Goal: Task Accomplishment & Management: Manage account settings

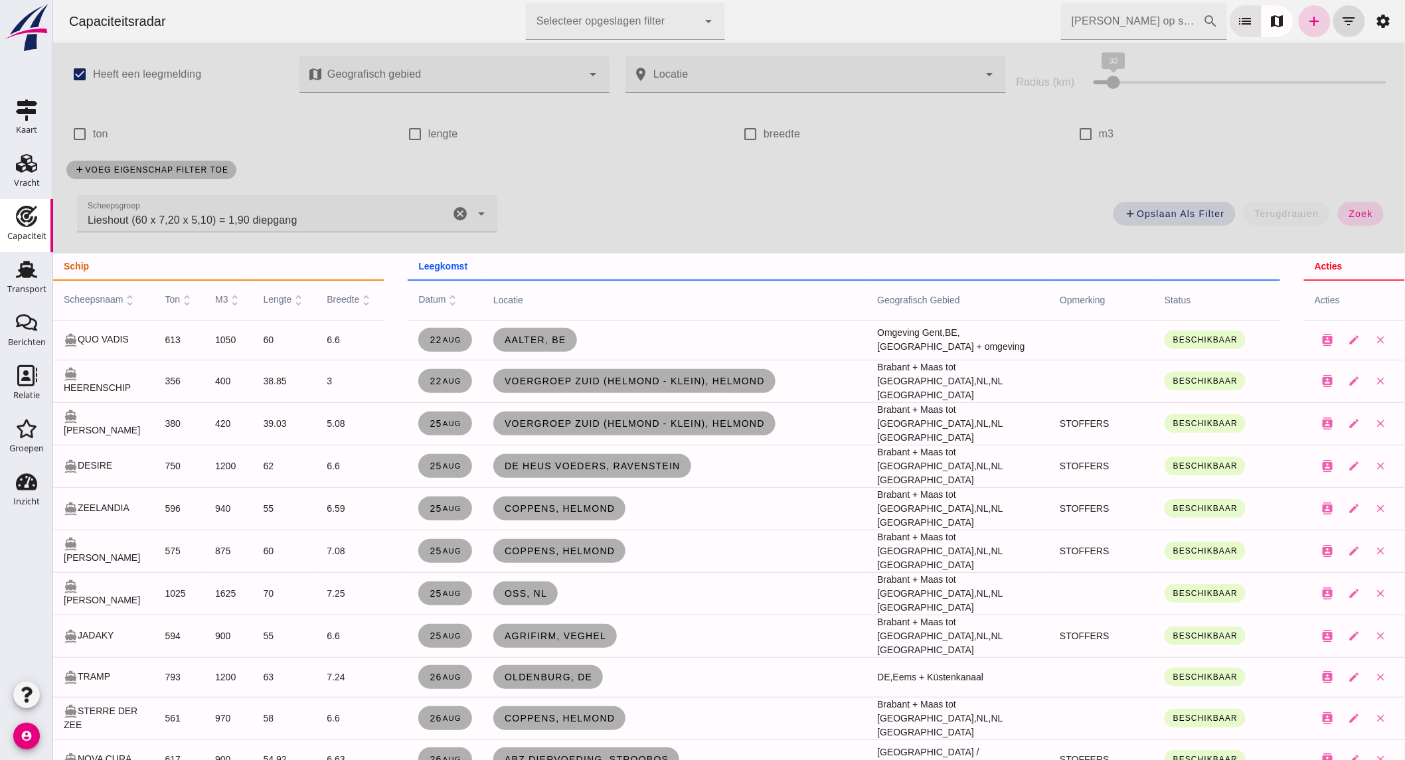
click link "add"
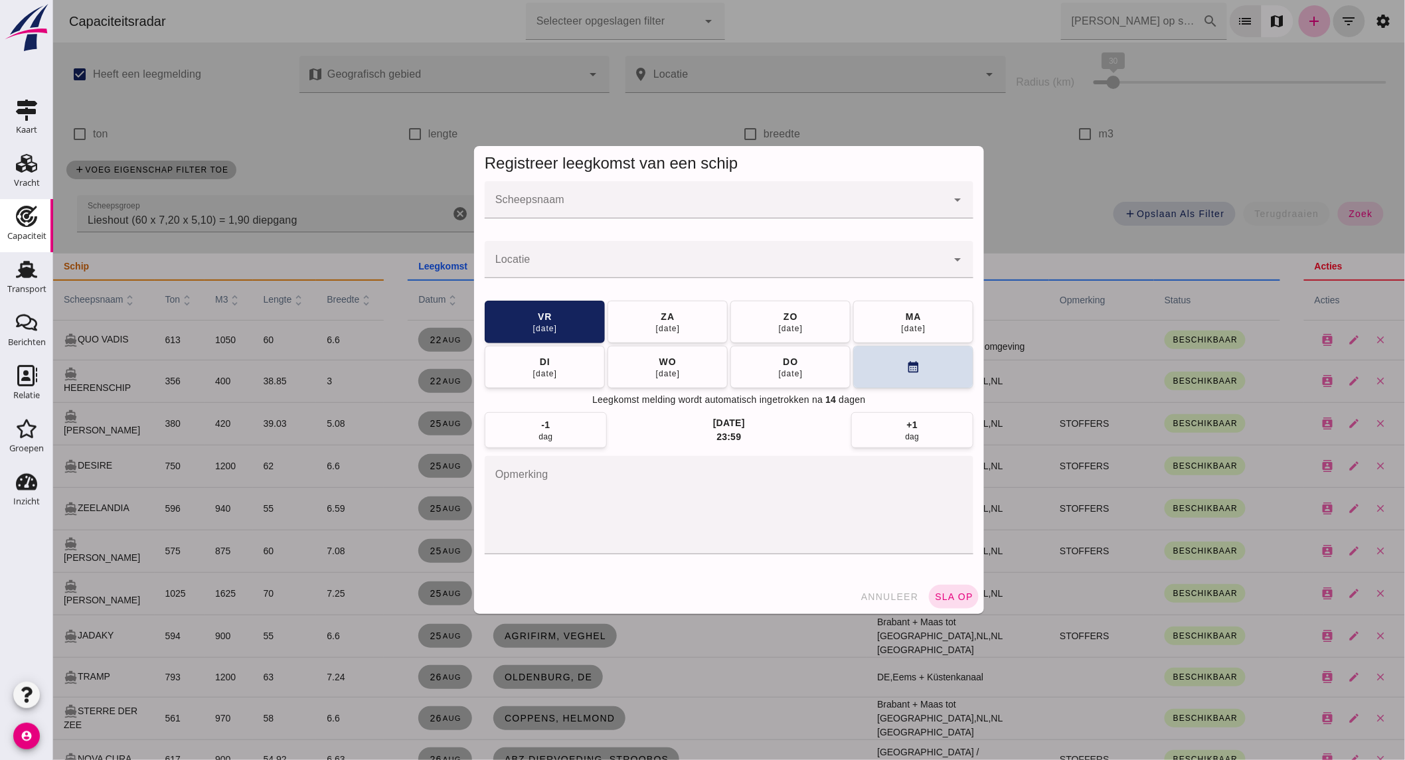
click input "Scheepsnaam"
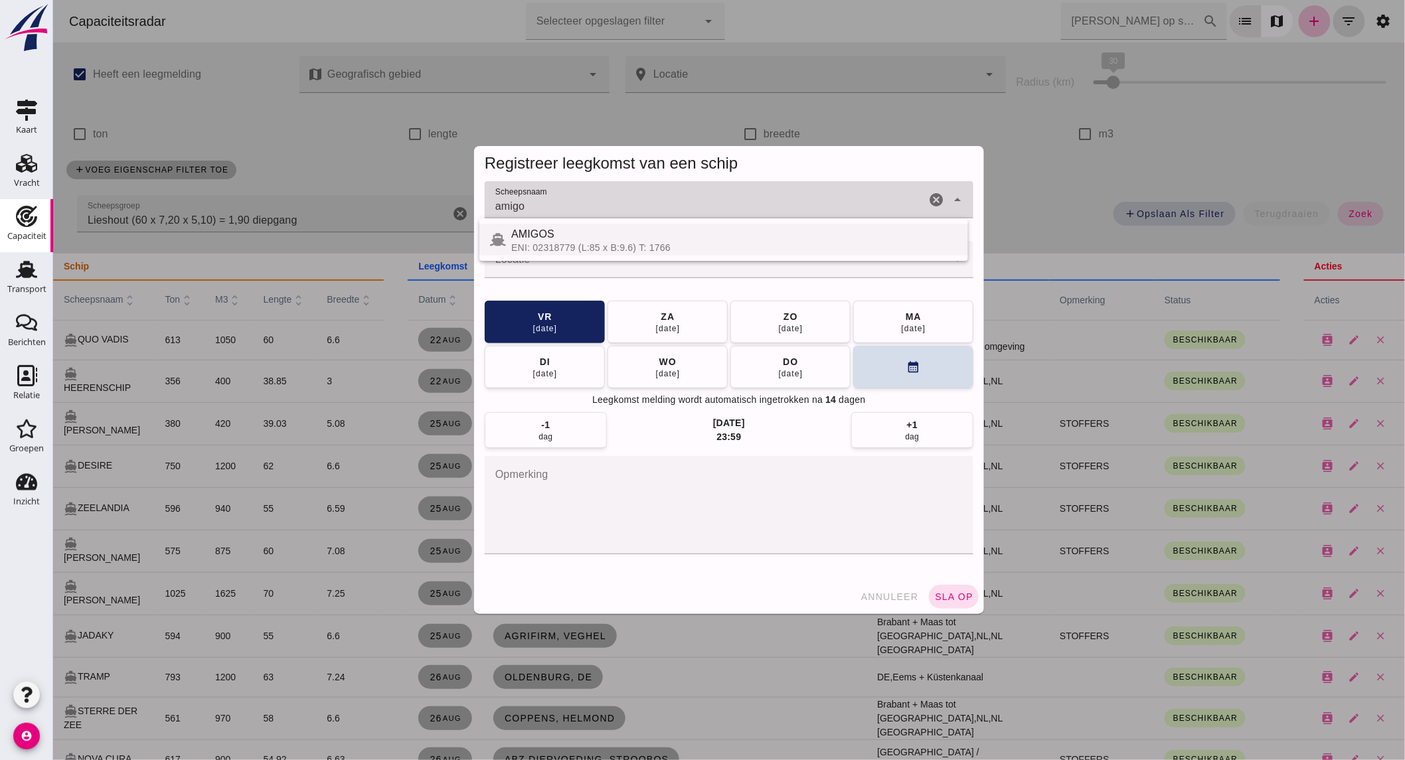
click at [788, 230] on div "AMIGOS" at bounding box center [734, 234] width 446 height 16
type input "AMIGOS"
click input "Locatie"
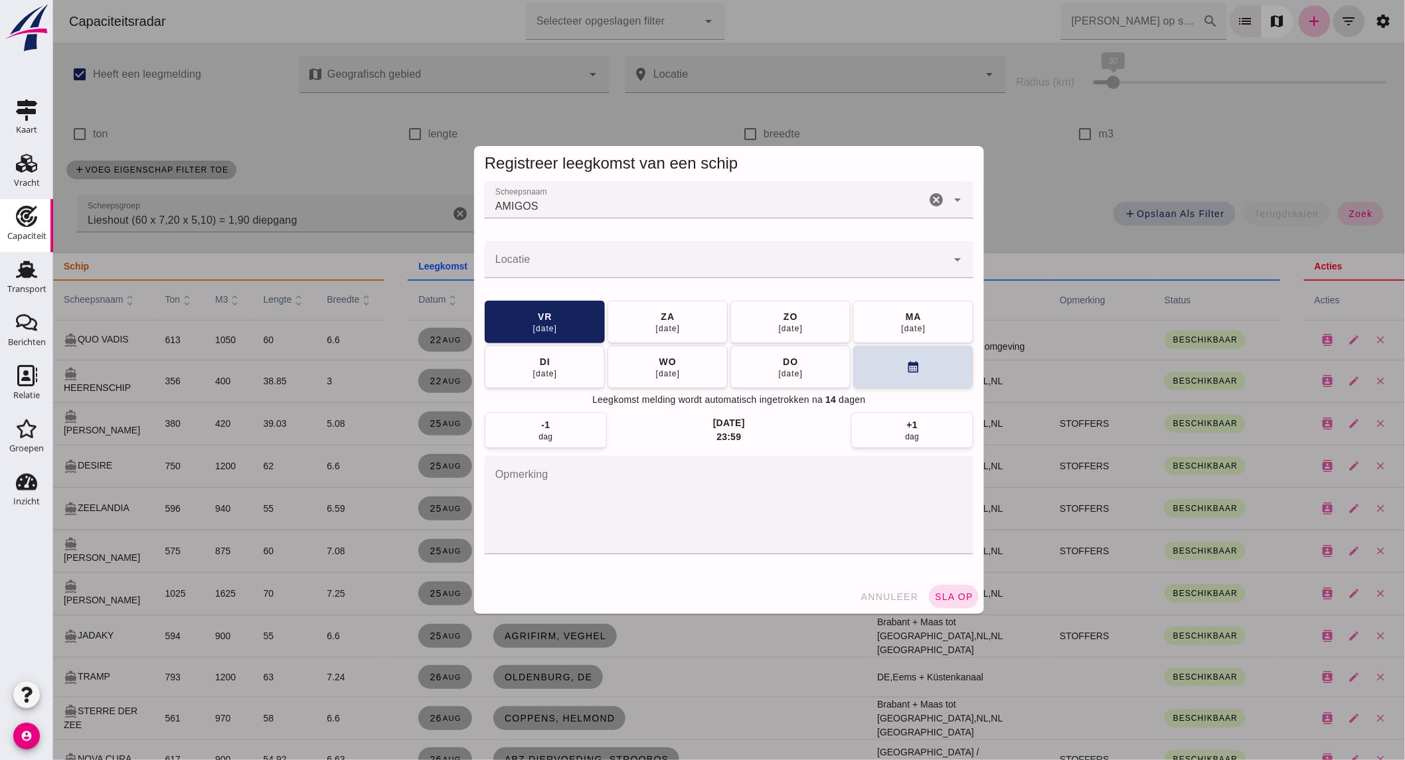
click input "Locatie"
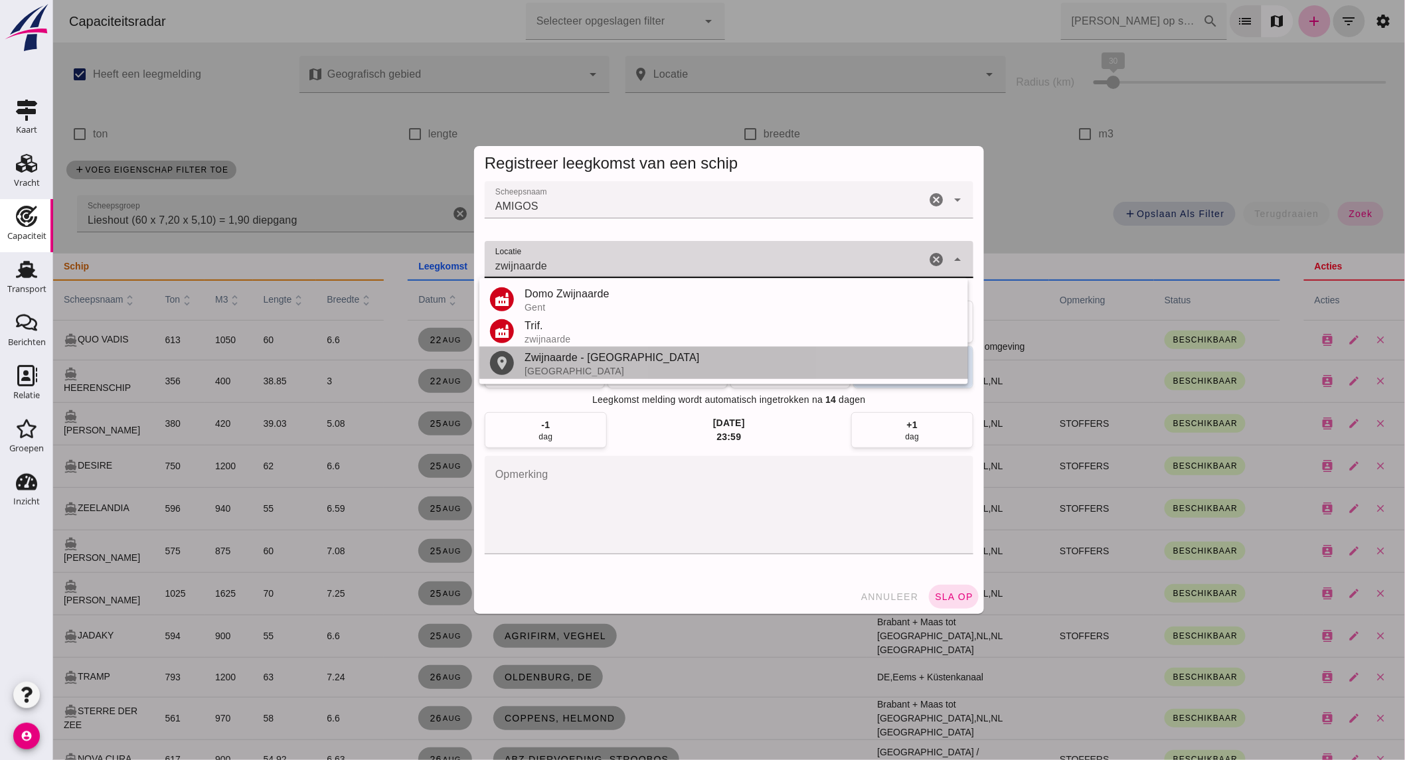
click at [602, 360] on div "Zwijnaarde - Gent" at bounding box center [740, 358] width 433 height 16
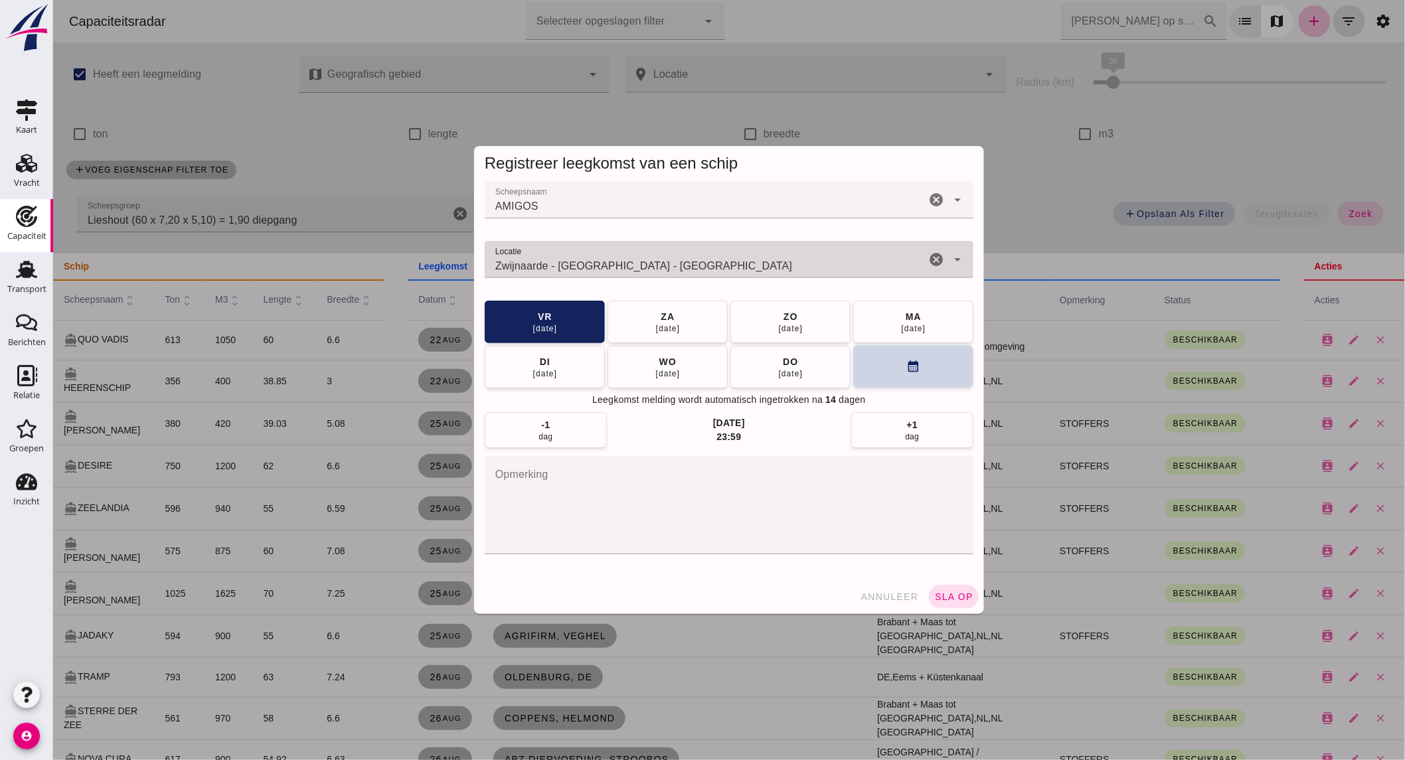
type input "Zwijnaarde - Gent - Oost-Vlaanderen"
click button "calendar_month"
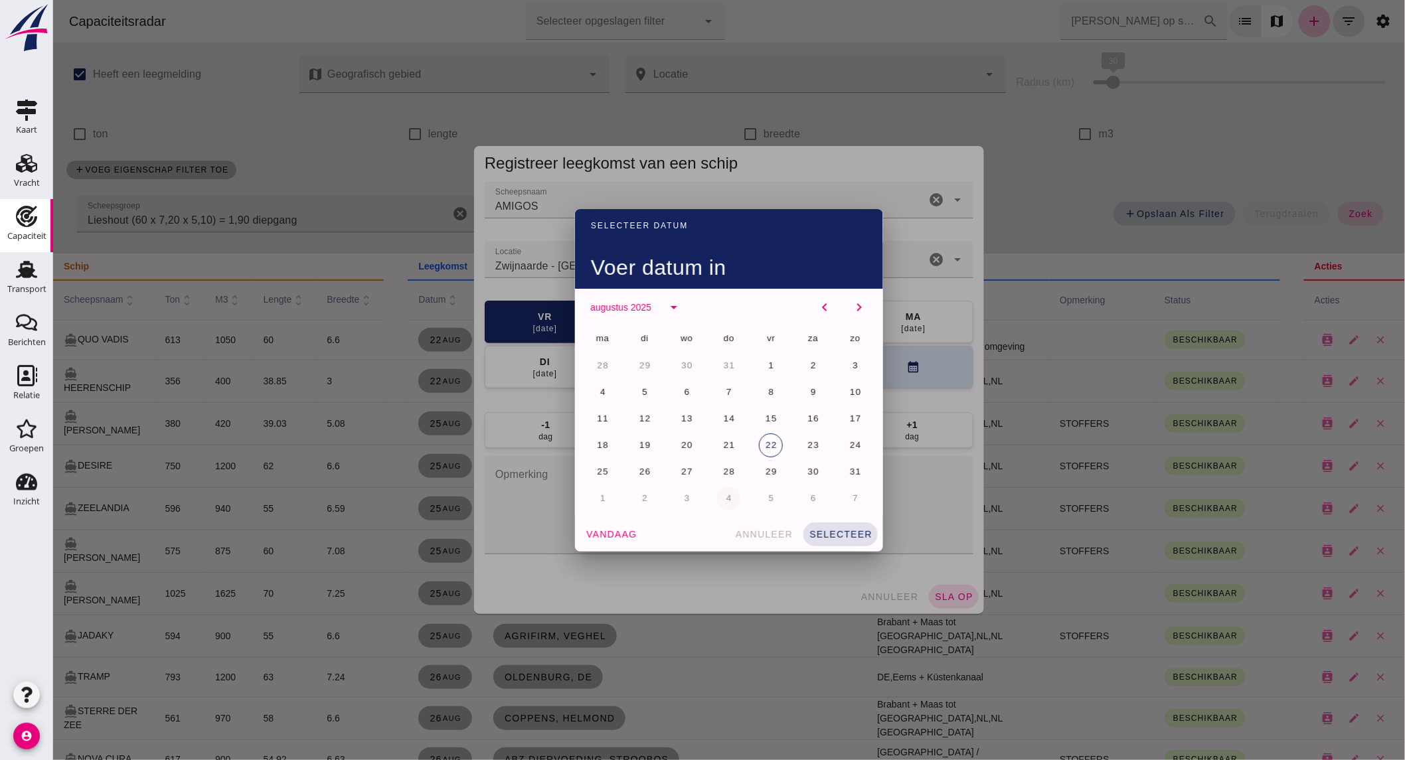
click button "4"
click span "selecteer"
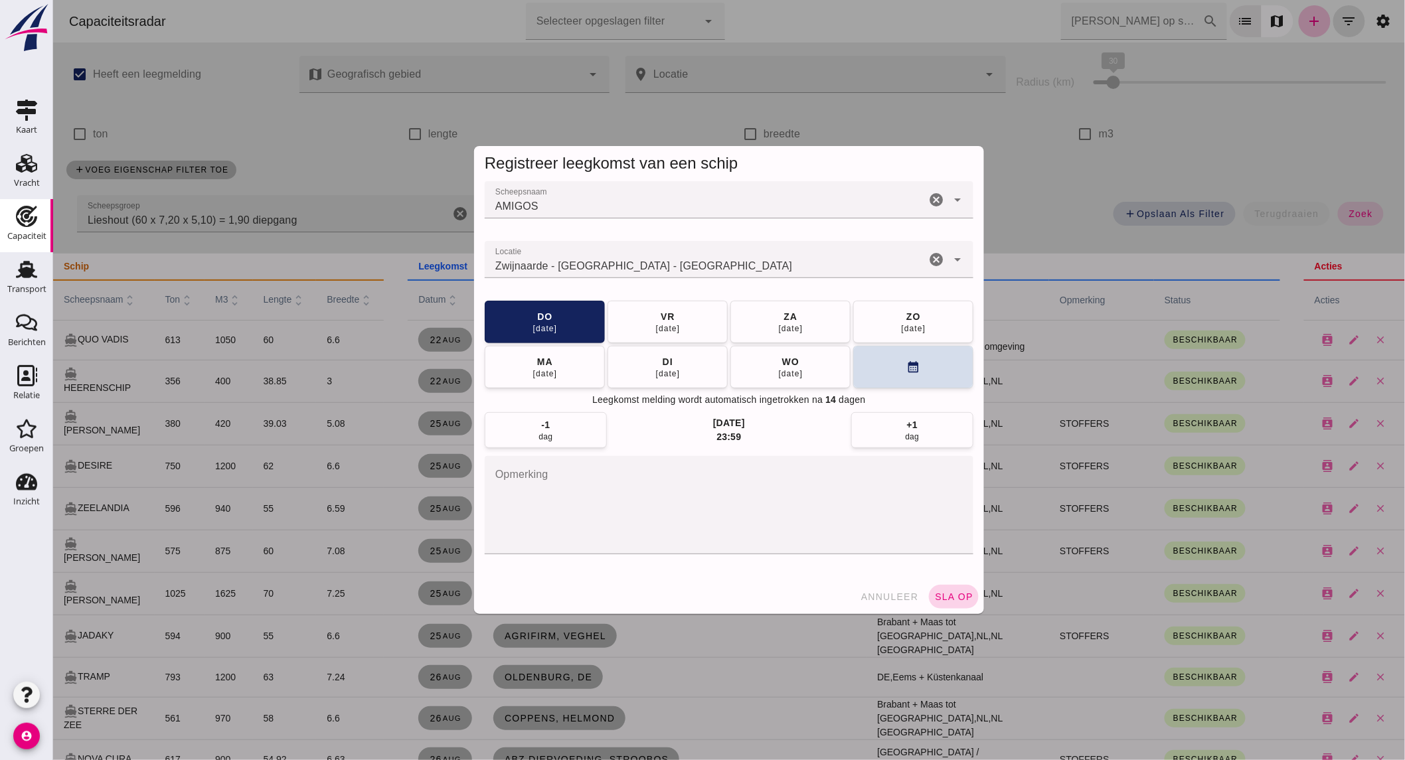
click span "sla op"
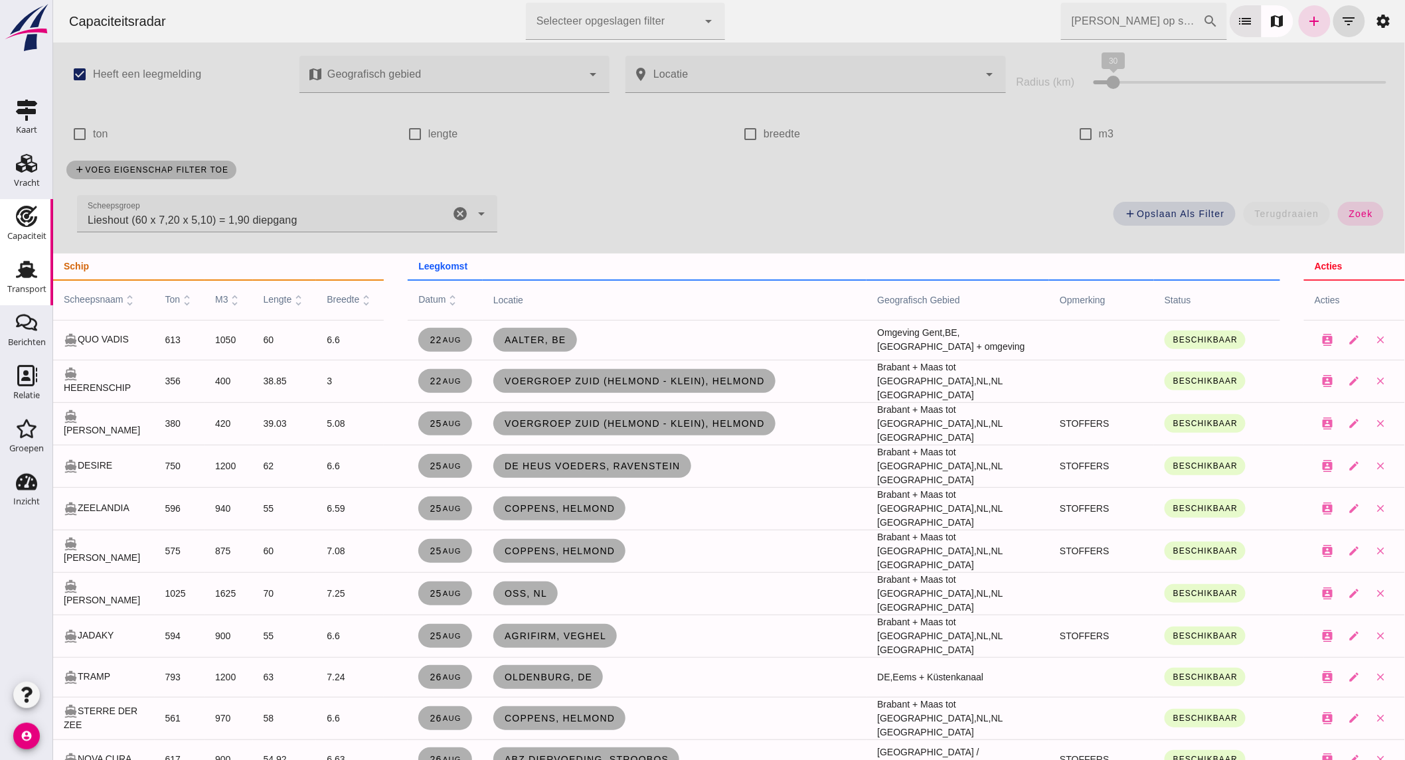
click at [22, 274] on use at bounding box center [26, 269] width 21 height 17
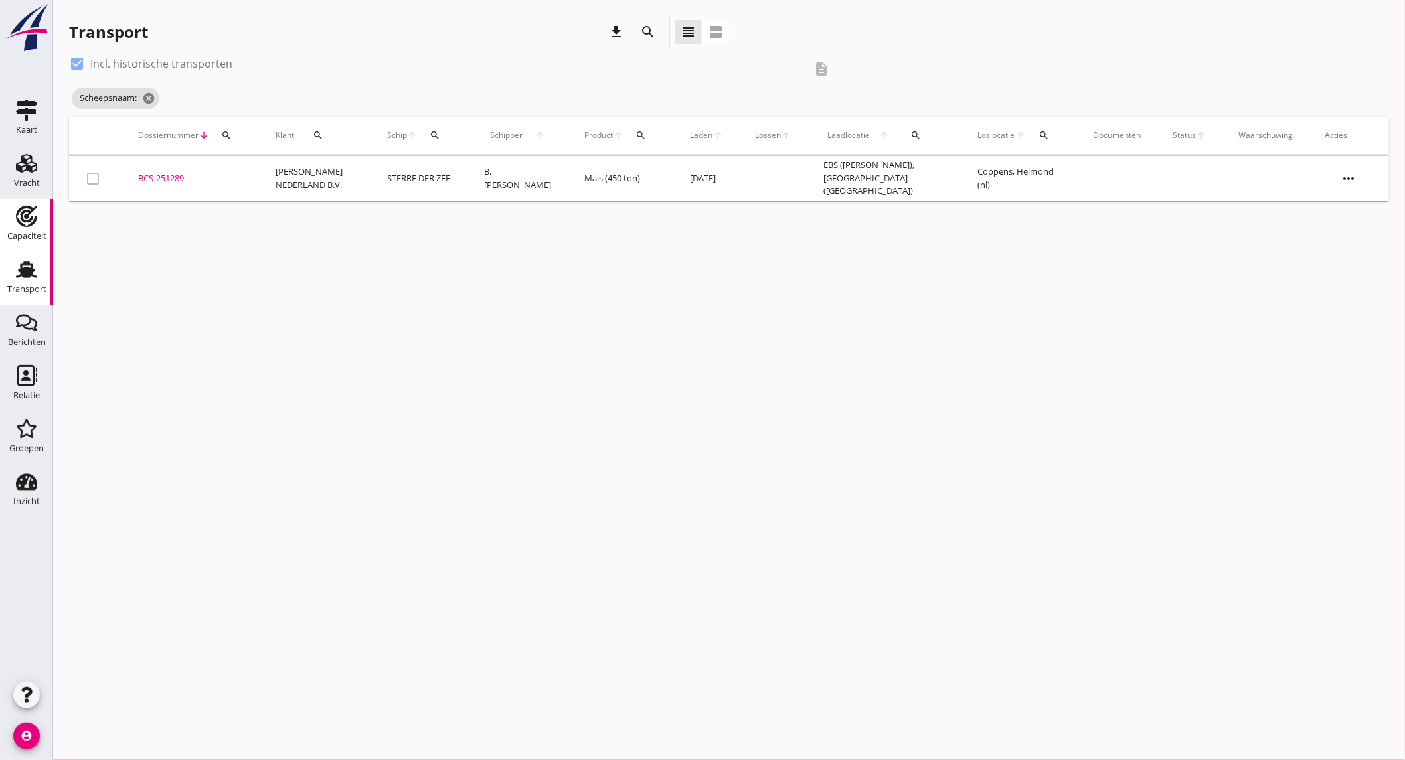
click at [27, 219] on icon "Capaciteit" at bounding box center [26, 216] width 21 height 21
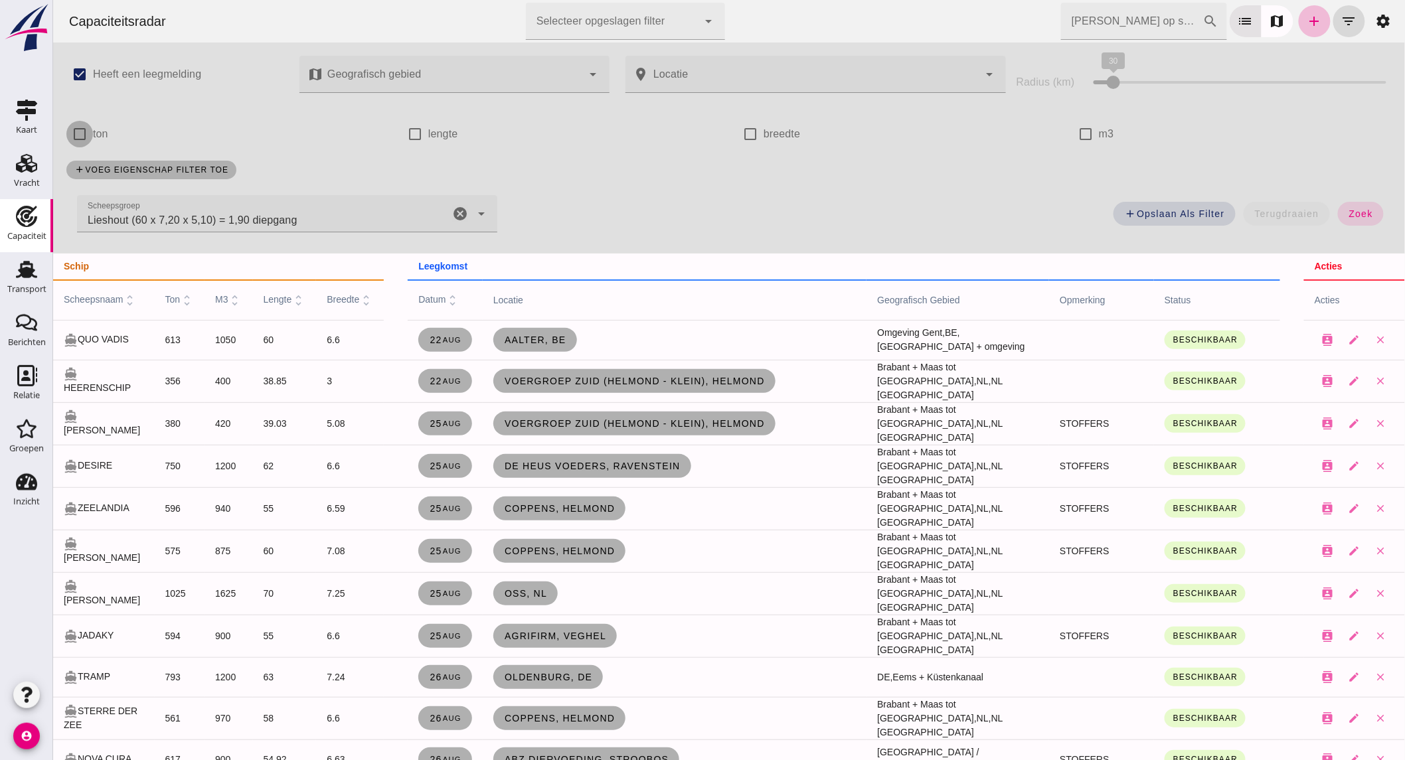
click input "ton"
checkbox input "true"
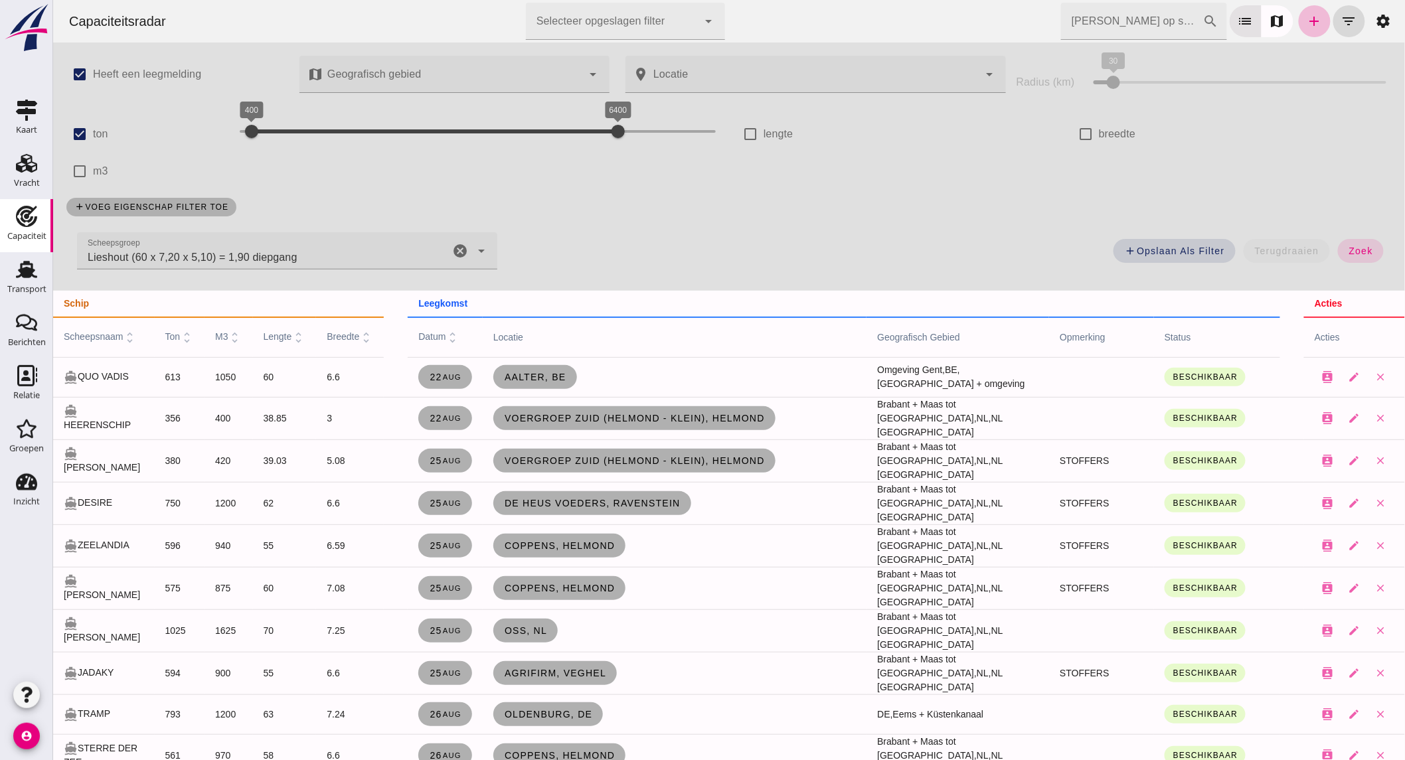
click icon "cancel"
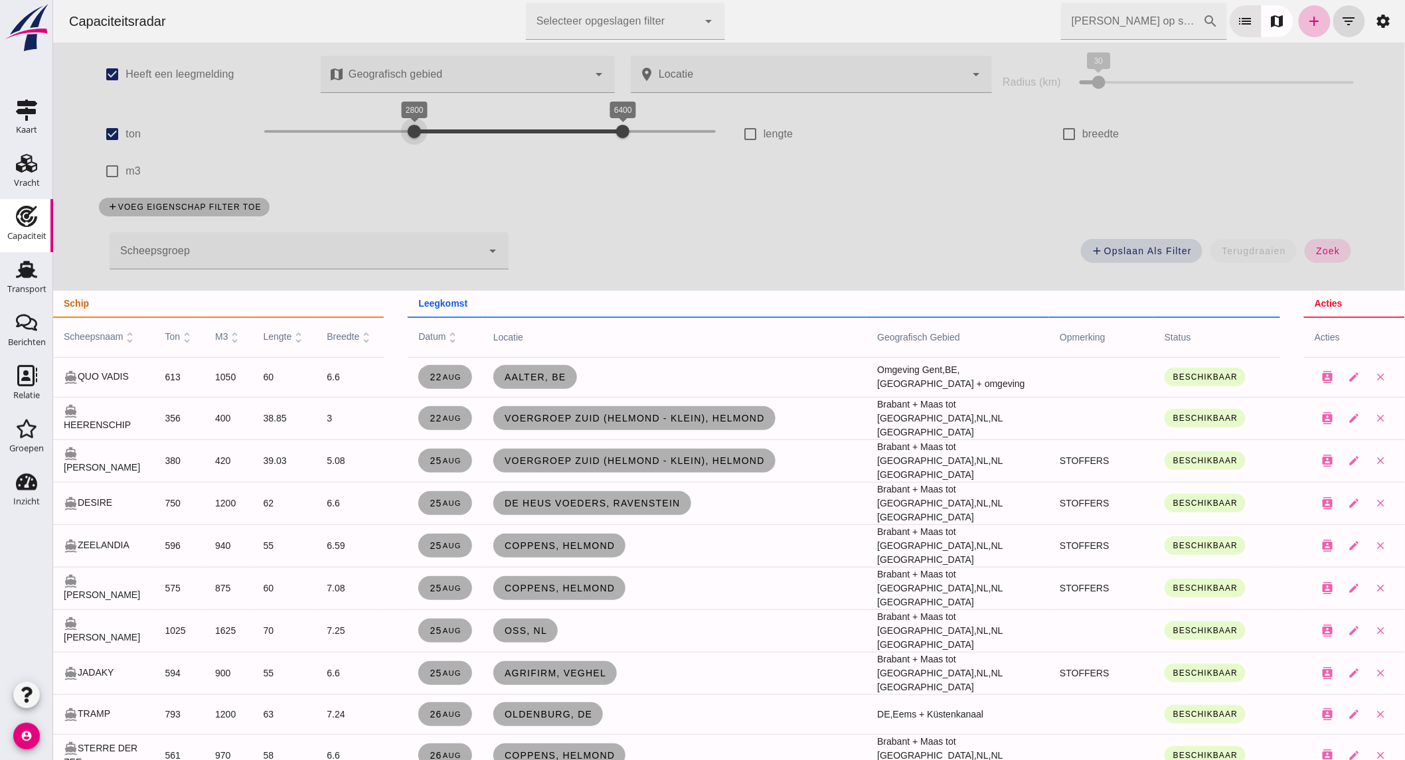
drag, startPoint x: 287, startPoint y: 134, endPoint x: 411, endPoint y: 134, distance: 124.1
click div "2800 6400 2800 6400"
click span "zoek"
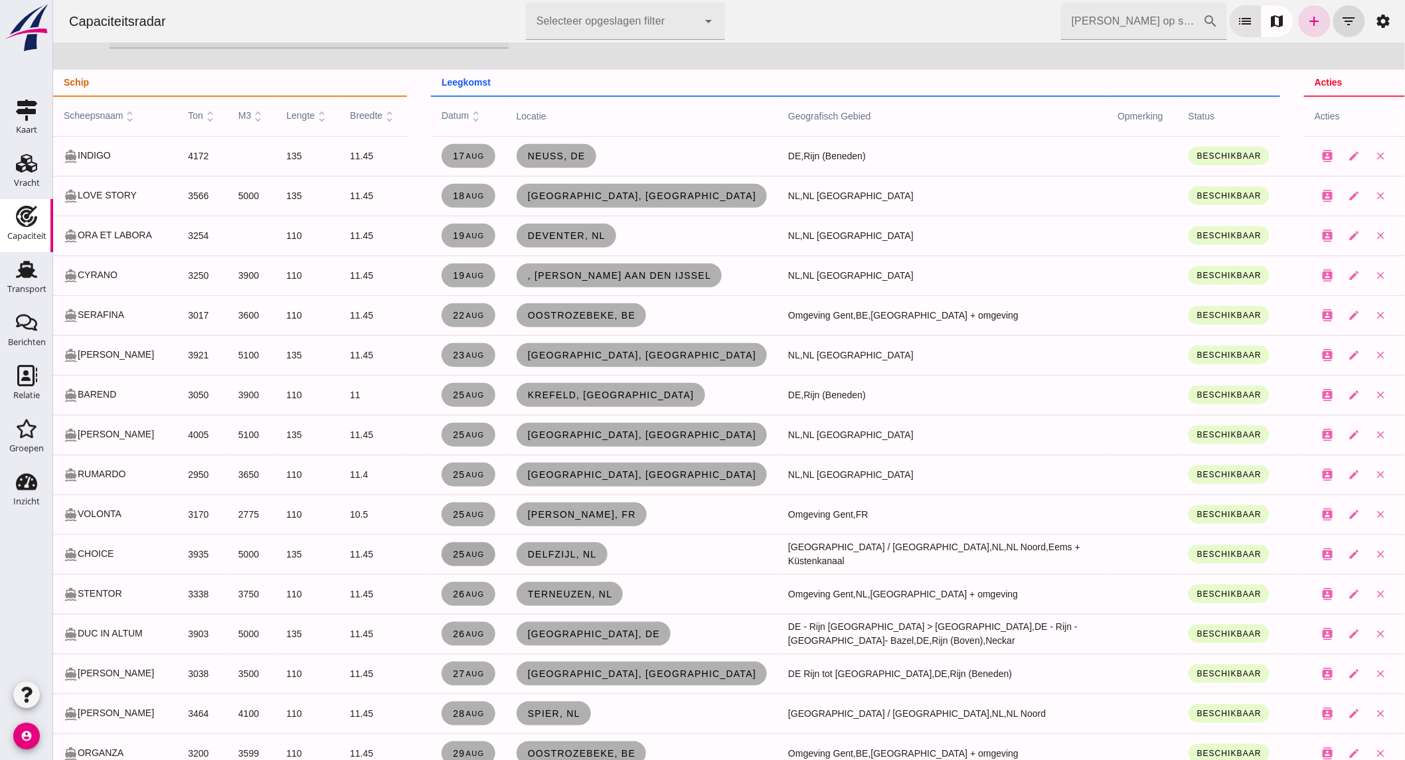
scroll to position [393, 0]
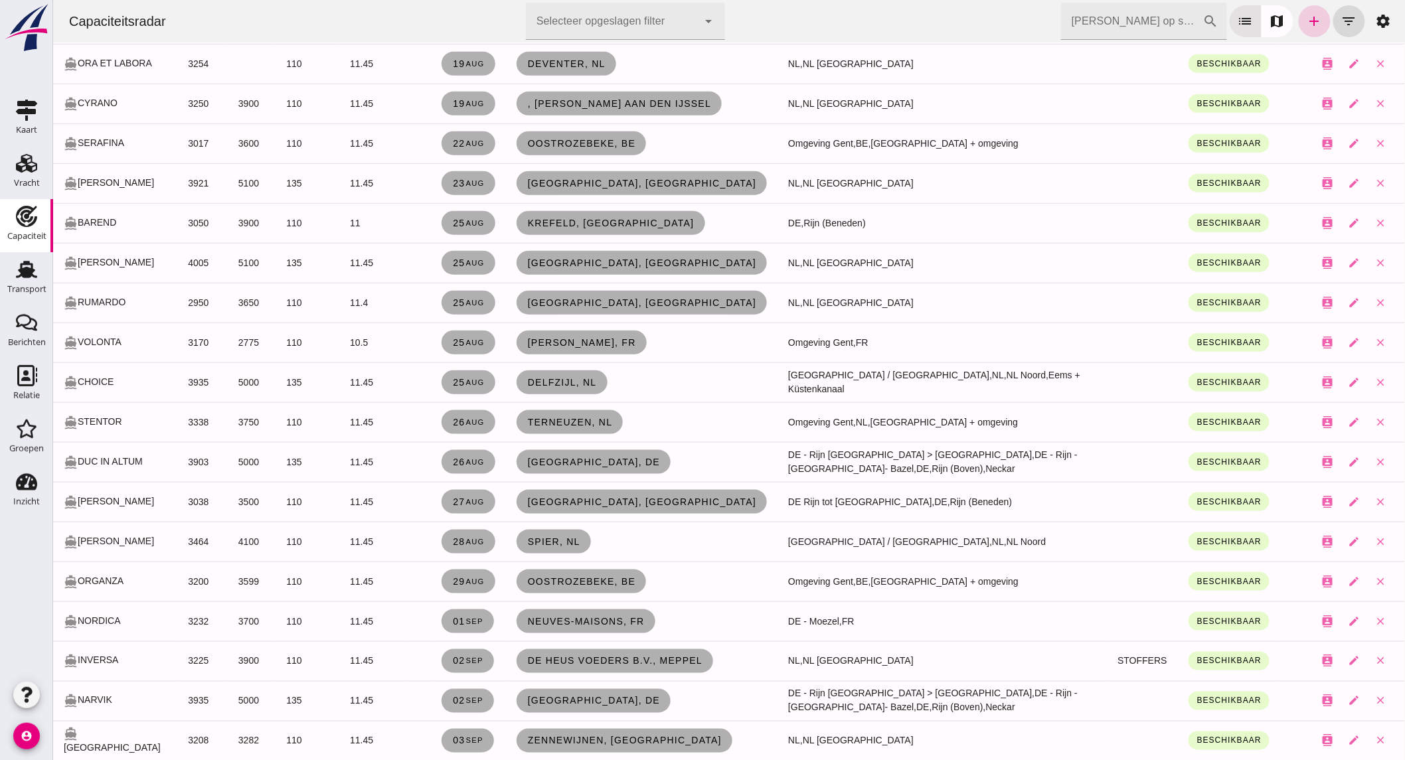
click link "add"
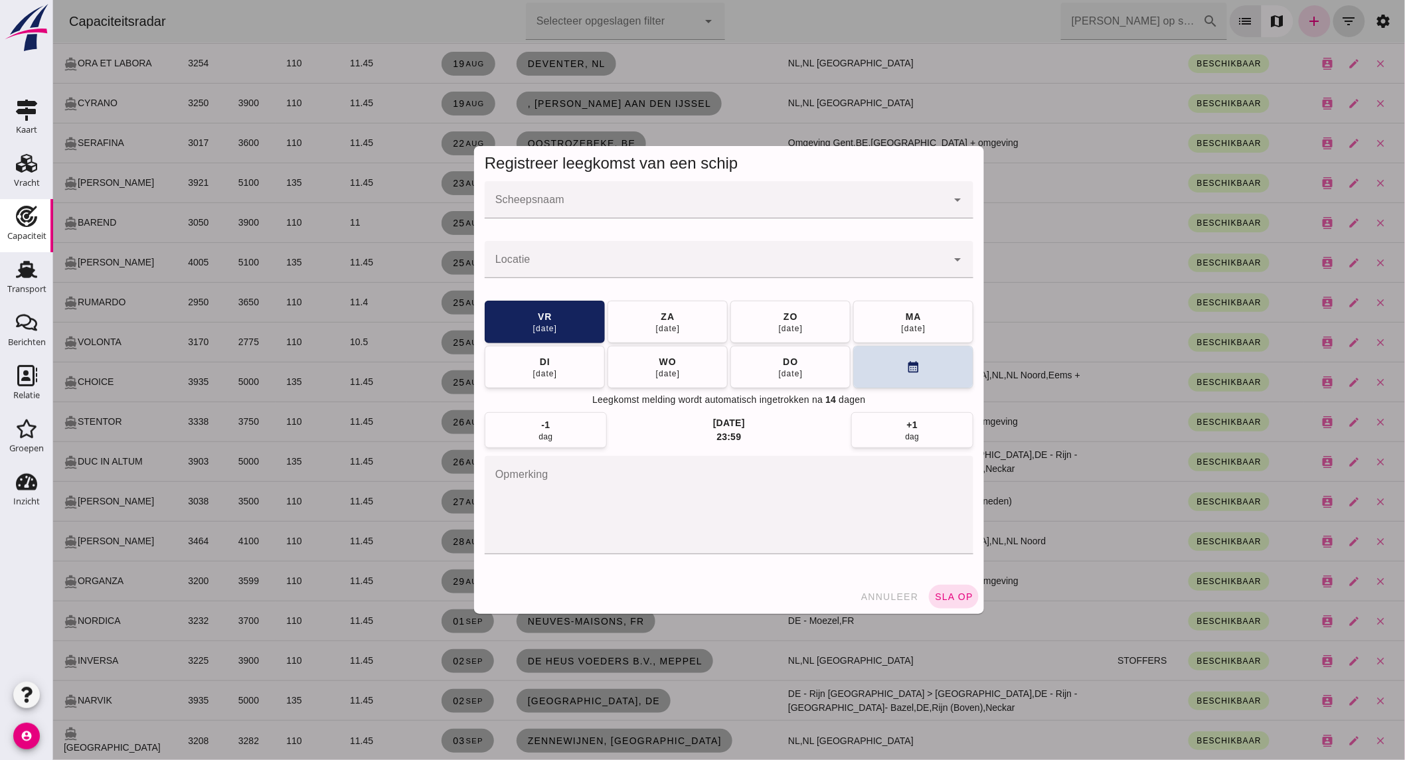
click div
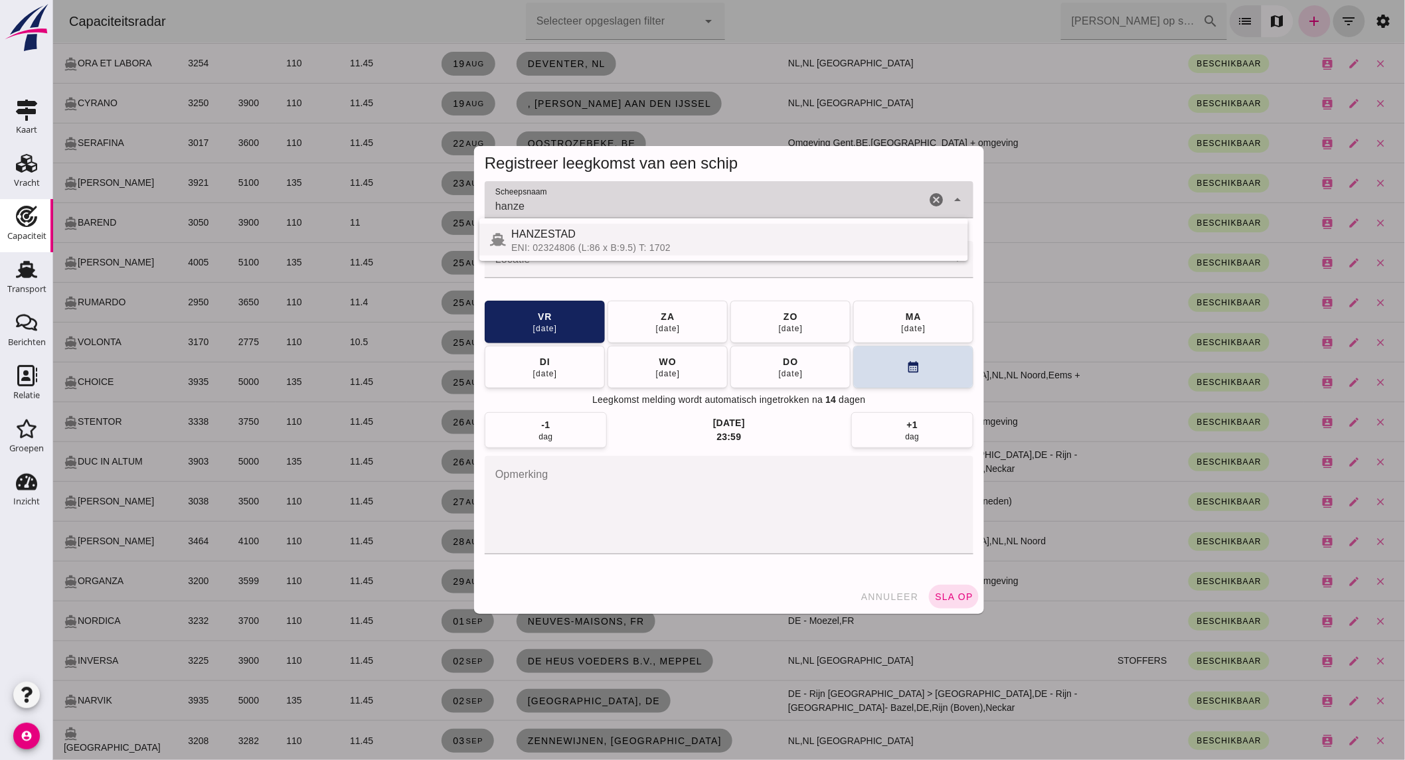
click at [705, 240] on div "HANZESTAD" at bounding box center [734, 234] width 446 height 16
type input "HANZESTAD"
click input "Locatie"
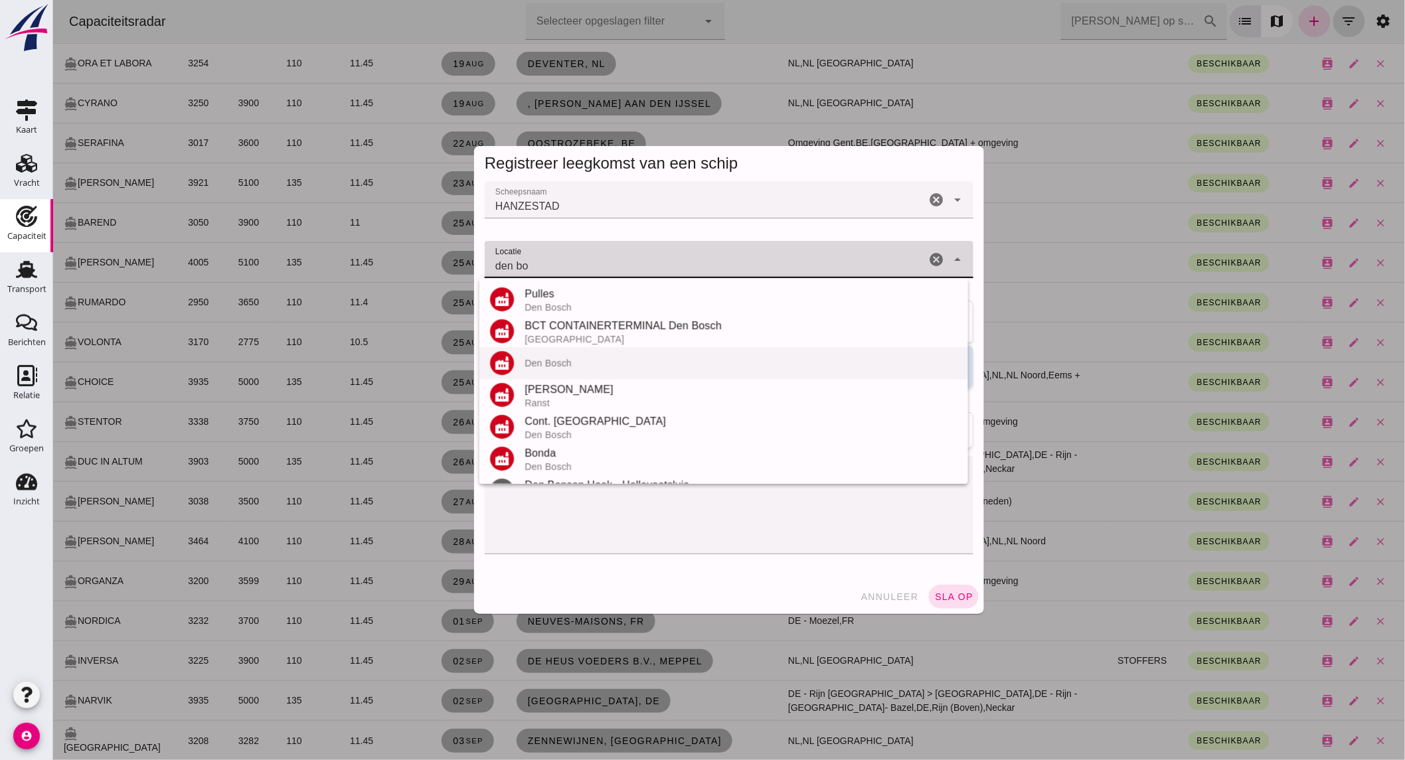
scroll to position [60, 0]
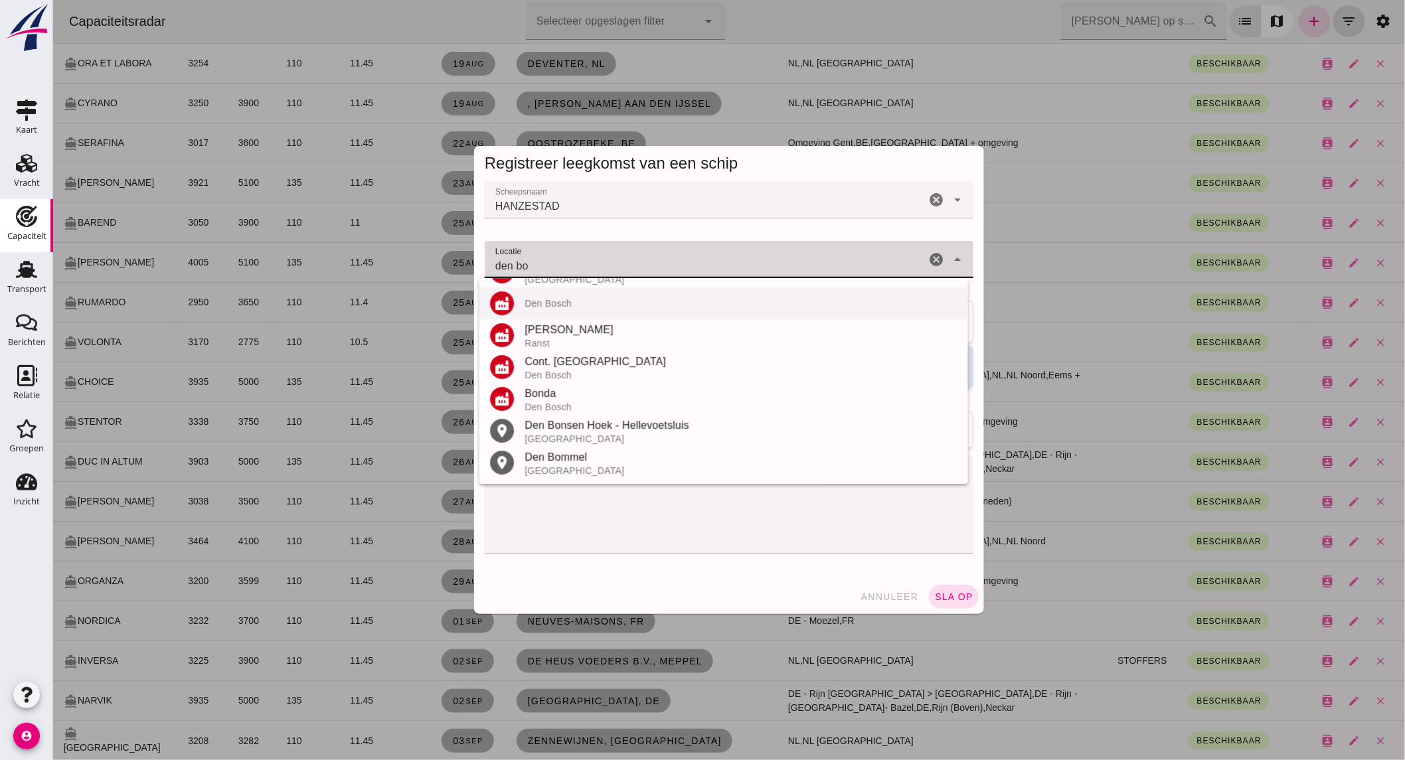
click at [588, 307] on div "Den Bosch" at bounding box center [740, 303] width 433 height 11
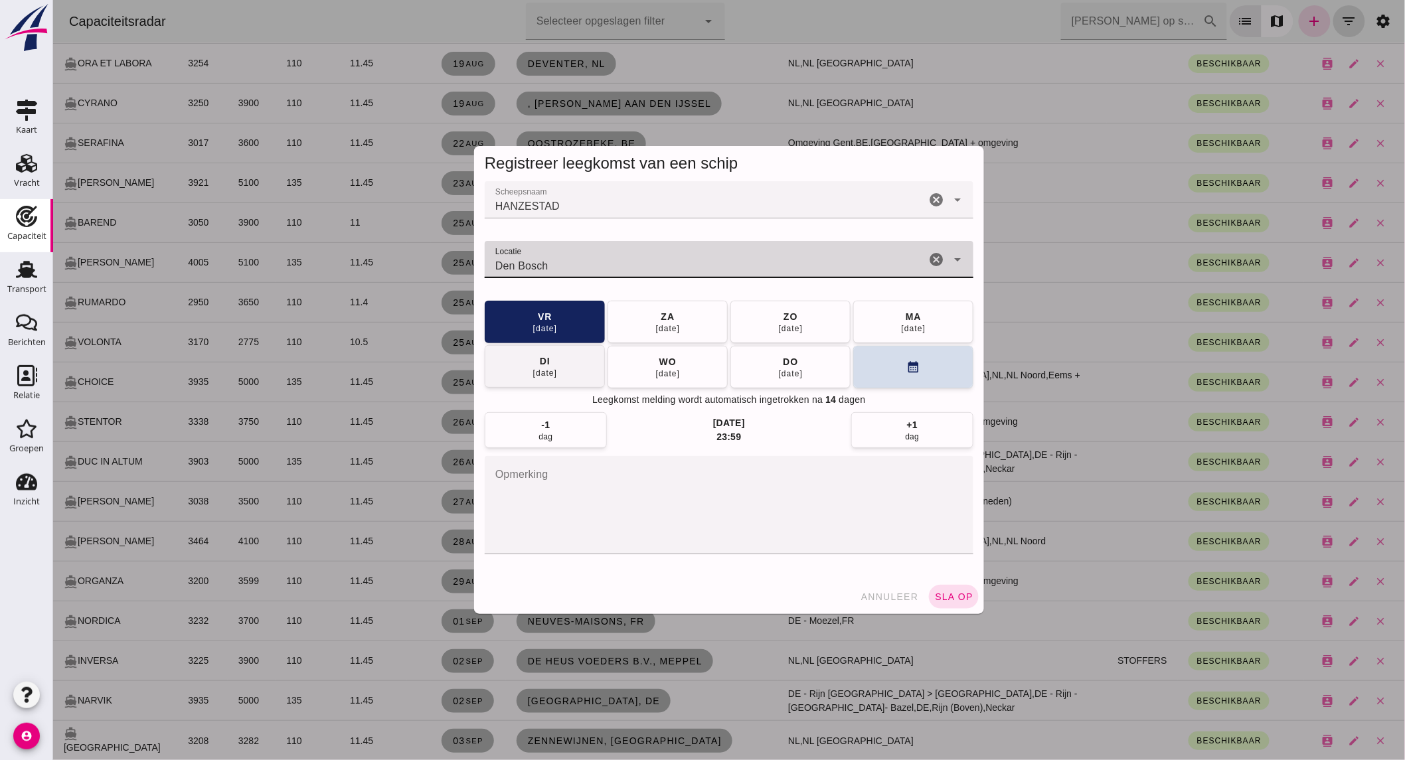
type input "Den Bosch"
click button "di 26 aug"
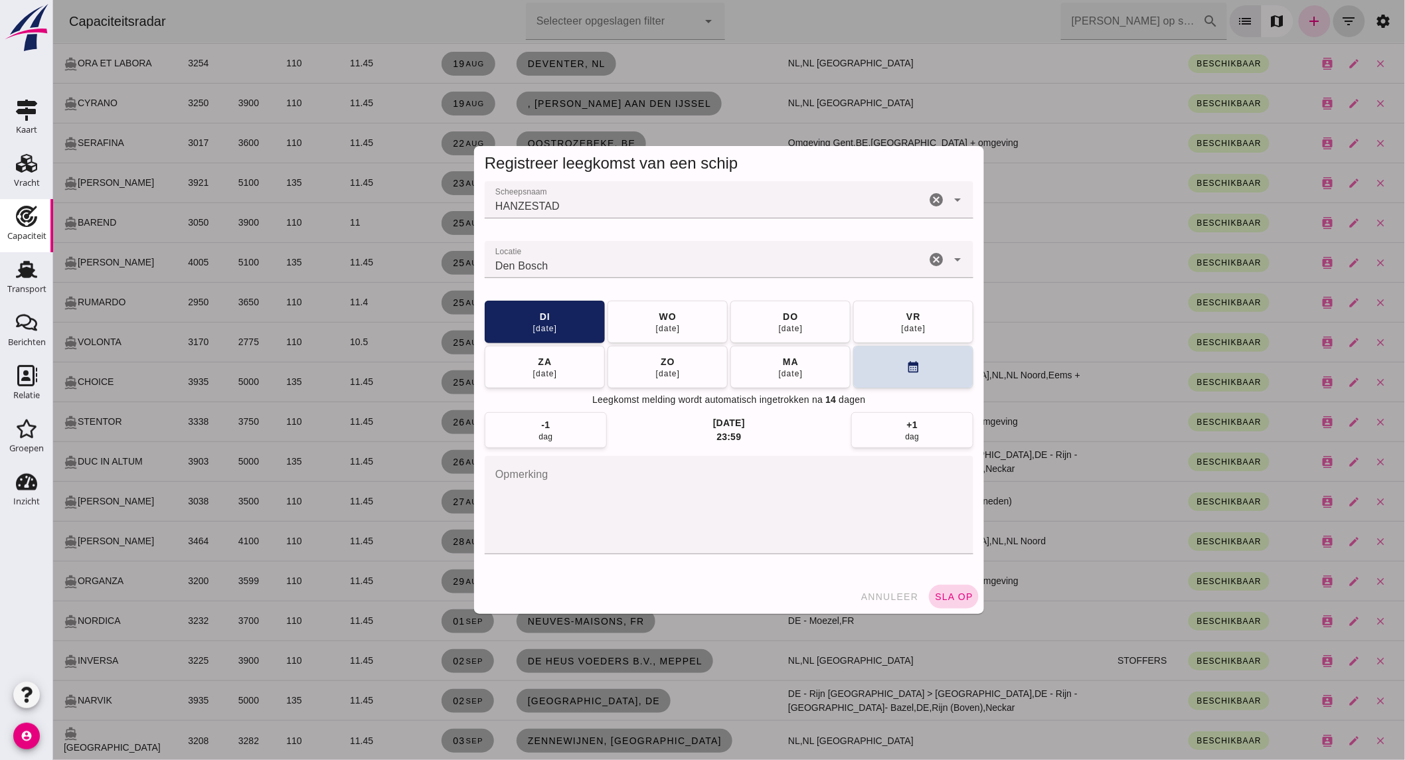
click span "sla op"
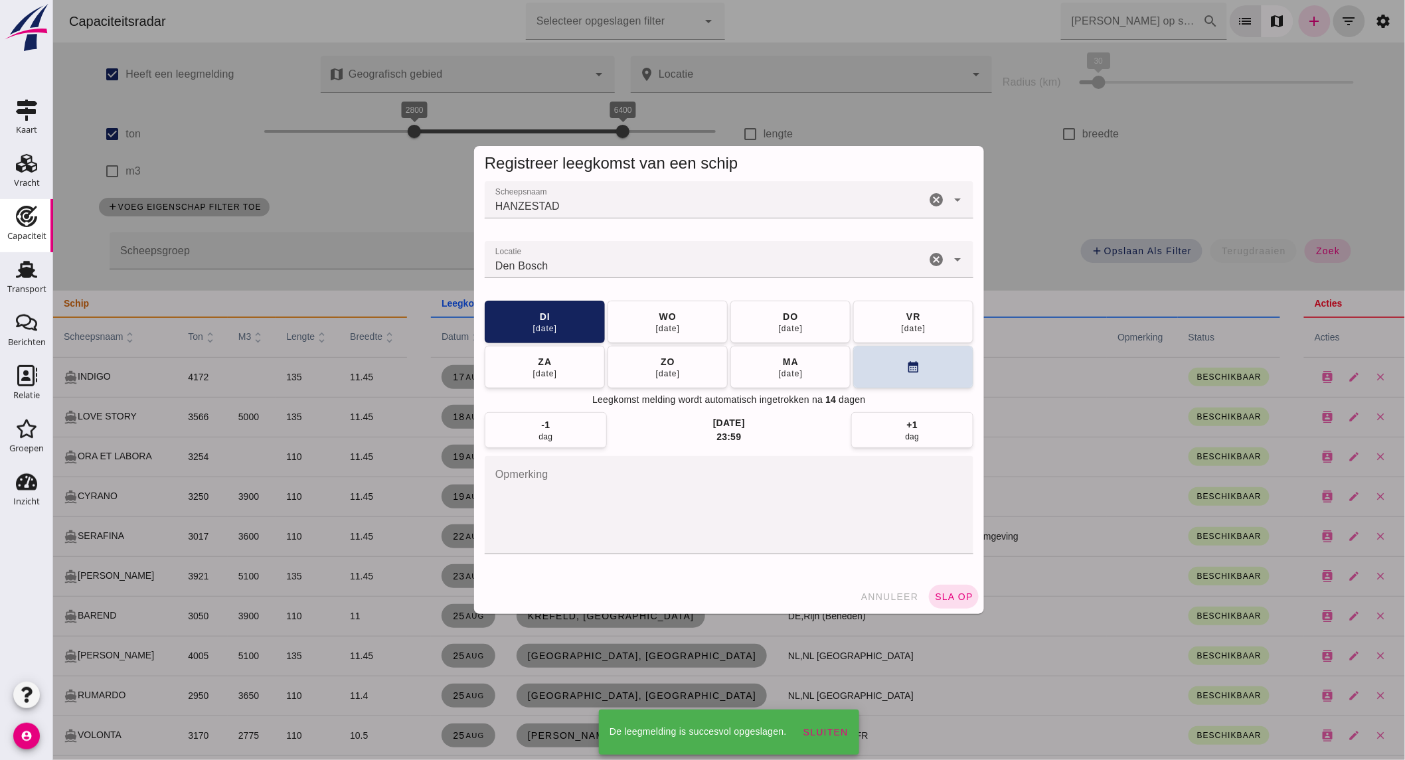
scroll to position [393, 0]
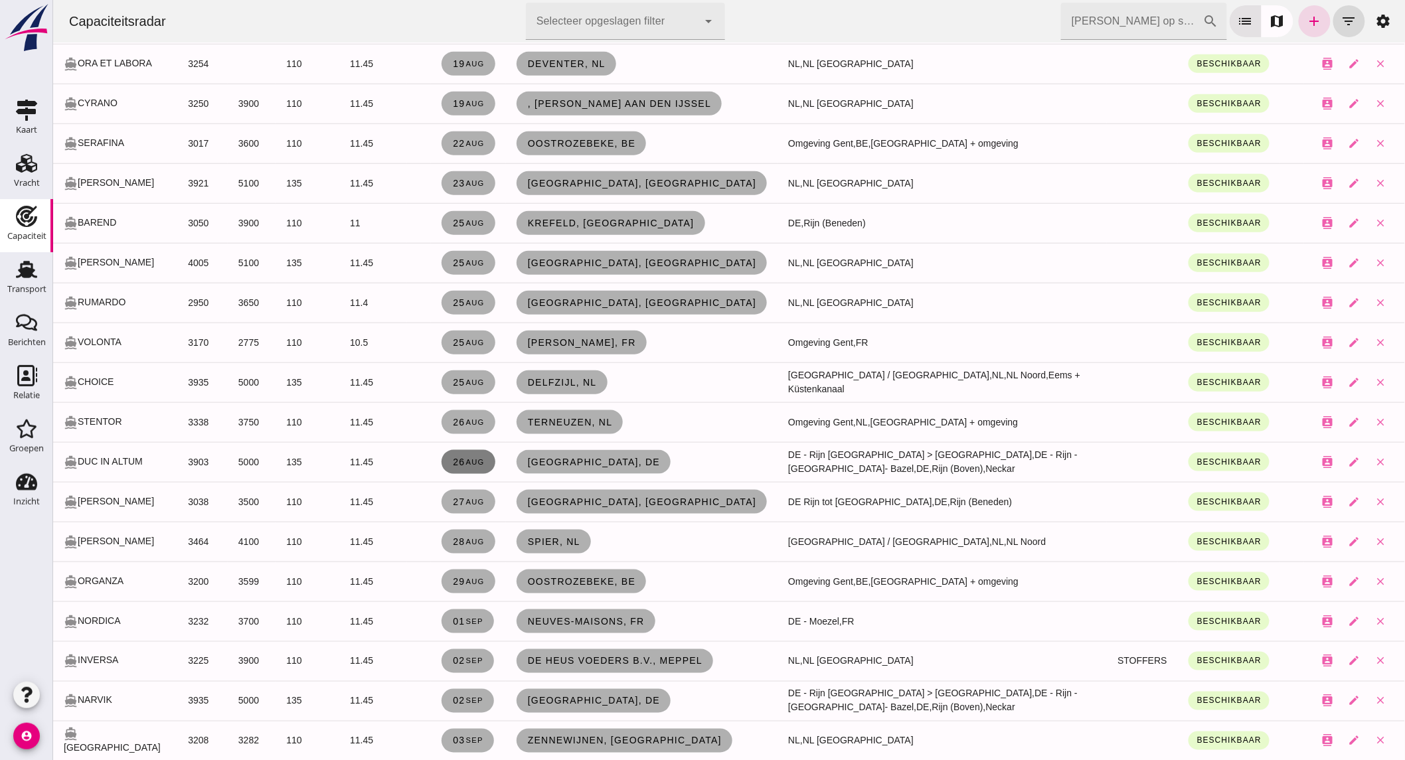
click small "aug"
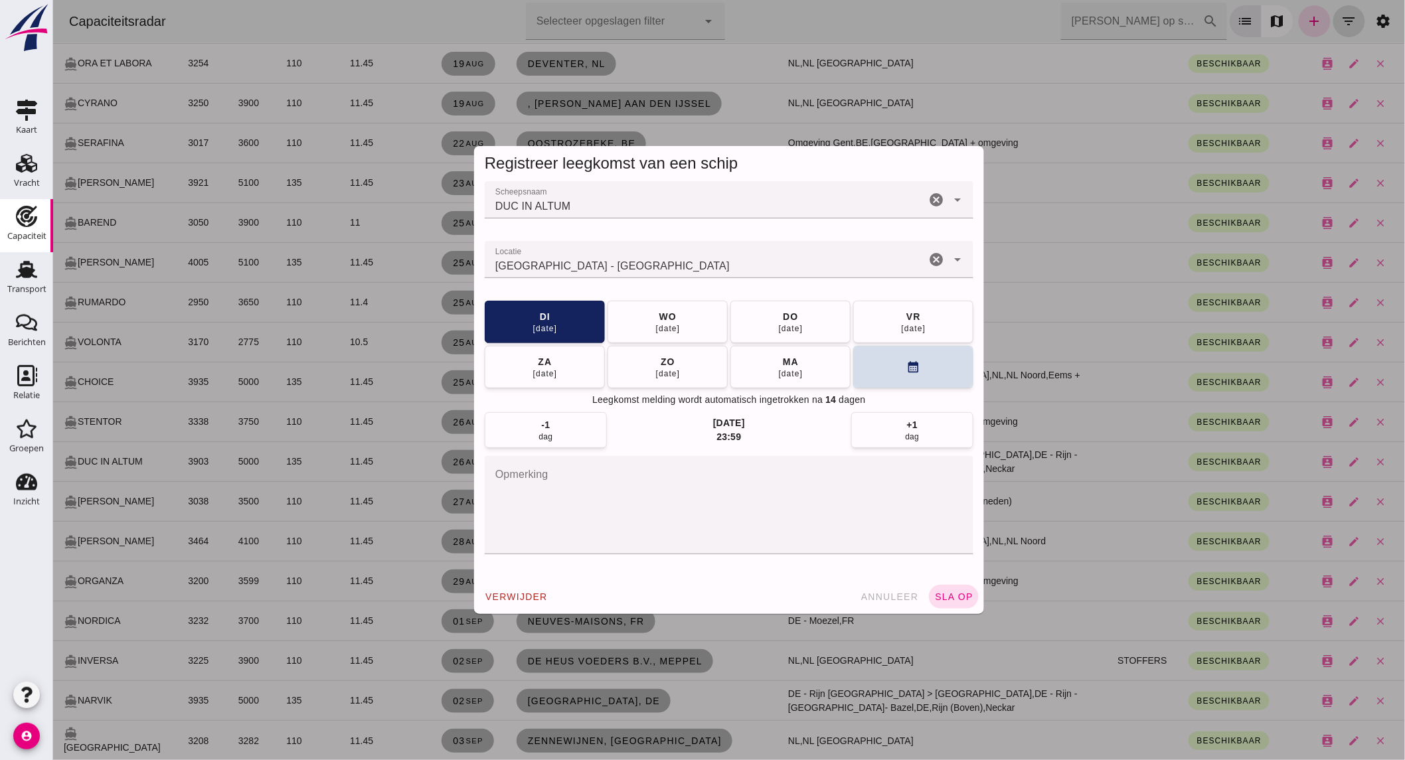
click icon "cancel"
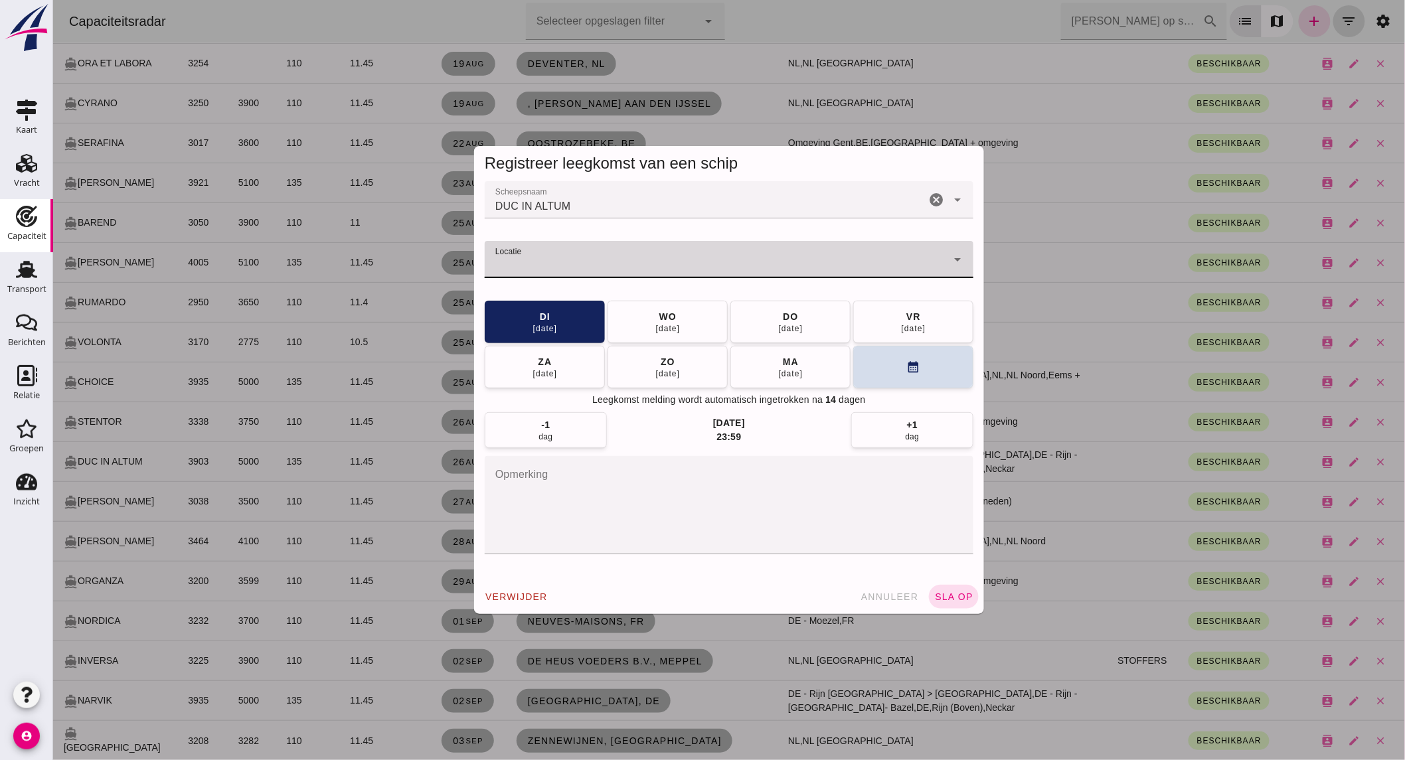
click input "Locatie"
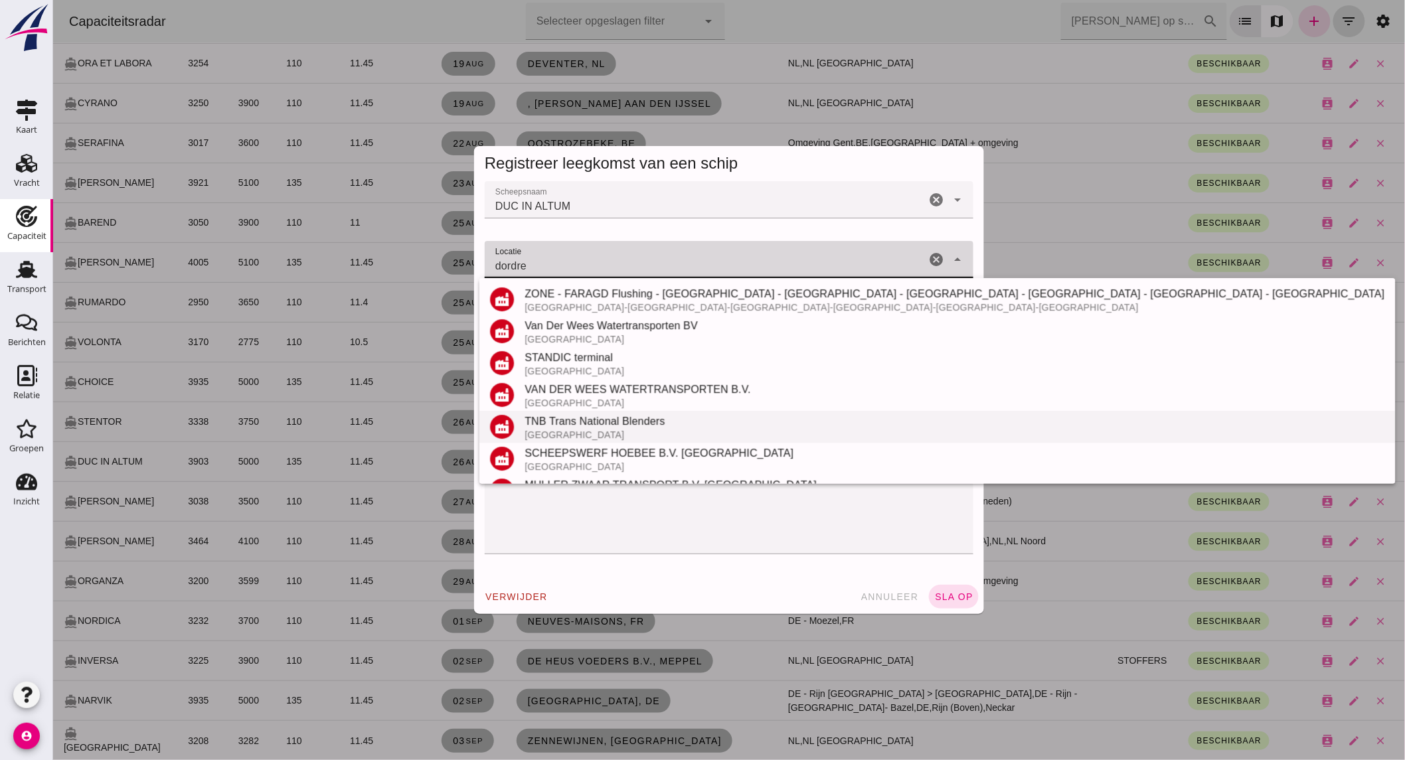
scroll to position [155, 0]
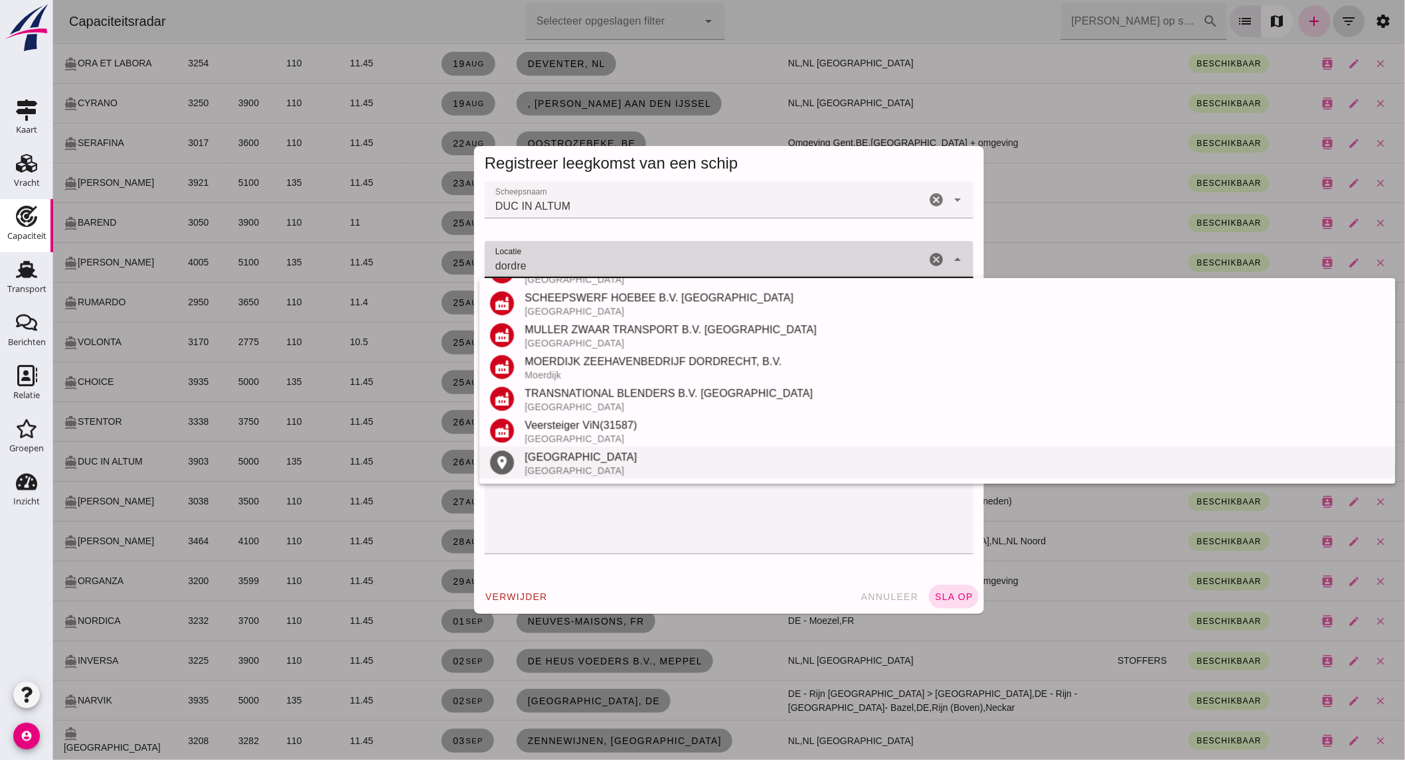
click at [562, 467] on div "Nederland" at bounding box center [954, 470] width 860 height 11
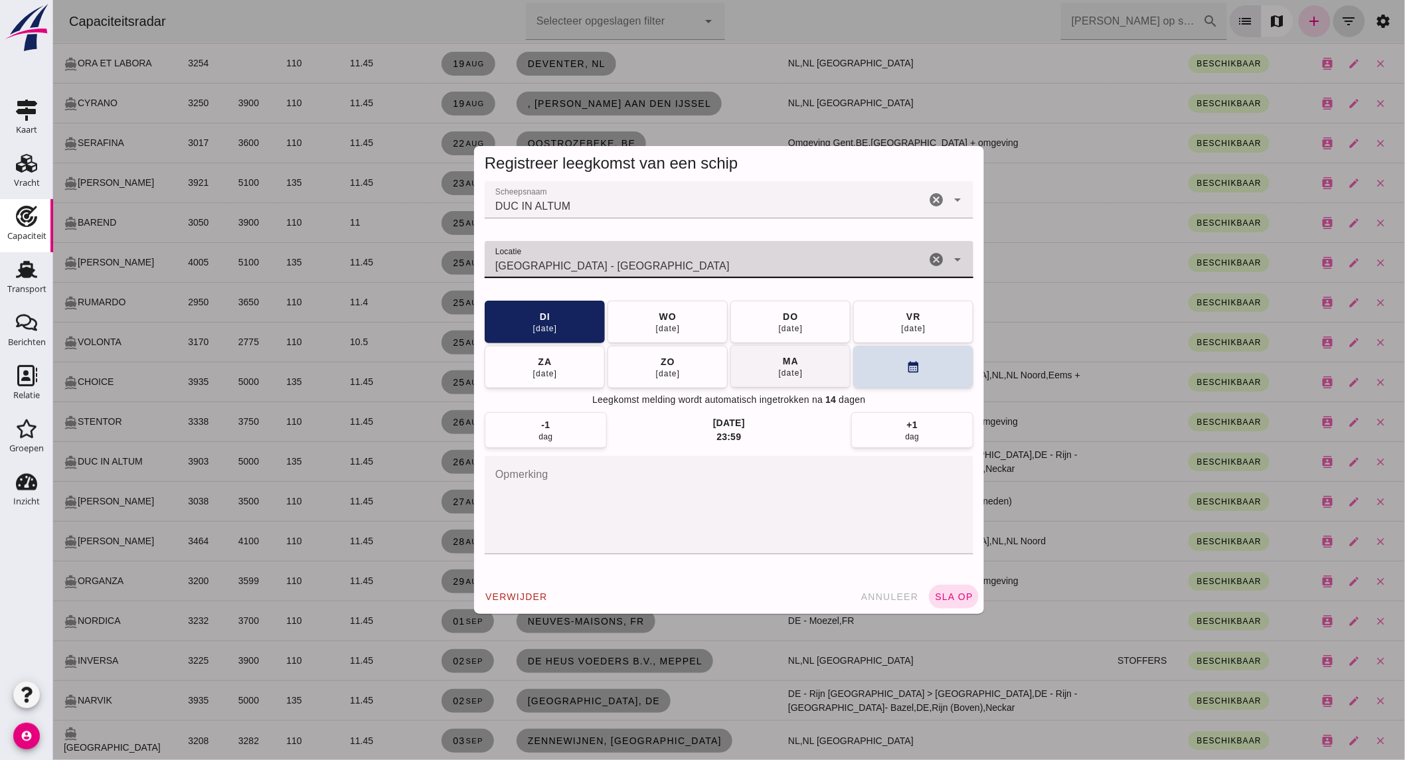
type input "Dordrecht - Zuid-Holland"
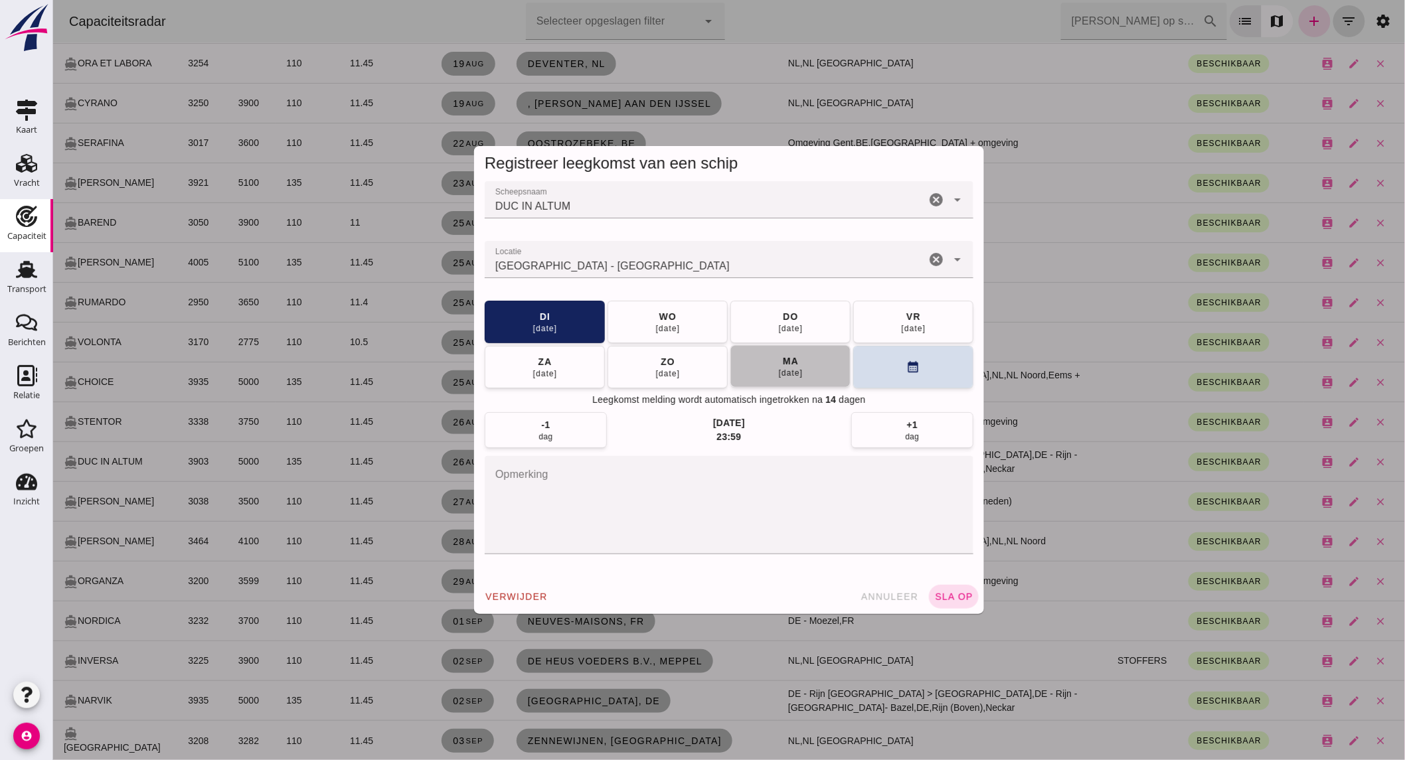
click button "ma 01 sep"
click span "sla op"
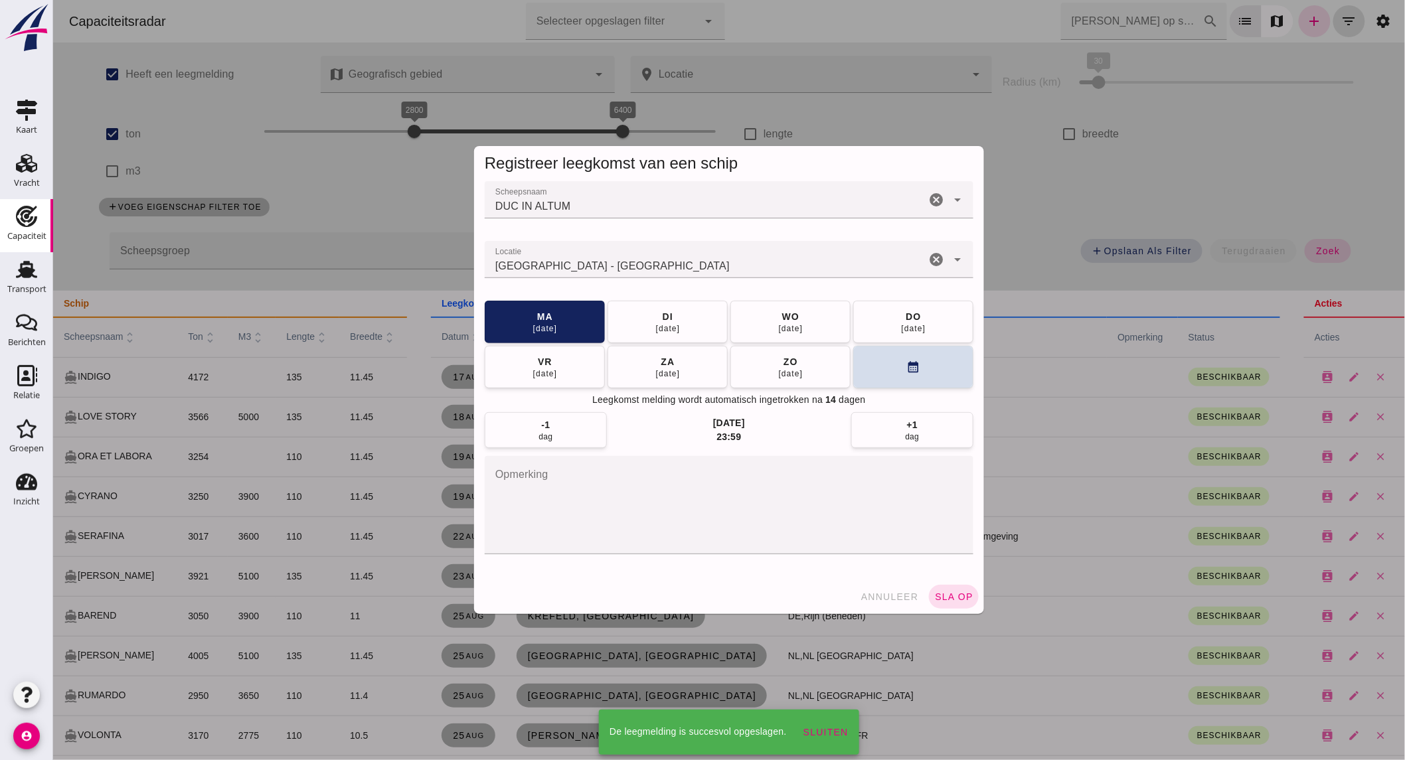
scroll to position [393, 0]
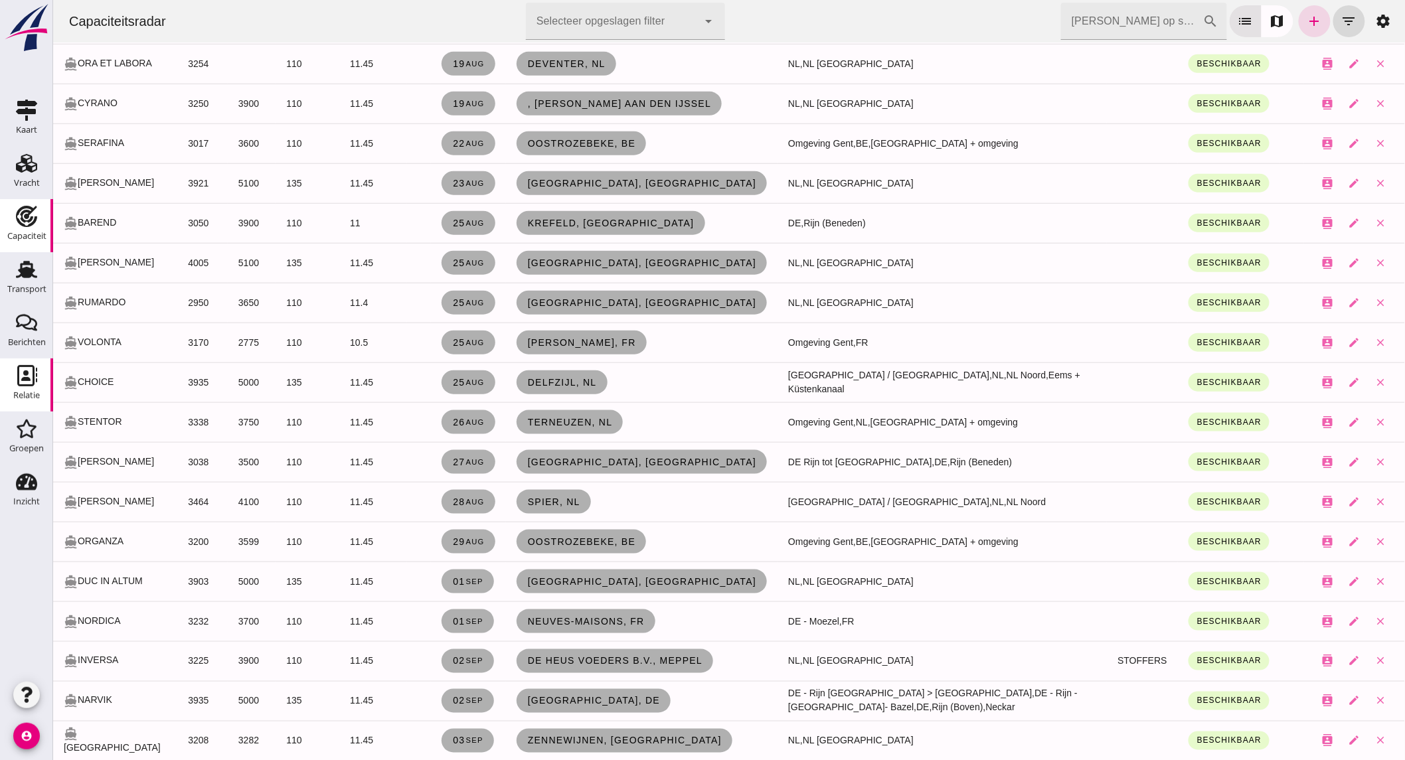
click at [32, 385] on use at bounding box center [27, 375] width 20 height 21
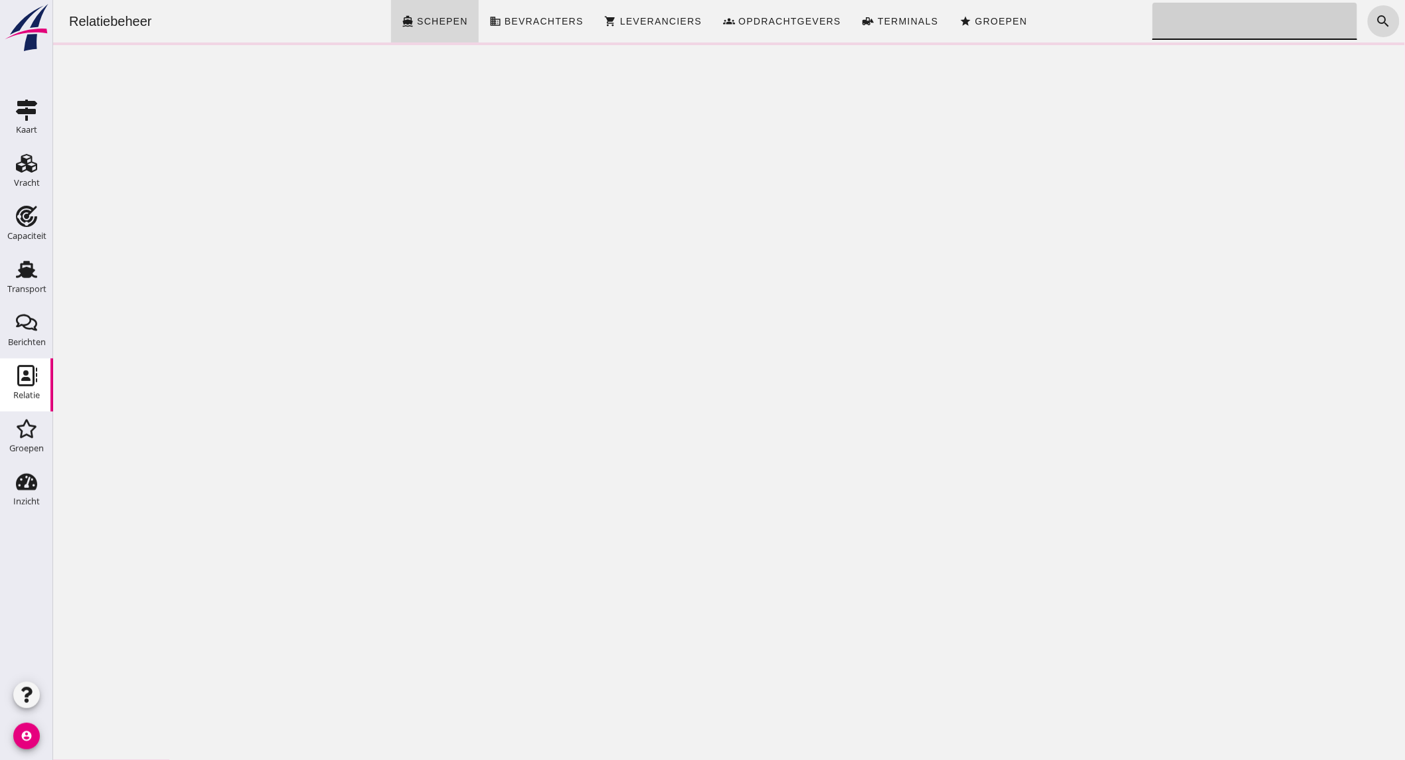
click input "Zoeken..."
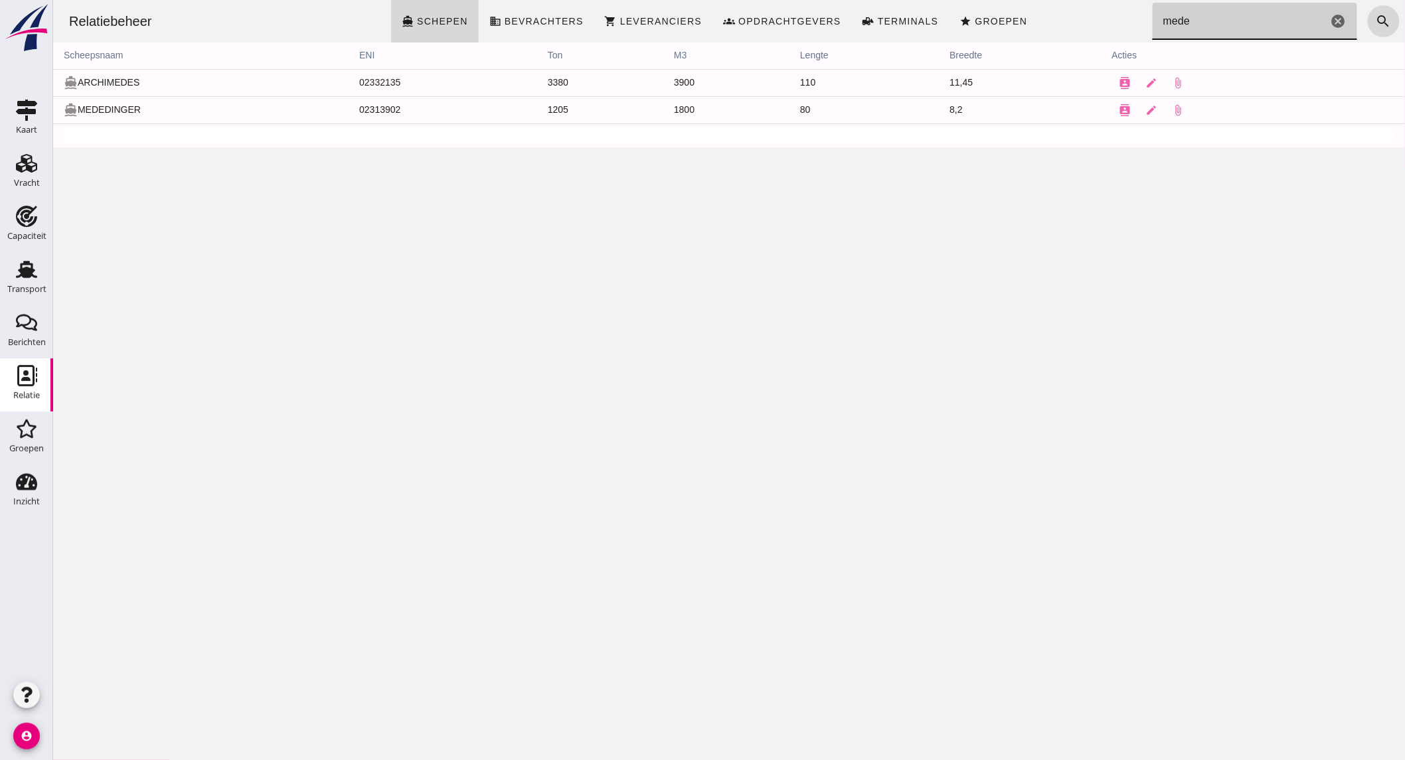
type input "mede"
click at [27, 227] on div "Capaciteit" at bounding box center [26, 236] width 39 height 19
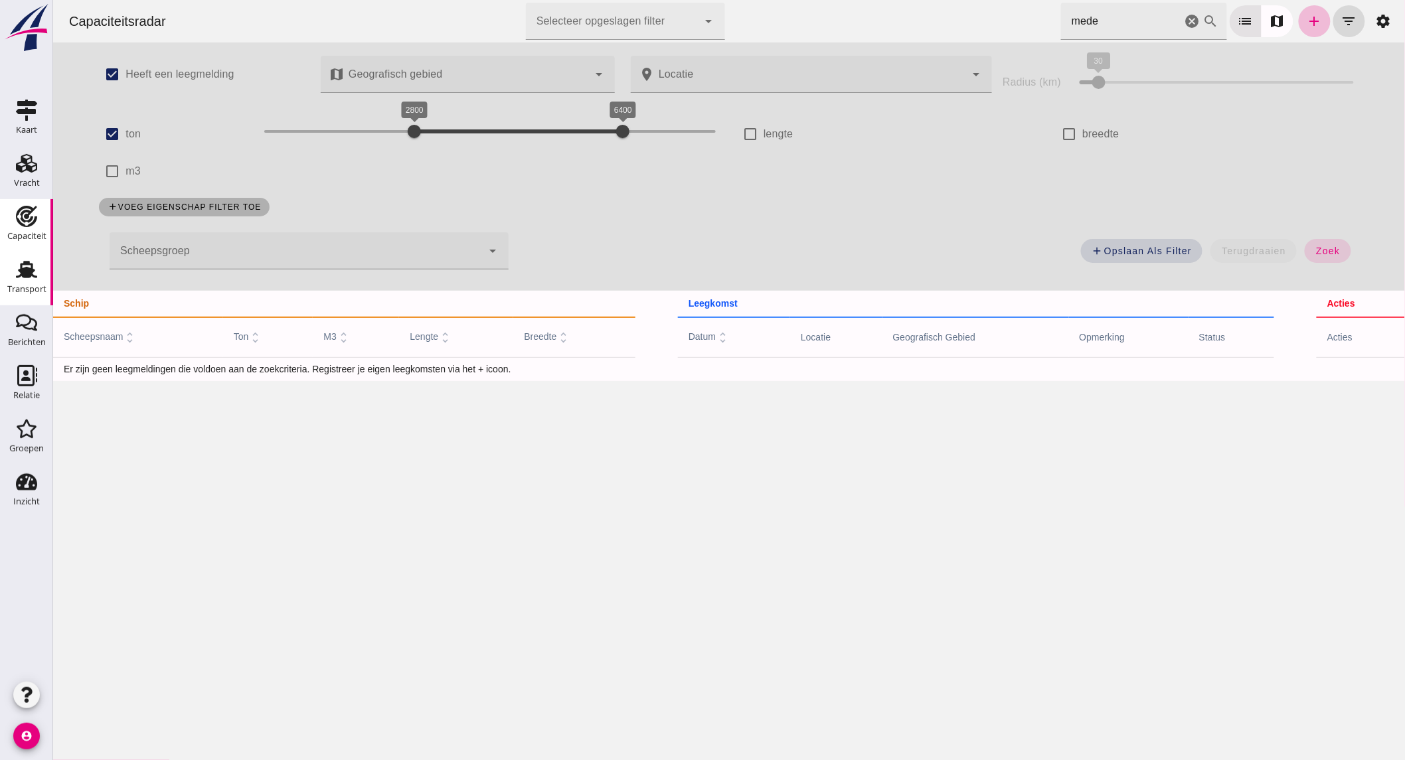
click at [38, 296] on div "Transport" at bounding box center [26, 289] width 39 height 19
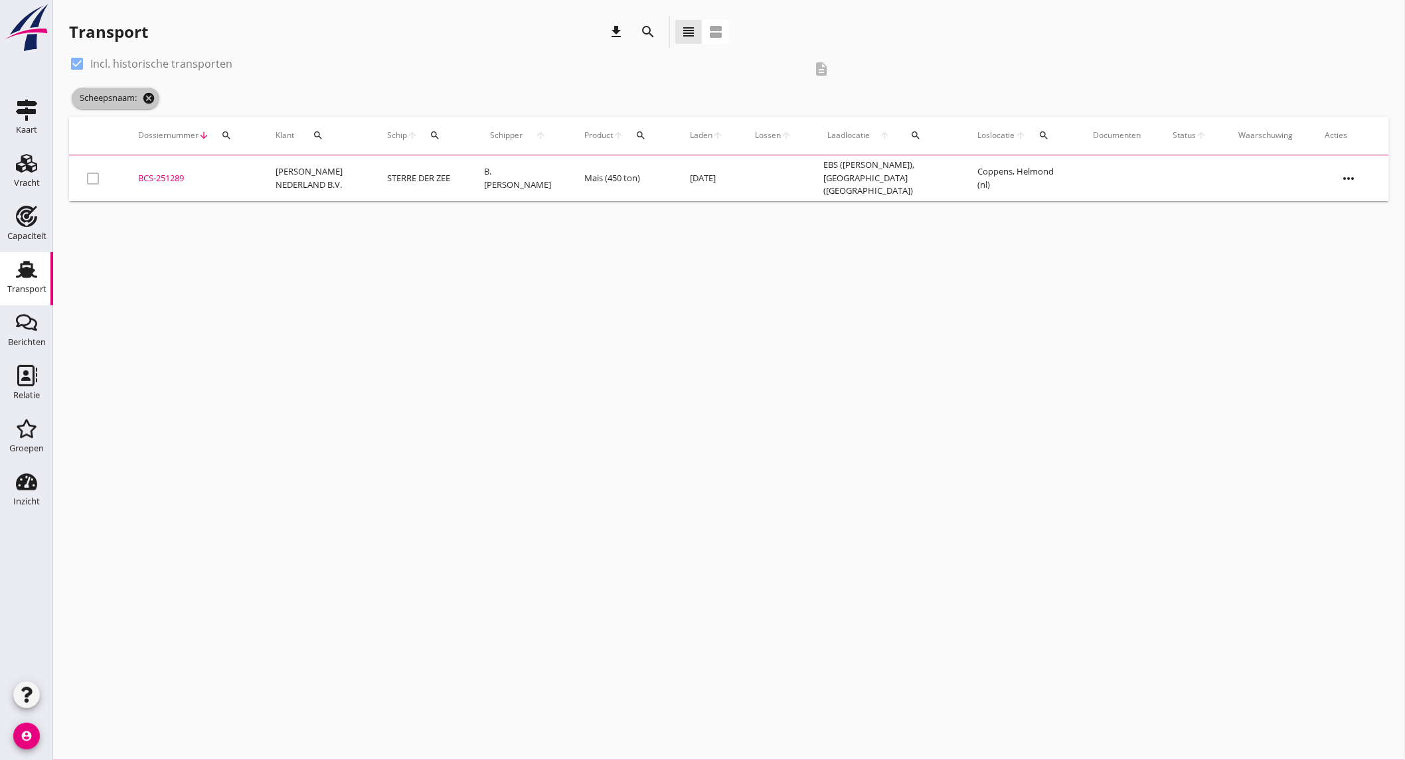
click at [148, 100] on icon "cancel" at bounding box center [148, 98] width 13 height 13
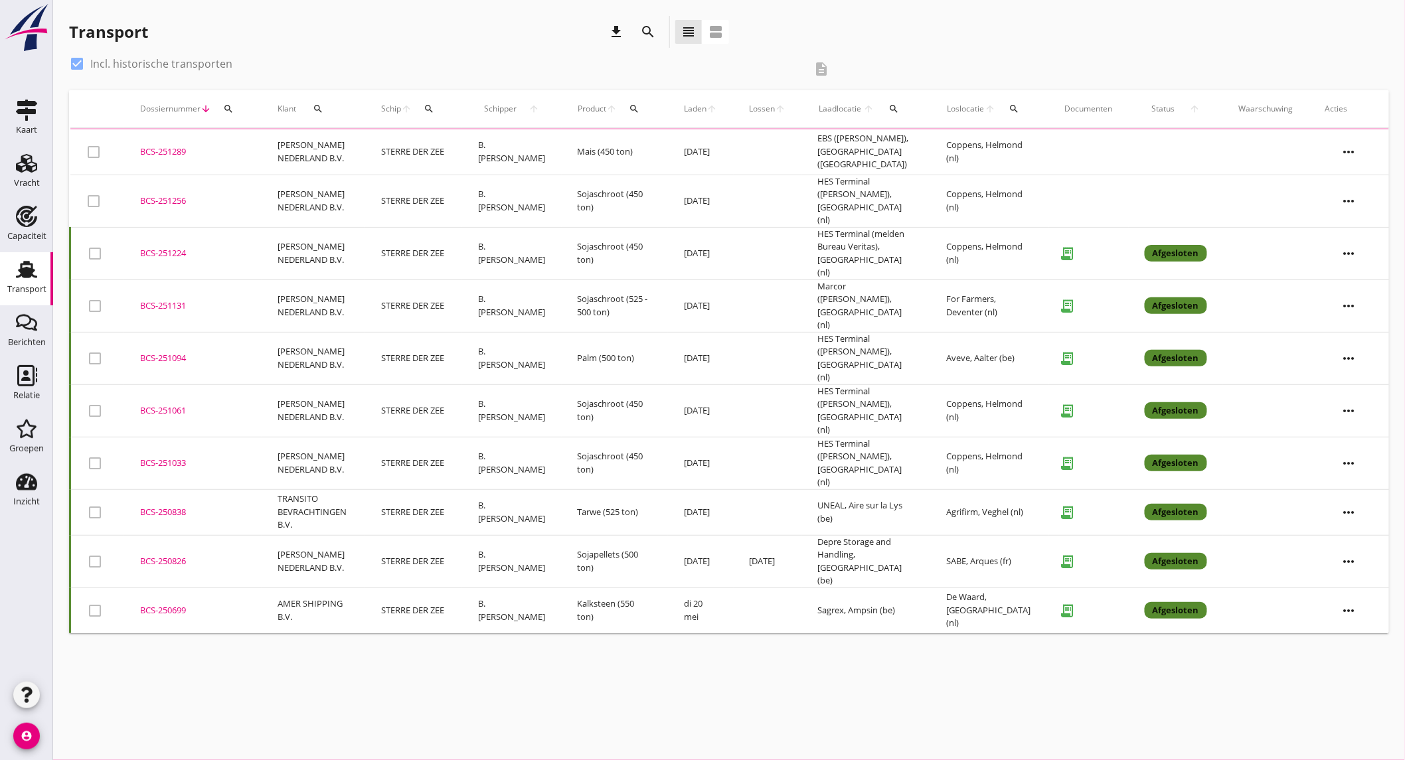
click at [121, 62] on label "Incl. historische transporten" at bounding box center [161, 63] width 142 height 13
checkbox input "false"
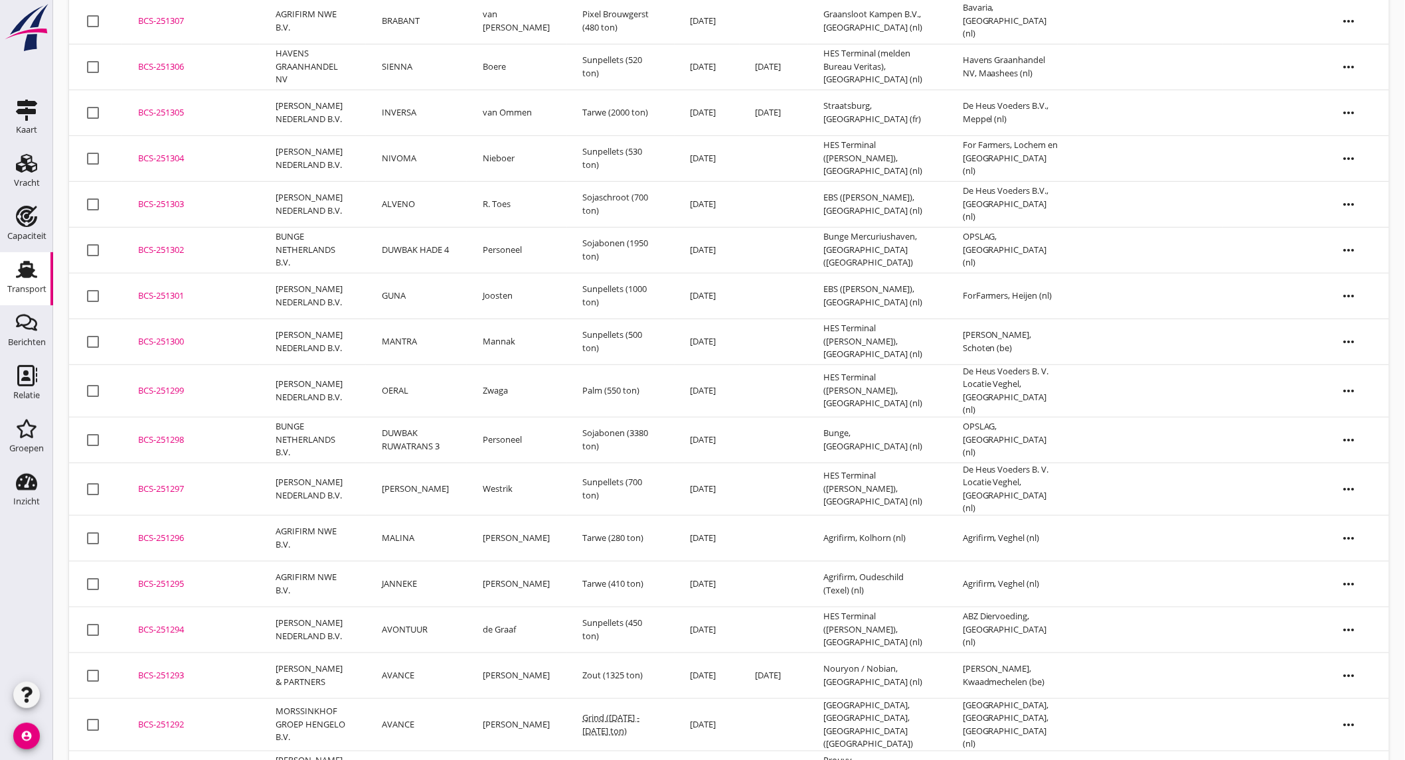
scroll to position [295, 0]
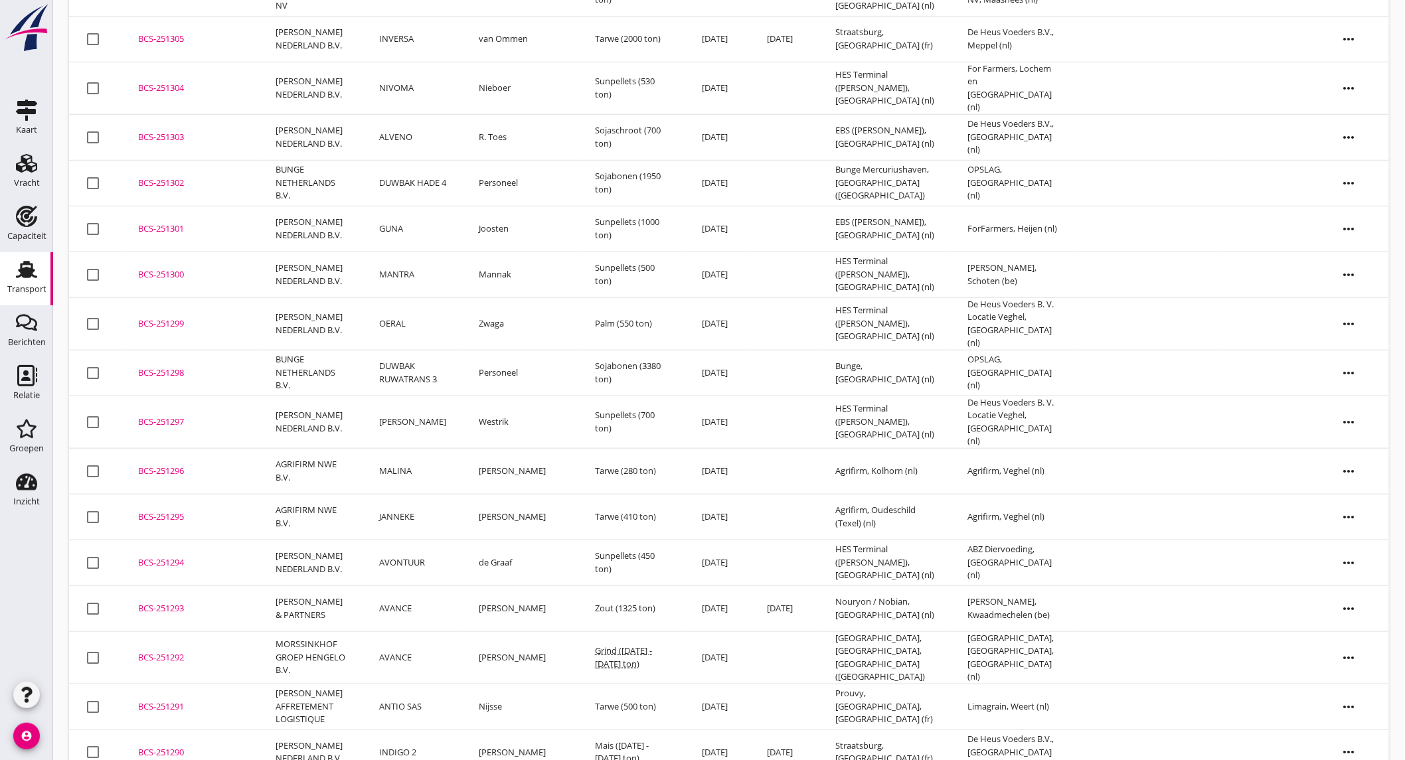
click at [315, 730] on td "[PERSON_NAME] NEDERLAND B.V." at bounding box center [312, 753] width 104 height 46
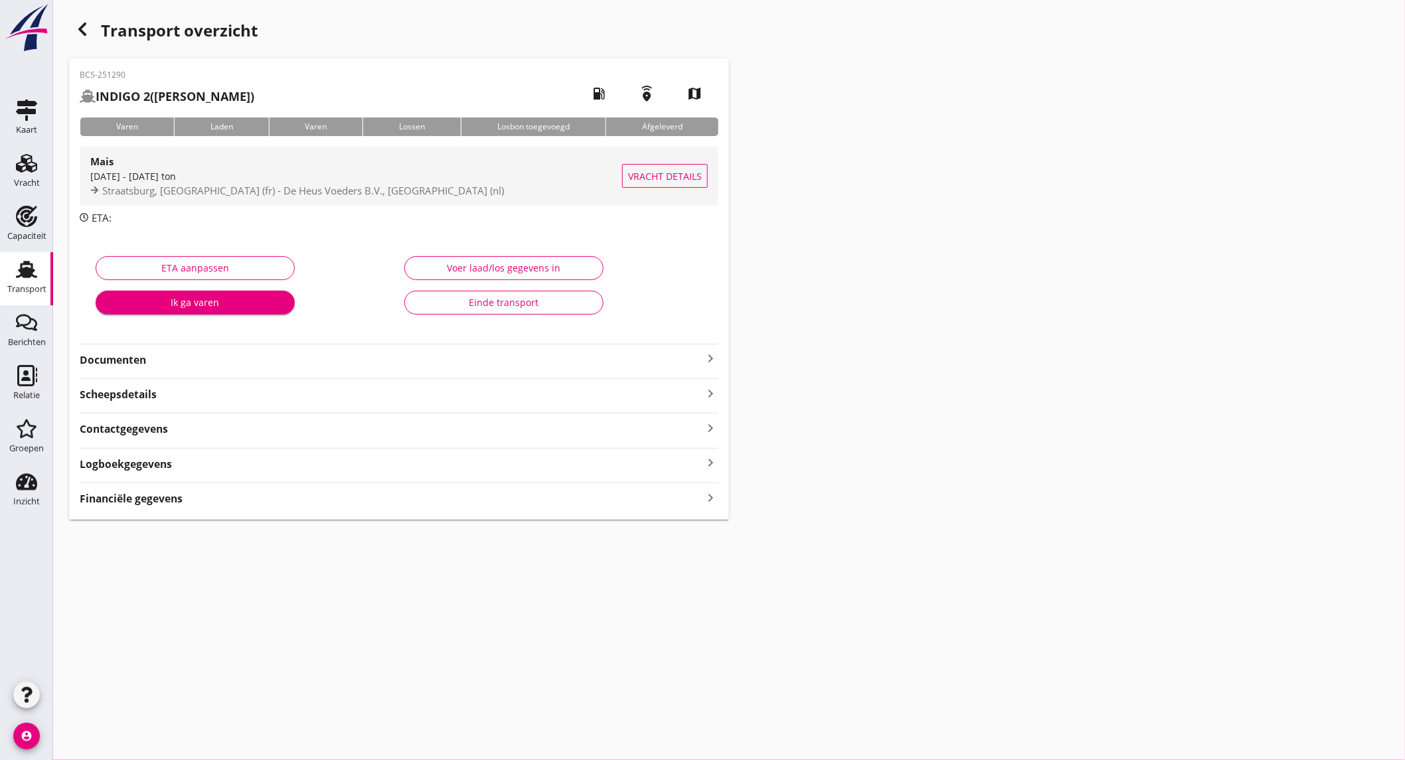
click at [199, 175] on div "1400 - 1700 ton" at bounding box center [356, 176] width 532 height 14
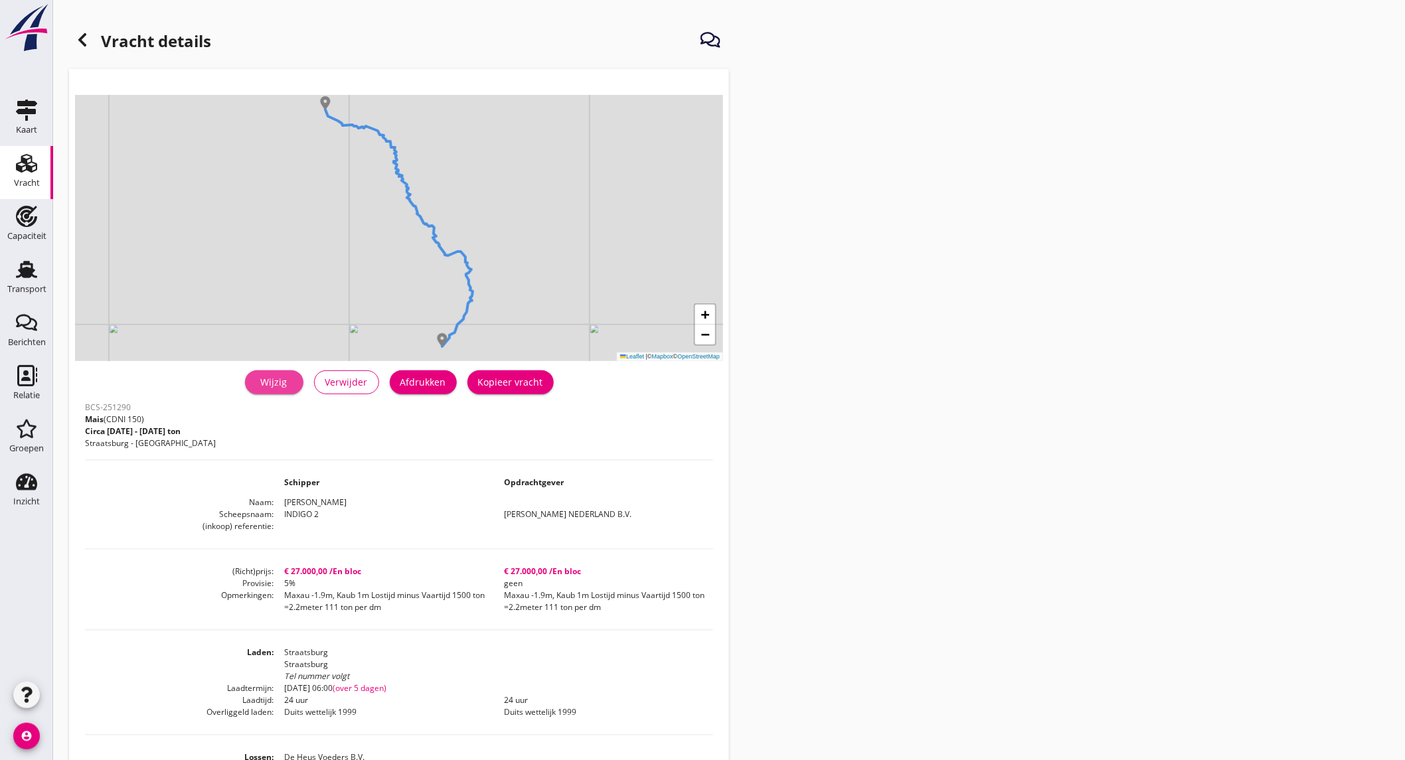
click at [271, 383] on div "Wijzig" at bounding box center [274, 382] width 37 height 14
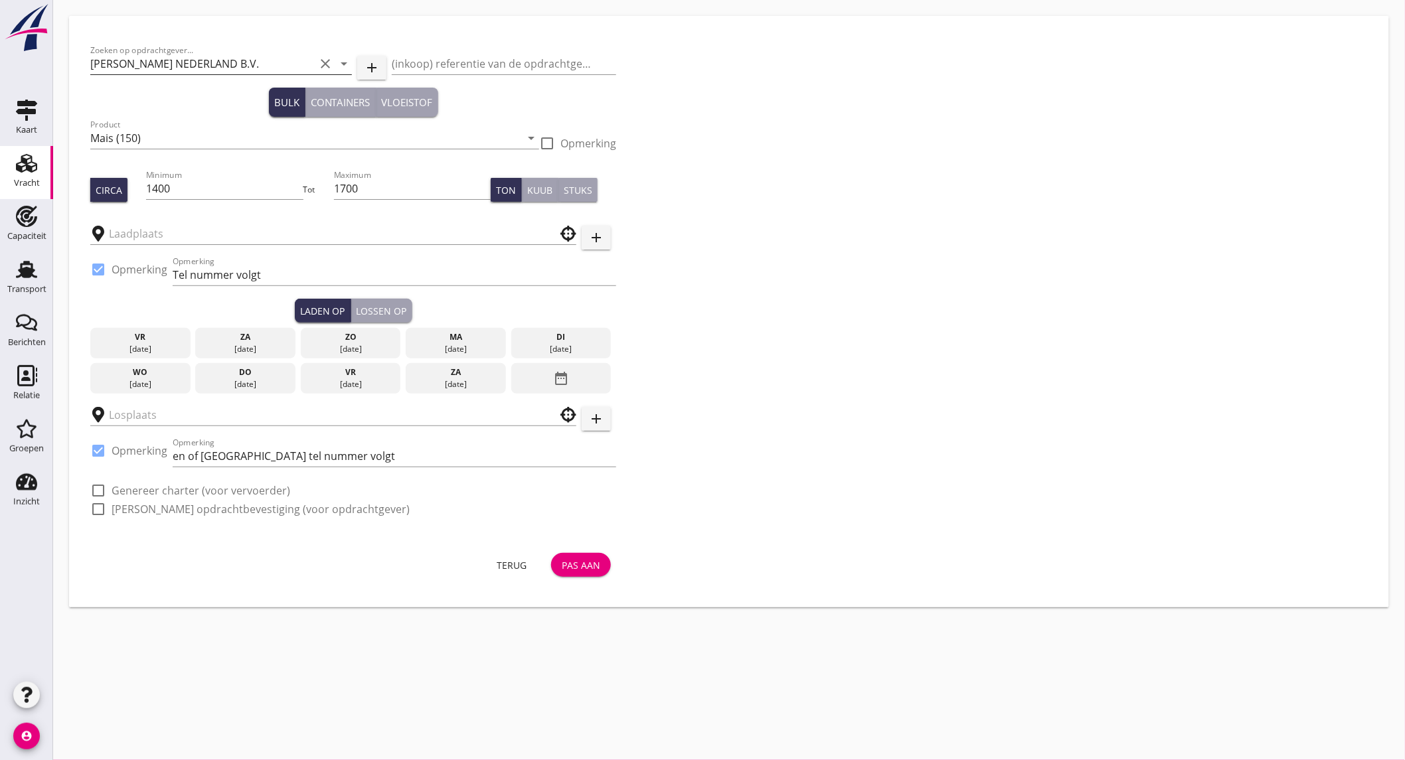
type input "Straatsburg"
type input "De Heus Voeders B.V."
checkbox input "true"
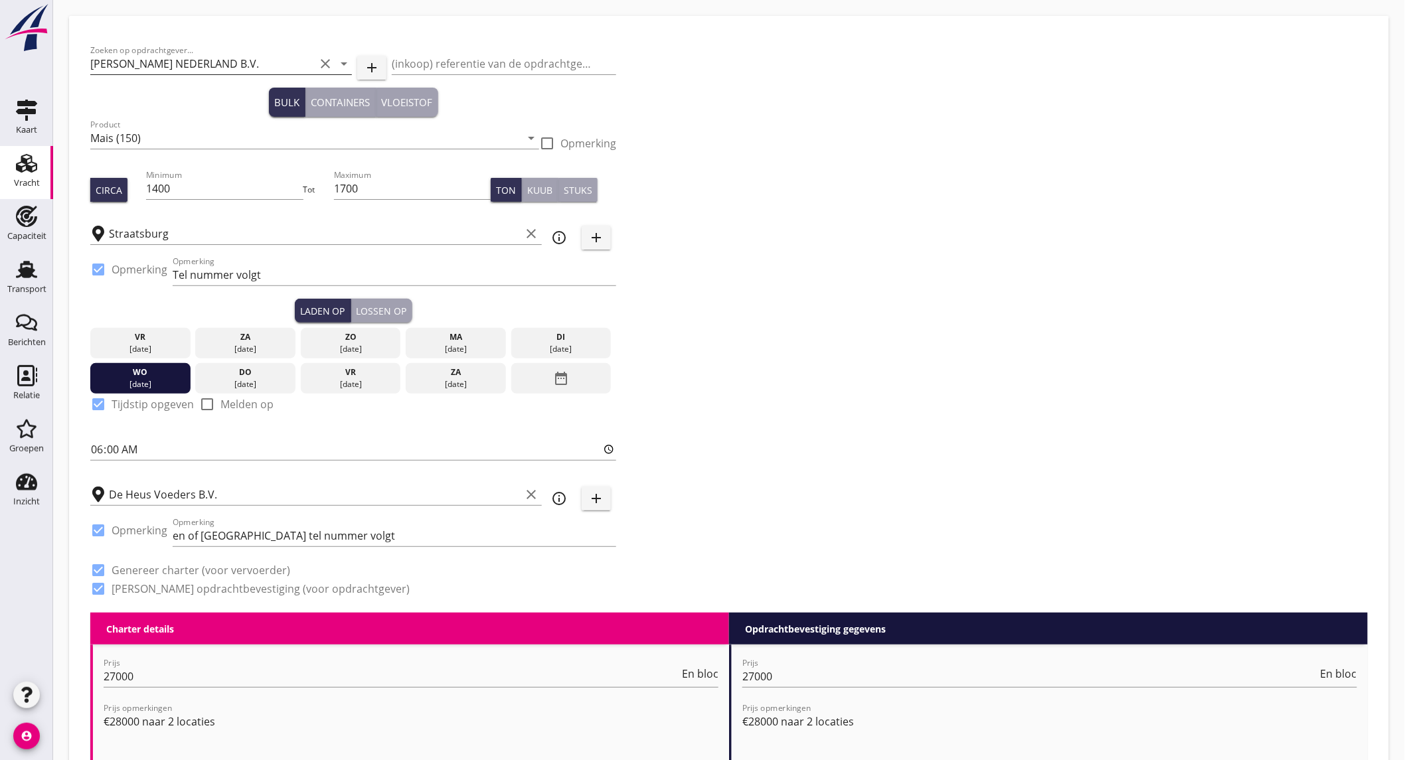
click at [327, 62] on icon "clear" at bounding box center [325, 64] width 16 height 16
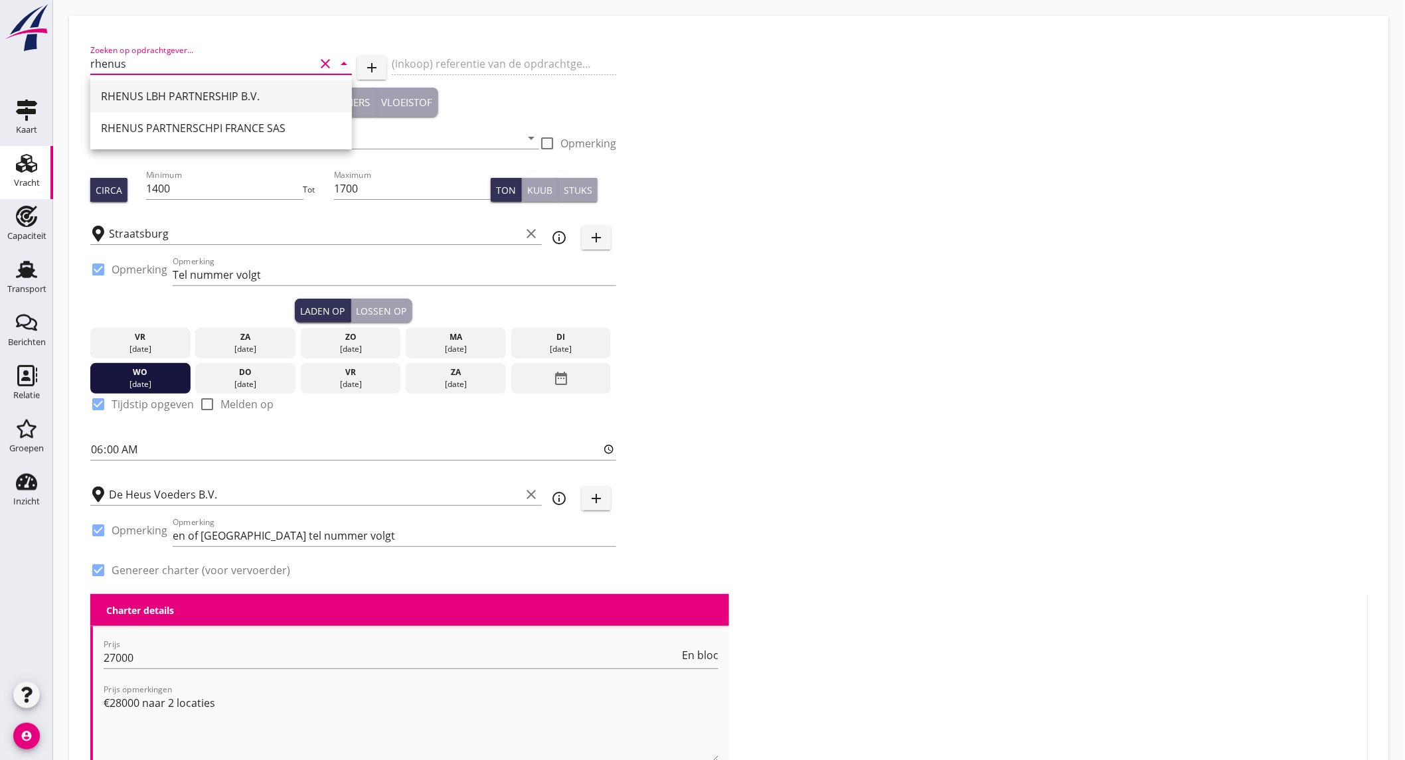
click at [237, 91] on div "RHENUS LBH PARTNERSHIP B.V." at bounding box center [221, 96] width 240 height 16
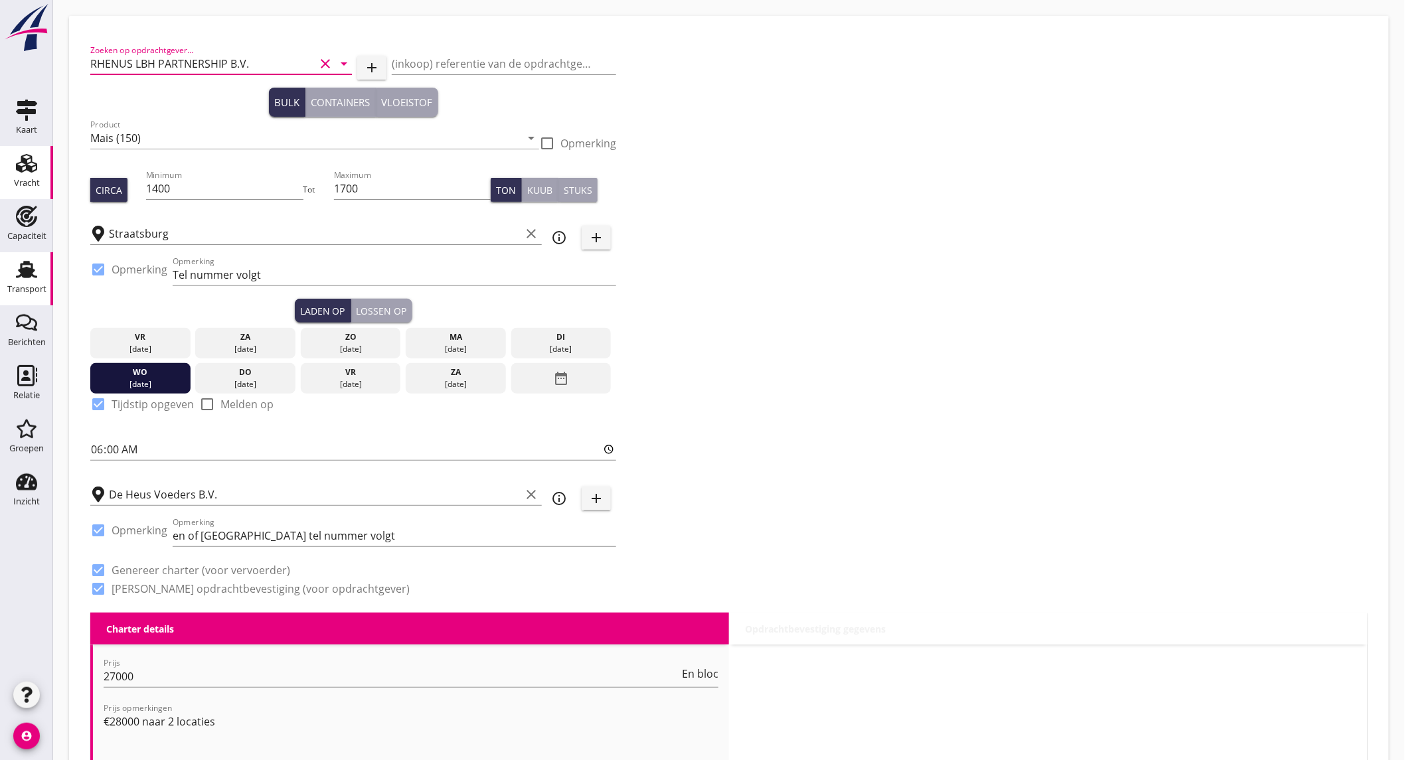
type input "RHENUS LBH PARTNERSHIP B.V."
click at [214, 134] on input "Mais (150)" at bounding box center [305, 137] width 430 height 21
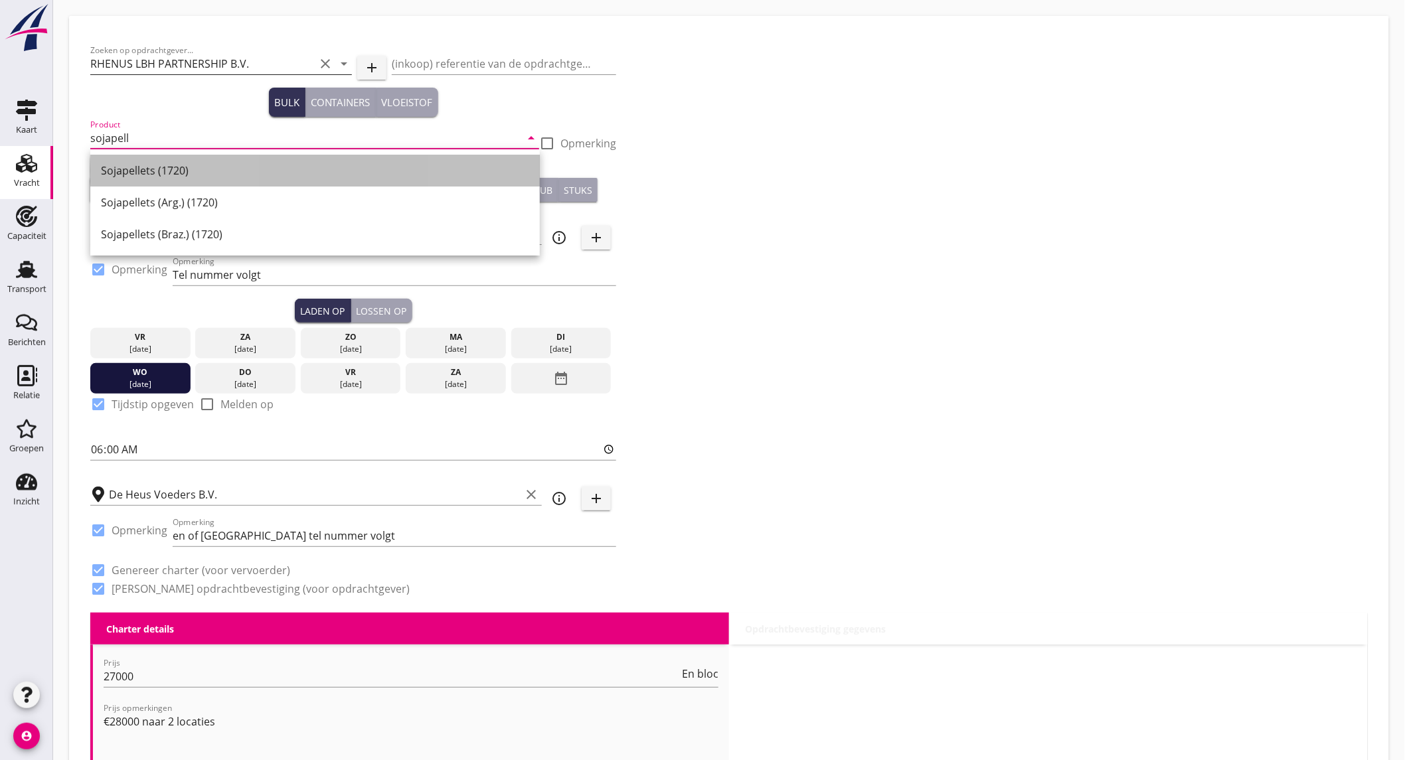
click at [272, 163] on div "Sojapellets (1720)" at bounding box center [315, 171] width 428 height 16
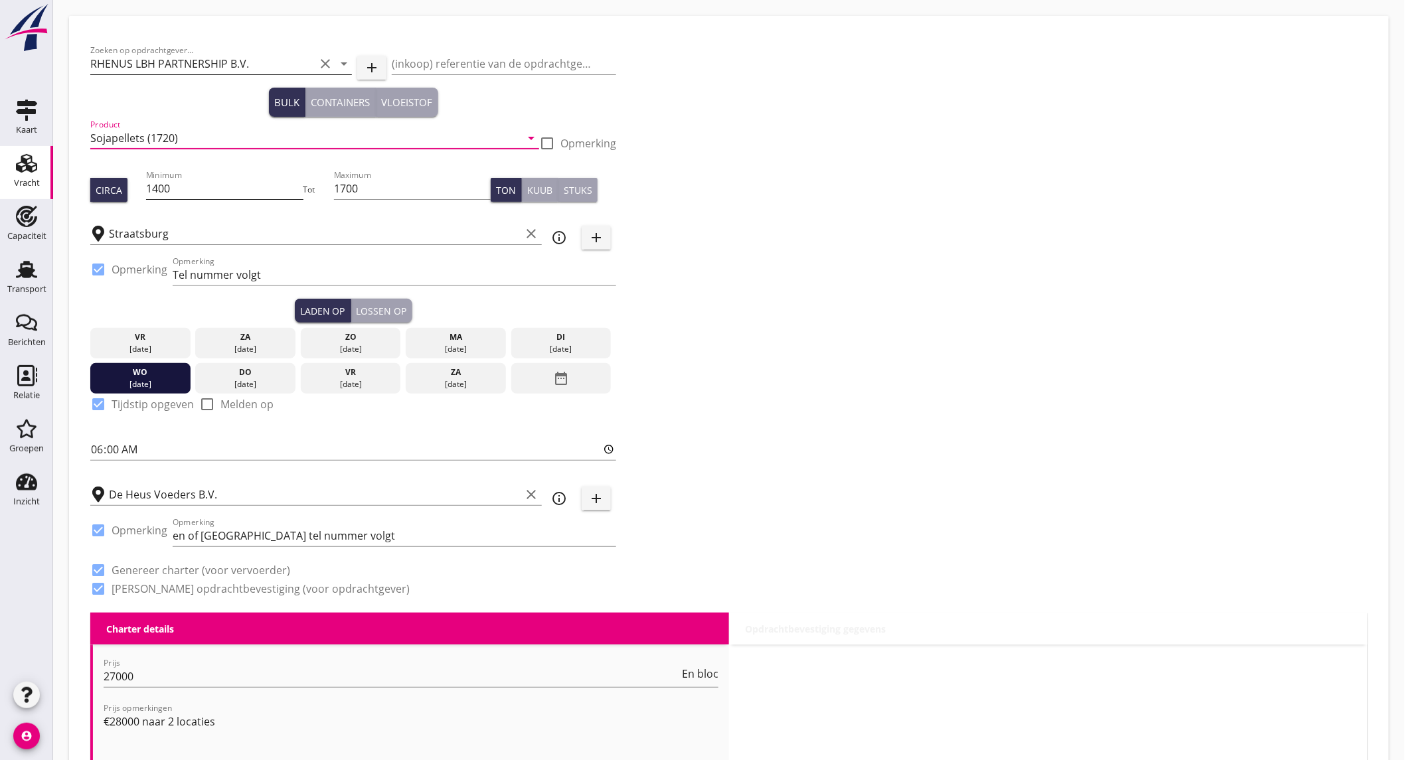
type input "Sojapellets (1720)"
drag, startPoint x: 194, startPoint y: 191, endPoint x: 70, endPoint y: 193, distance: 124.2
click at [98, 191] on div "Circa Minimum 1400 Tot Maximum 1700 Ton Kuub Stuks" at bounding box center [353, 189] width 526 height 45
drag, startPoint x: 379, startPoint y: 189, endPoint x: 232, endPoint y: 191, distance: 146.7
click at [234, 191] on div "Circa Minimum Tot Maximum 1700 Ton Kuub Stuks" at bounding box center [353, 189] width 526 height 45
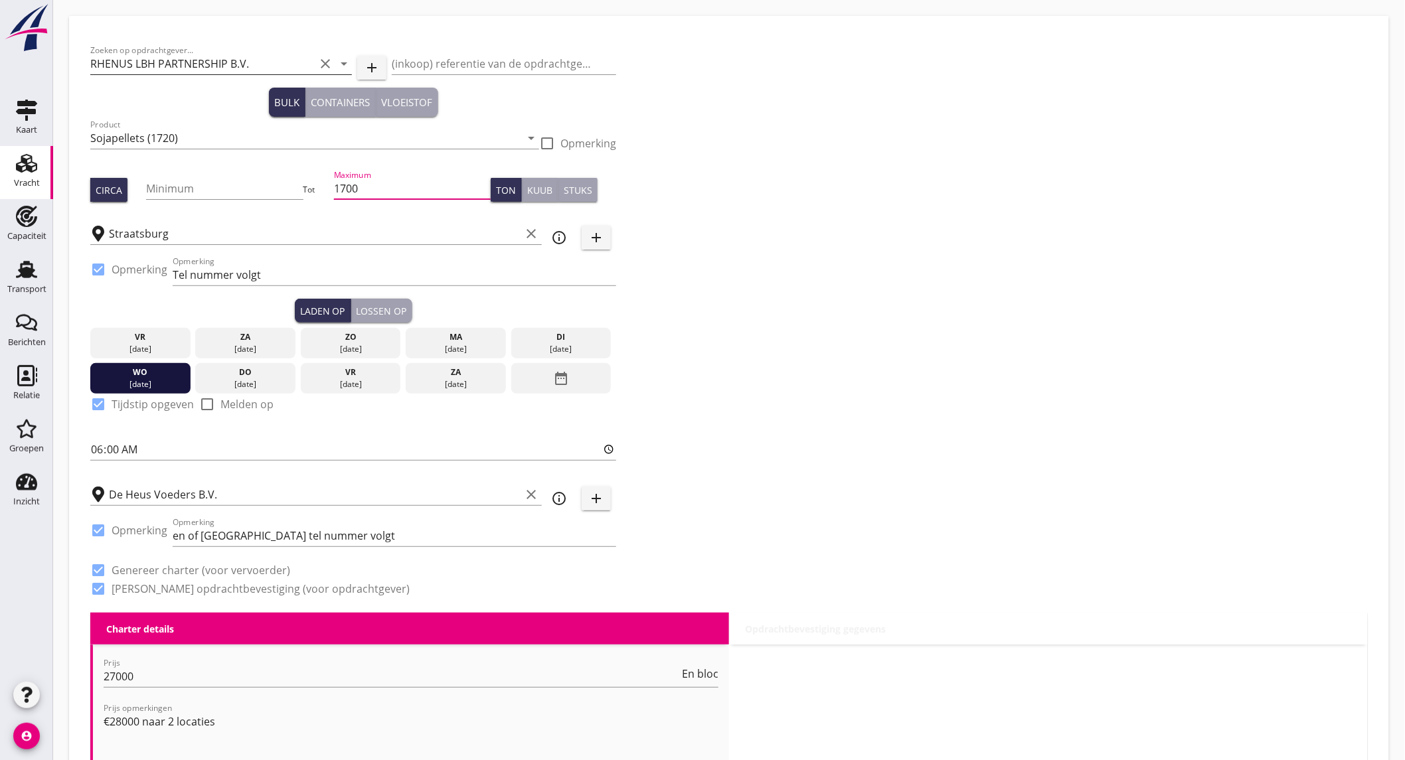
click at [380, 182] on input "1700" at bounding box center [412, 188] width 157 height 21
type input "1"
click at [247, 188] on input "Minimum" at bounding box center [224, 188] width 157 height 21
type input "1500"
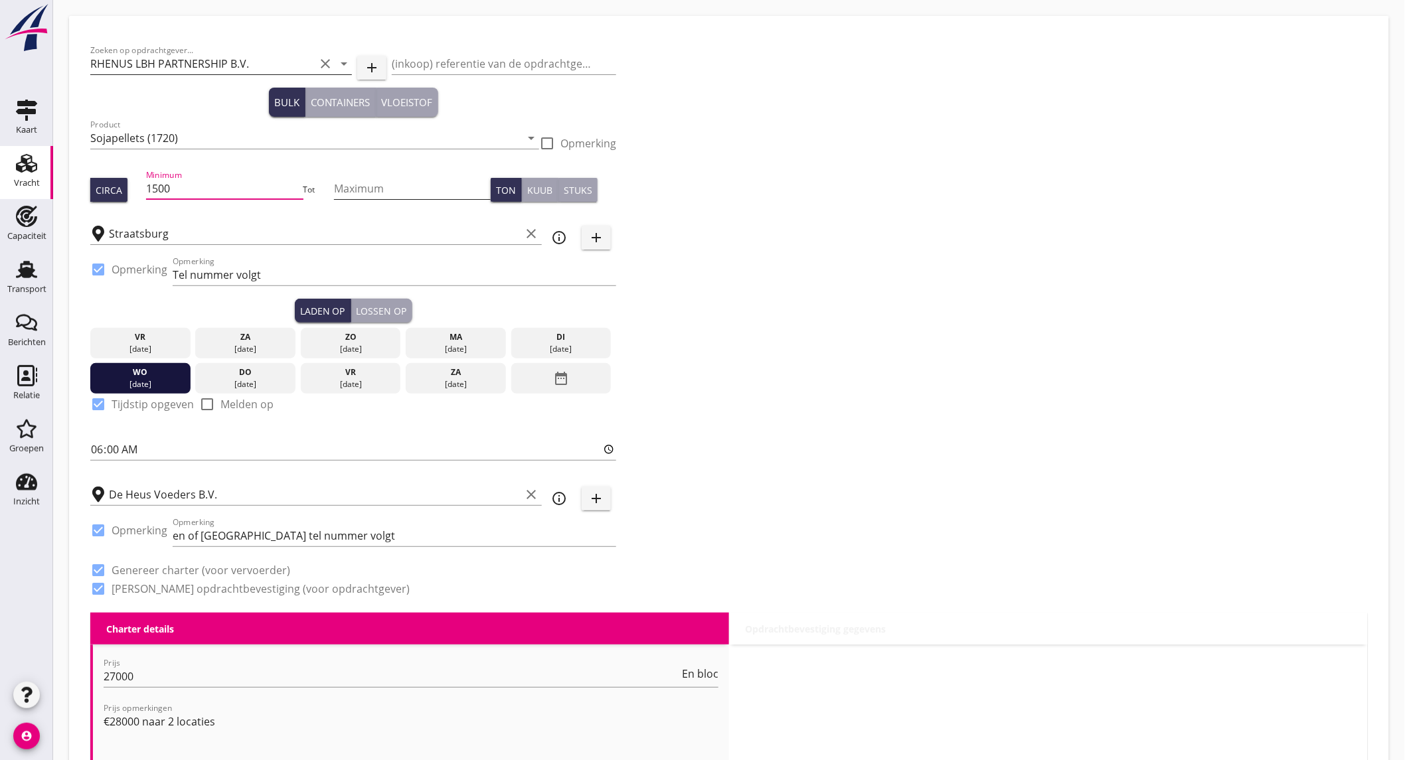
click at [354, 191] on input "Maximum" at bounding box center [412, 188] width 157 height 21
click at [187, 228] on input "Straatsburg" at bounding box center [315, 233] width 412 height 21
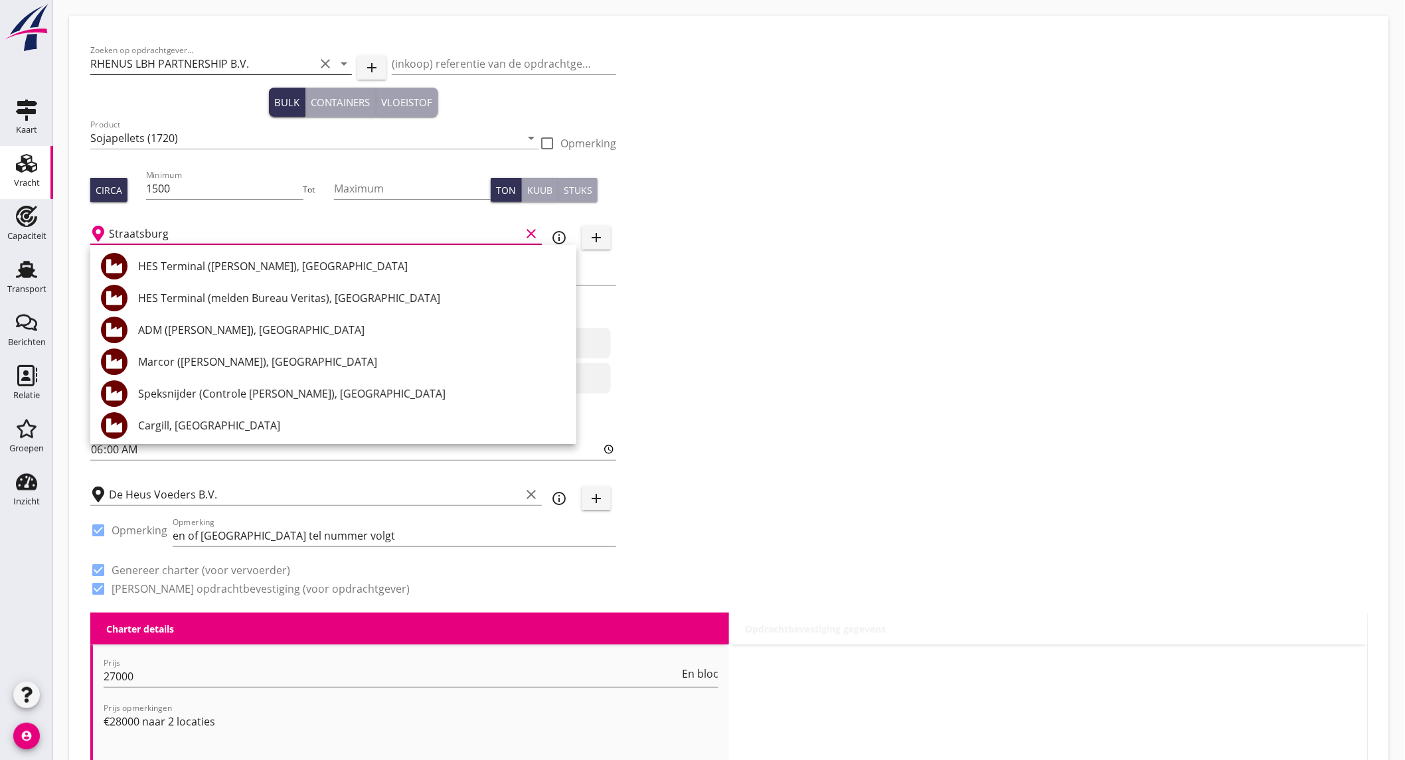
click at [187, 228] on input "Straatsburg" at bounding box center [315, 233] width 412 height 21
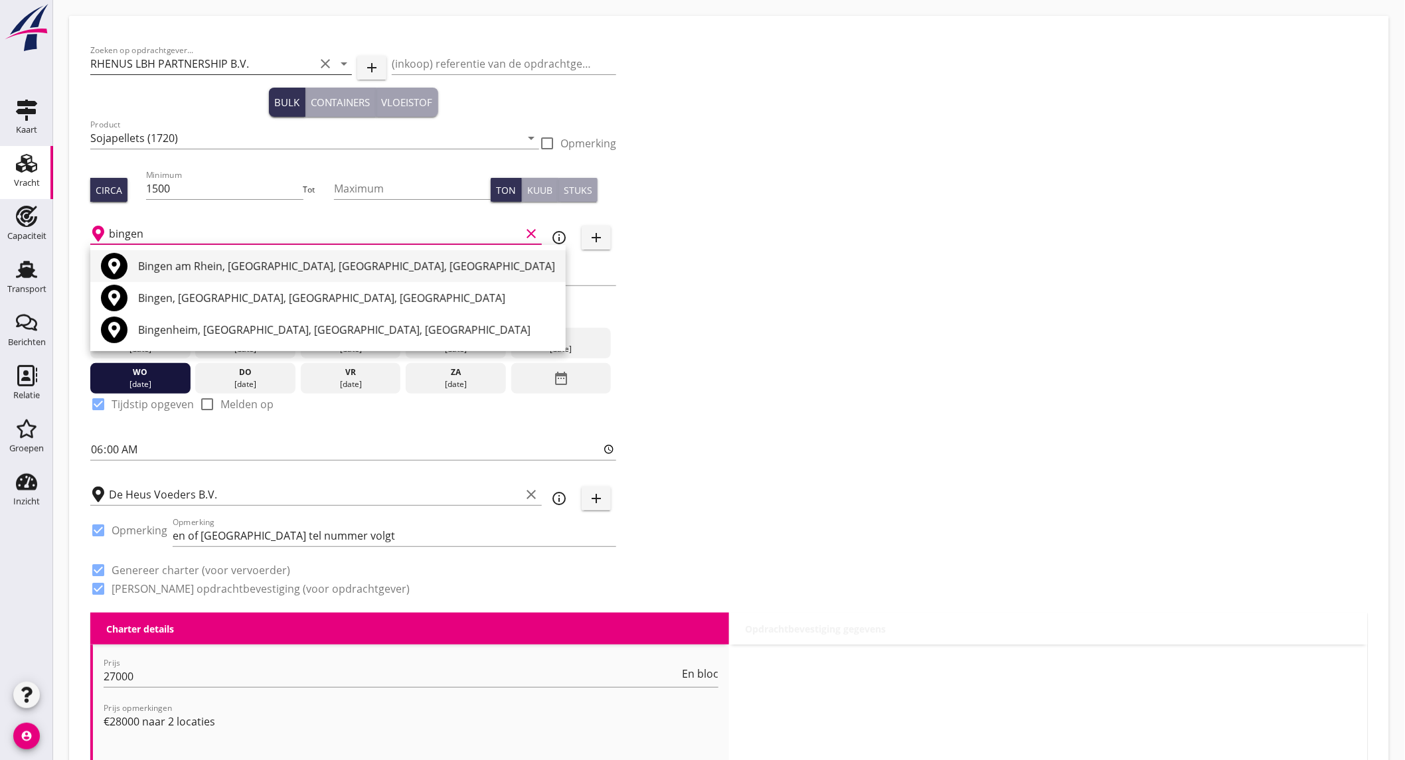
click at [187, 266] on div "Bingen am Rhein, Kreis Mainz-Bingen, Rhineland-Palatinate, Germany" at bounding box center [346, 266] width 417 height 16
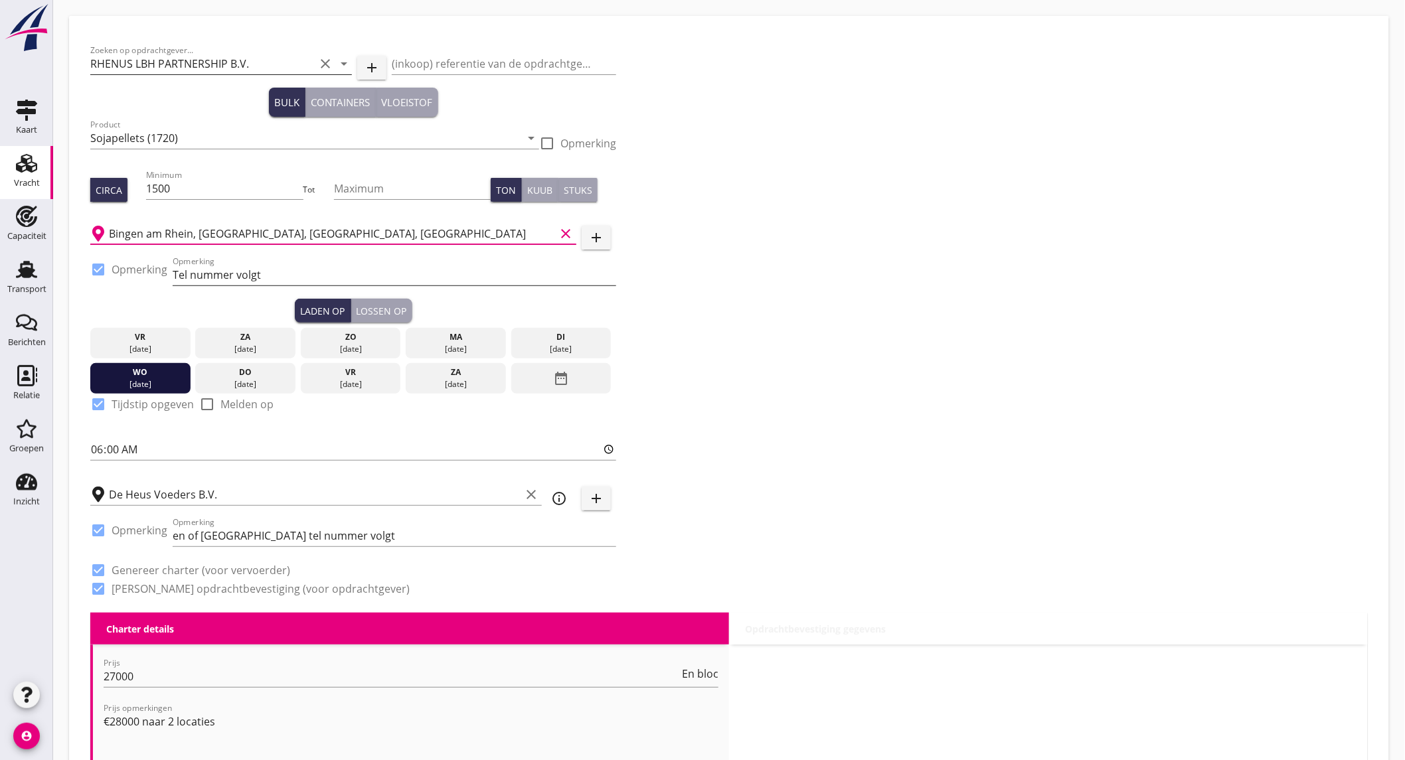
type input "Bingen am Rhein, Kreis Mainz-Bingen, Rhineland-Palatinate, Germany"
drag, startPoint x: 273, startPoint y: 276, endPoint x: 4, endPoint y: 254, distance: 269.7
click at [127, 345] on div "[DATE]" at bounding box center [141, 349] width 94 height 12
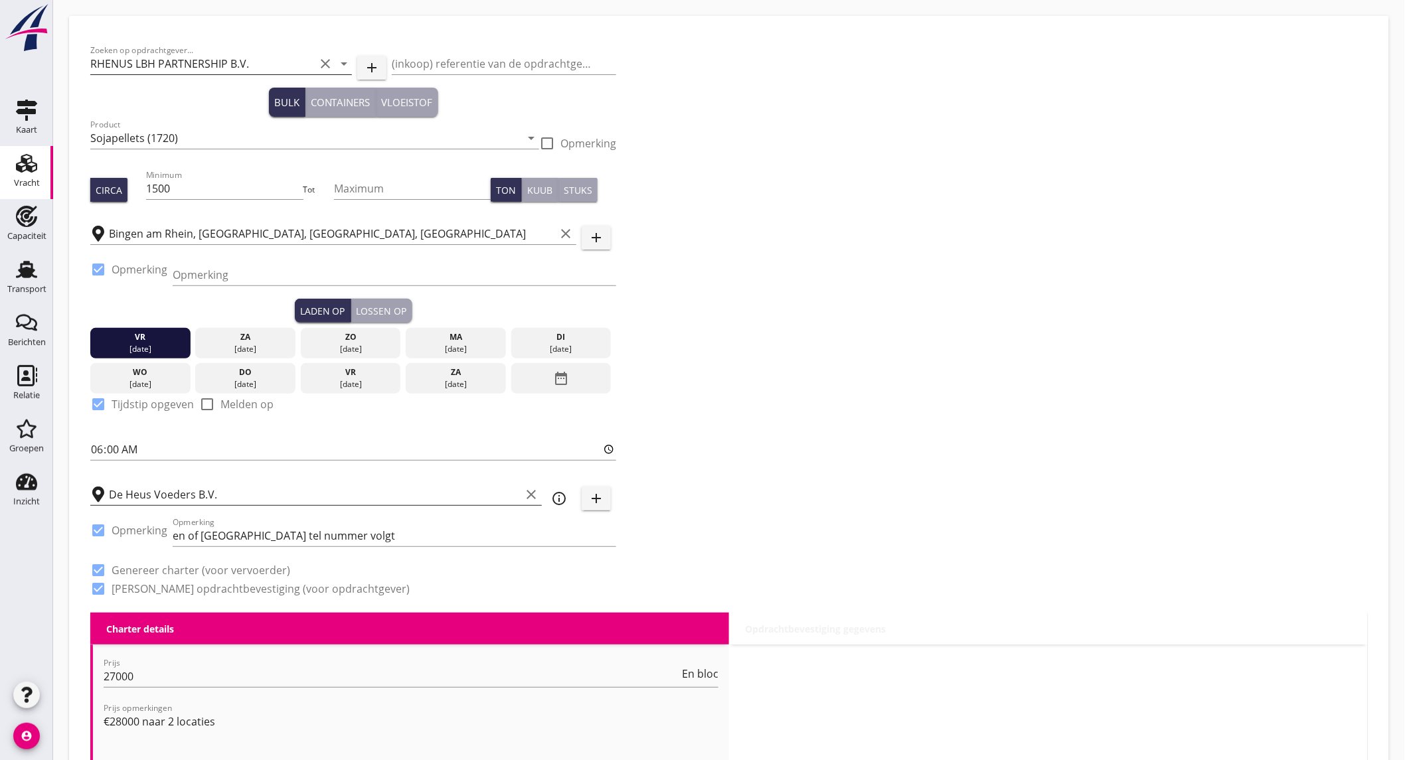
click at [206, 490] on input "De Heus Voeders B.V." at bounding box center [315, 494] width 412 height 21
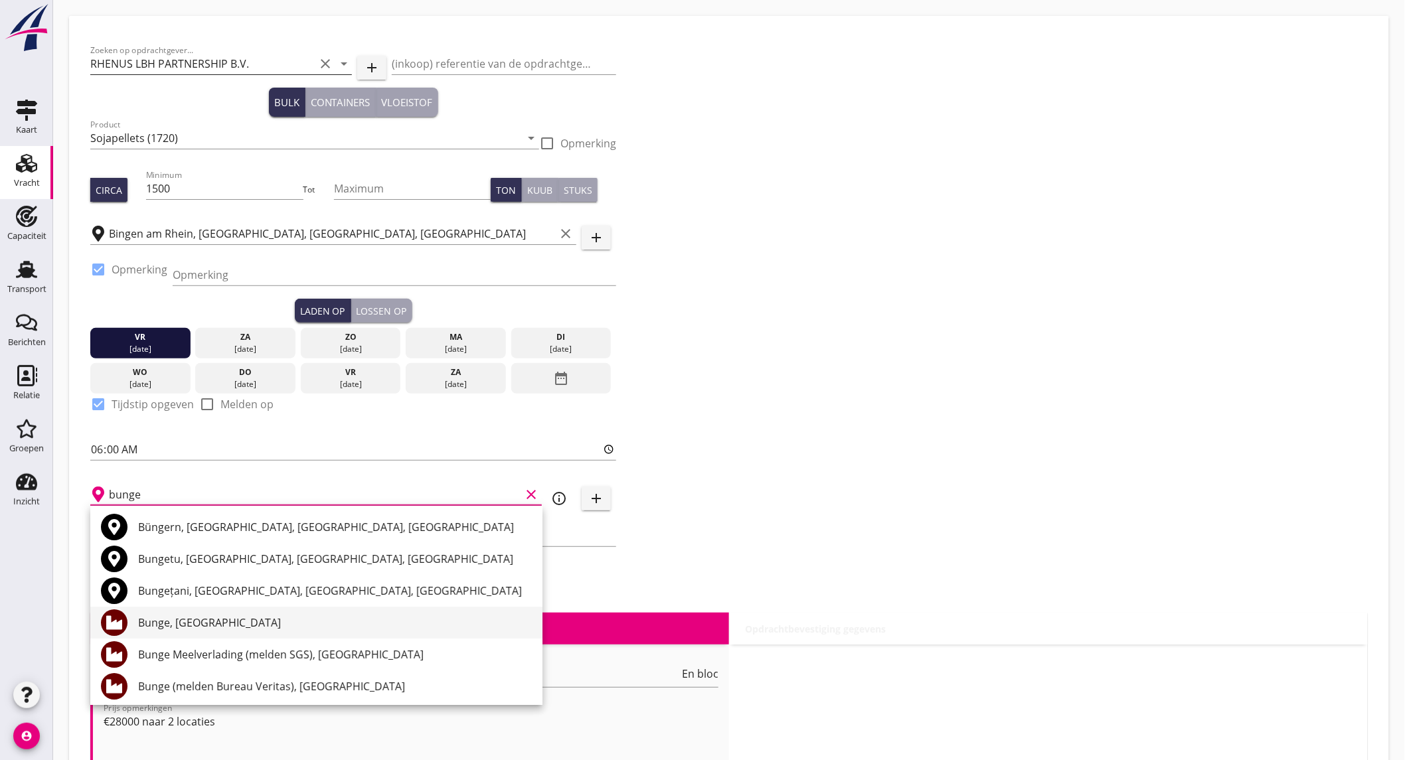
click at [202, 620] on div "Bunge, Amsterdam" at bounding box center [335, 623] width 394 height 16
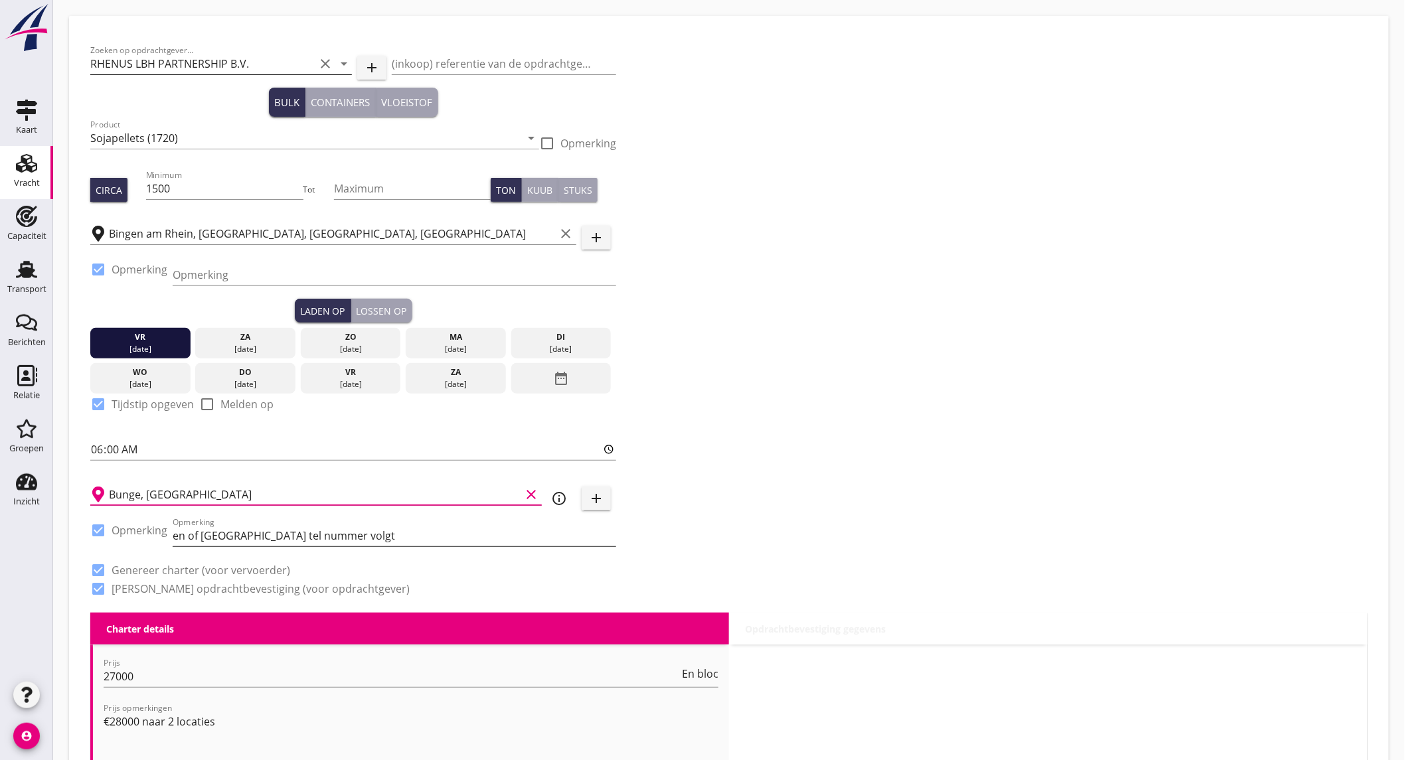
type input "Bunge, Amsterdam"
drag, startPoint x: 400, startPoint y: 535, endPoint x: 48, endPoint y: 533, distance: 351.2
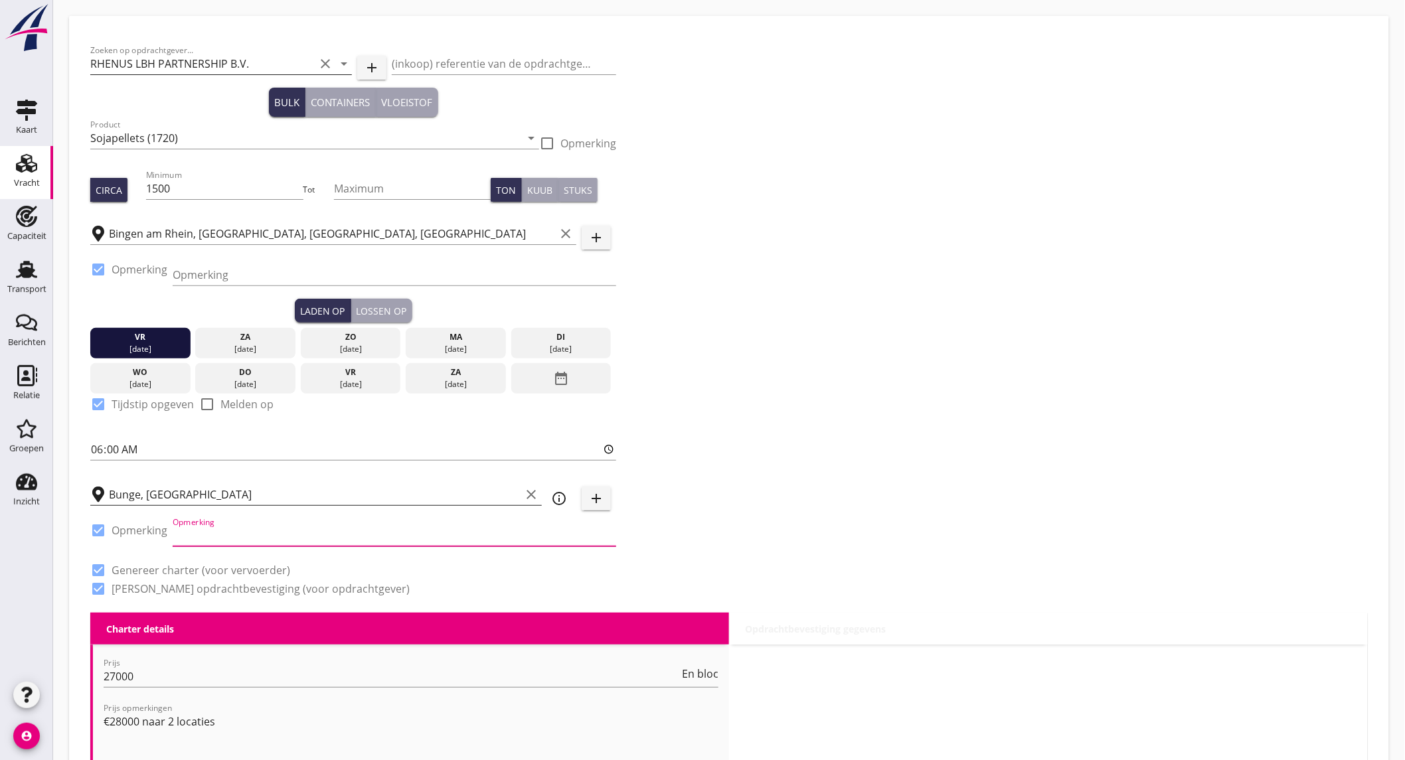
click at [313, 496] on input "Bunge, Amsterdam" at bounding box center [315, 494] width 412 height 21
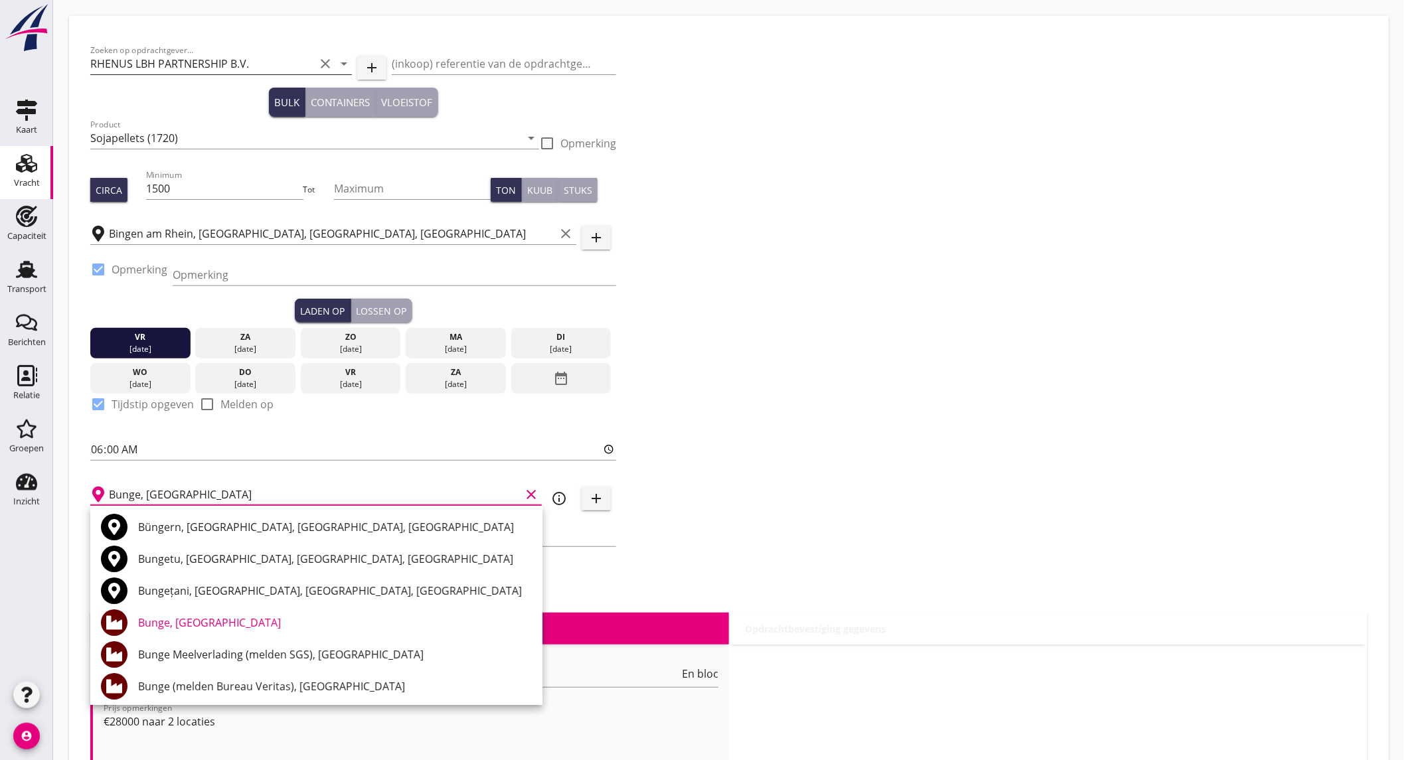
scroll to position [147, 0]
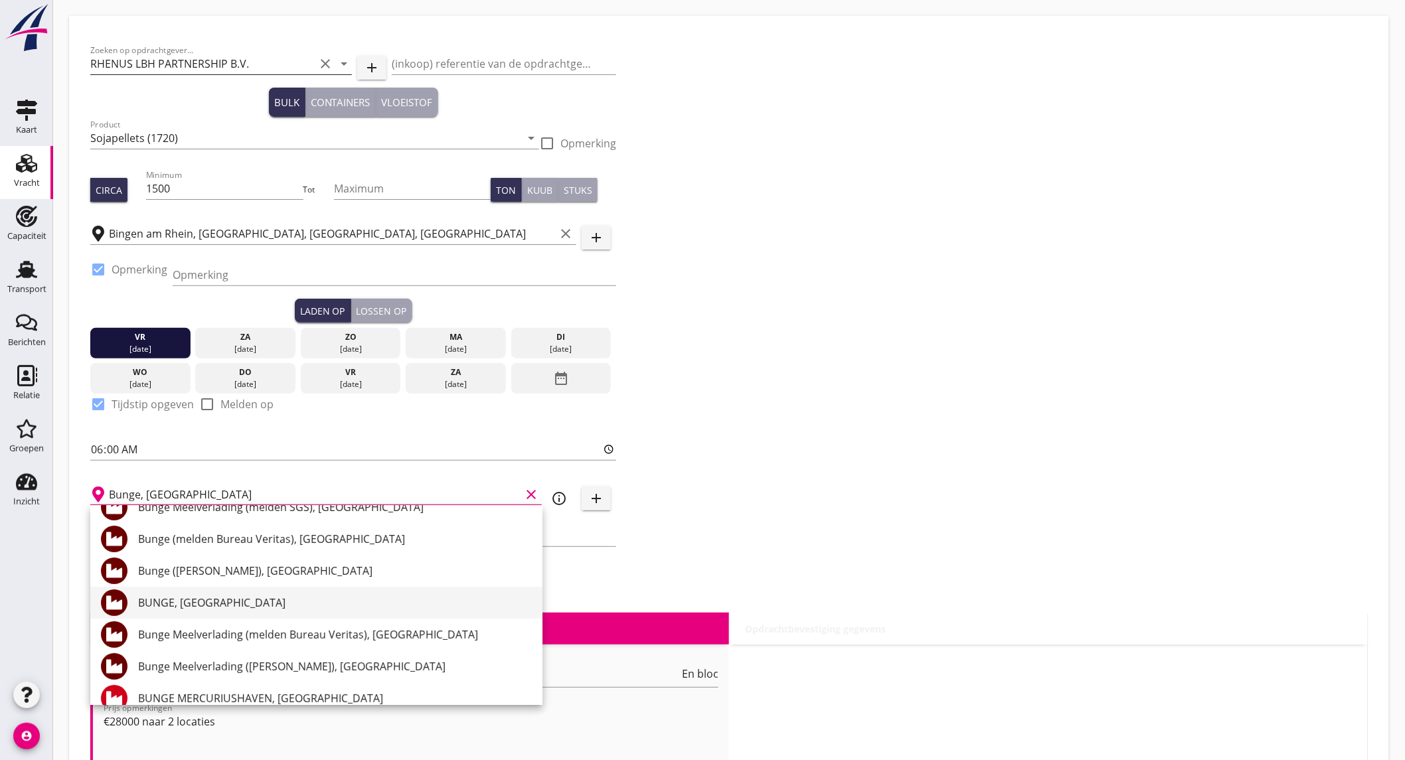
click at [333, 600] on div "BUNGE, Amsterdam" at bounding box center [335, 603] width 394 height 16
type input "BUNGE, Amsterdam"
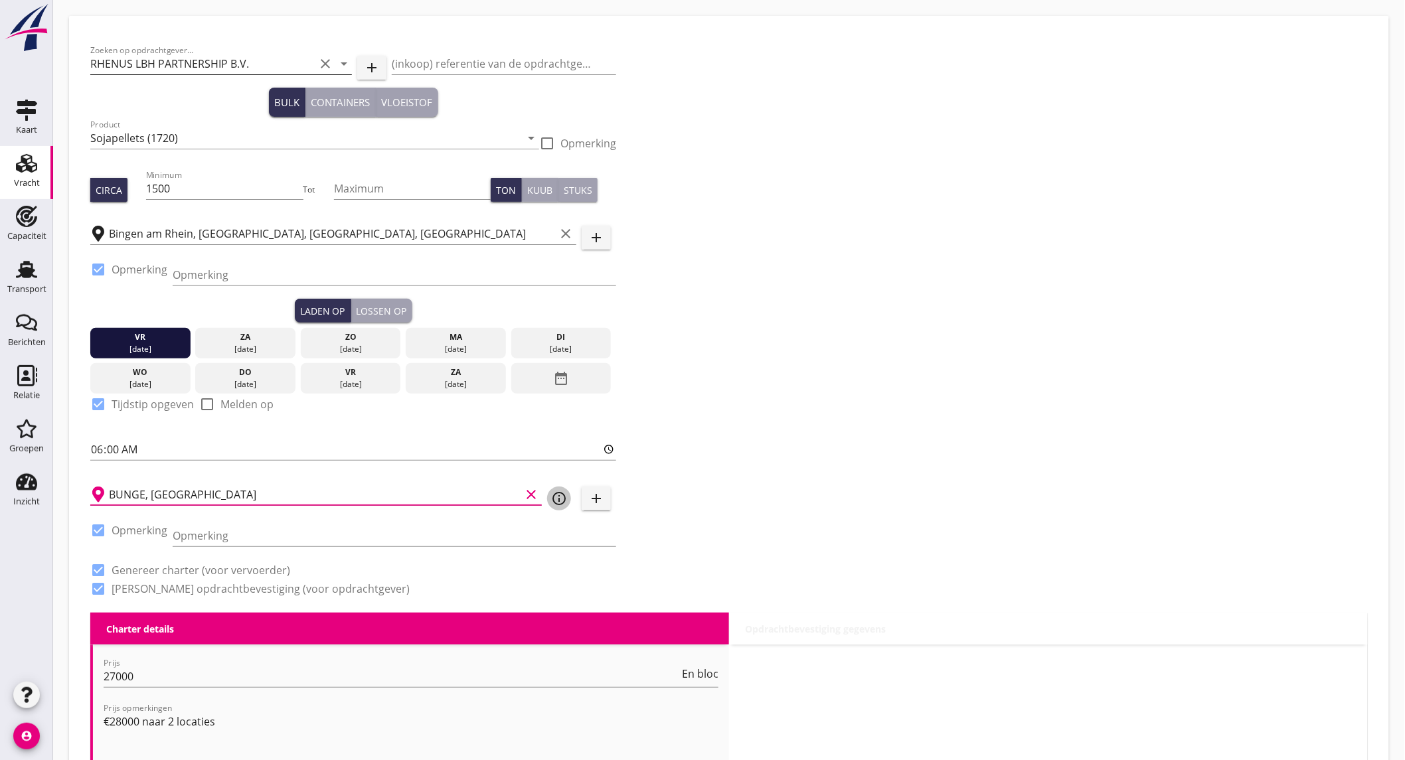
click at [553, 495] on icon "info_outline" at bounding box center [559, 499] width 16 height 16
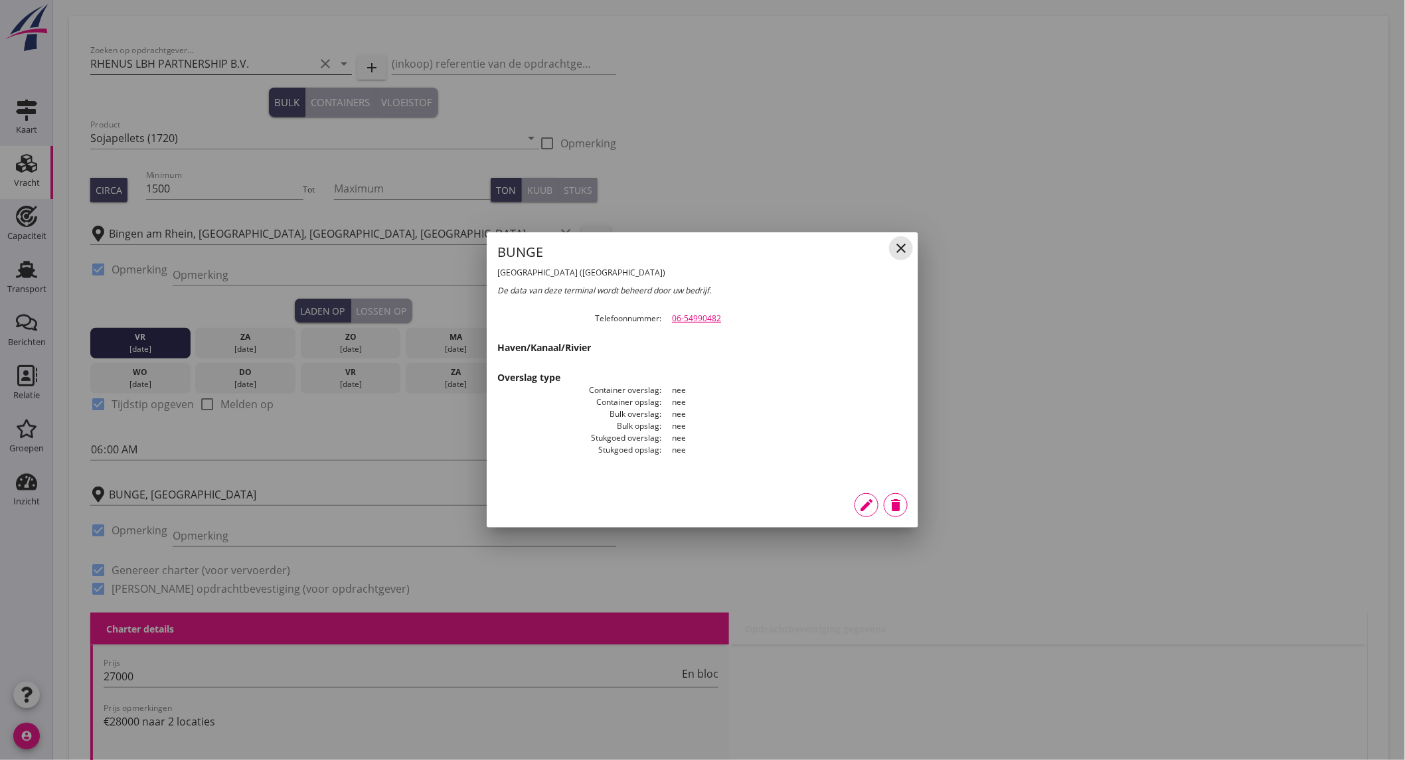
drag, startPoint x: 901, startPoint y: 244, endPoint x: 687, endPoint y: 351, distance: 239.0
click at [901, 244] on icon "close" at bounding box center [901, 248] width 16 height 16
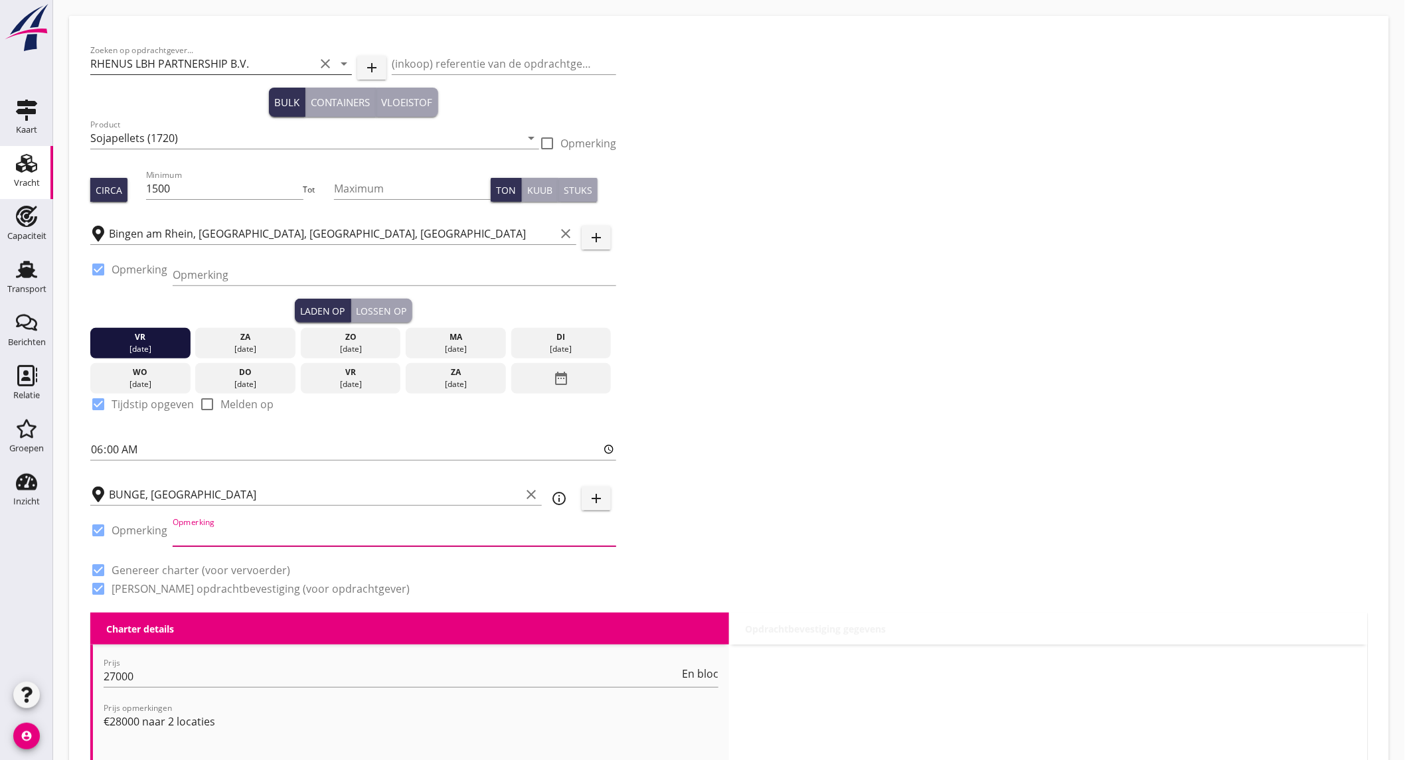
click at [358, 536] on input "Opmerking" at bounding box center [394, 535] width 443 height 21
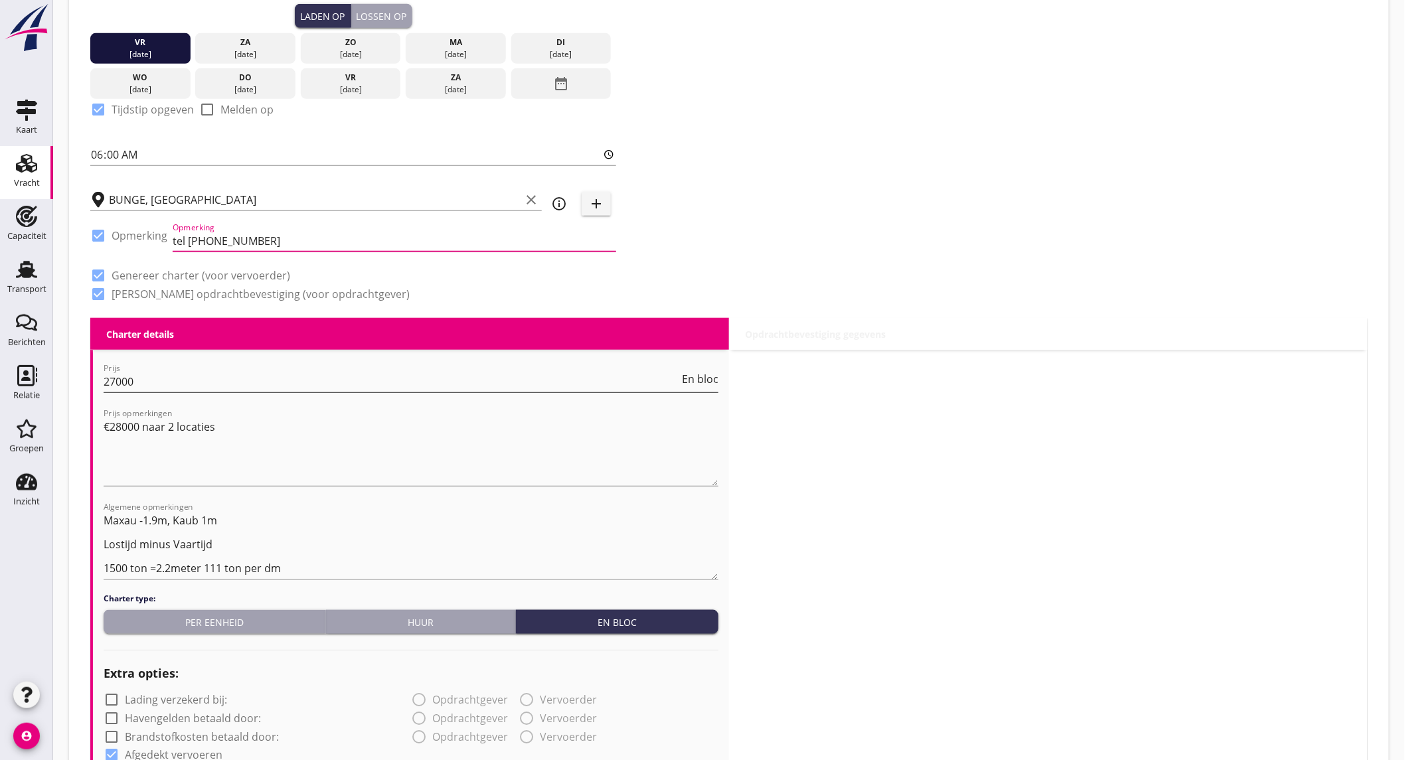
type input "tel 0205801524"
click at [165, 382] on input "27000" at bounding box center [392, 381] width 576 height 21
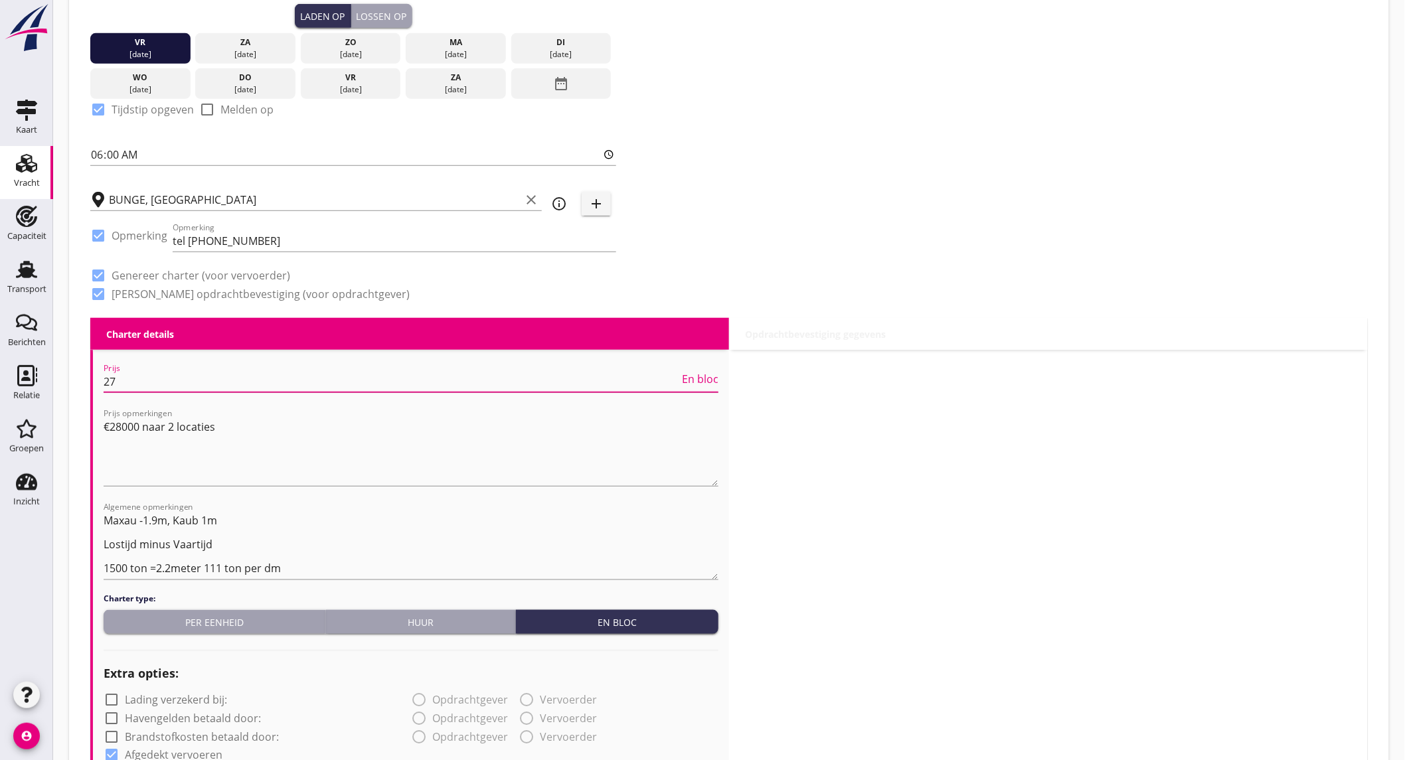
type input "2"
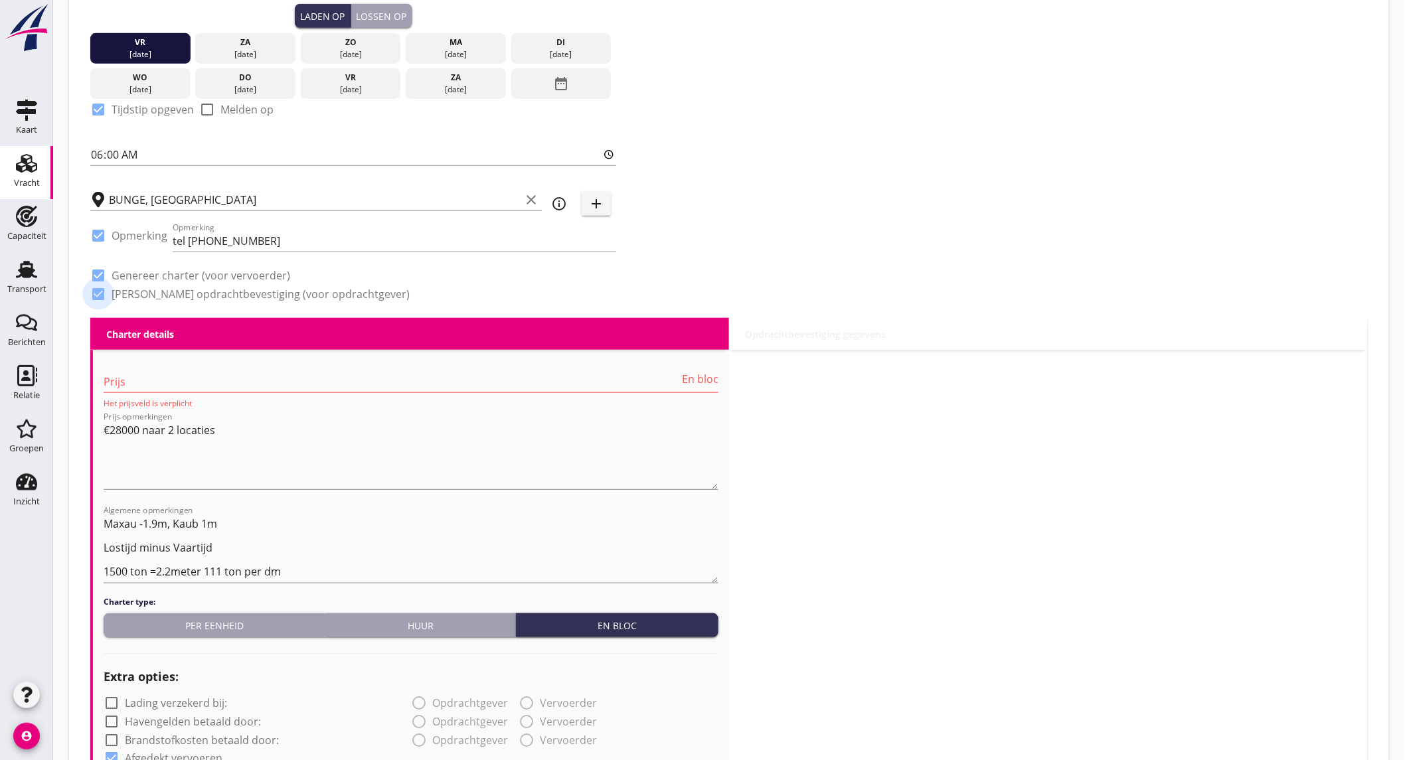
click at [102, 296] on div at bounding box center [98, 294] width 23 height 23
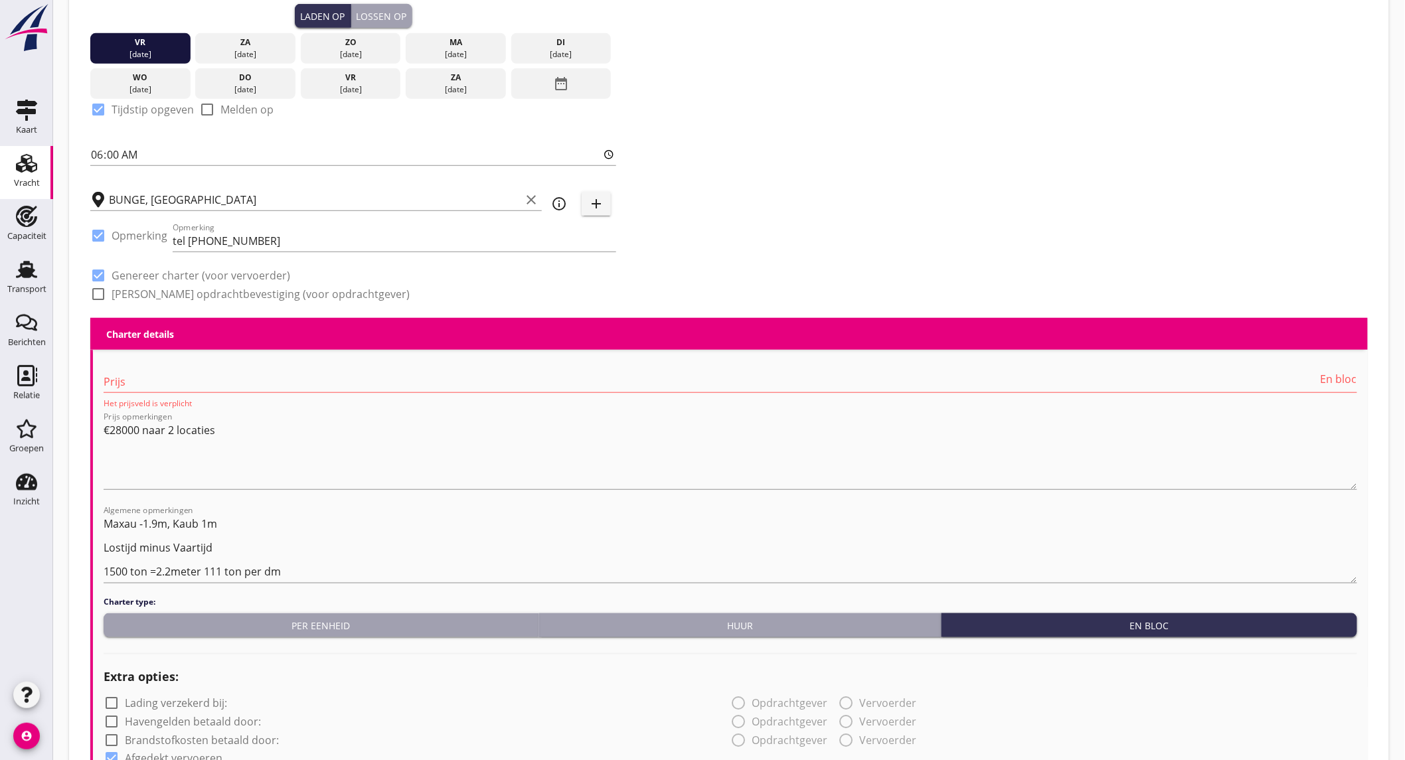
click at [102, 295] on div at bounding box center [98, 294] width 23 height 23
checkbox input "true"
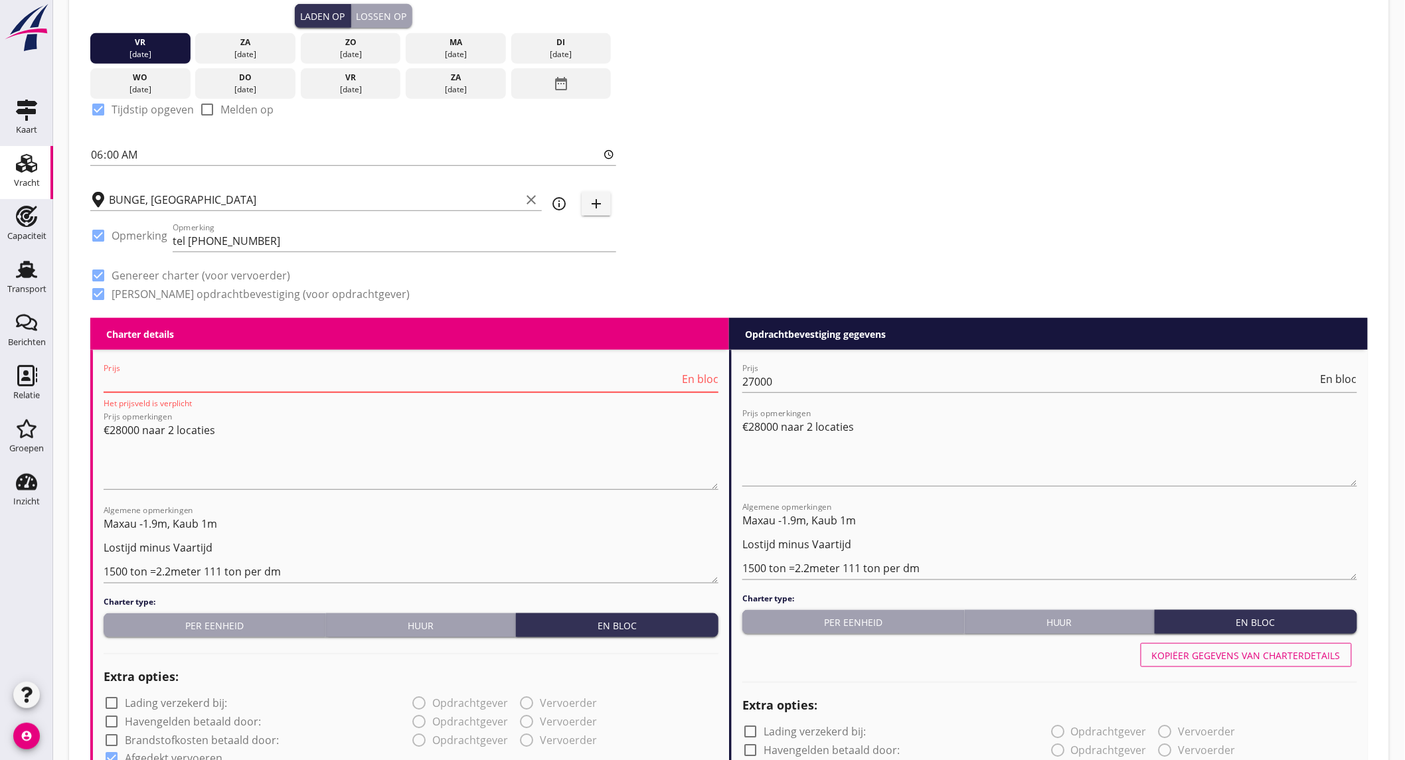
click at [154, 380] on input "Prijs" at bounding box center [392, 381] width 576 height 21
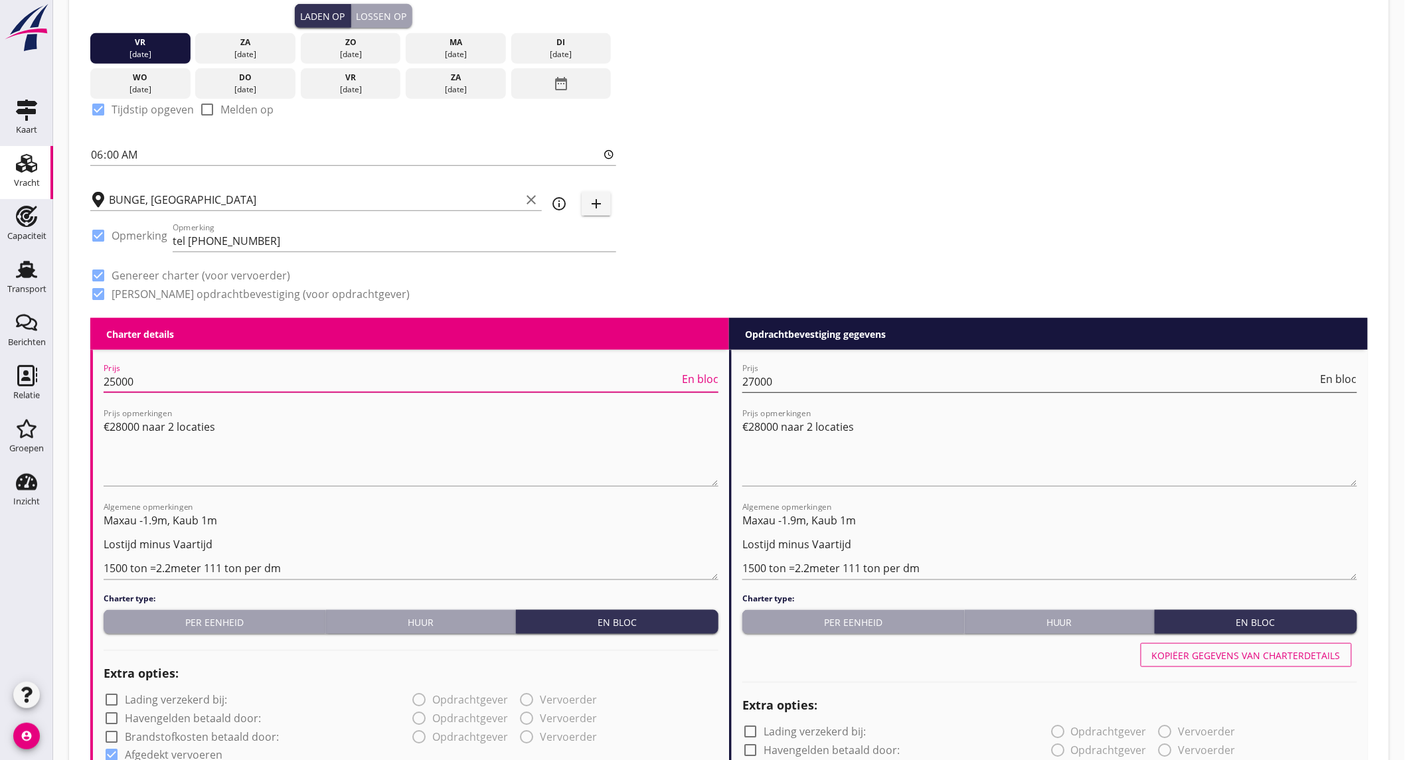
type input "25000"
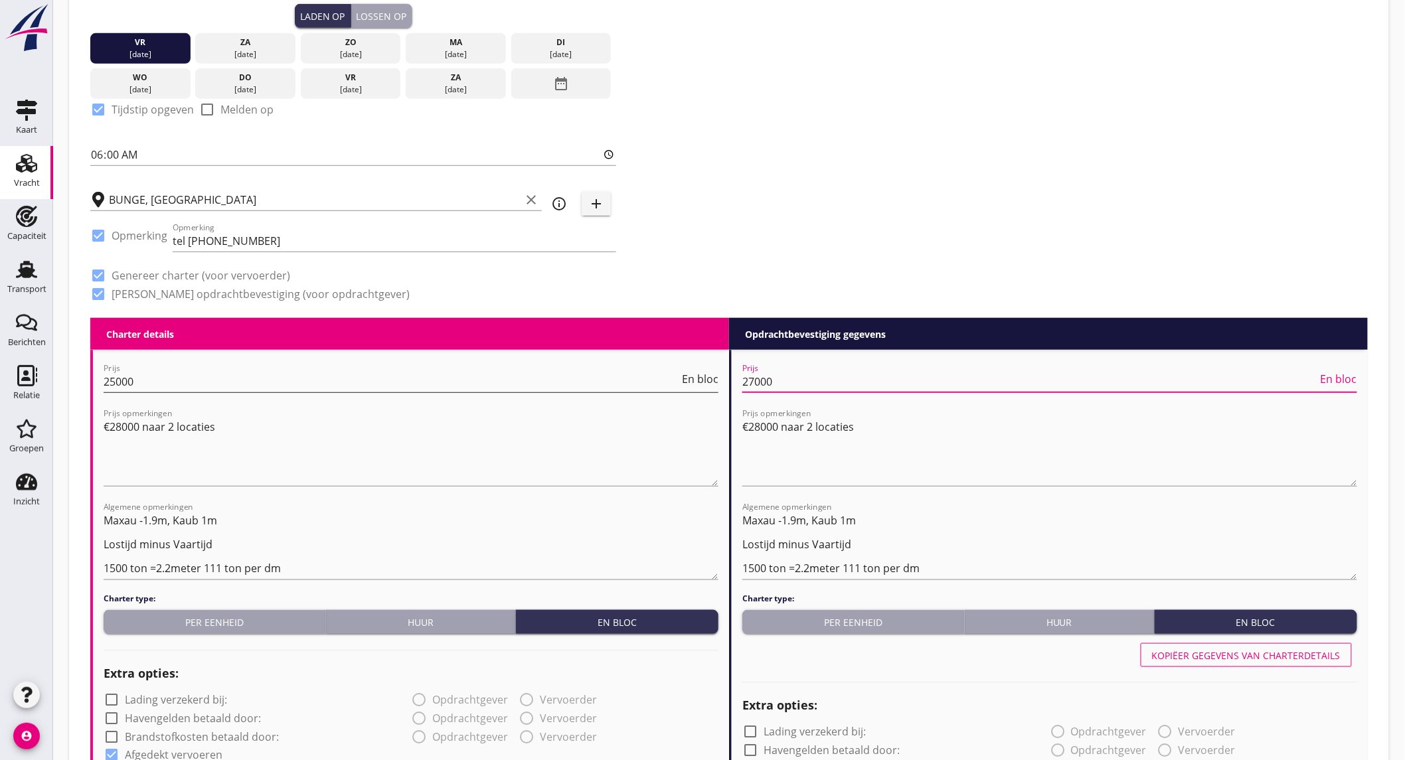
drag, startPoint x: 806, startPoint y: 379, endPoint x: 453, endPoint y: 370, distance: 352.6
type input "28000"
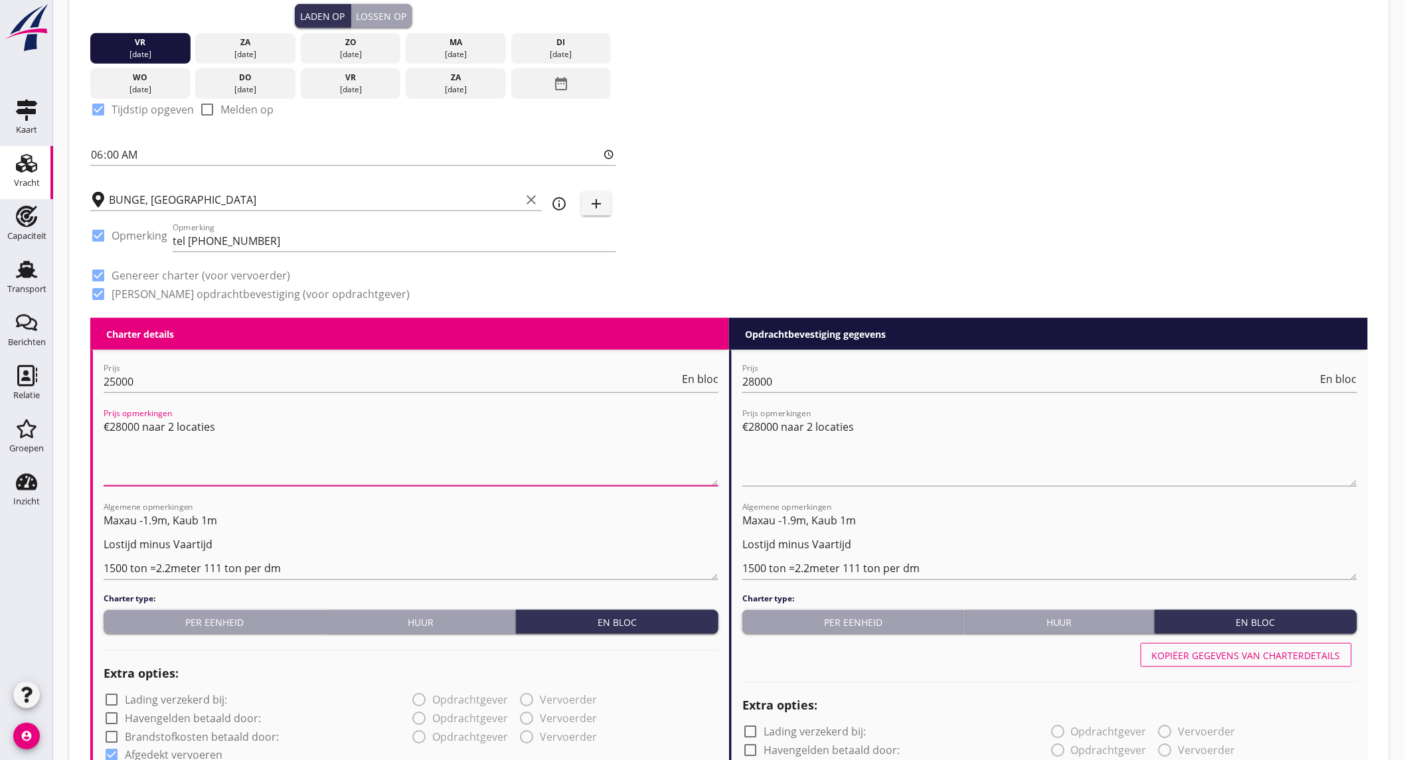
drag, startPoint x: 235, startPoint y: 428, endPoint x: -63, endPoint y: 439, distance: 298.3
click at [0, 439] on html "Nederlands wettelijk 2011 Nederlands wettelijk 1991 Duits wettelijk 1994 Duits …" at bounding box center [702, 772] width 1405 height 2135
drag, startPoint x: 941, startPoint y: 425, endPoint x: 522, endPoint y: 415, distance: 419.0
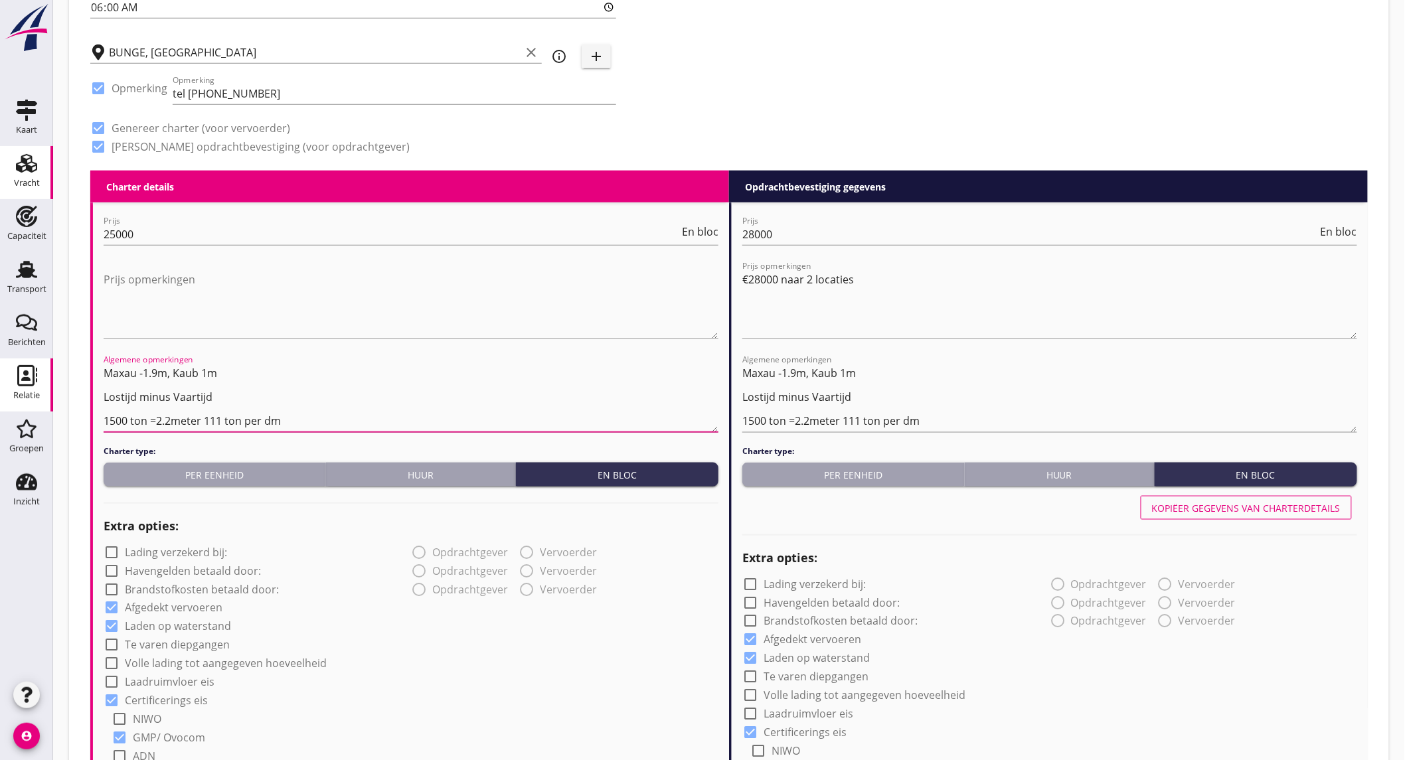
drag, startPoint x: 247, startPoint y: 396, endPoint x: 29, endPoint y: 390, distance: 217.8
click at [30, 390] on div "Kaart Kaart Vracht Vracht Capaciteit Capaciteit Transport Transport Berichten B…" at bounding box center [702, 625] width 1405 height 2135
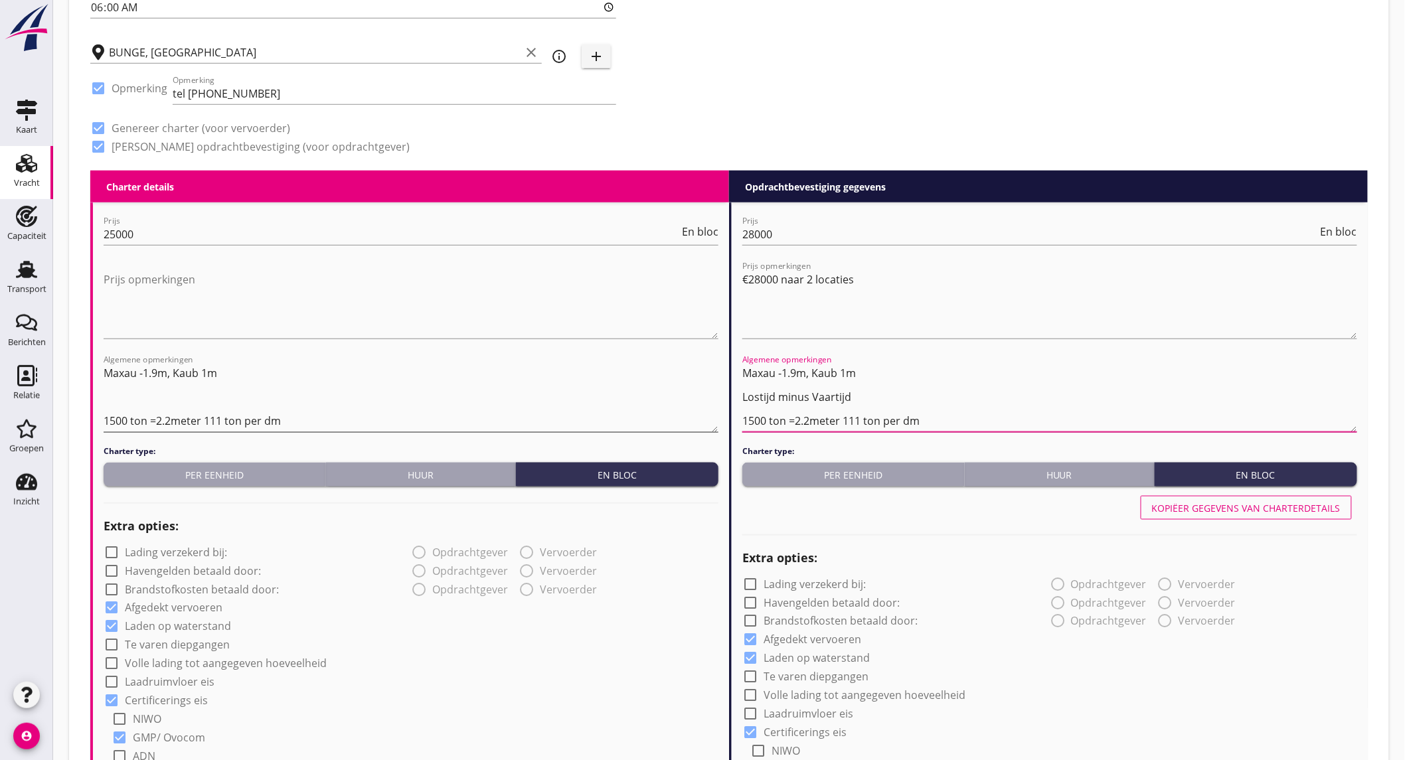
drag, startPoint x: 908, startPoint y: 400, endPoint x: 633, endPoint y: 390, distance: 274.4
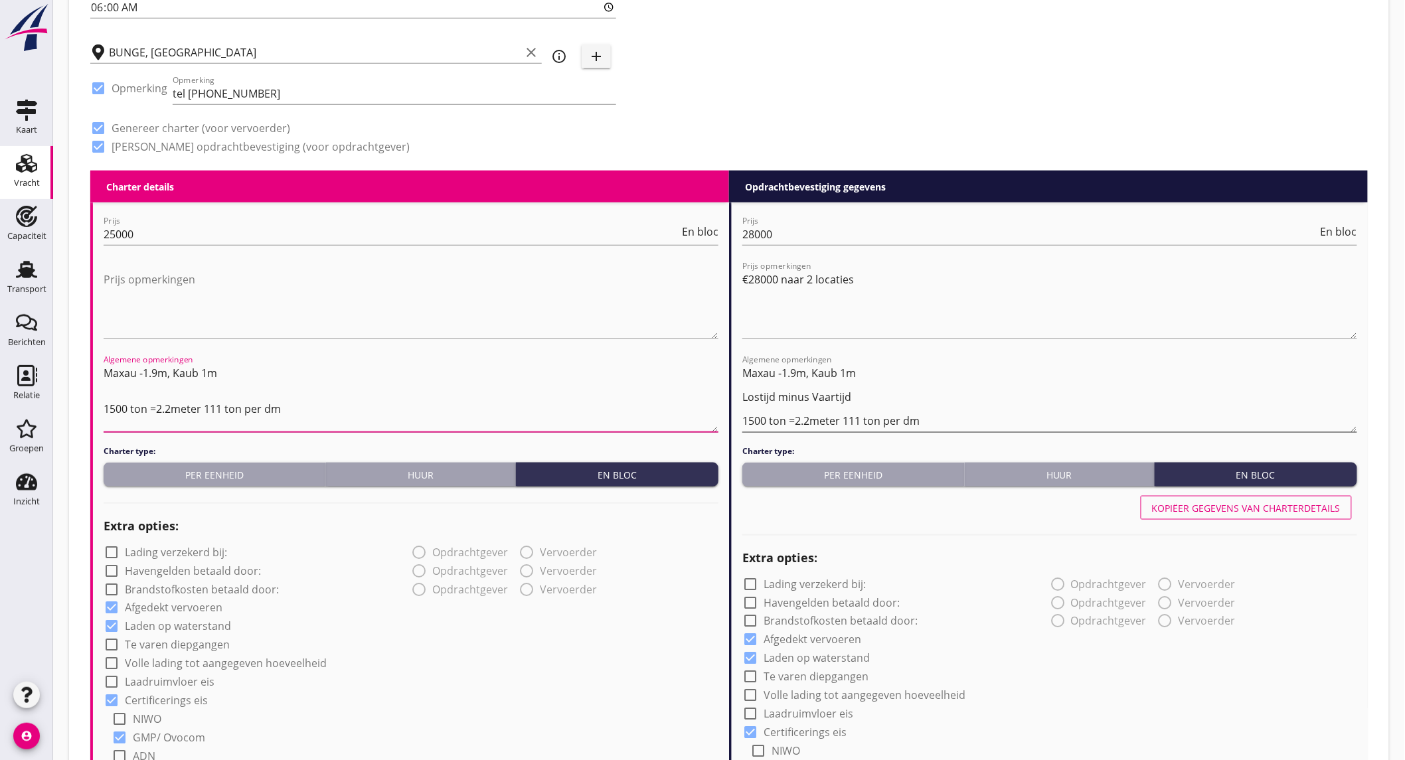
type textarea "Maxau -1.9m, Kaub 1m 1500 ton =2.2meter 111 ton per dm"
click at [871, 402] on textarea "Maxau -1.9m, Kaub 1m Lostijd minus Vaartijd 1500 ton =2.2meter 111 ton per dm" at bounding box center [1049, 397] width 615 height 70
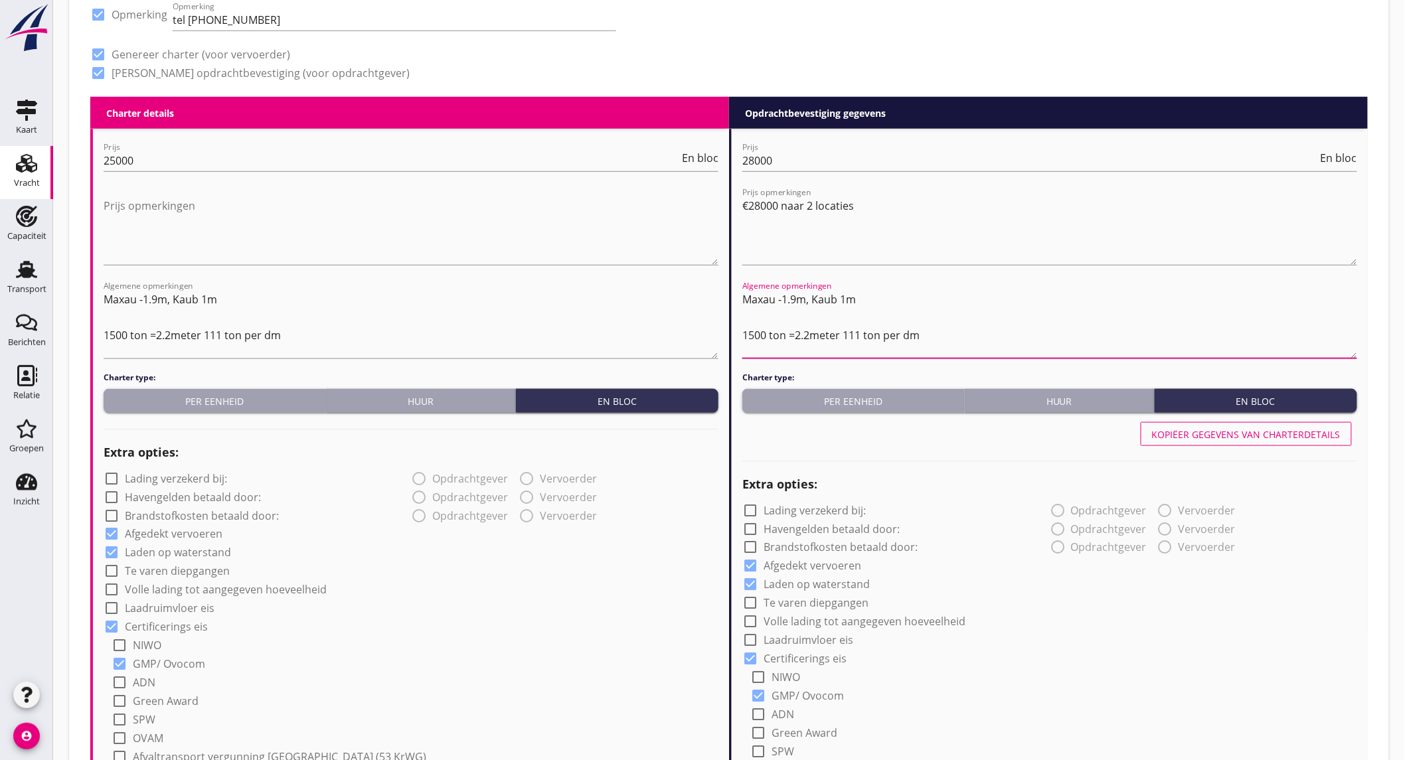
scroll to position [738, 0]
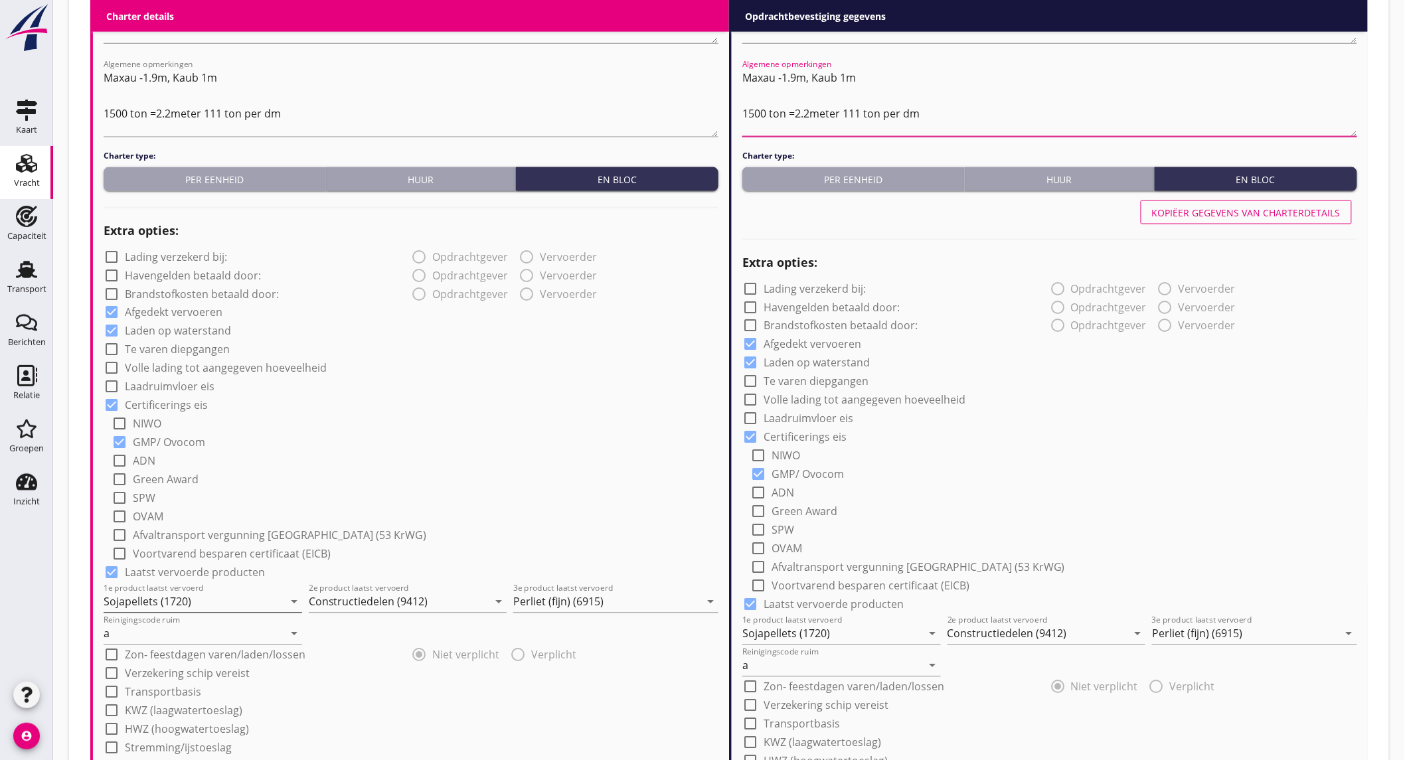
type textarea "Maxau -1.9m, Kaub 1m 1500 ton =2.2meter 111 ton per dm"
click at [201, 603] on input "Sojapellets (1720)" at bounding box center [194, 602] width 180 height 21
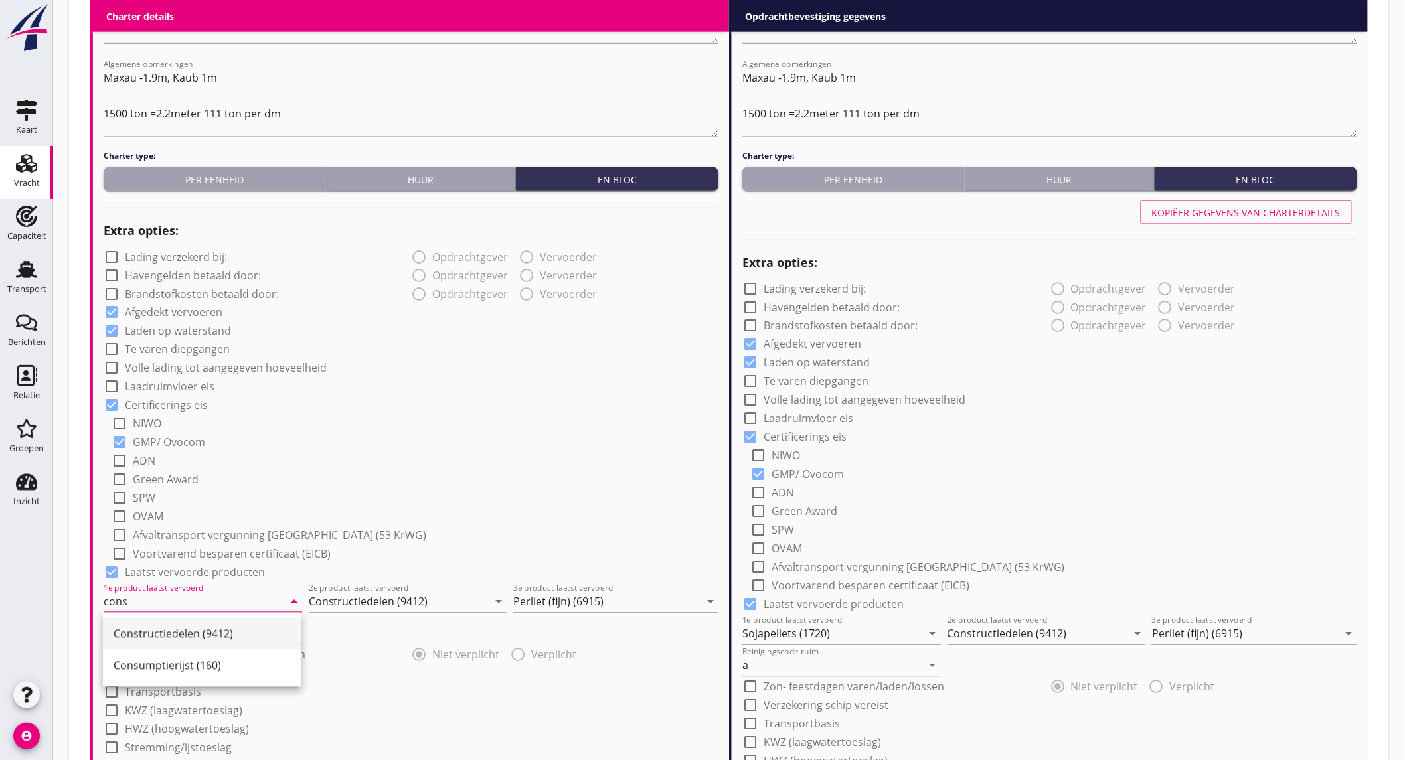
click at [200, 629] on div "Constructiedelen (9412)" at bounding box center [202, 634] width 177 height 16
type input "Constructiedelen (9412)"
click at [374, 601] on input "Constructiedelen (9412)" at bounding box center [399, 602] width 180 height 21
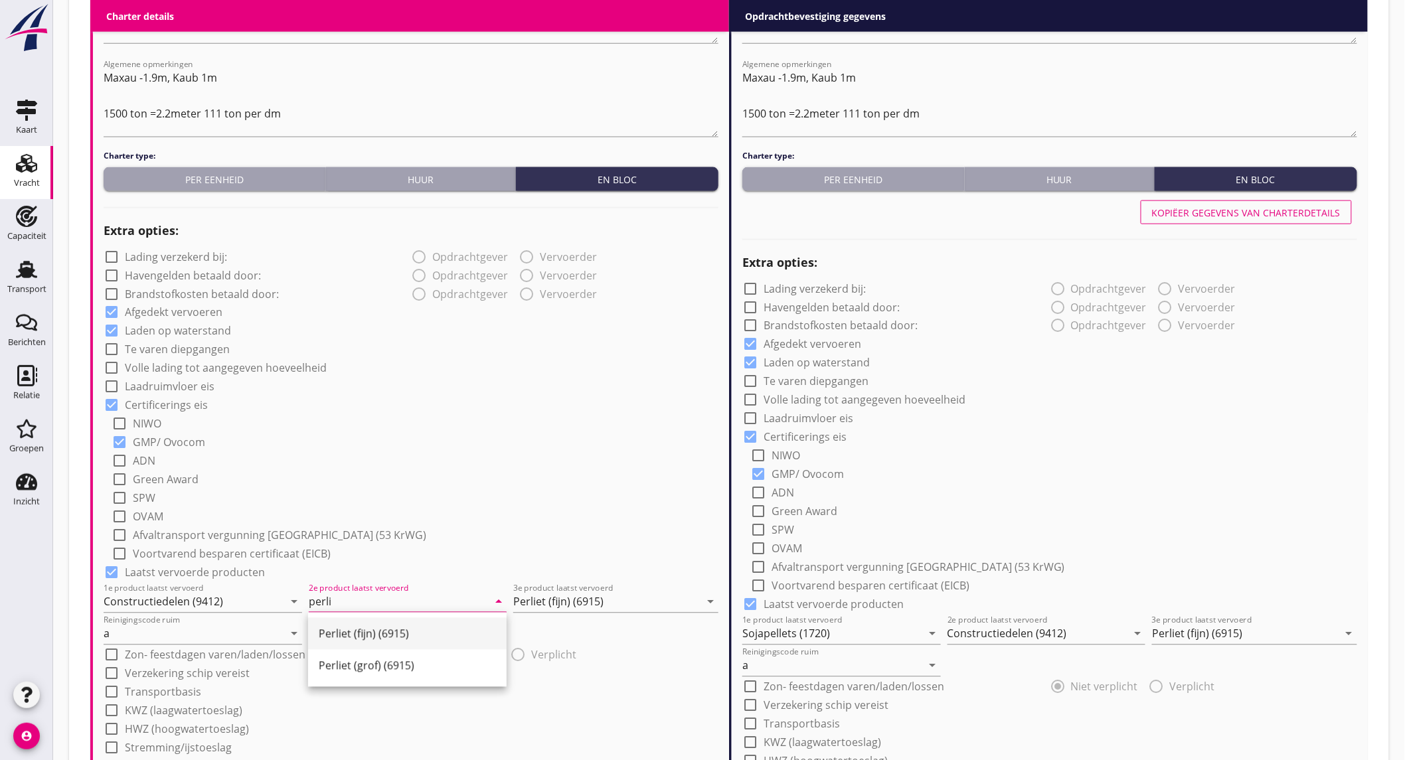
click at [368, 629] on div "Perliet (fijn) (6915)" at bounding box center [407, 634] width 177 height 16
type input "Perliet (fijn) (6915)"
click at [540, 595] on input "Perliet (fijn) (6915)" at bounding box center [606, 602] width 187 height 21
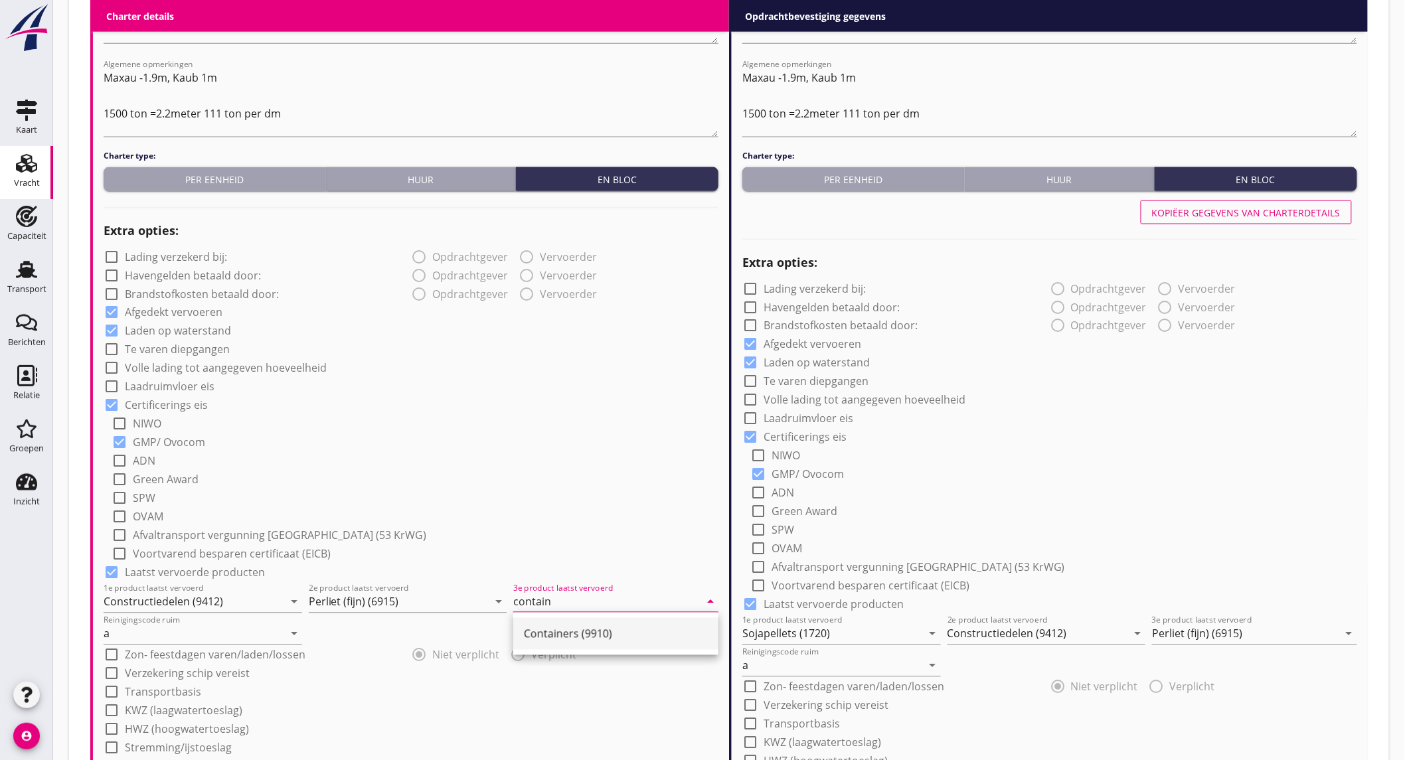
click at [543, 627] on div "Containers (9910)" at bounding box center [616, 634] width 184 height 16
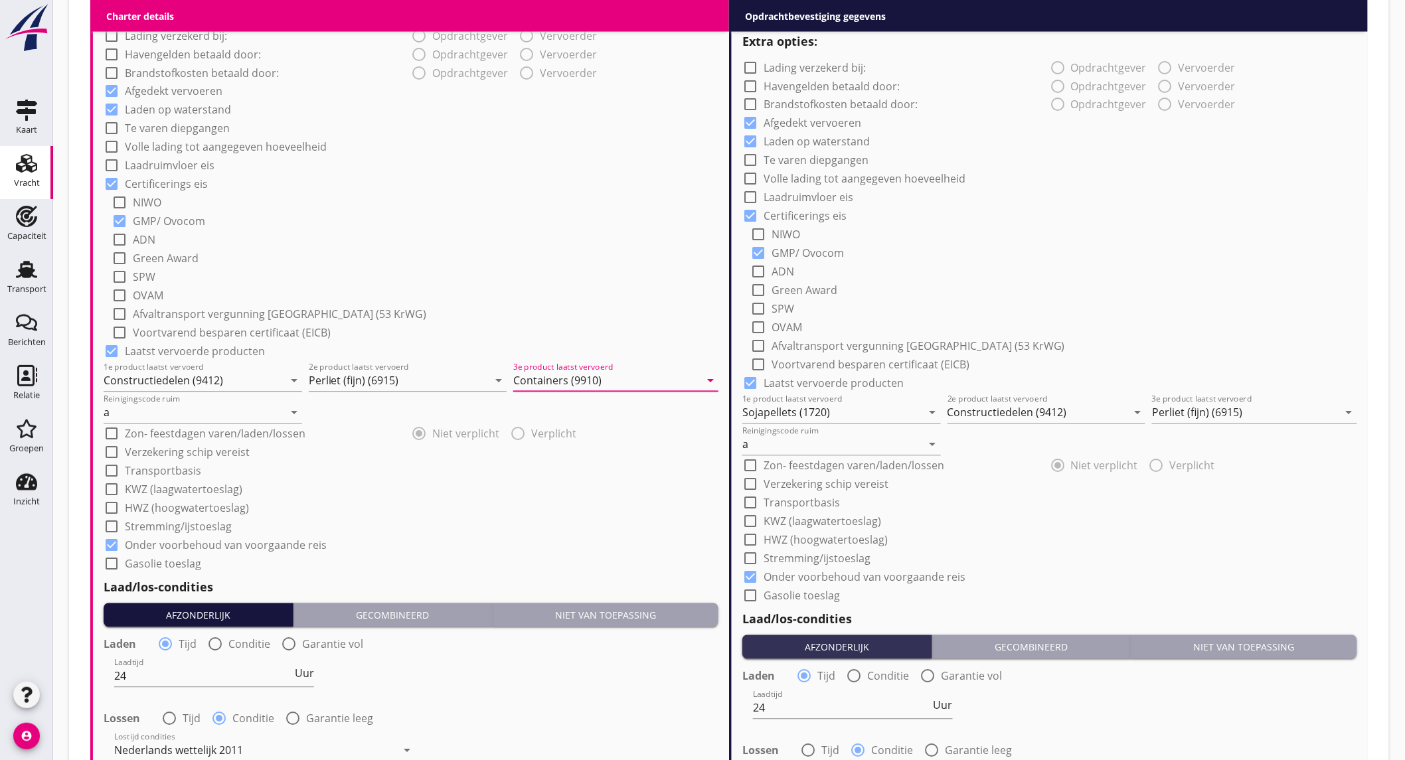
scroll to position [1032, 0]
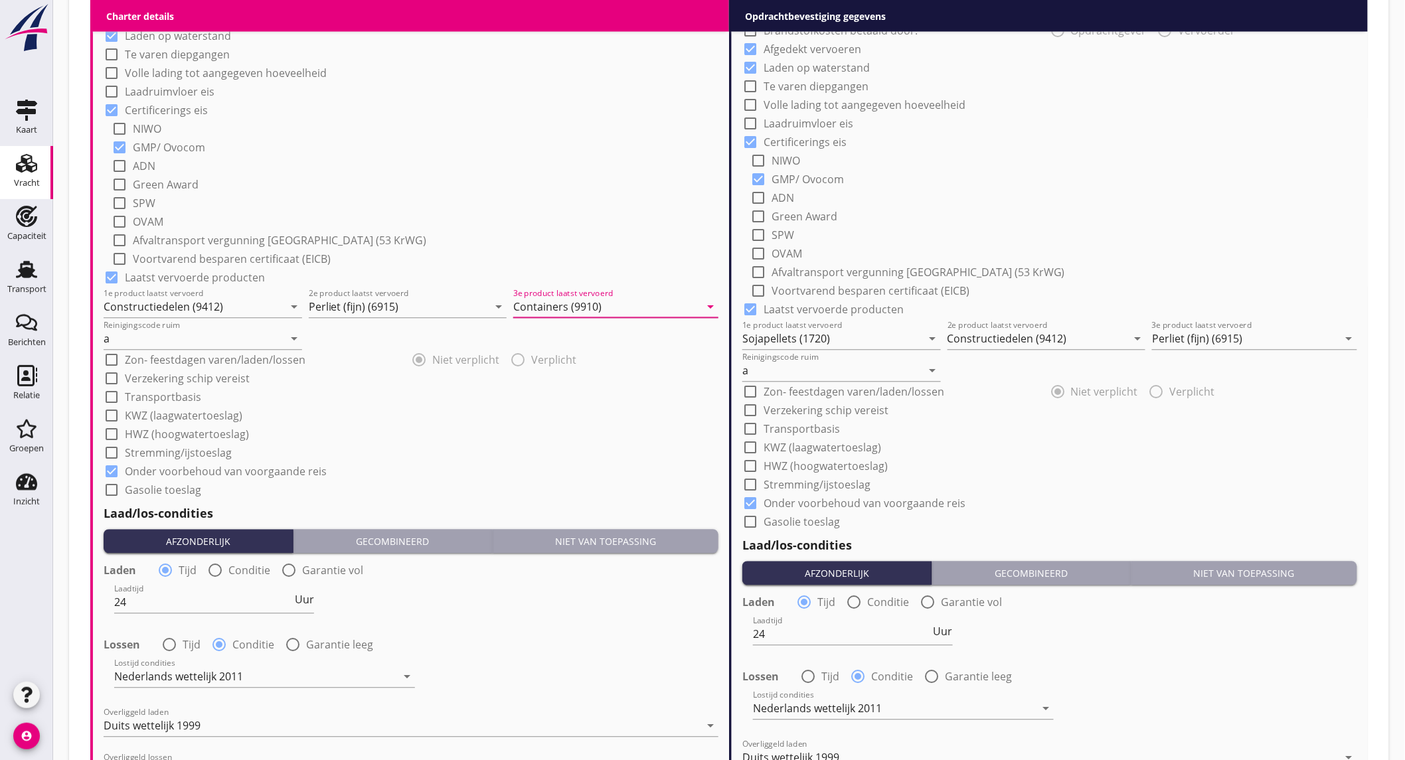
type input "Containers (9910)"
click at [220, 571] on div at bounding box center [215, 571] width 23 height 23
radio input "false"
radio input "true"
click at [226, 597] on div at bounding box center [255, 602] width 282 height 21
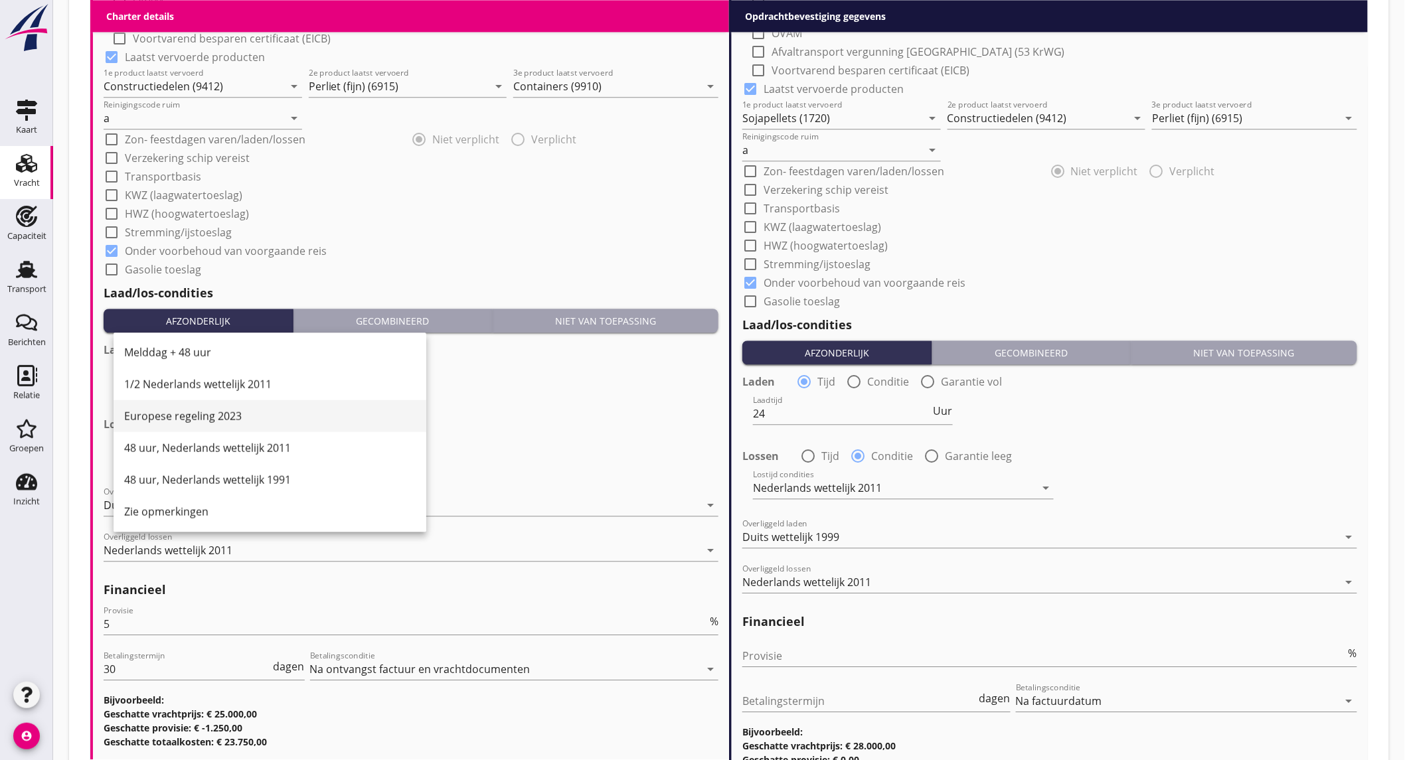
scroll to position [0, 0]
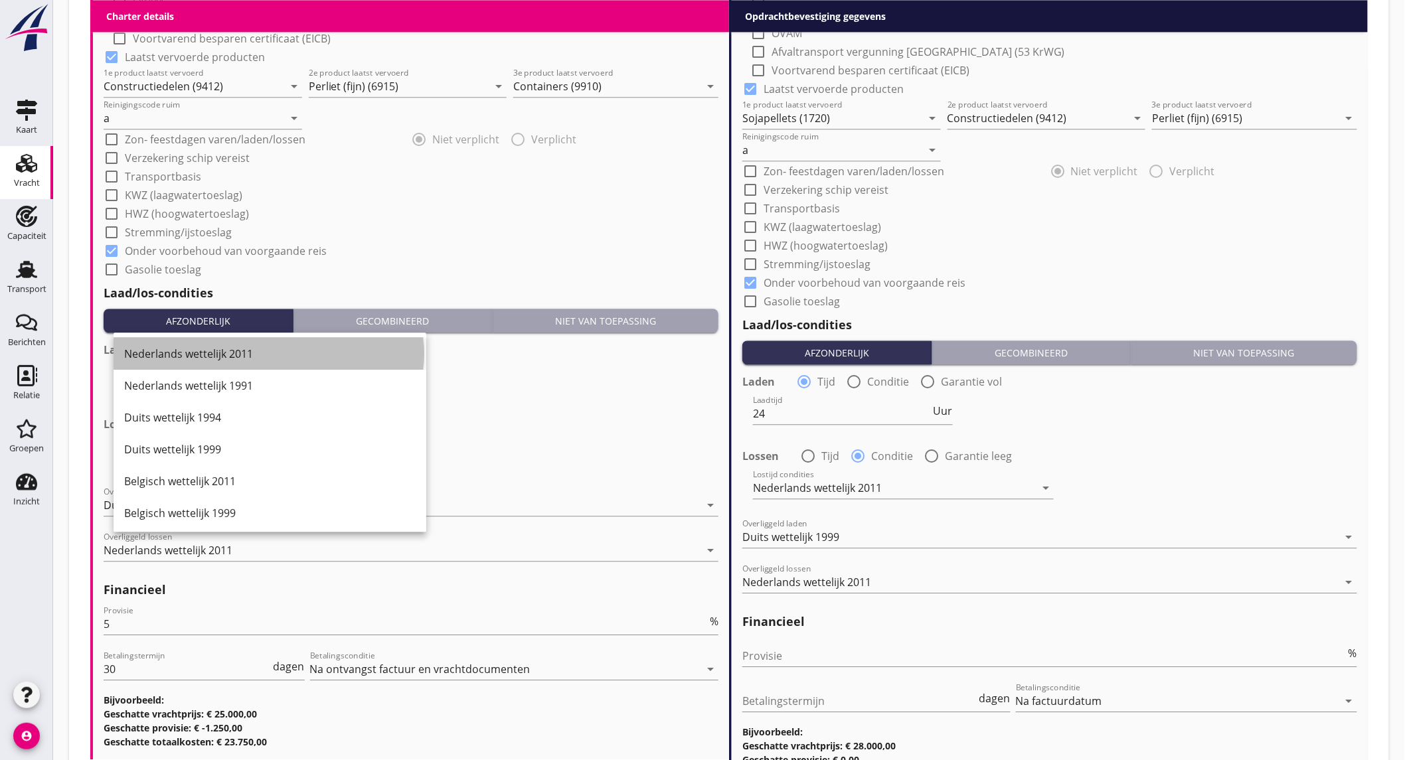
click at [220, 355] on div "Nederlands wettelijk 2011" at bounding box center [269, 354] width 291 height 16
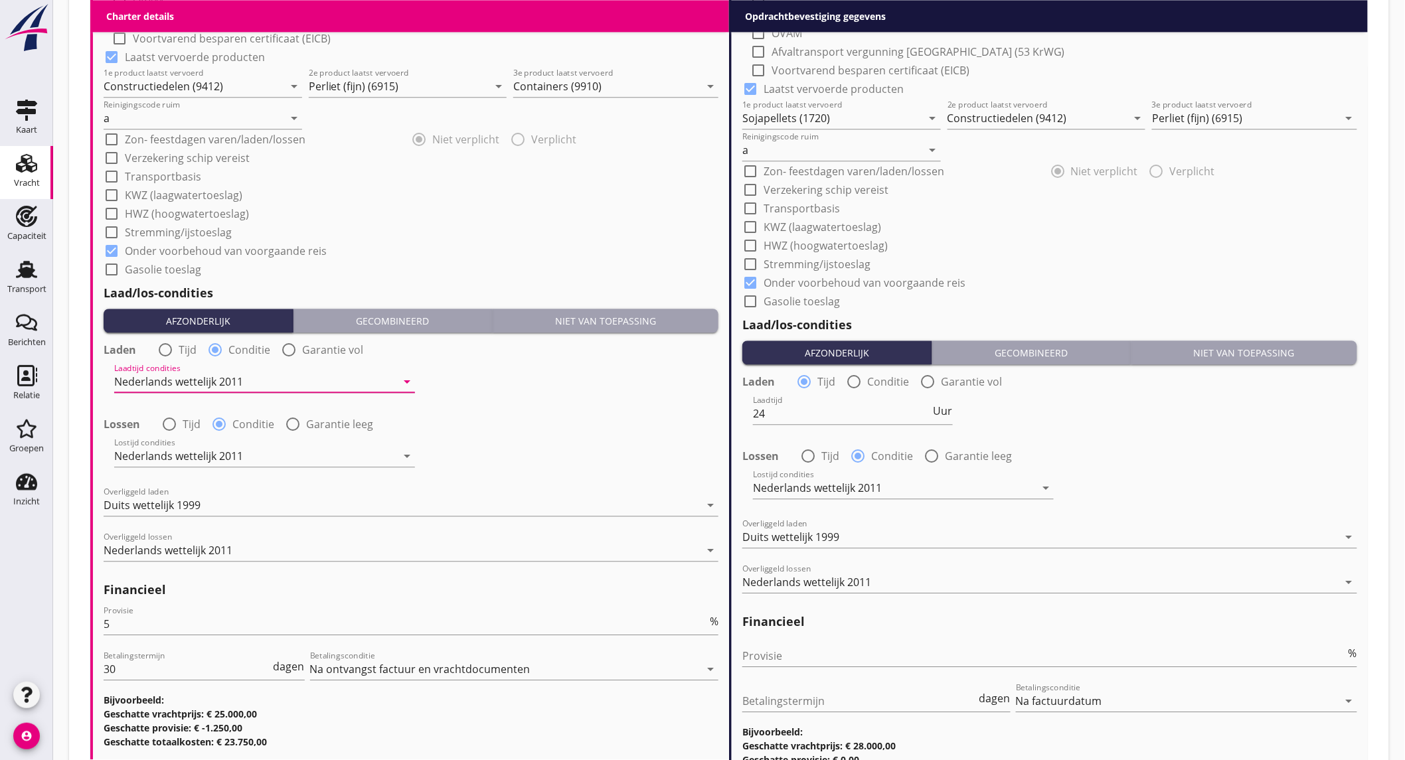
scroll to position [74, 0]
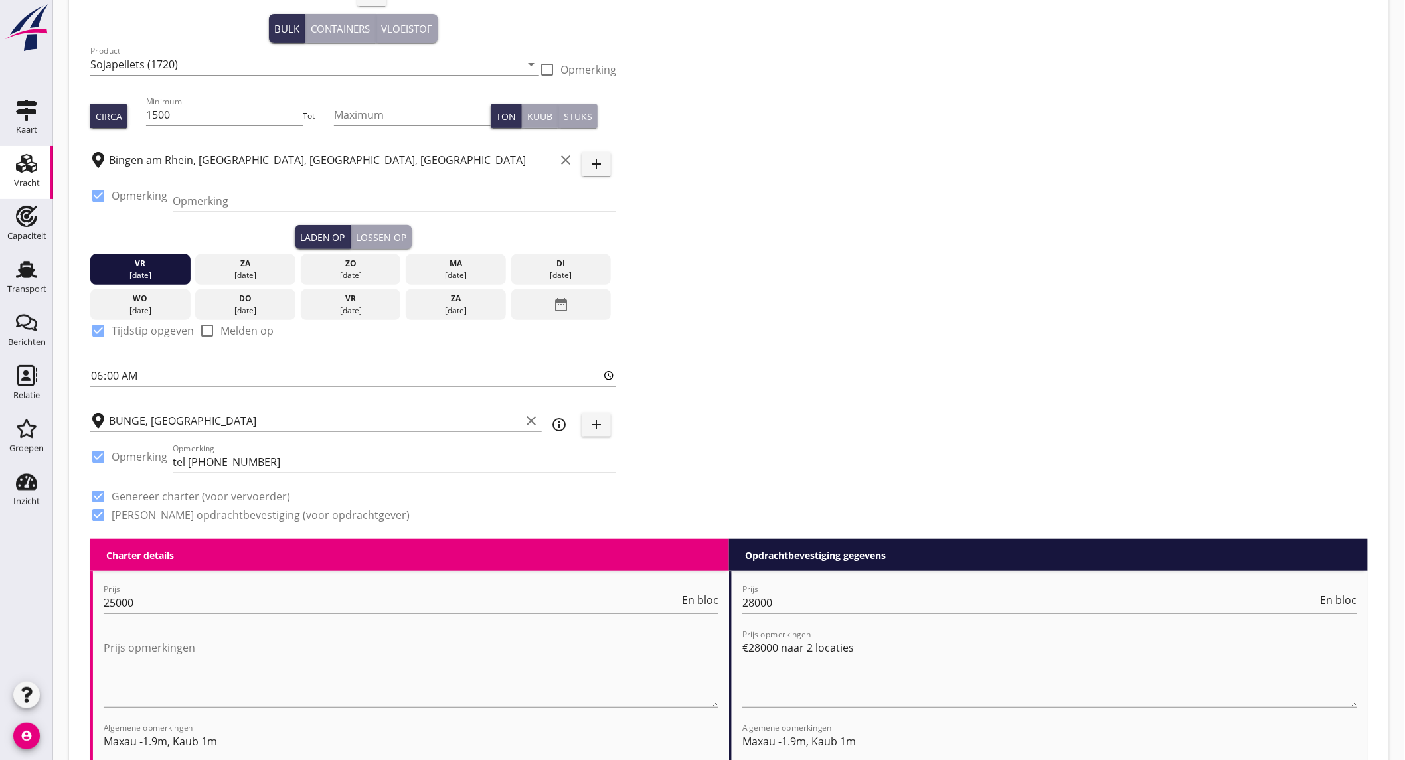
click at [394, 228] on button "Lossen op" at bounding box center [381, 237] width 61 height 24
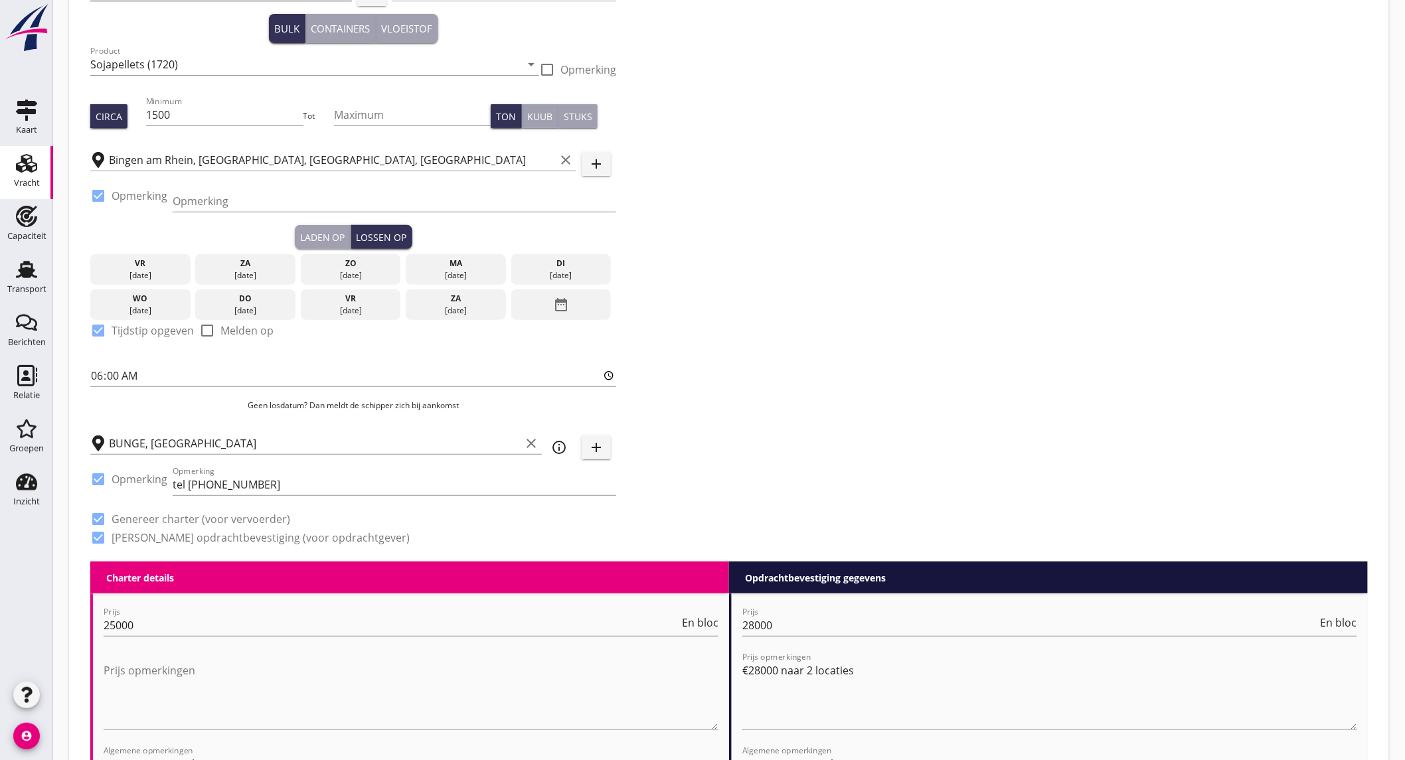
click at [475, 268] on div "ma" at bounding box center [456, 264] width 94 height 12
click at [163, 270] on div "[DATE]" at bounding box center [141, 276] width 94 height 12
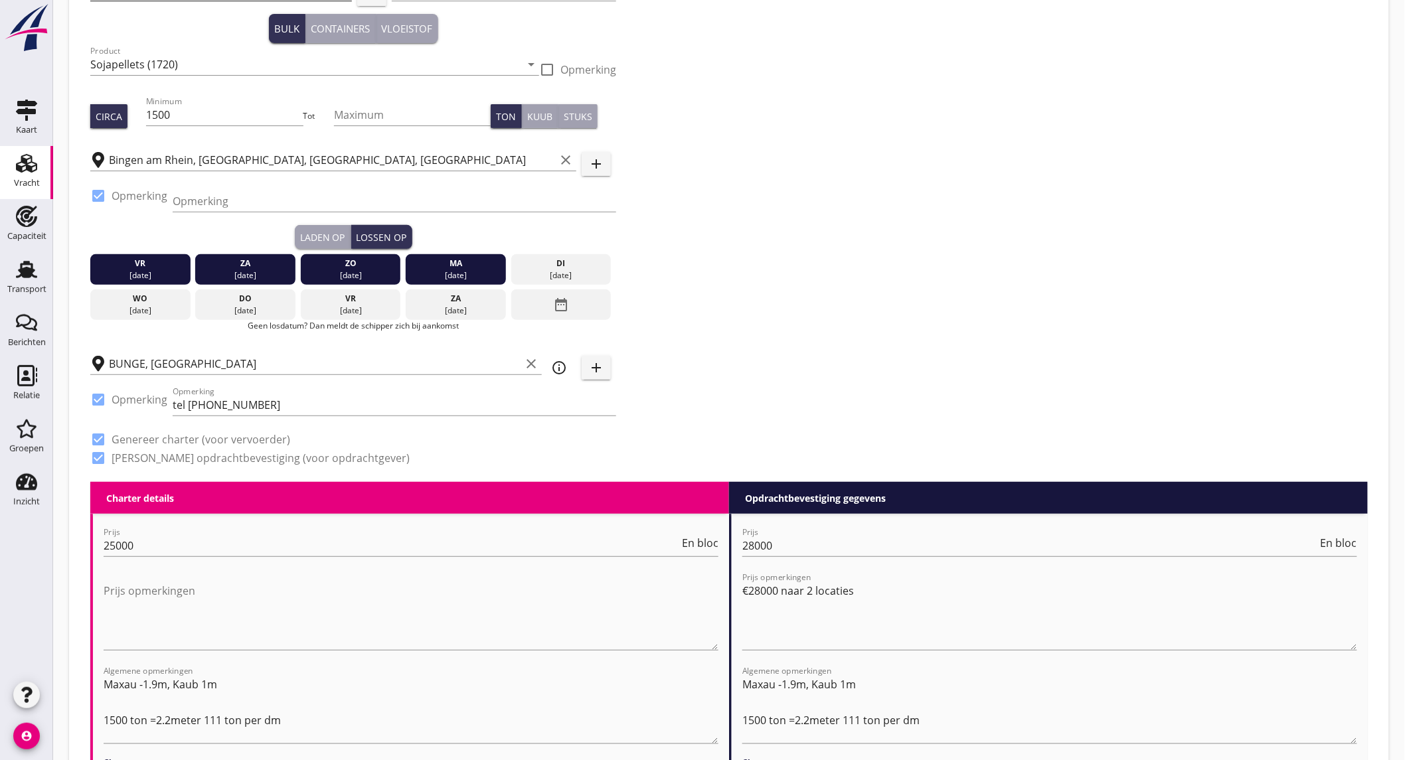
click at [161, 274] on div "[DATE]" at bounding box center [141, 276] width 94 height 12
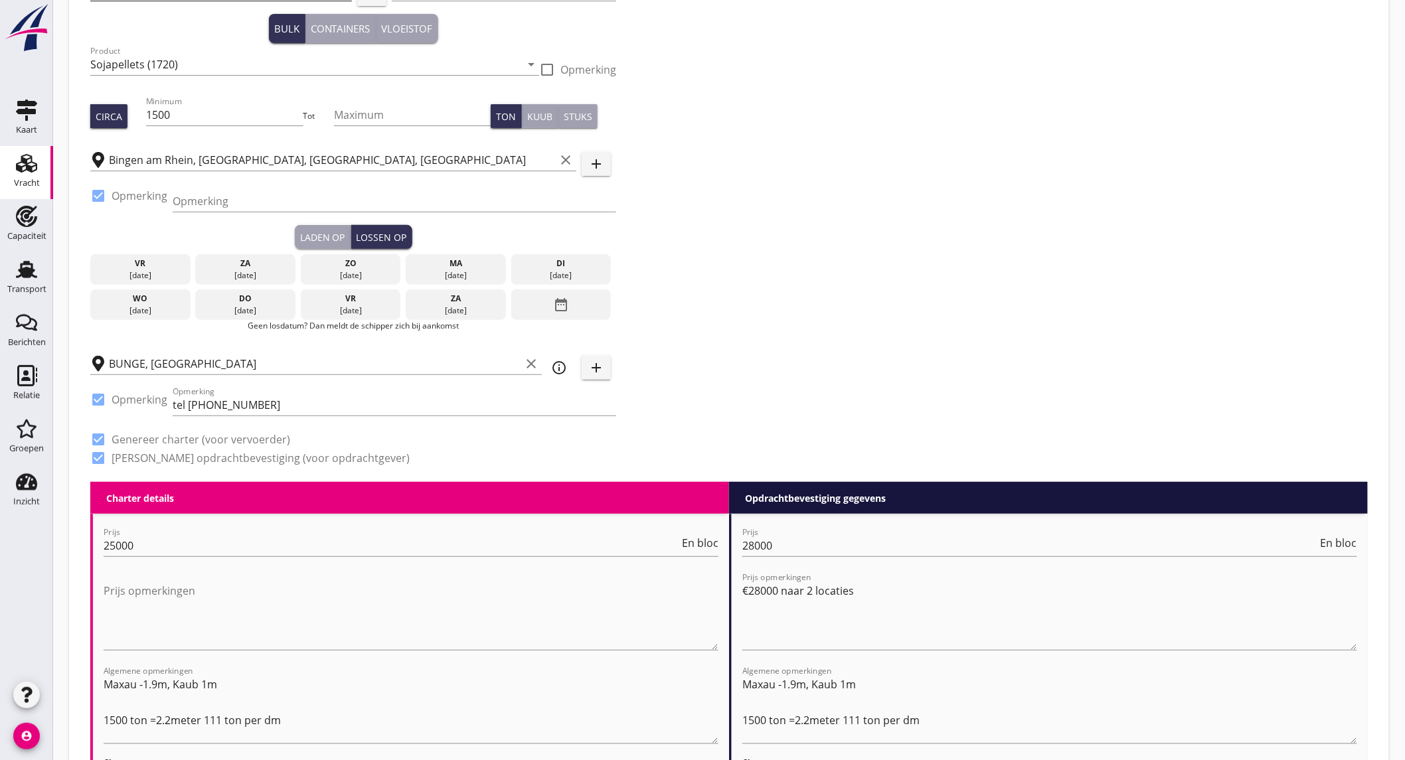
click at [458, 264] on div "ma" at bounding box center [456, 264] width 94 height 12
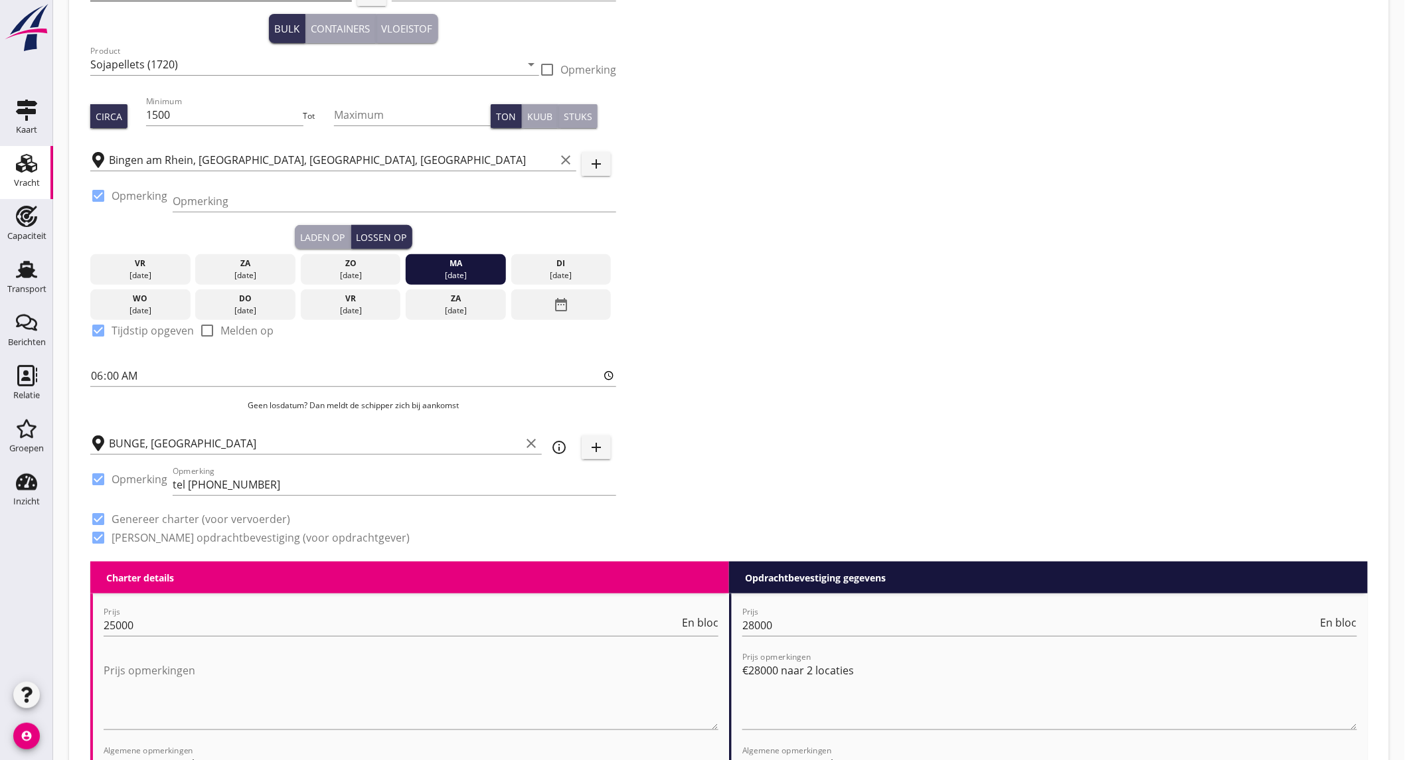
click at [336, 234] on div "Laden op" at bounding box center [322, 237] width 45 height 14
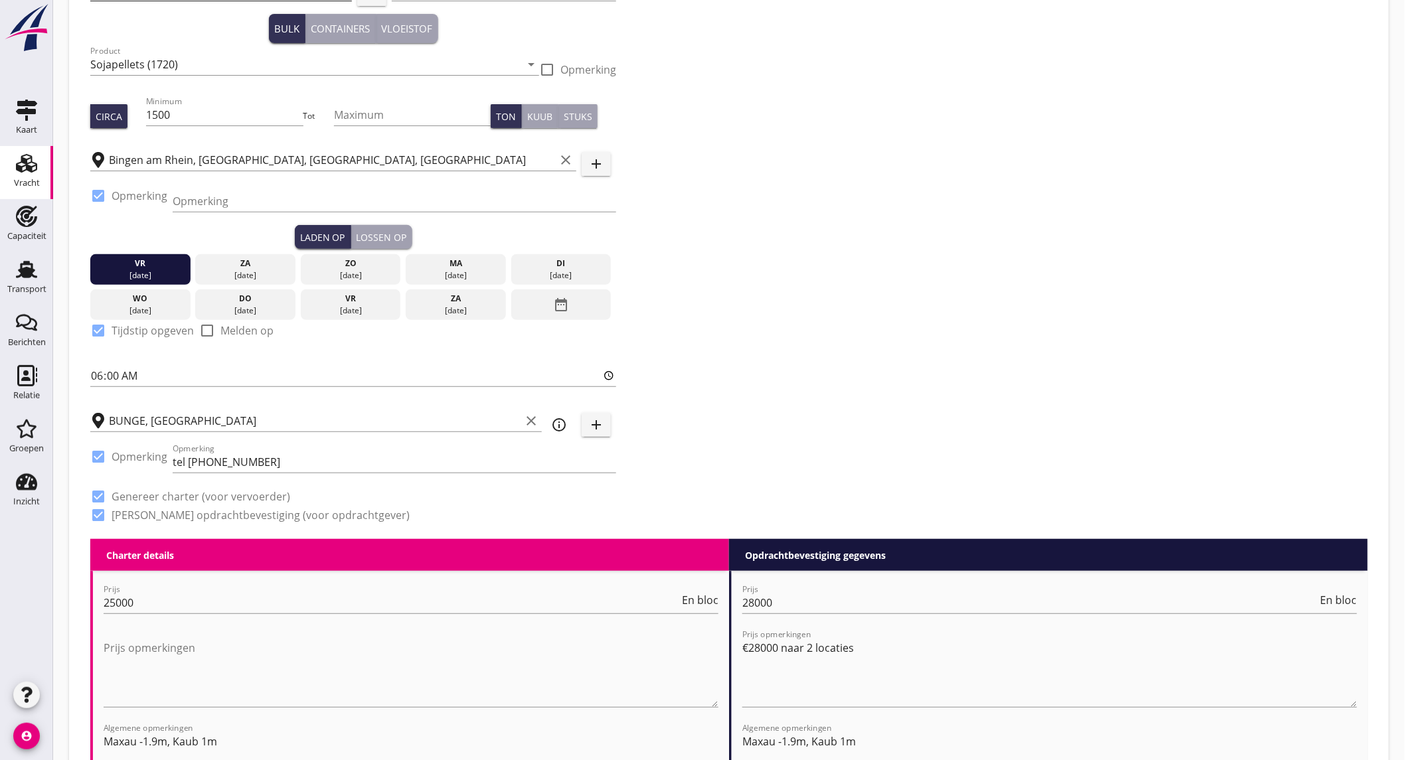
click at [160, 264] on div "vr" at bounding box center [141, 264] width 94 height 12
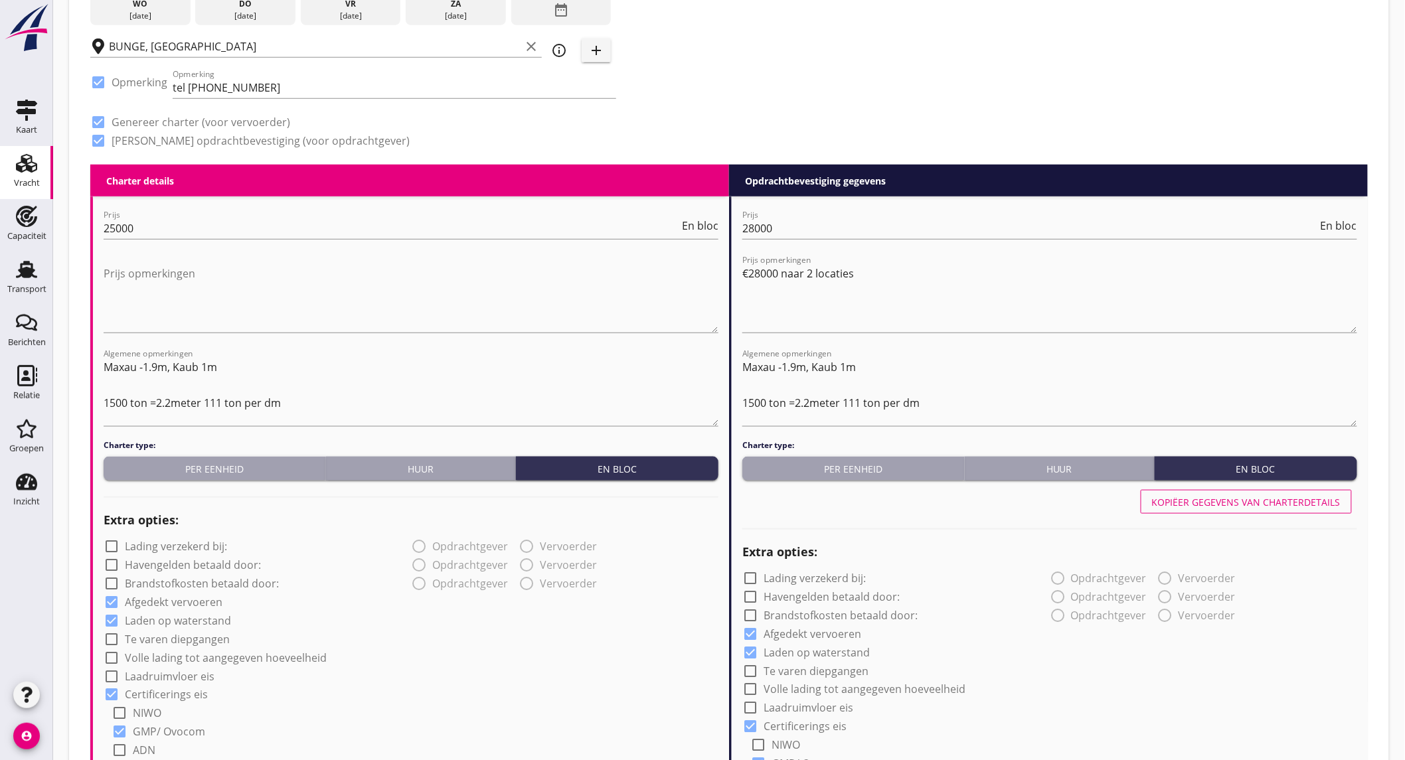
scroll to position [0, 0]
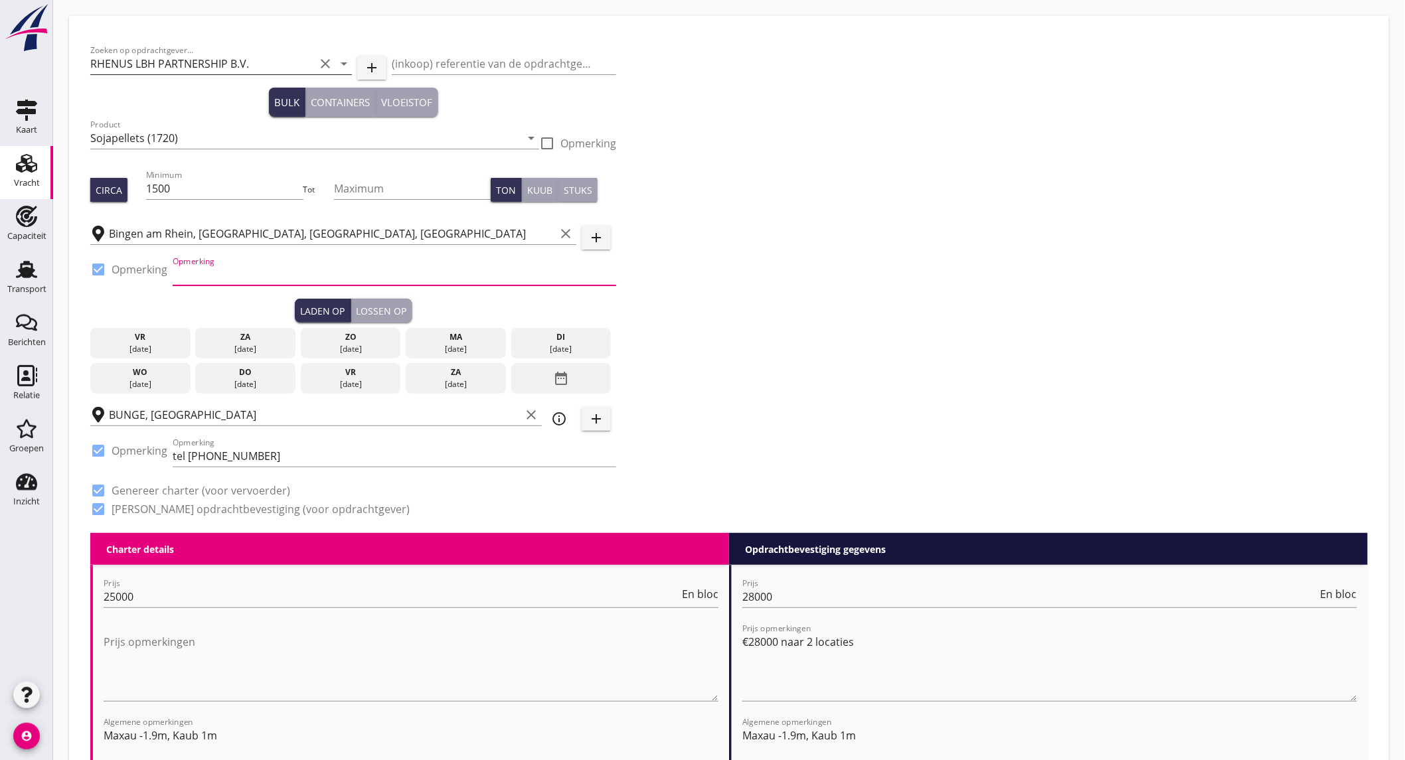
click at [248, 271] on input "Opmerking" at bounding box center [394, 274] width 443 height 21
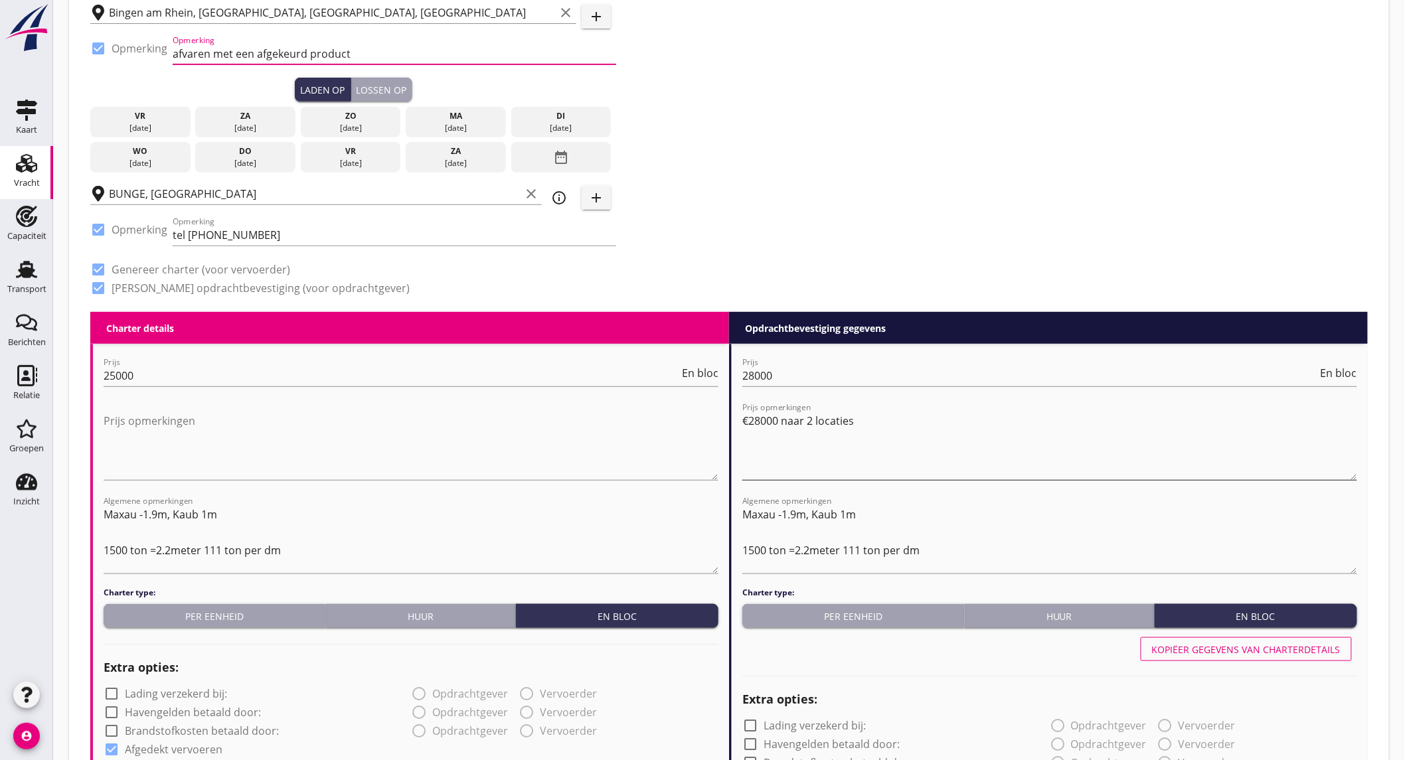
type input "afvaren met een afgekeurd product"
drag, startPoint x: 871, startPoint y: 420, endPoint x: 550, endPoint y: 415, distance: 321.4
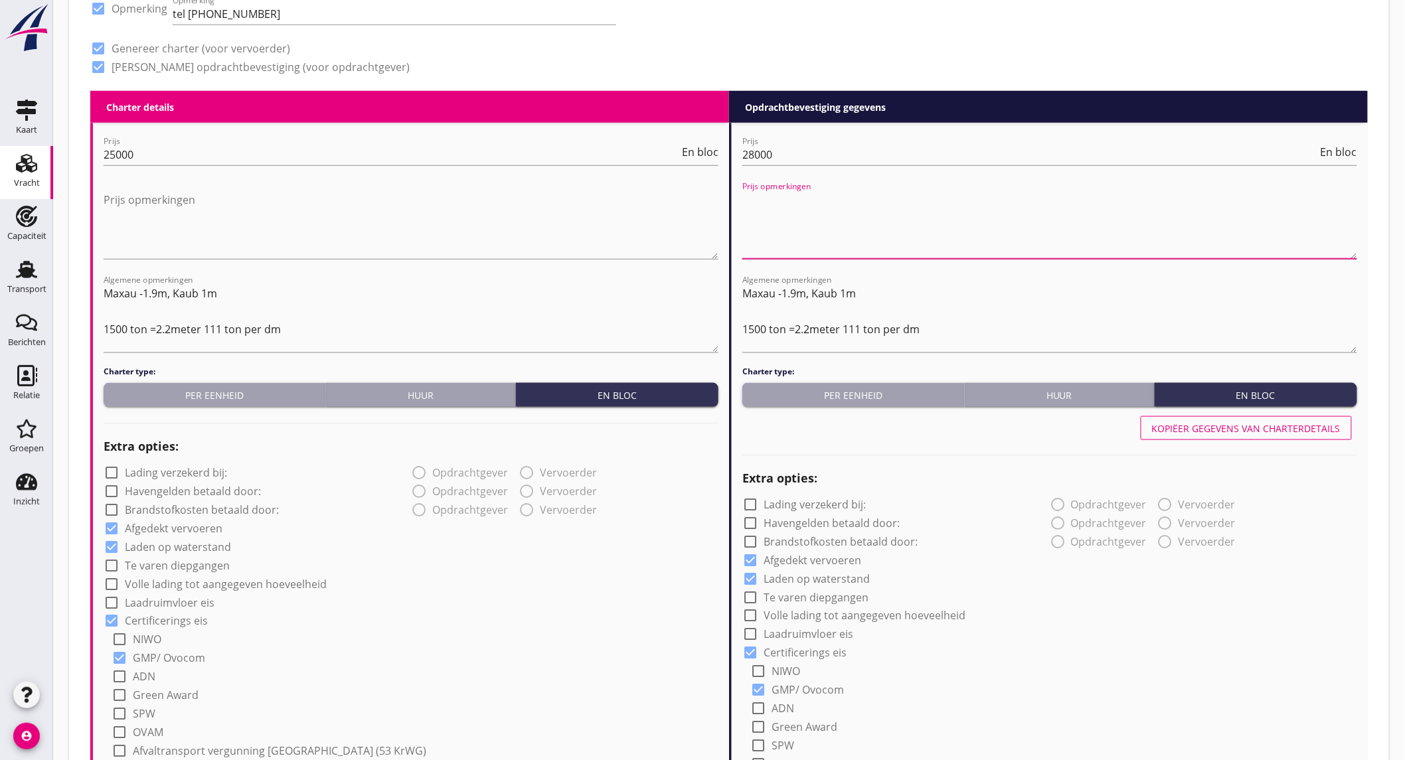
scroll to position [295, 0]
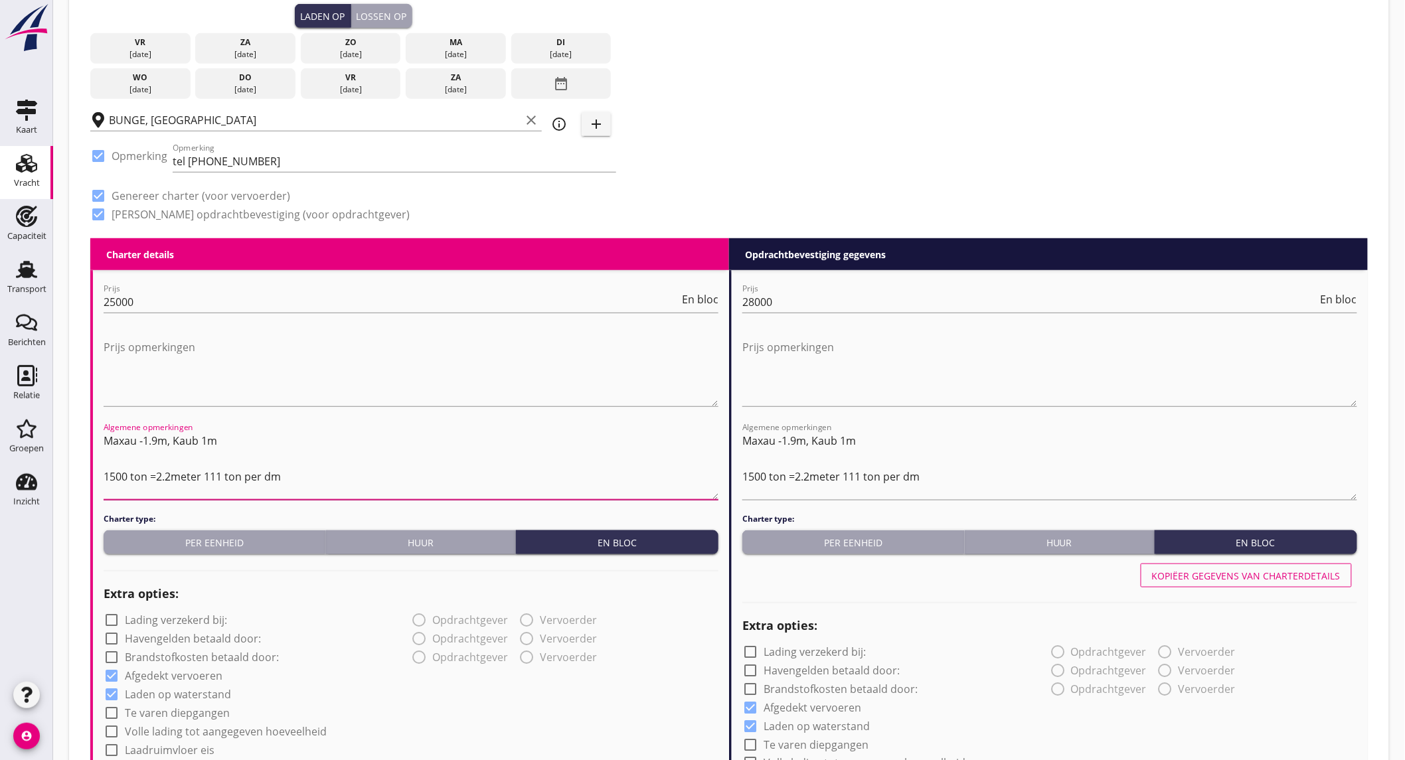
click at [293, 477] on textarea "Maxau -1.9m, Kaub 1m 1500 ton =2.2meter 111 ton per dm" at bounding box center [411, 465] width 615 height 70
drag, startPoint x: 197, startPoint y: 487, endPoint x: 62, endPoint y: 488, distance: 135.4
click at [60, 490] on div "Zoeken op opdrachtgever... RHENUS LBH PARTNERSHIP B.V. clear arrow_drop_down ad…" at bounding box center [729, 732] width 1352 height 2055
type textarea "Maxau -1.9m, Kaub 1m 1500 ton =2.2meter 111 ton per dm lostijd - 15 uur"
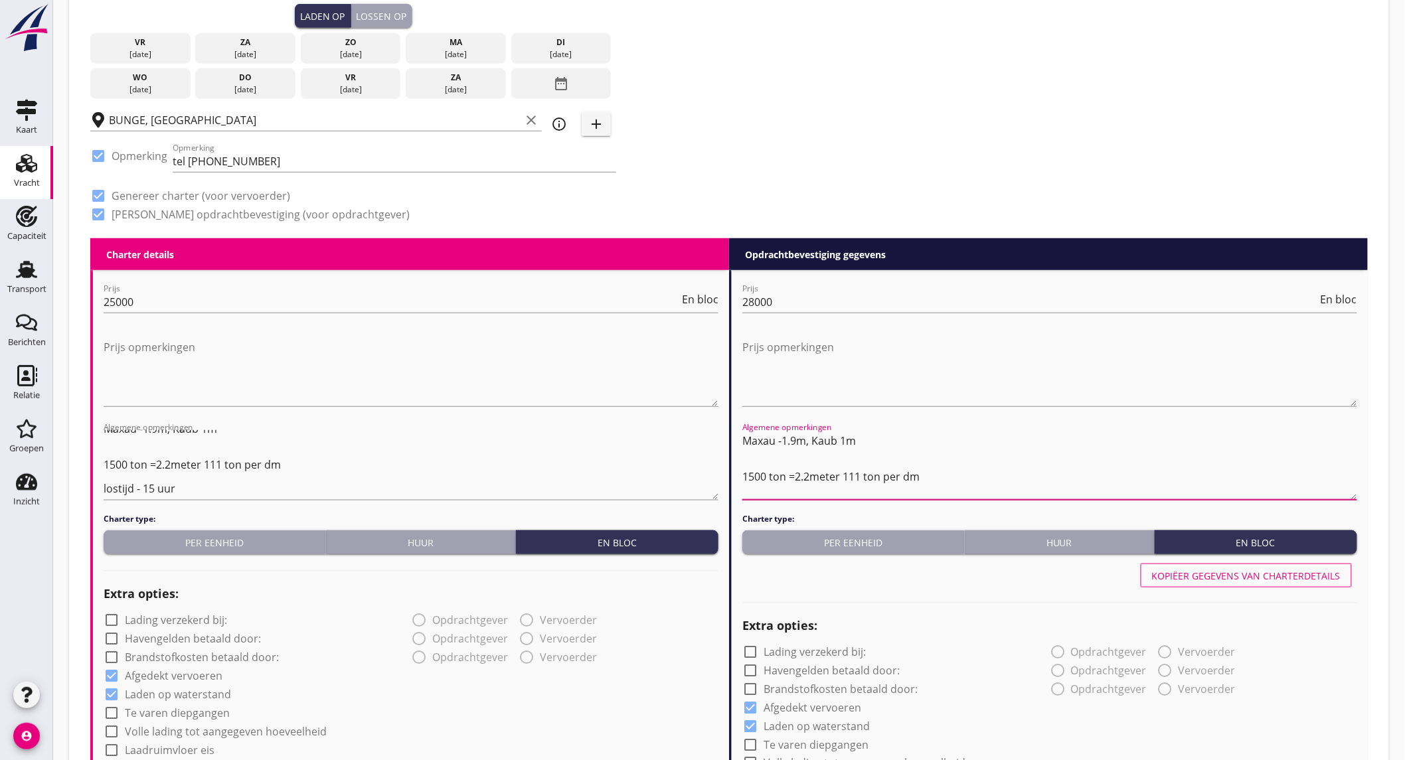
click at [949, 479] on textarea "Maxau -1.9m, Kaub 1m 1500 ton =2.2meter 111 ton per dm" at bounding box center [1049, 465] width 615 height 70
paste textarea "lostijd - 15 uur"
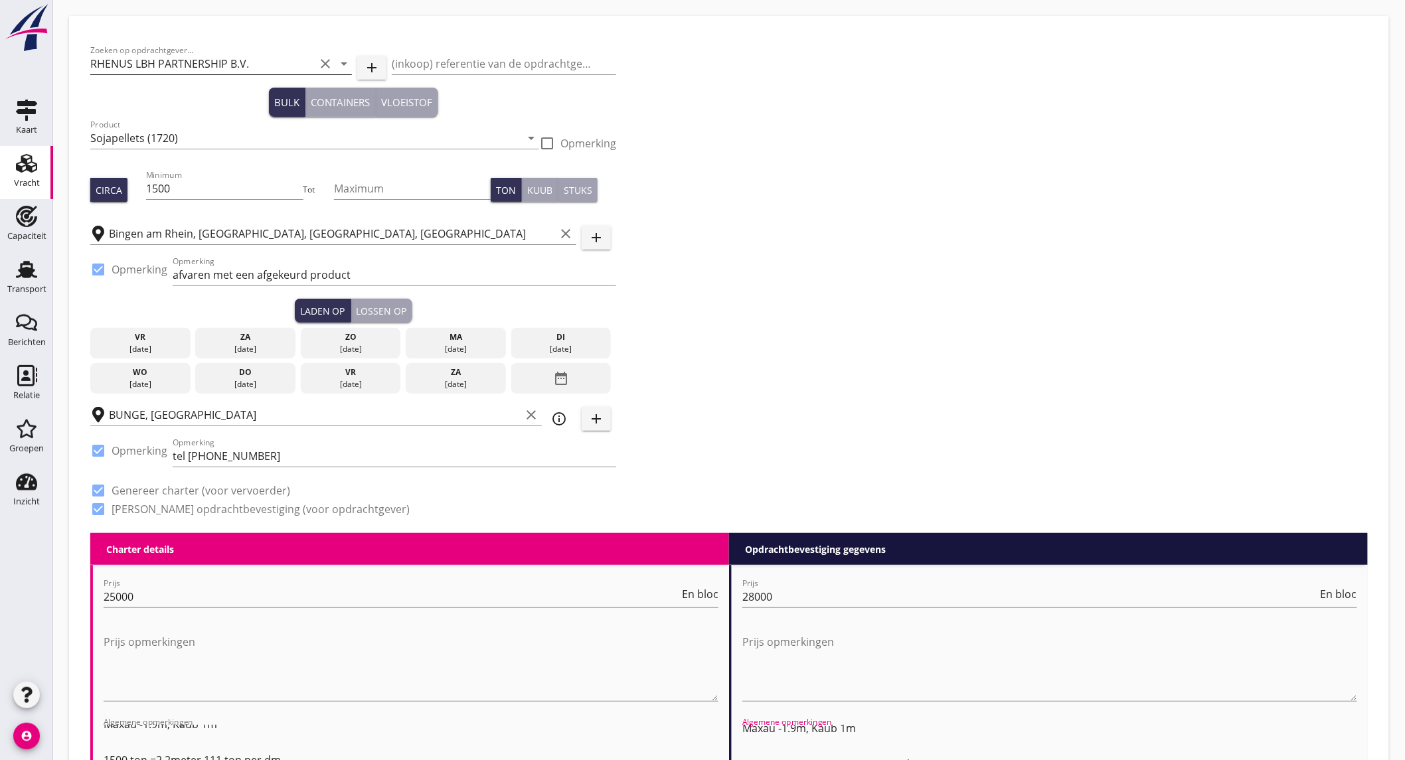
scroll to position [1293, 0]
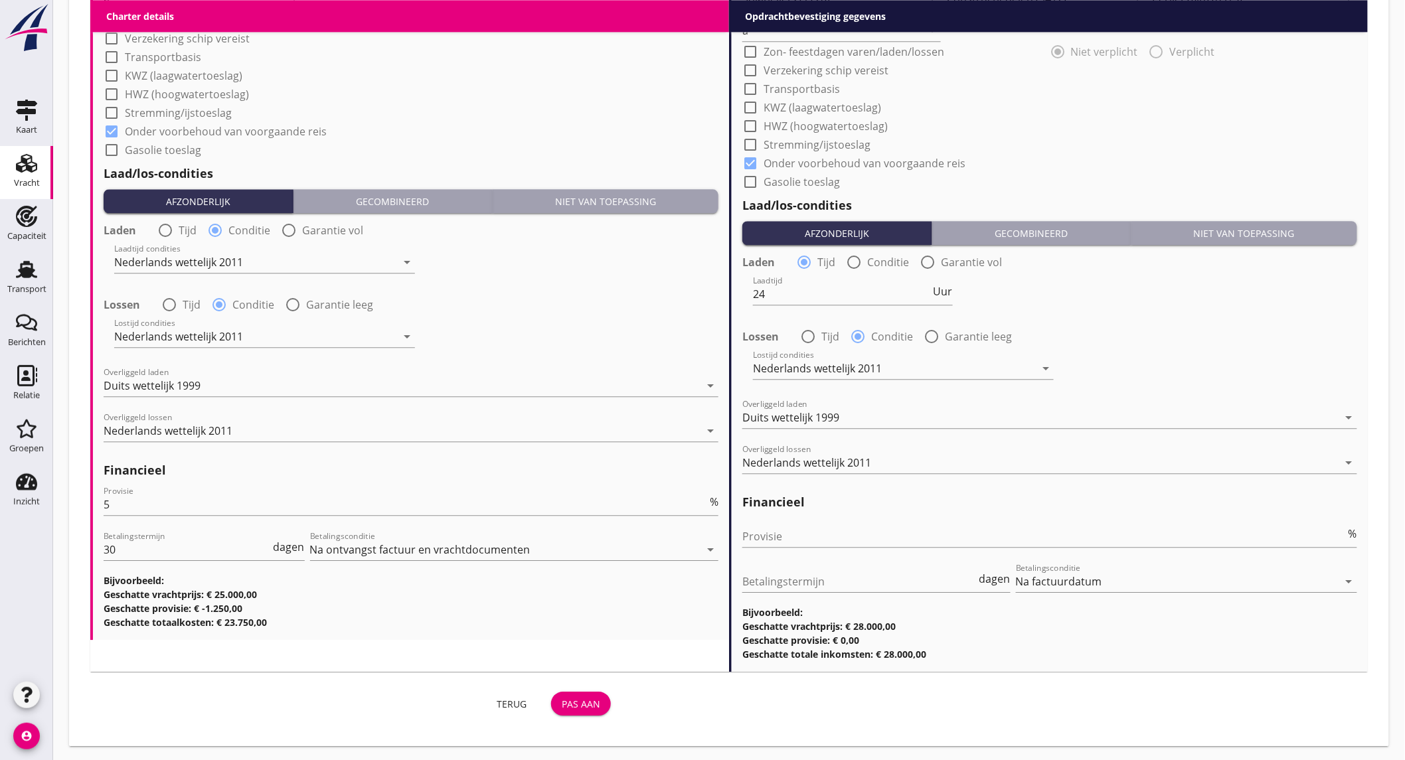
type textarea "Maxau -1.9m, Kaub 1m 1500 ton =2.2meter 111 ton per dm lostijd - 15 uur"
click at [586, 702] on div "Pas aan" at bounding box center [581, 704] width 39 height 14
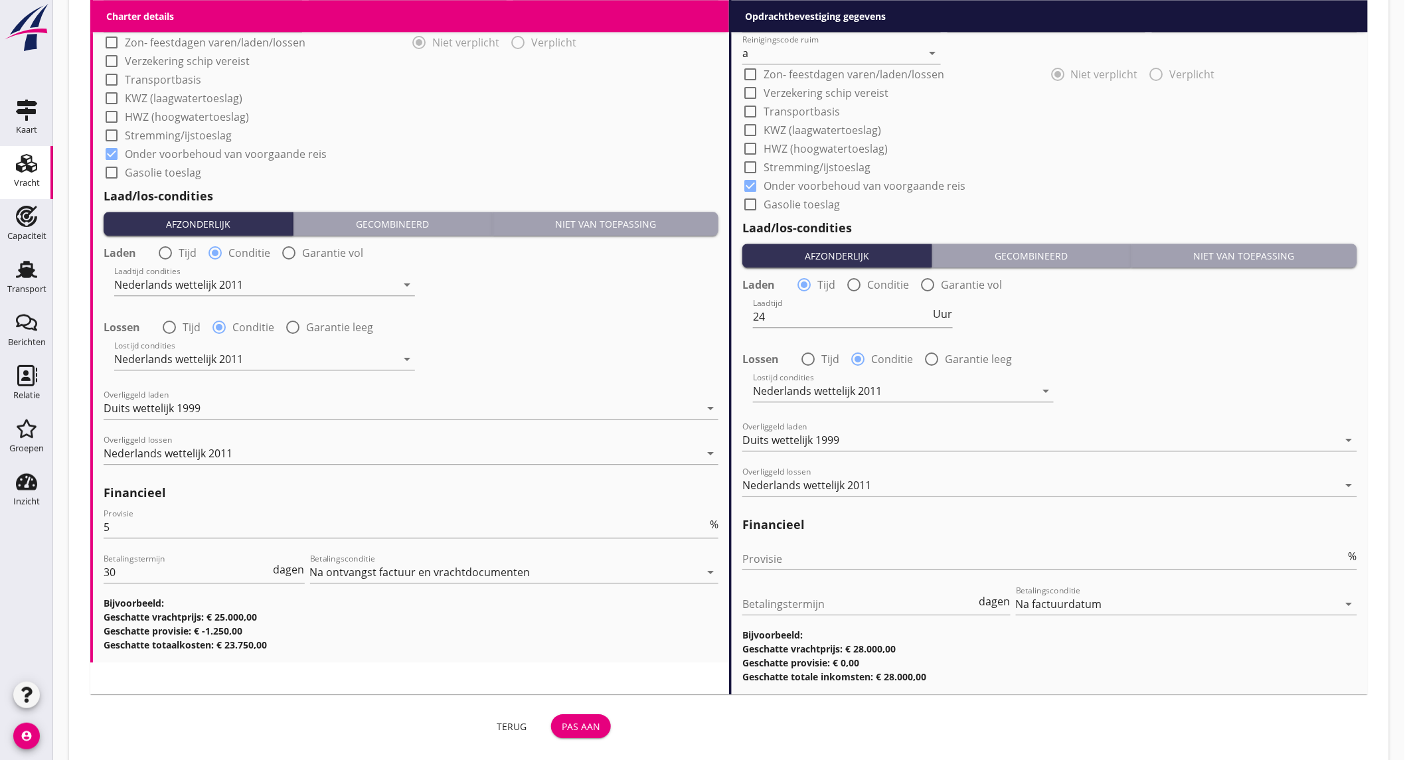
scroll to position [1316, 0]
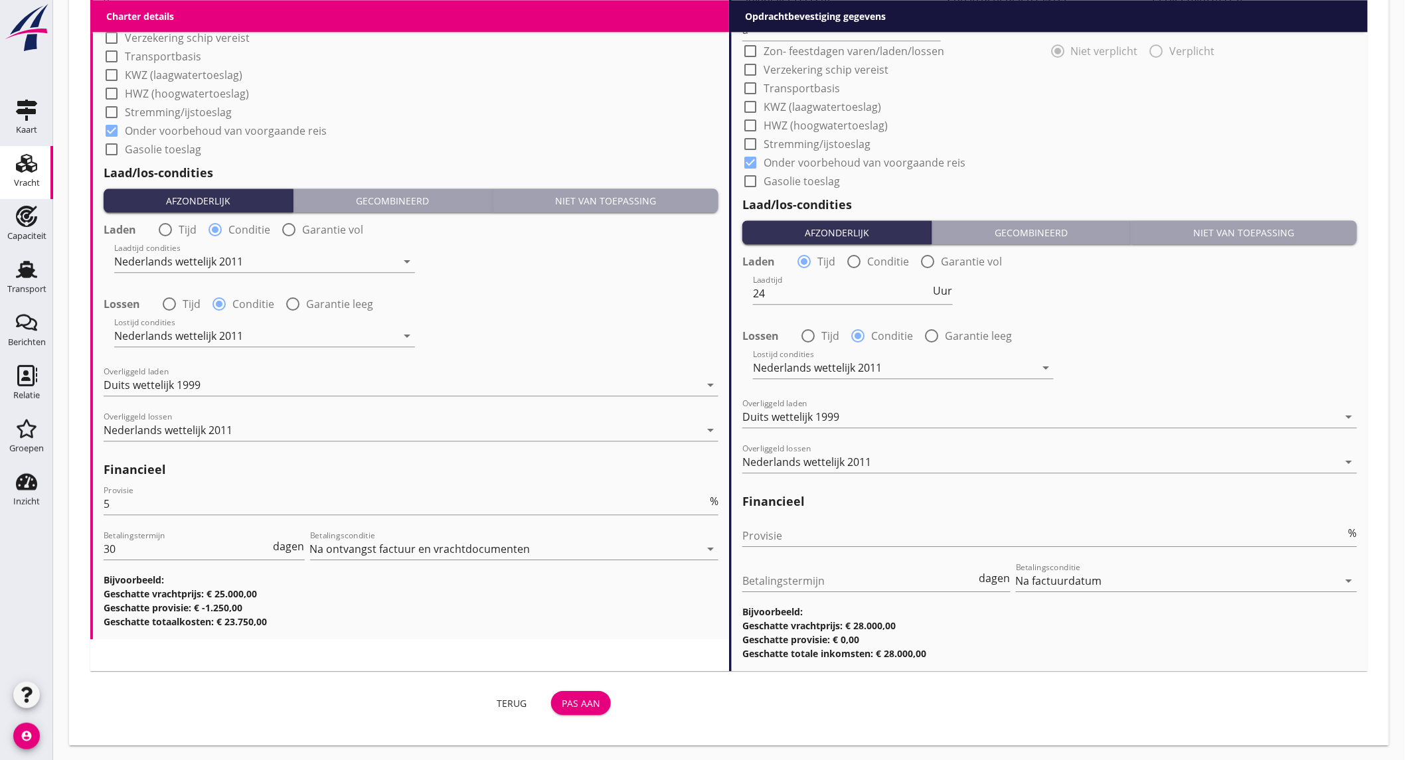
drag, startPoint x: 475, startPoint y: 355, endPoint x: 831, endPoint y: 692, distance: 490.7
click at [831, 692] on div "Terug Pas aan" at bounding box center [729, 703] width 1288 height 42
click at [583, 706] on div "Pas aan" at bounding box center [581, 703] width 39 height 14
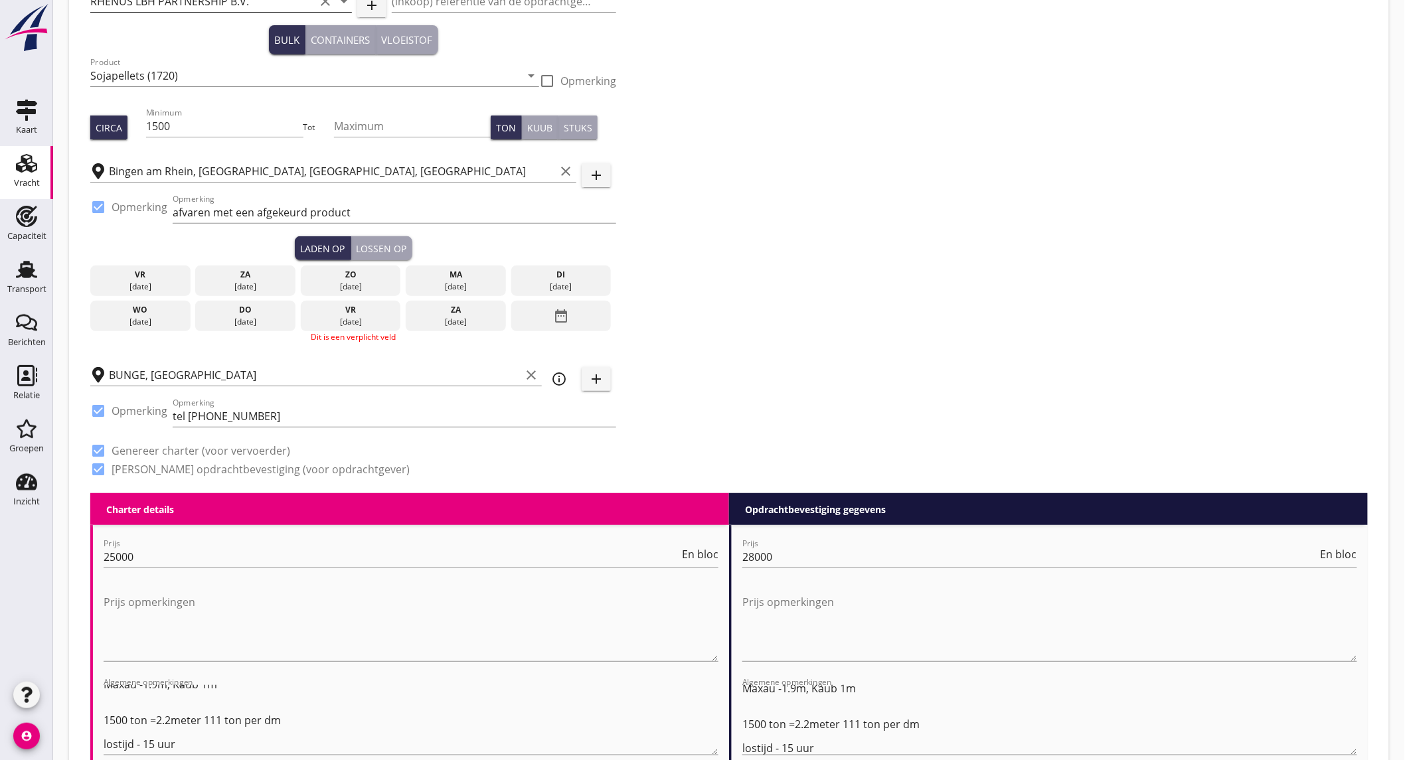
scroll to position [0, 0]
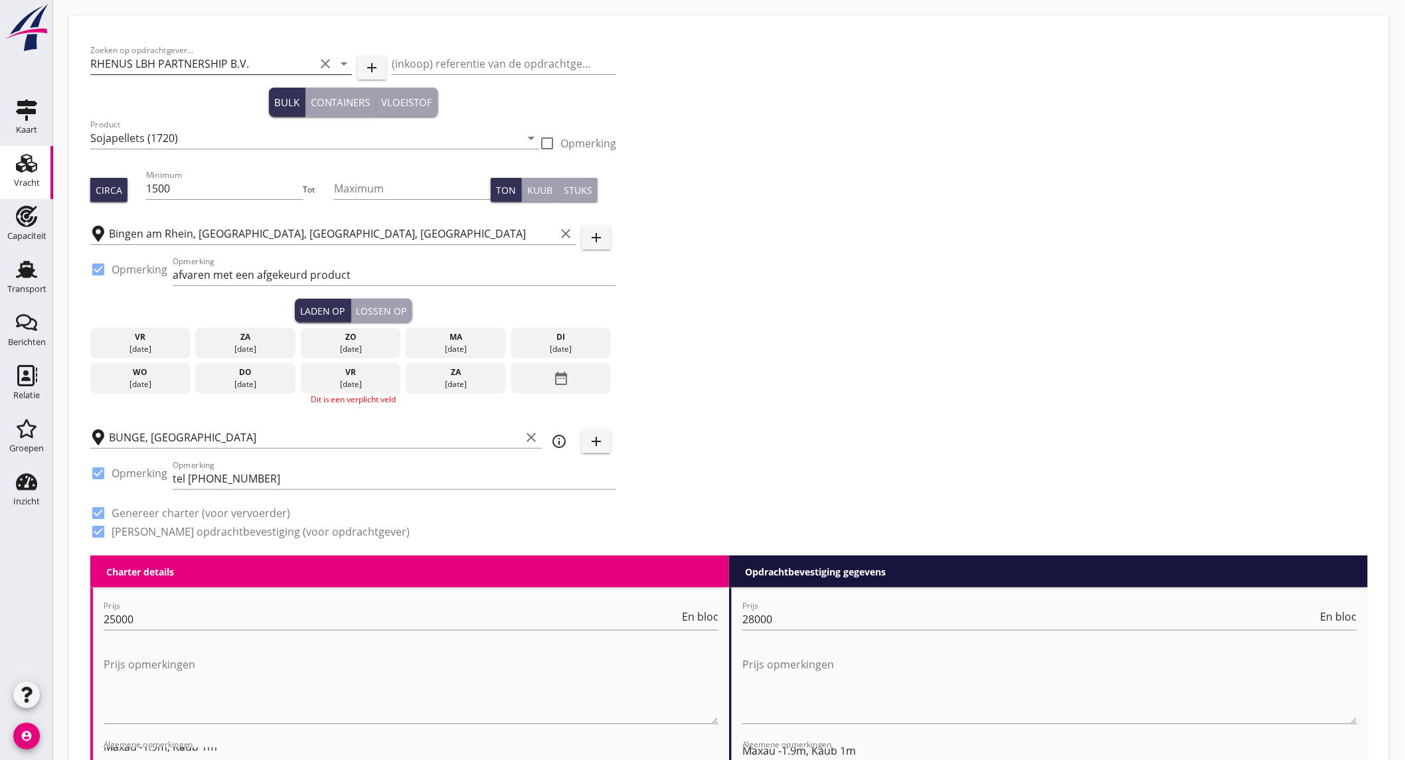
click at [125, 337] on div "vr" at bounding box center [141, 337] width 94 height 12
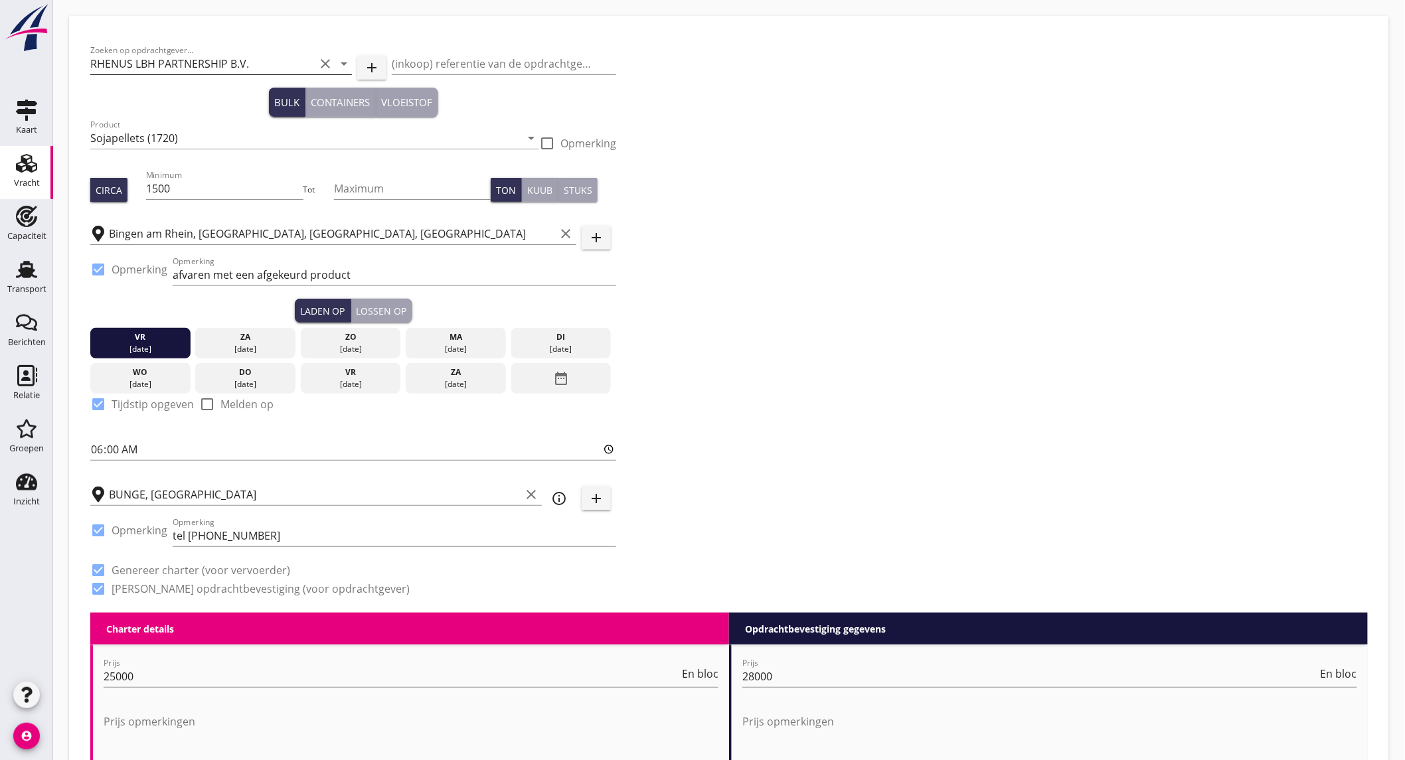
click at [121, 402] on label "Tijdstip opgeven" at bounding box center [153, 404] width 82 height 13
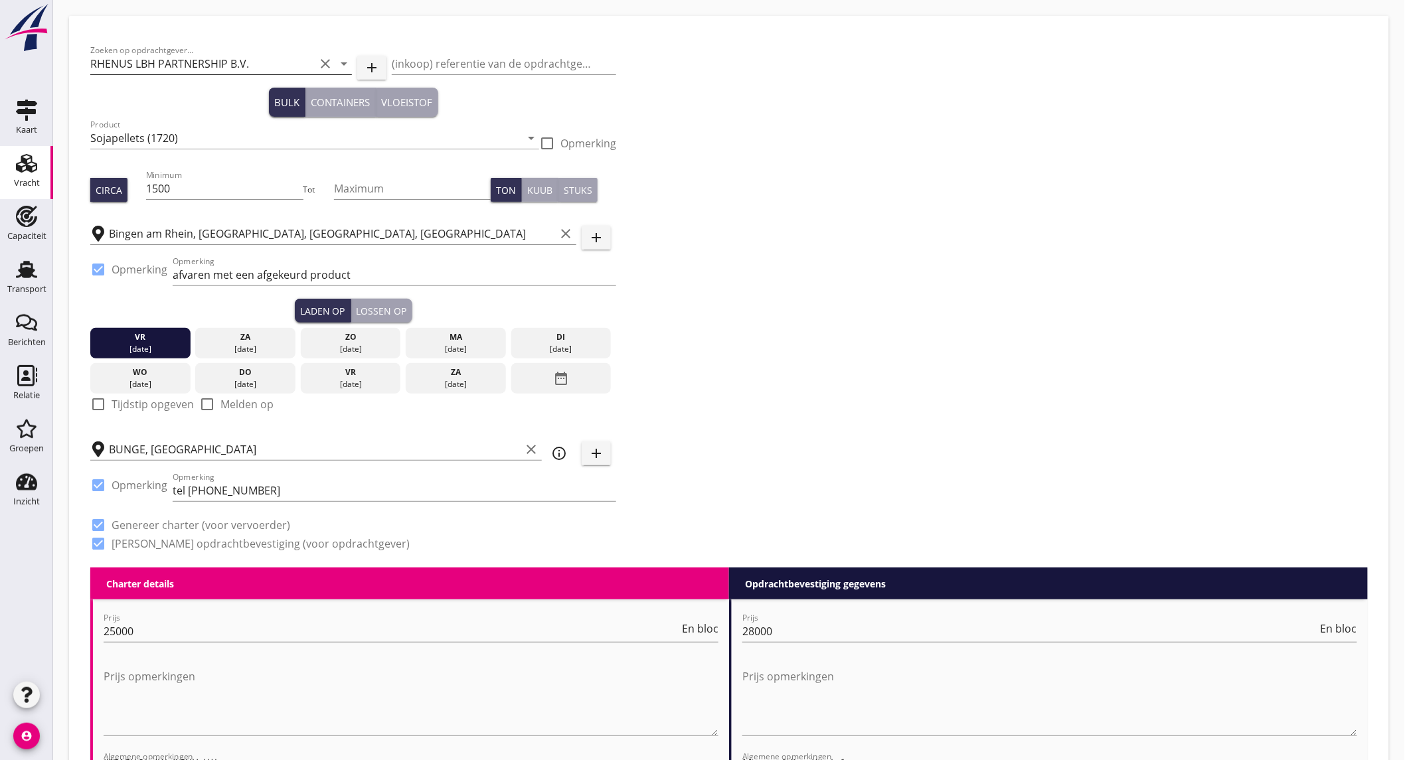
click at [394, 309] on div "Lossen op" at bounding box center [382, 311] width 50 height 14
checkbox input "true"
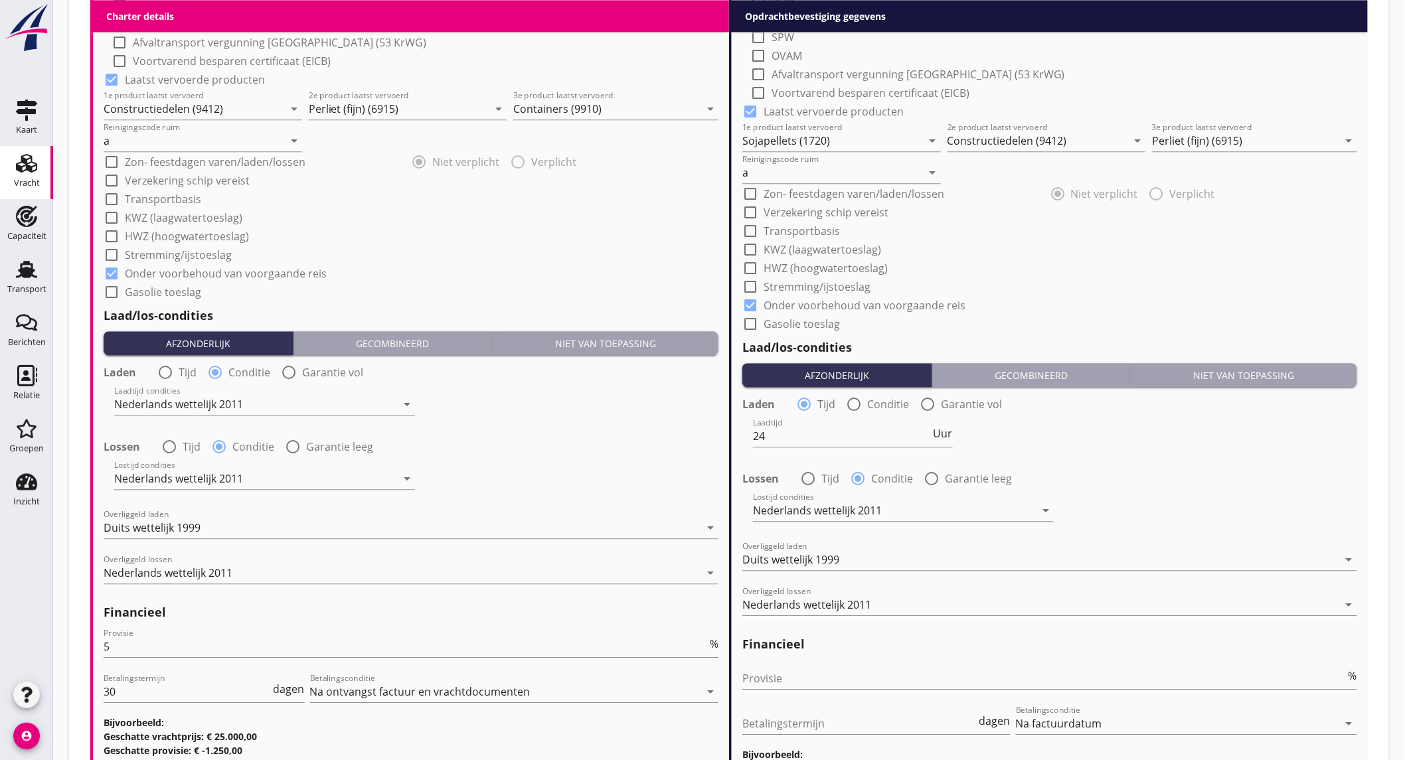
scroll to position [1396, 0]
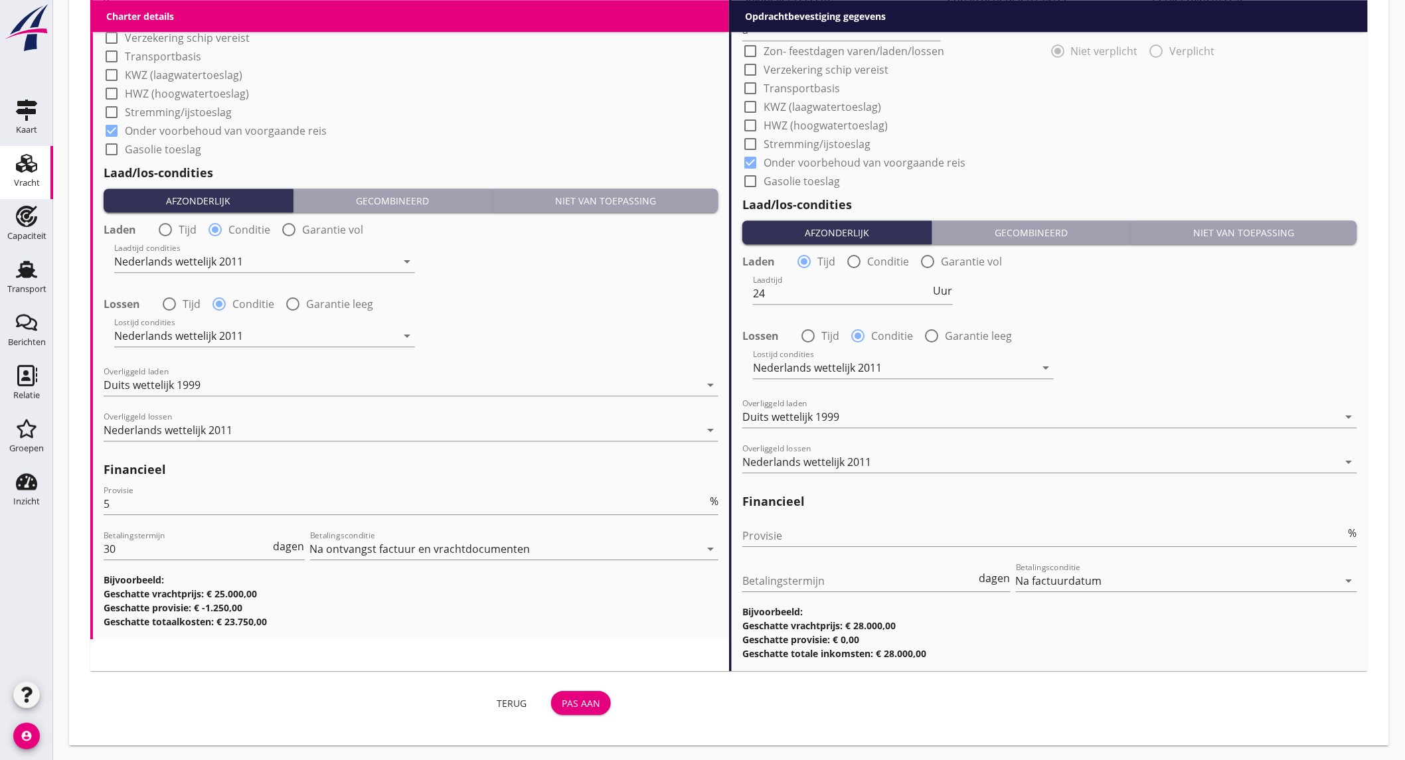
click at [595, 698] on div "Pas aan" at bounding box center [581, 703] width 39 height 14
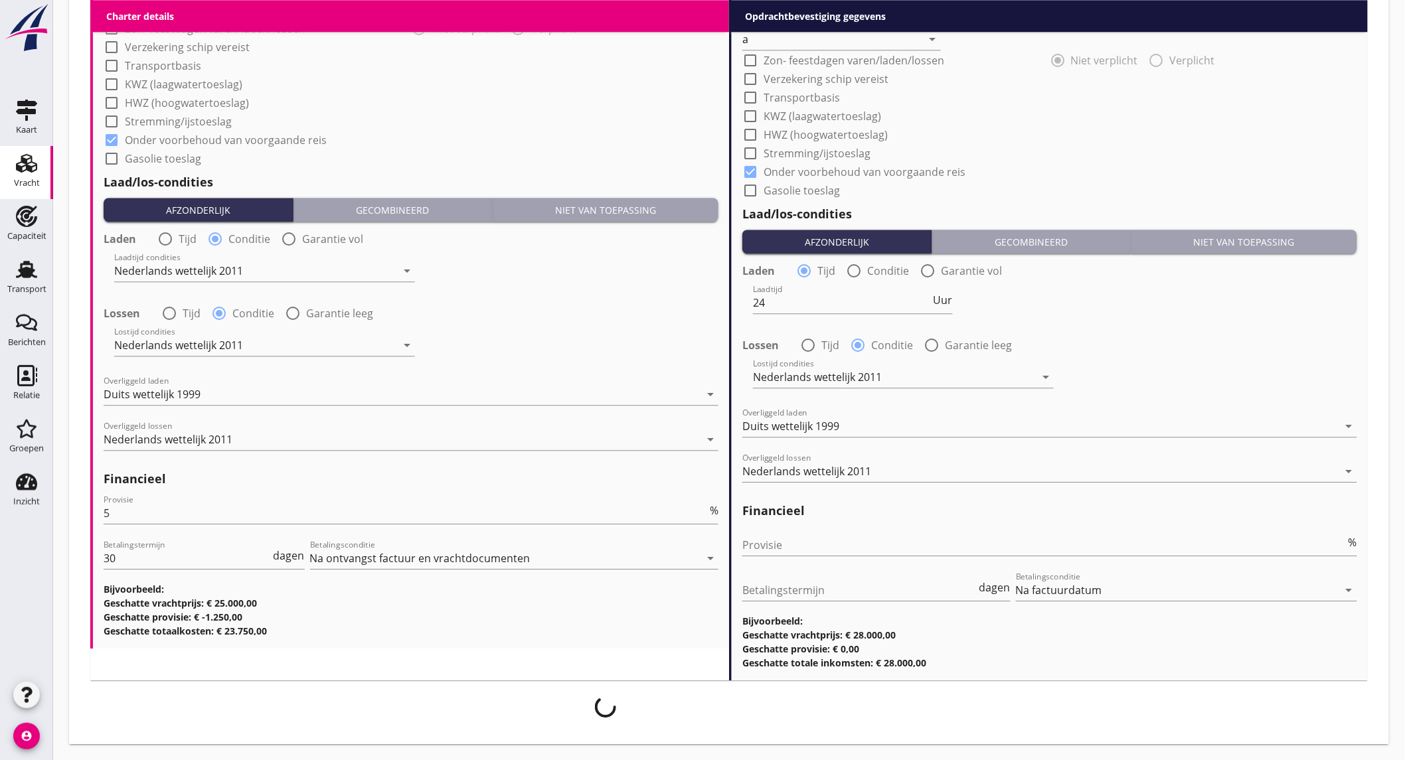
scroll to position [1386, 0]
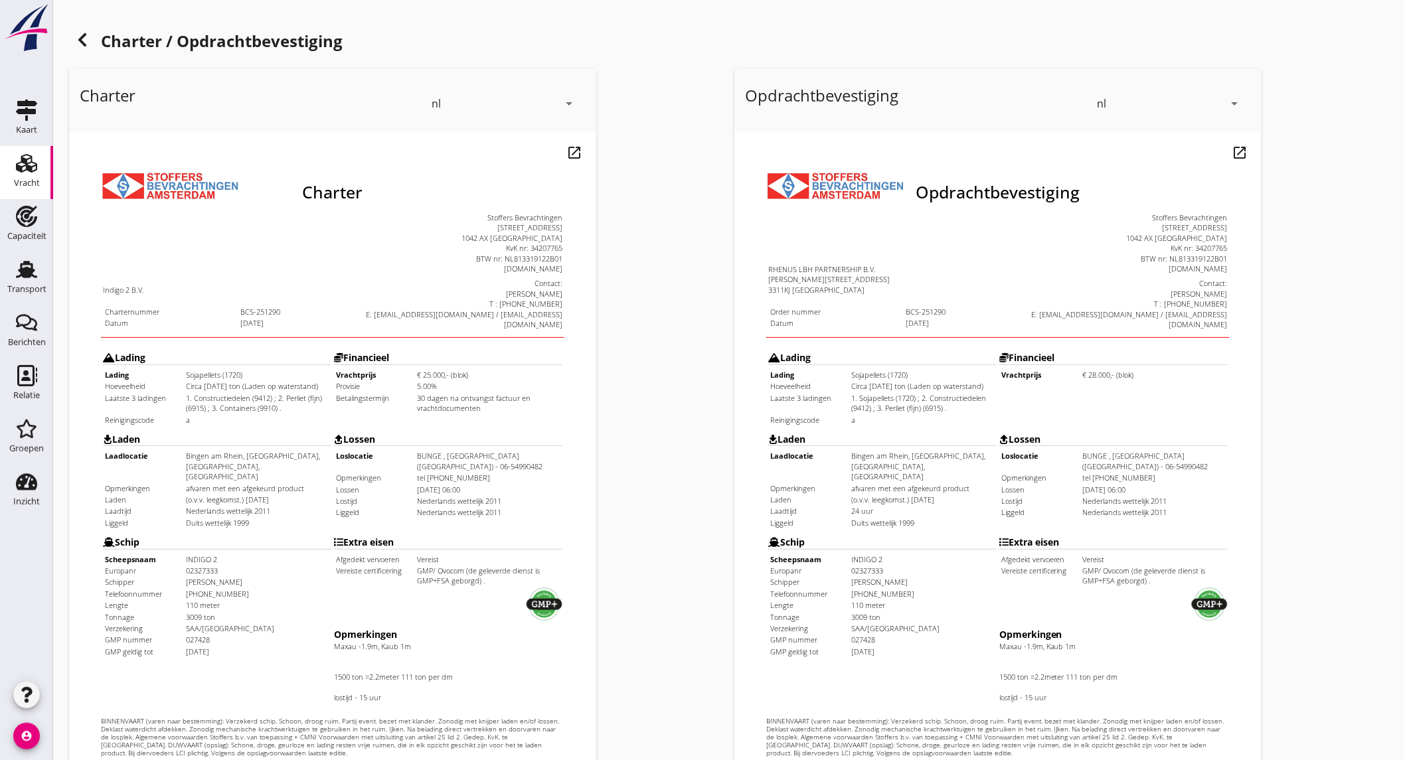
click at [77, 47] on icon at bounding box center [82, 40] width 16 height 16
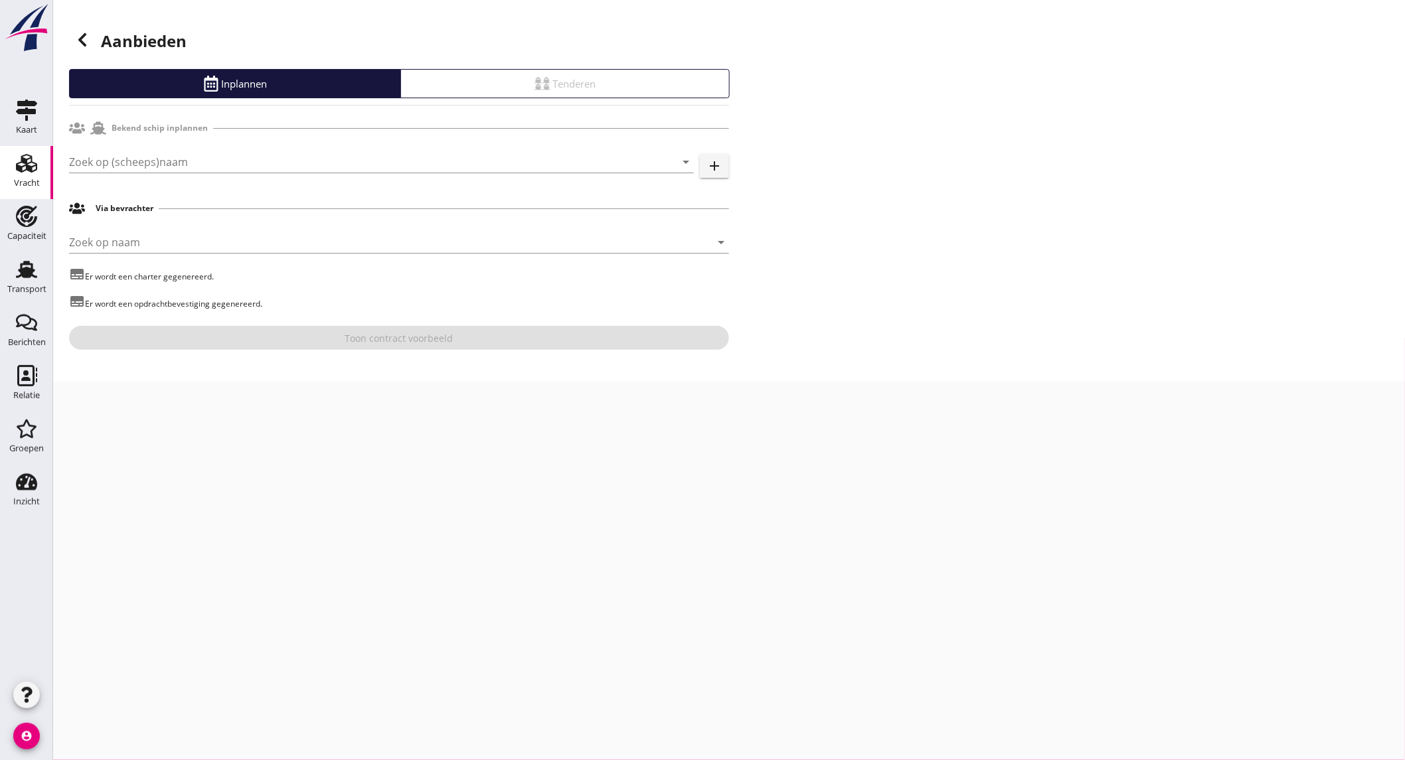
click at [80, 44] on icon at bounding box center [82, 40] width 16 height 16
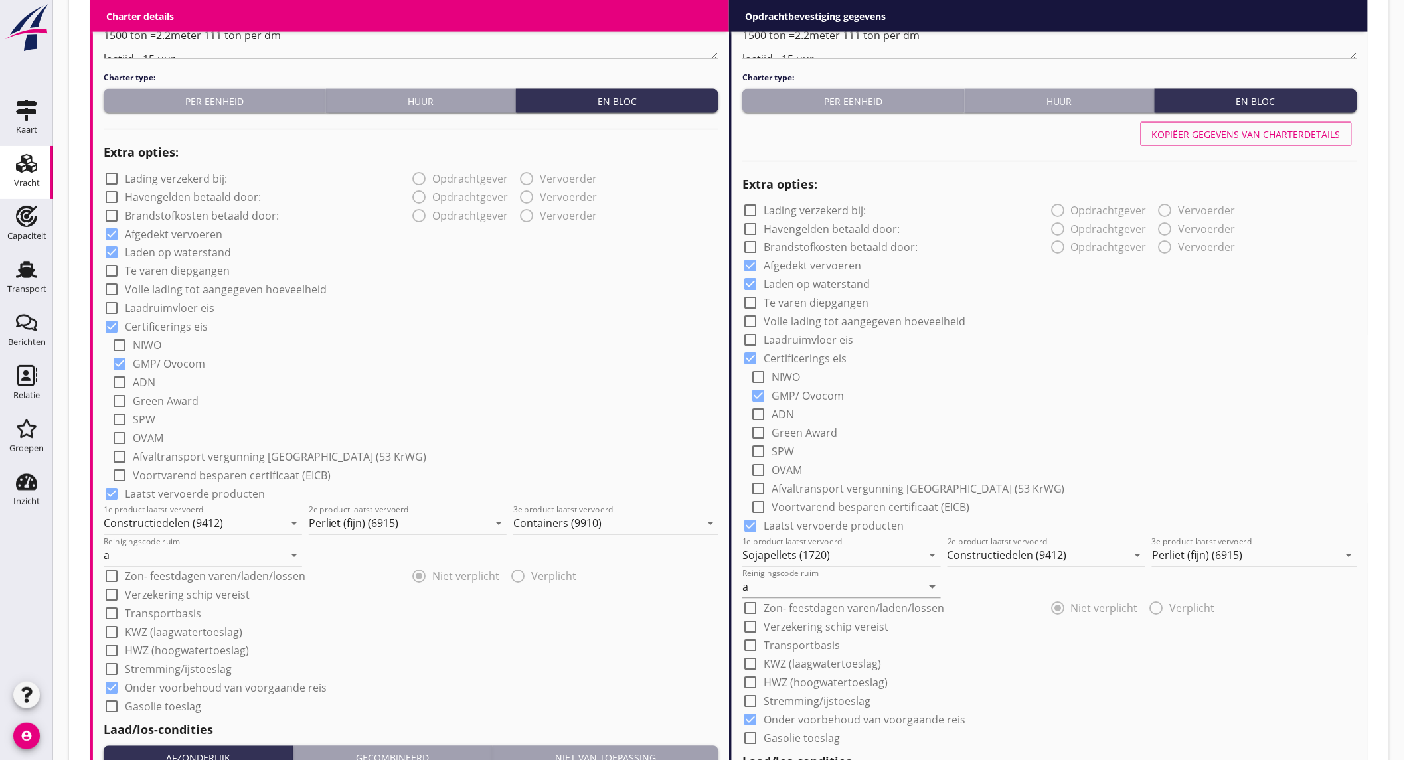
scroll to position [664, 0]
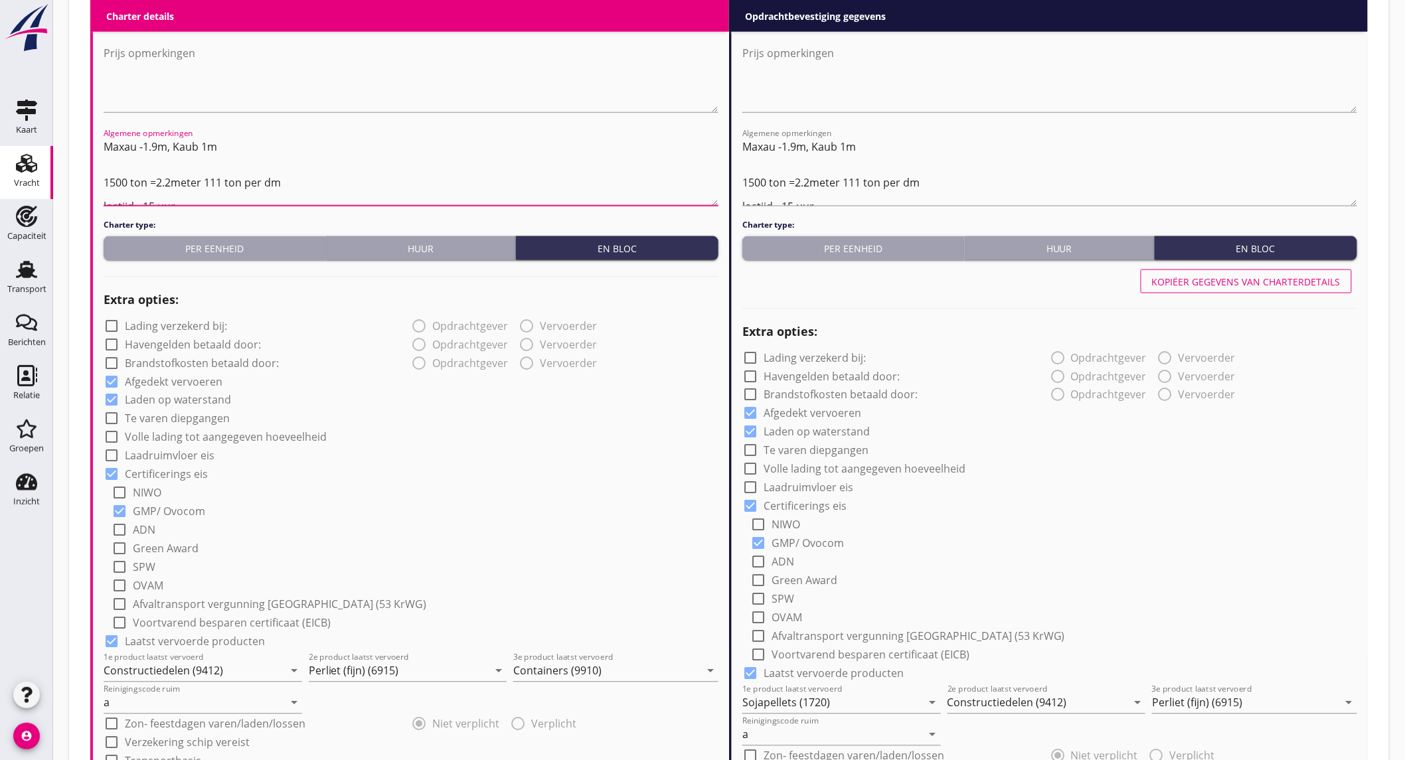
drag, startPoint x: 287, startPoint y: 180, endPoint x: 95, endPoint y: 141, distance: 195.8
click at [95, 141] on div "(Richt)prijs 25000 En bloc Prijs opmerkingen Algemene opmerkingen Maxau -1.9m, …" at bounding box center [411, 660] width 636 height 1368
type textarea "lostijd - 15 uur"
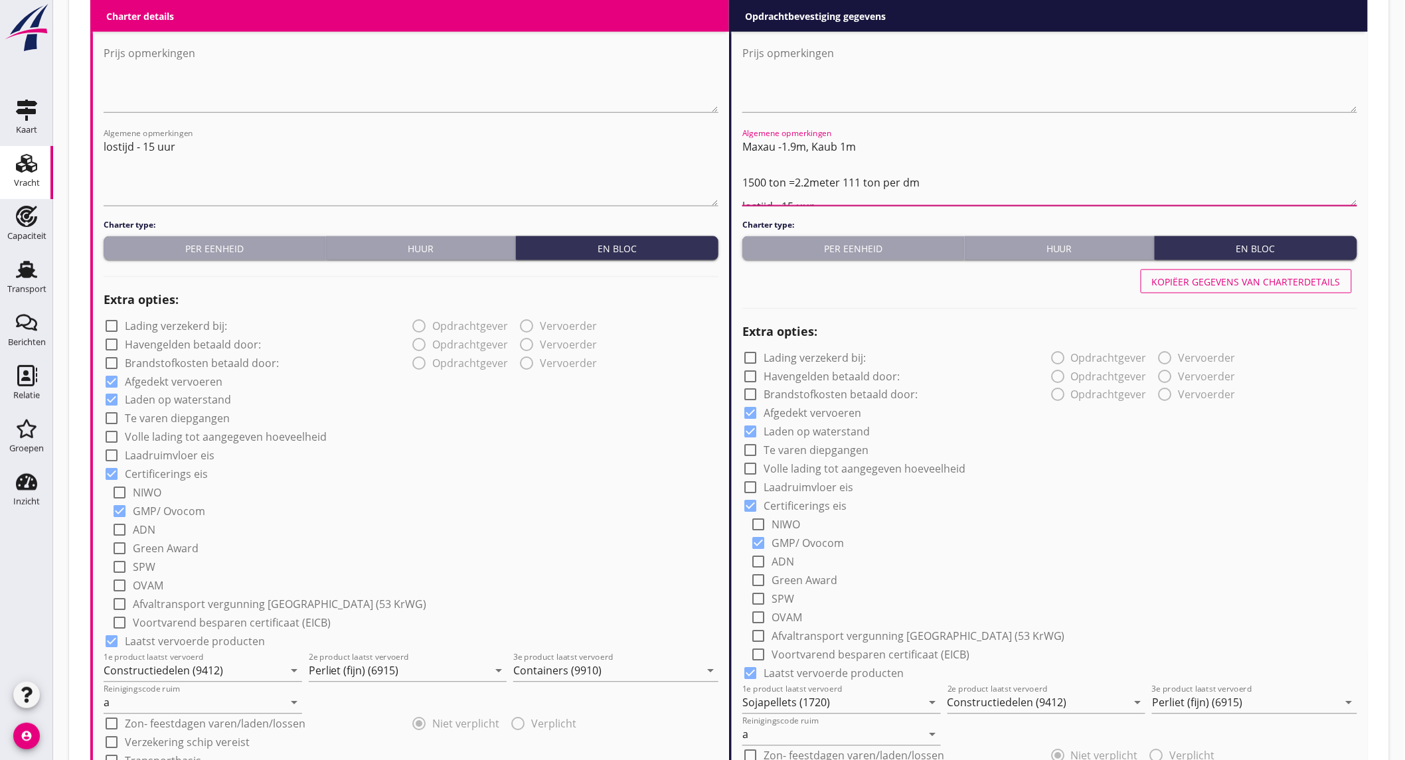
drag, startPoint x: 878, startPoint y: 170, endPoint x: 761, endPoint y: 164, distance: 117.0
click at [760, 163] on textarea "Maxau -1.9m, Kaub 1m 1500 ton =2.2meter 111 ton per dm lostijd - 15 uur" at bounding box center [1049, 171] width 615 height 70
drag, startPoint x: 941, startPoint y: 178, endPoint x: 741, endPoint y: 144, distance: 202.7
click at [742, 144] on textarea "Maxau -1.9m, Kaub 1m 1500 ton =2.2meter 111 ton per dm lostijd - 15 uur" at bounding box center [1049, 171] width 615 height 70
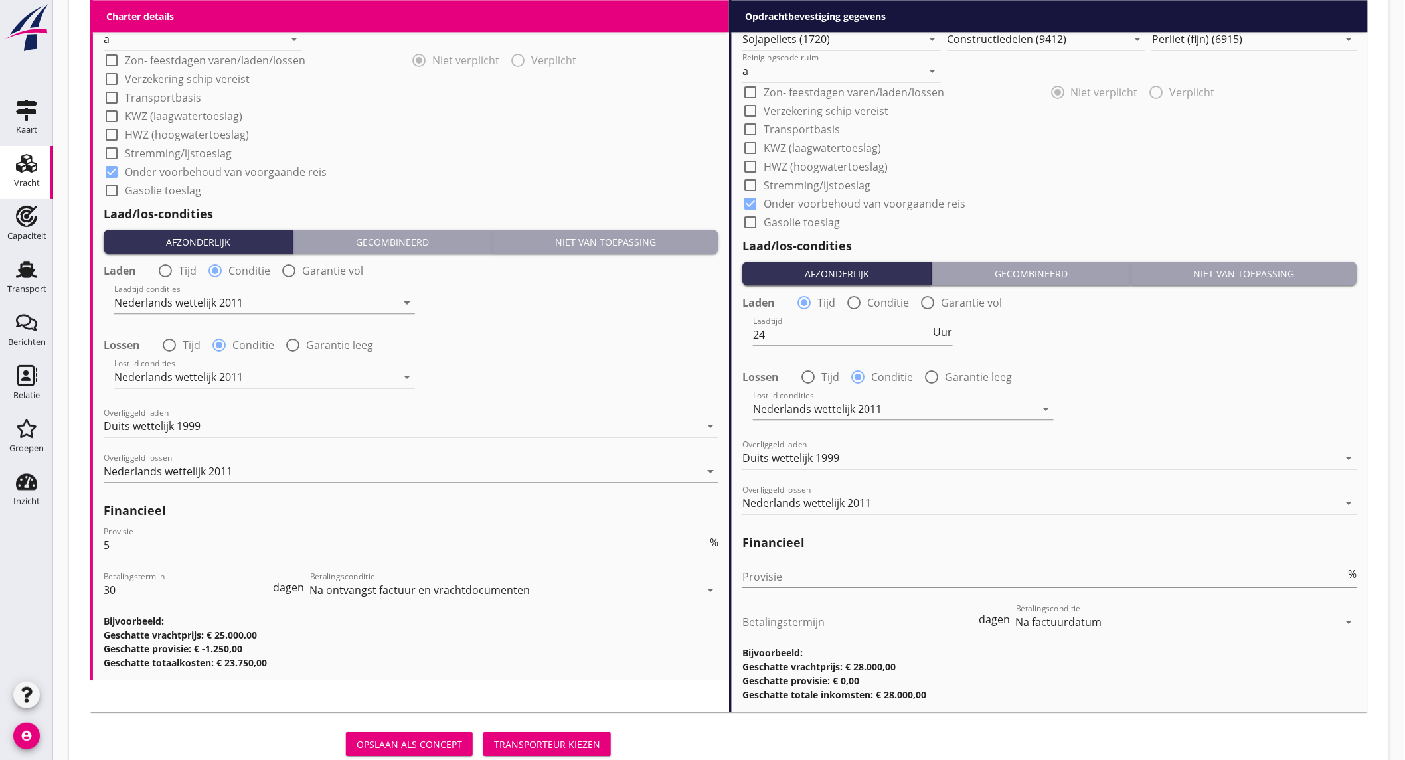
scroll to position [1369, 0]
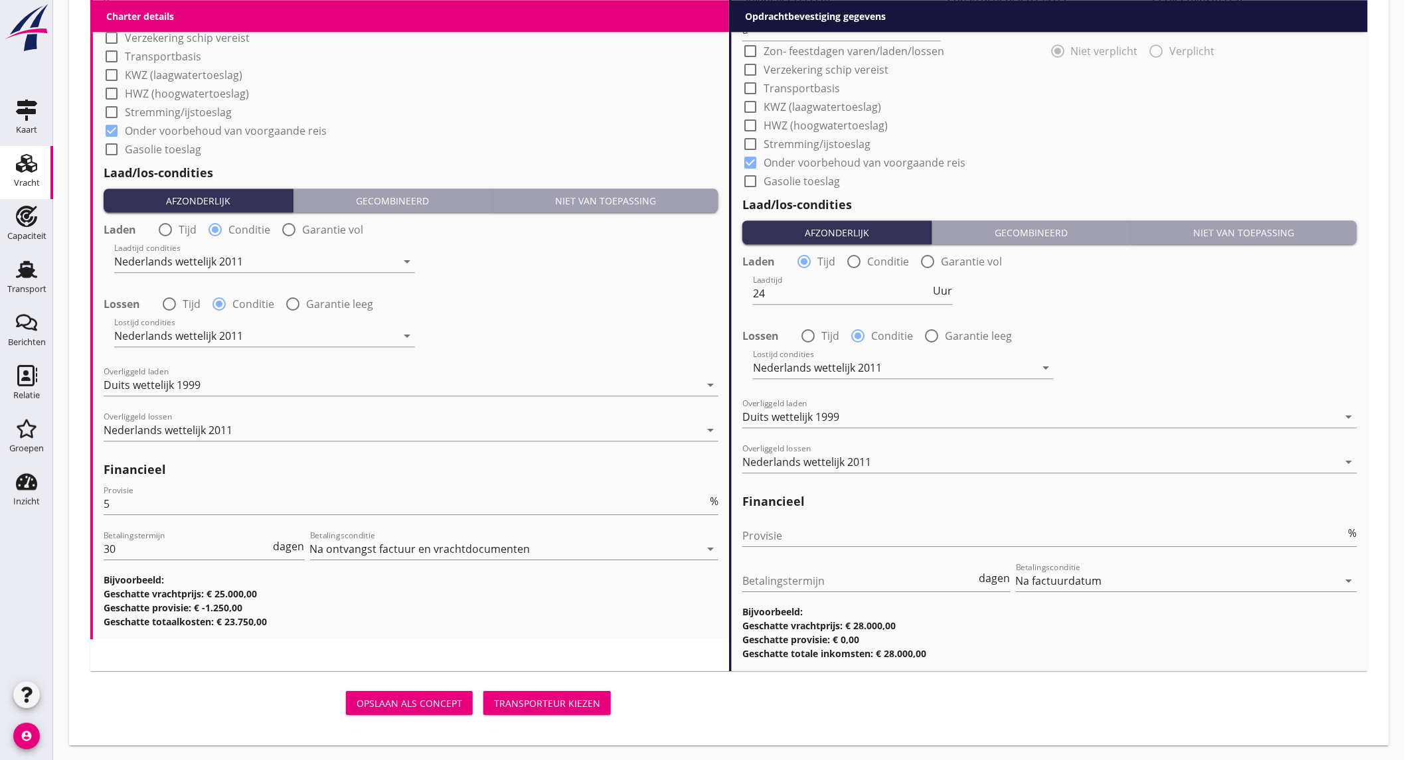
type textarea "lostijd - 15 uur"
click at [568, 699] on div "Transporteur kiezen" at bounding box center [547, 703] width 106 height 14
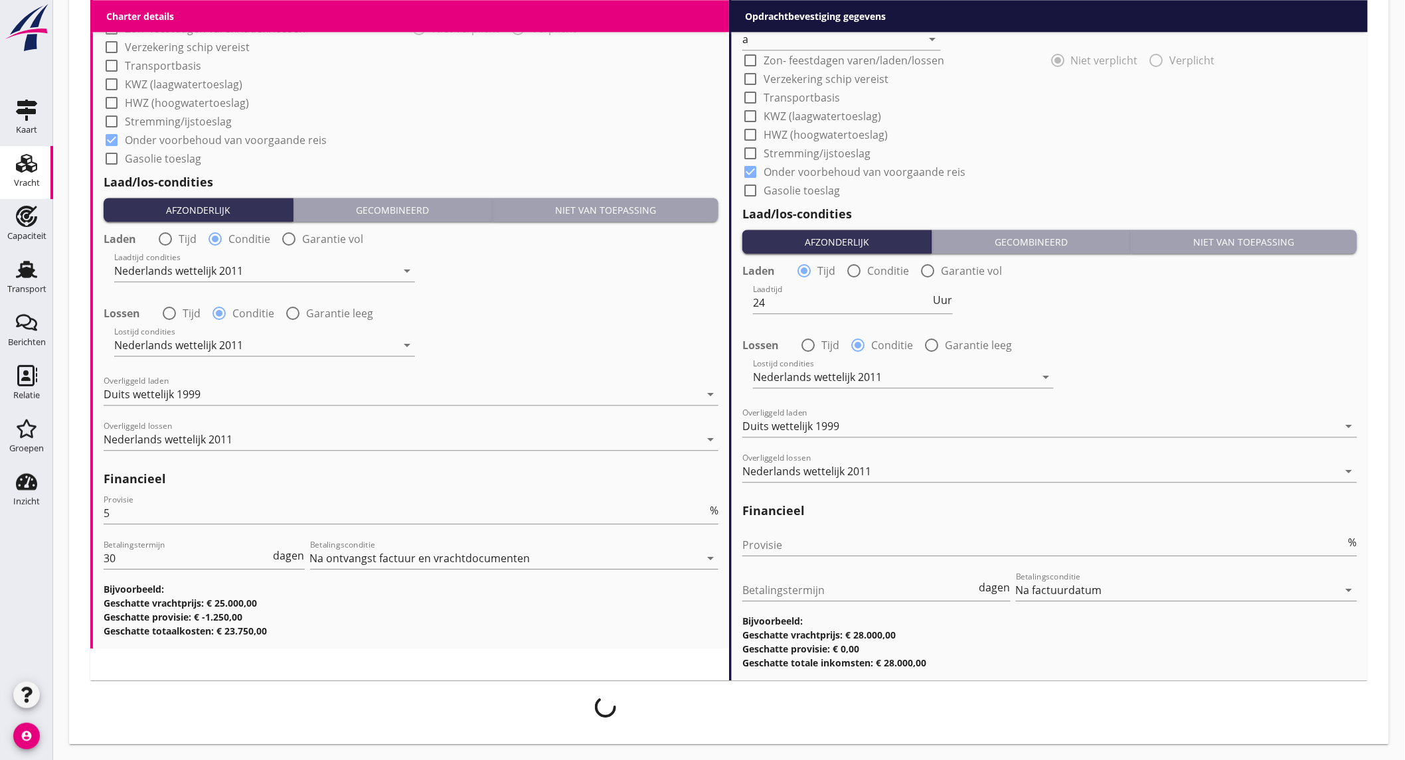
scroll to position [1358, 0]
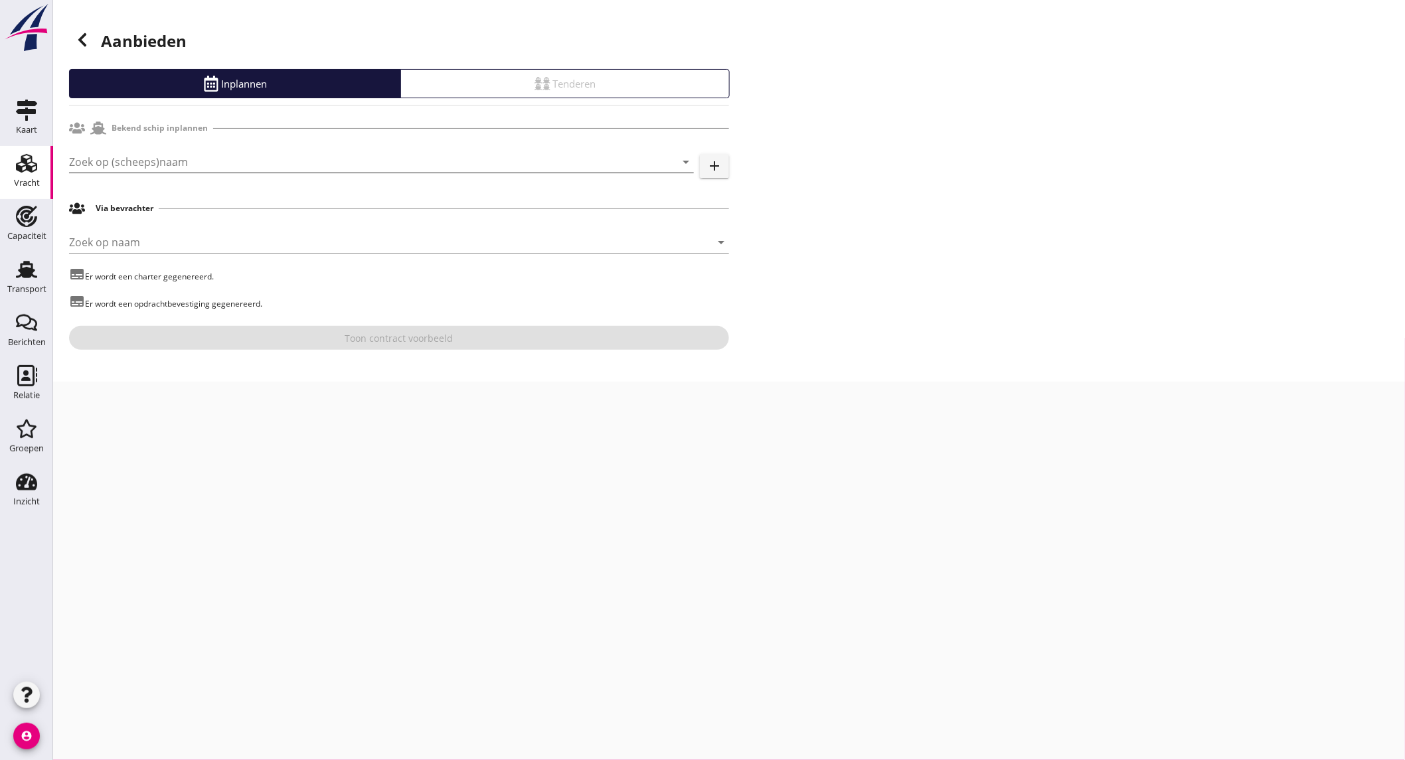
click at [313, 163] on input "Zoek op (scheeps)naam" at bounding box center [363, 161] width 588 height 21
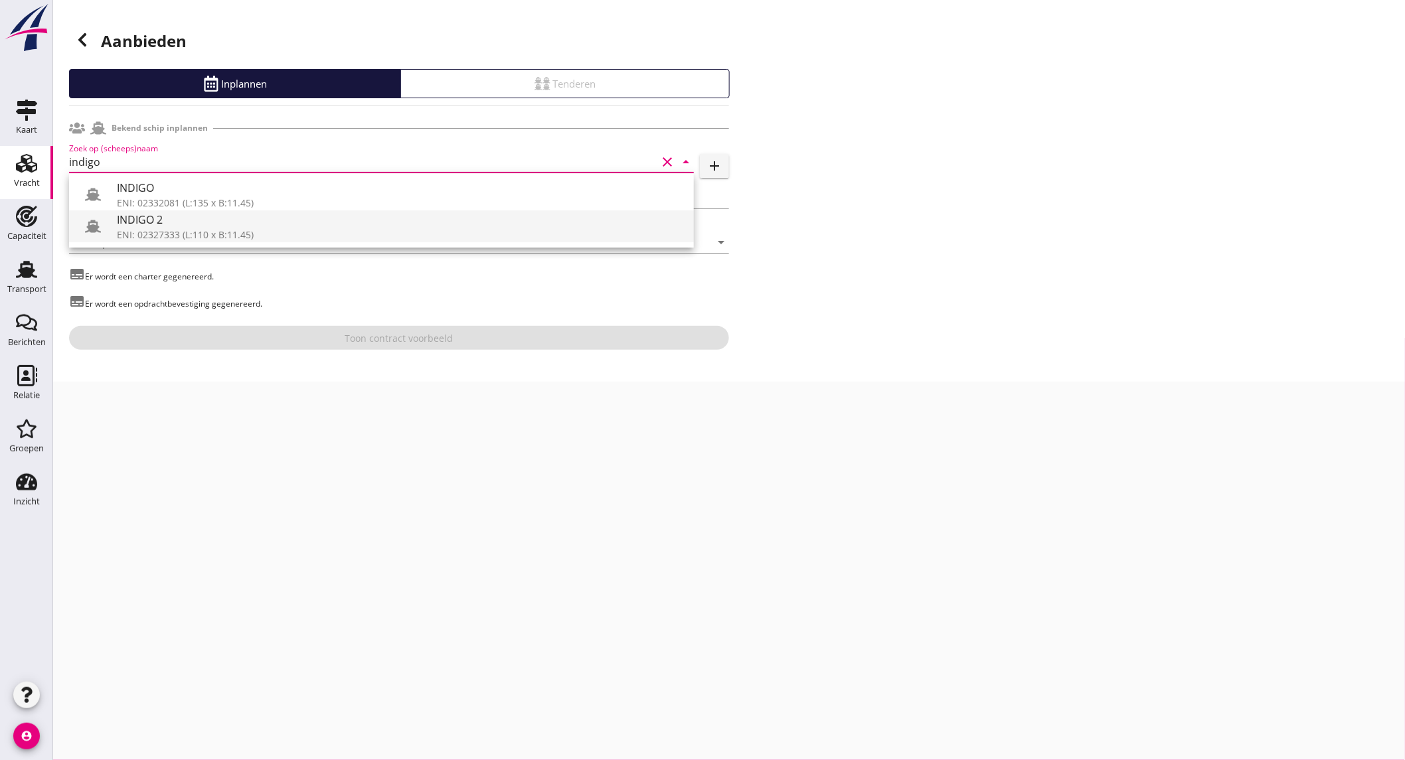
click at [237, 232] on div "ENI: 02327333 (L:110 x B:11.45)" at bounding box center [400, 235] width 566 height 14
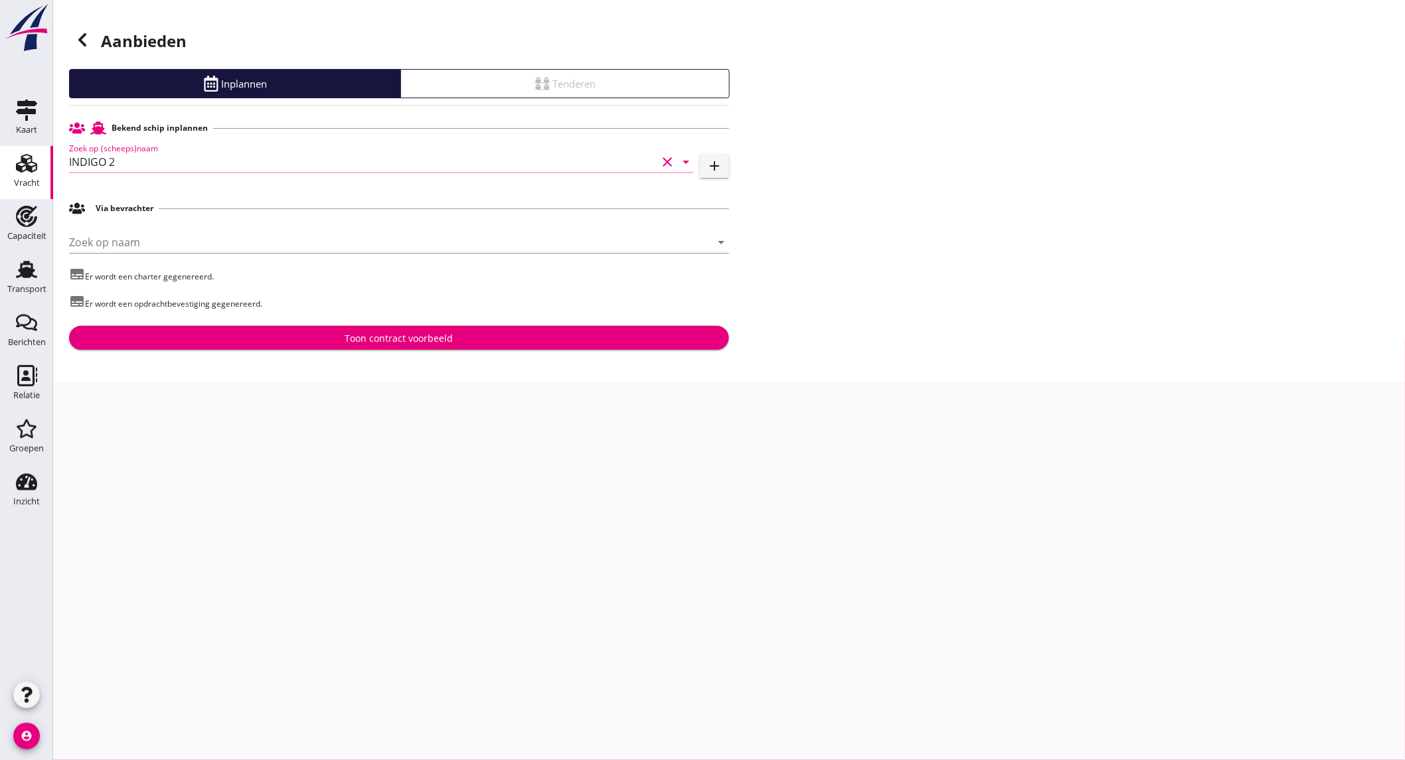
type input "INDIGO 2"
click at [402, 335] on div "Toon contract voorbeeld" at bounding box center [399, 338] width 108 height 14
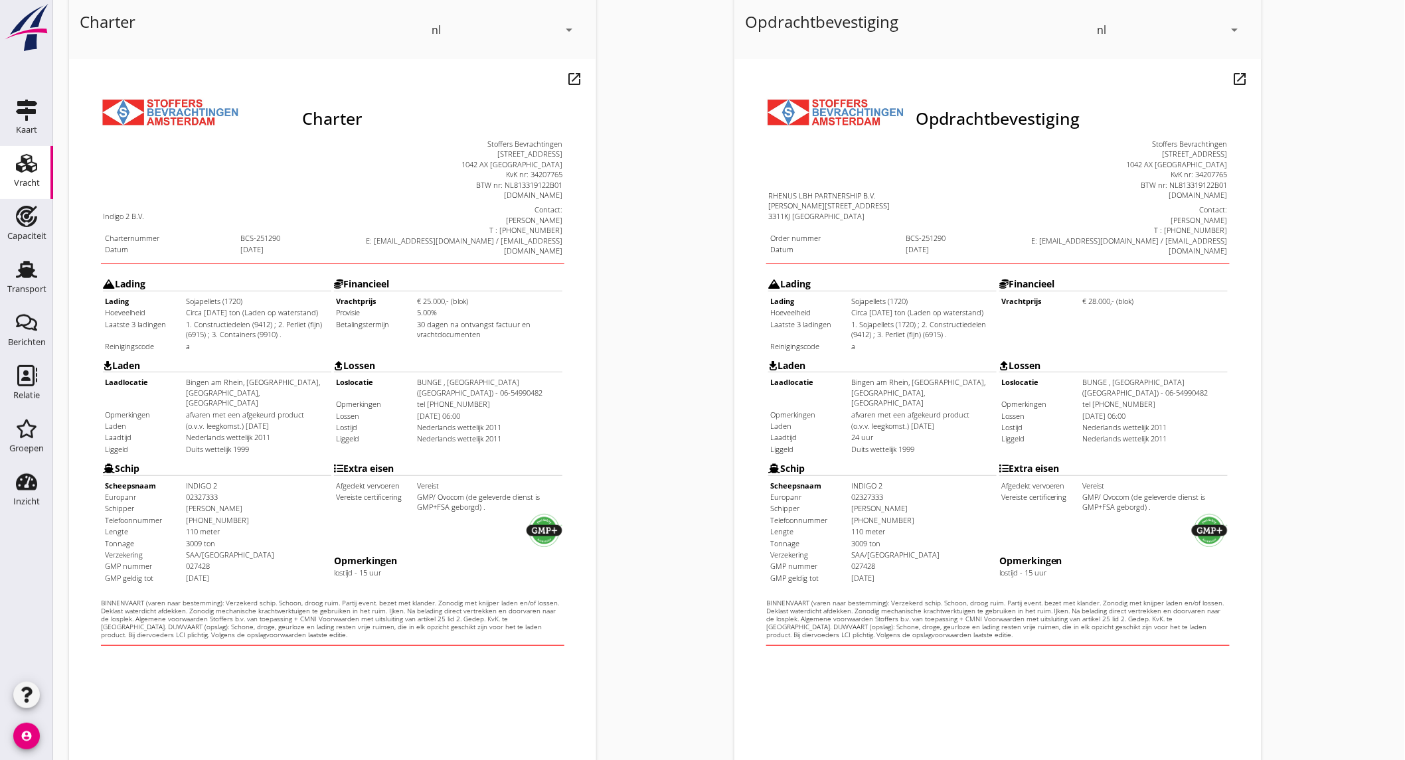
scroll to position [221, 0]
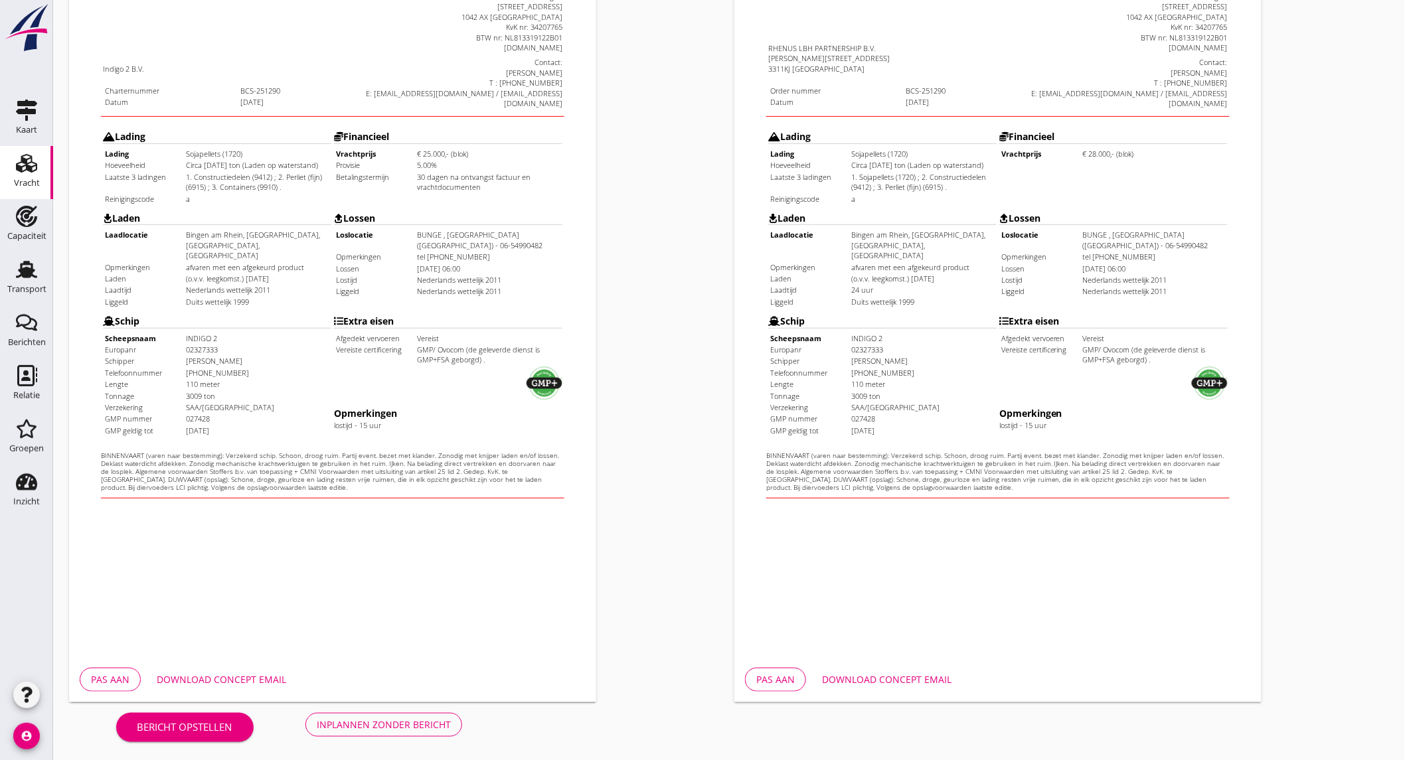
click at [236, 677] on div "Download concept email" at bounding box center [221, 680] width 129 height 14
click at [898, 678] on div "Download concept email" at bounding box center [886, 680] width 129 height 14
click at [374, 718] on div "Inplannen zonder bericht" at bounding box center [384, 725] width 134 height 14
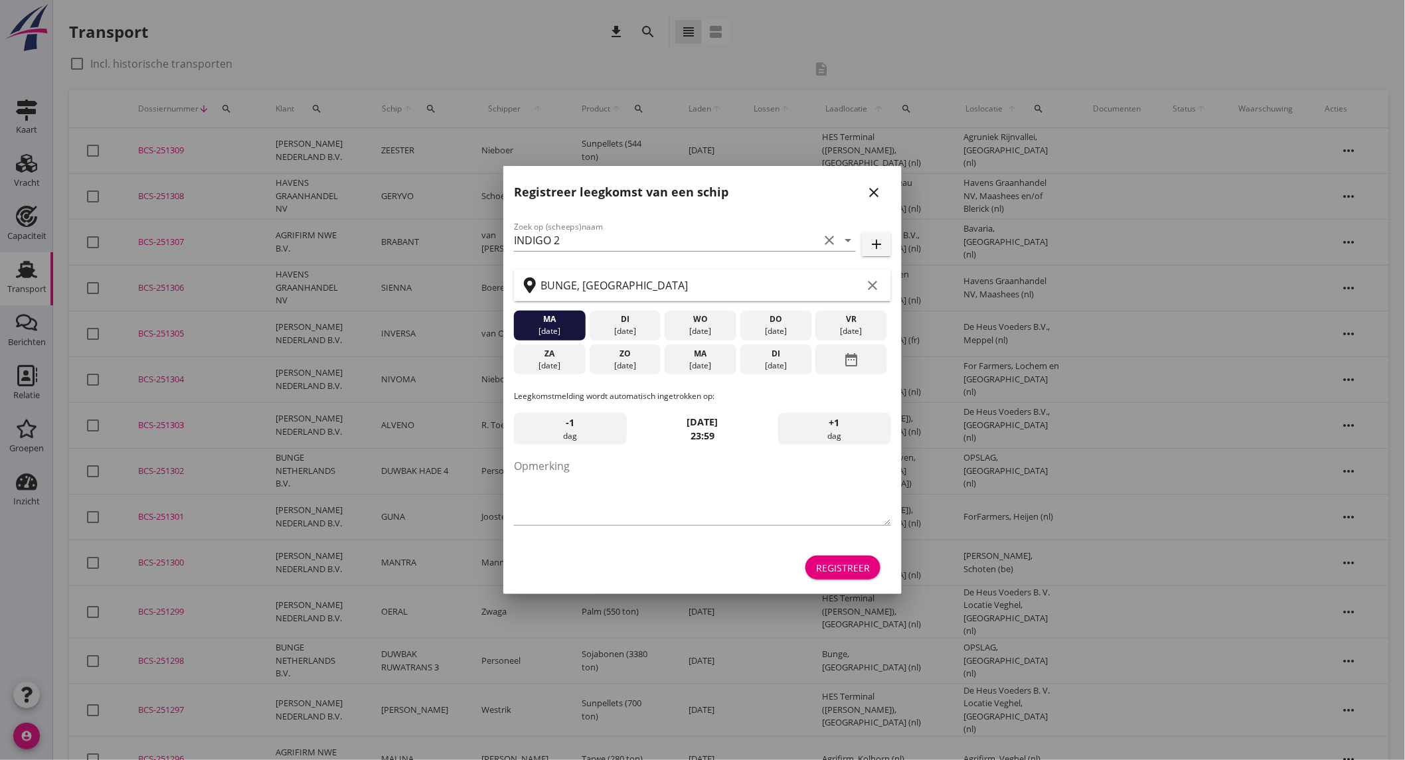
click at [880, 188] on icon "close" at bounding box center [874, 193] width 16 height 16
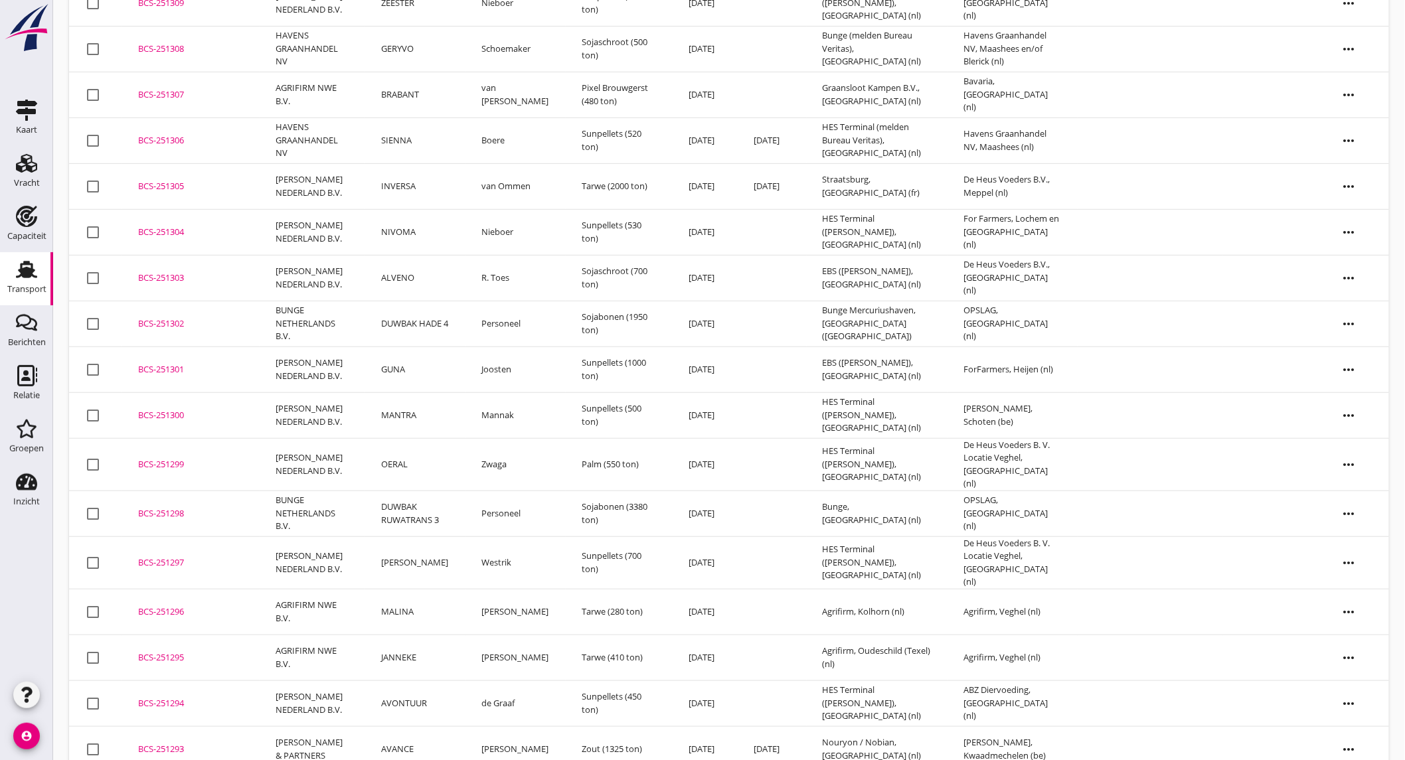
scroll to position [295, 0]
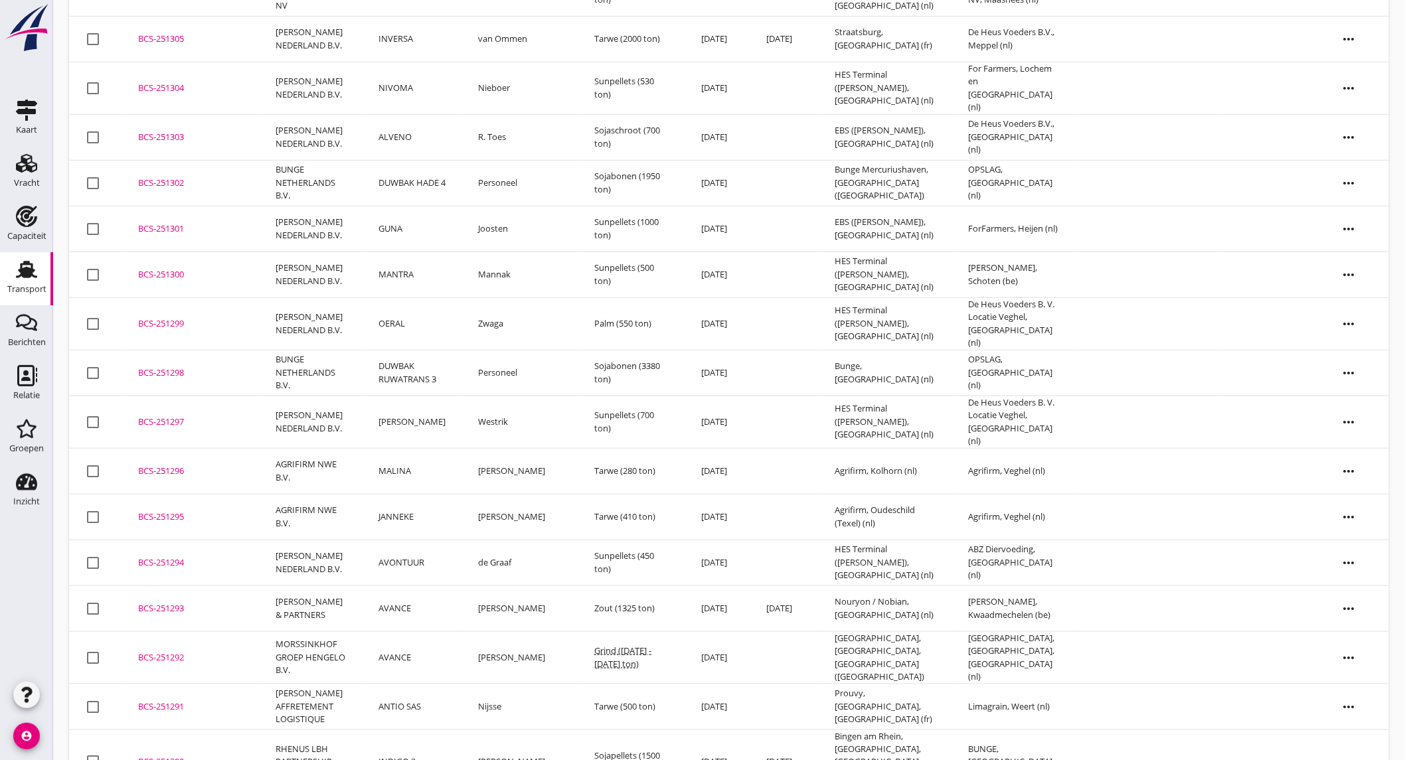
click at [360, 730] on td "RHENUS LBH PARTNERSHIP B.V." at bounding box center [311, 763] width 103 height 66
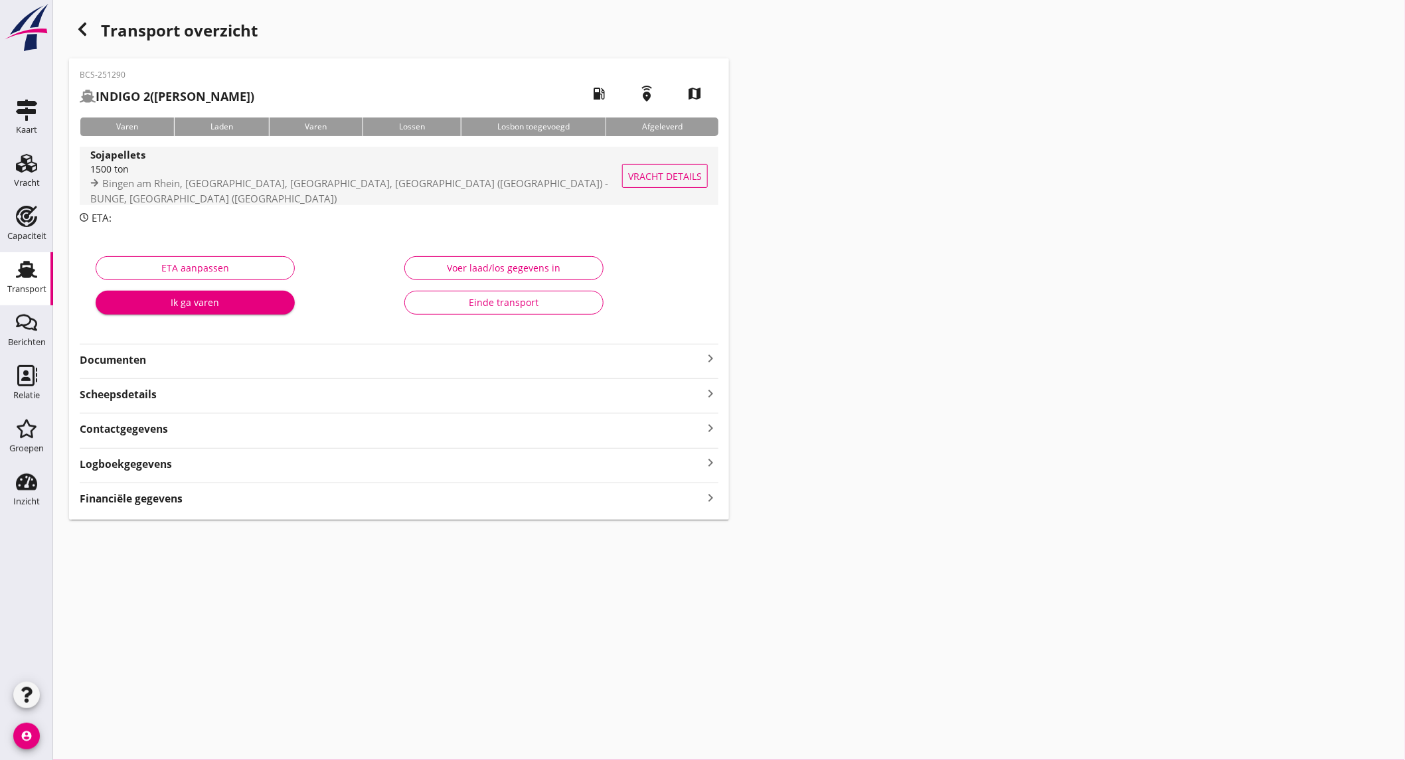
click at [355, 176] on div "1500 ton" at bounding box center [368, 169] width 556 height 14
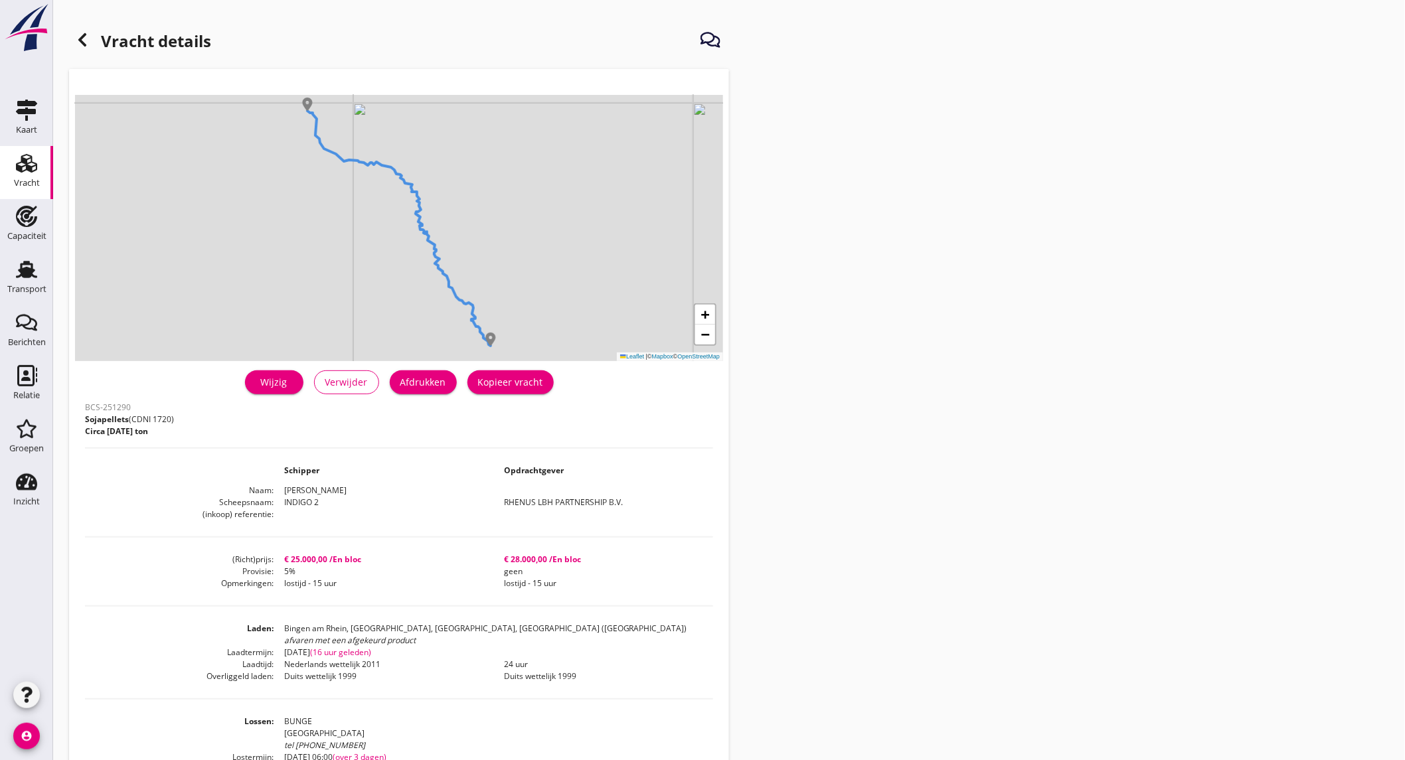
click at [430, 387] on div "Afdrukken" at bounding box center [423, 382] width 46 height 14
click at [91, 38] on div at bounding box center [82, 40] width 27 height 27
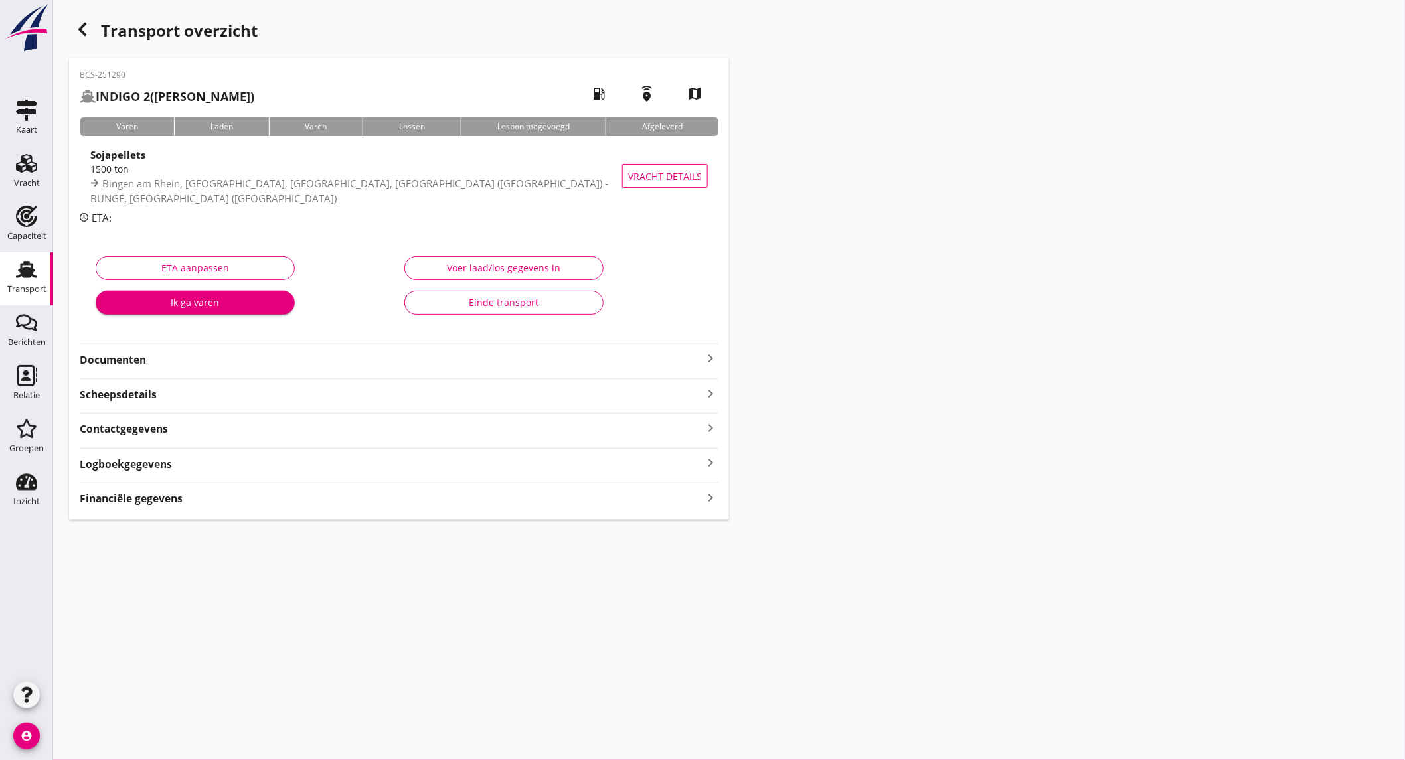
click at [270, 356] on strong "Documenten" at bounding box center [391, 360] width 623 height 15
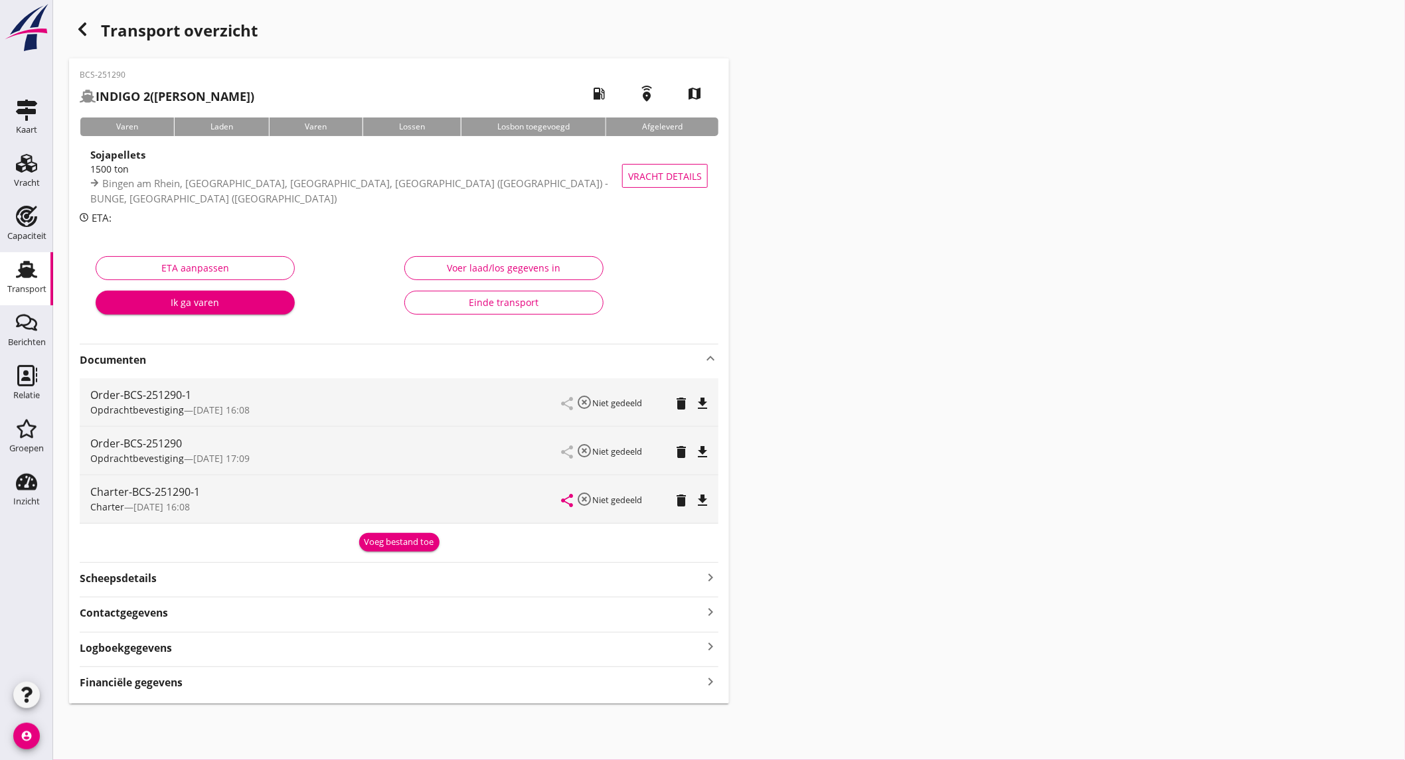
click at [711, 398] on div "Order-BCS-251290-1 Opdrachtbevestiging — 22/08 16:08 share highlight_off Niet g…" at bounding box center [399, 402] width 639 height 48
click at [702, 399] on icon "file_download" at bounding box center [702, 404] width 16 height 16
click at [698, 503] on icon "file_download" at bounding box center [702, 501] width 16 height 16
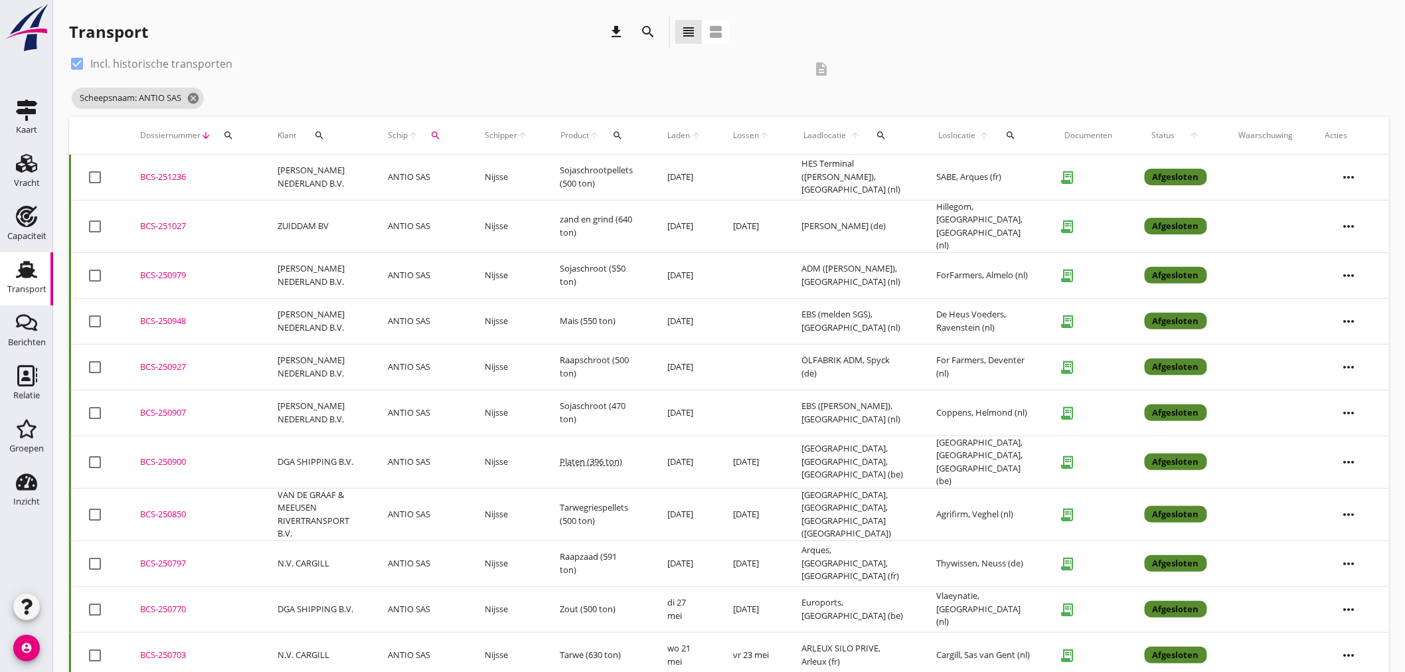
click at [652, 35] on icon "search" at bounding box center [648, 32] width 16 height 16
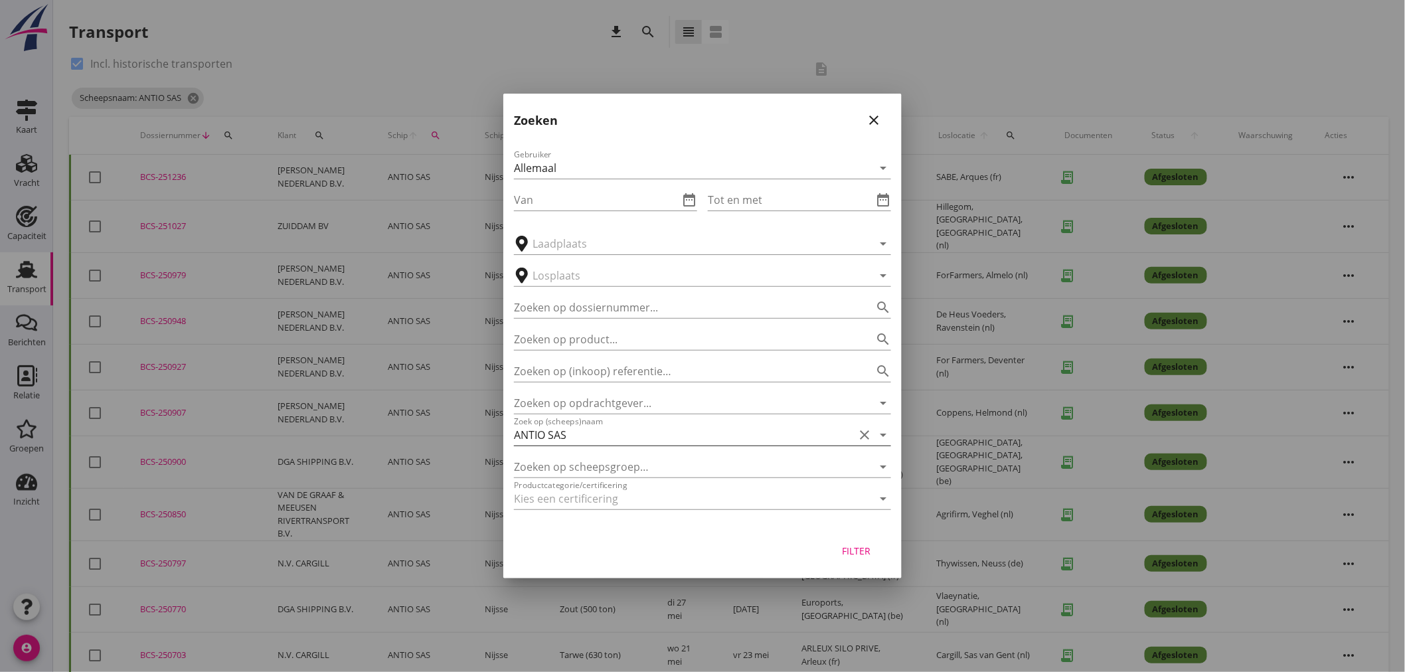
click at [867, 438] on icon "clear" at bounding box center [864, 435] width 16 height 16
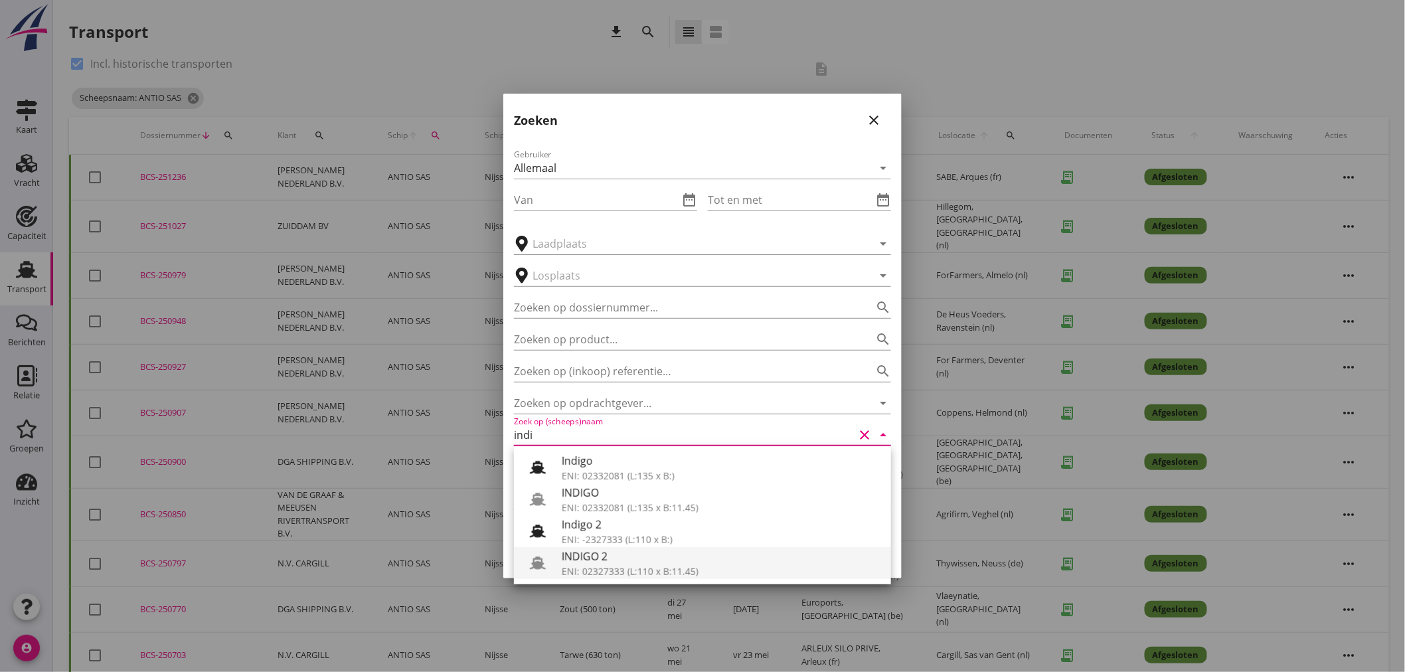
click at [710, 554] on div "INDIGO 2" at bounding box center [721, 556] width 319 height 16
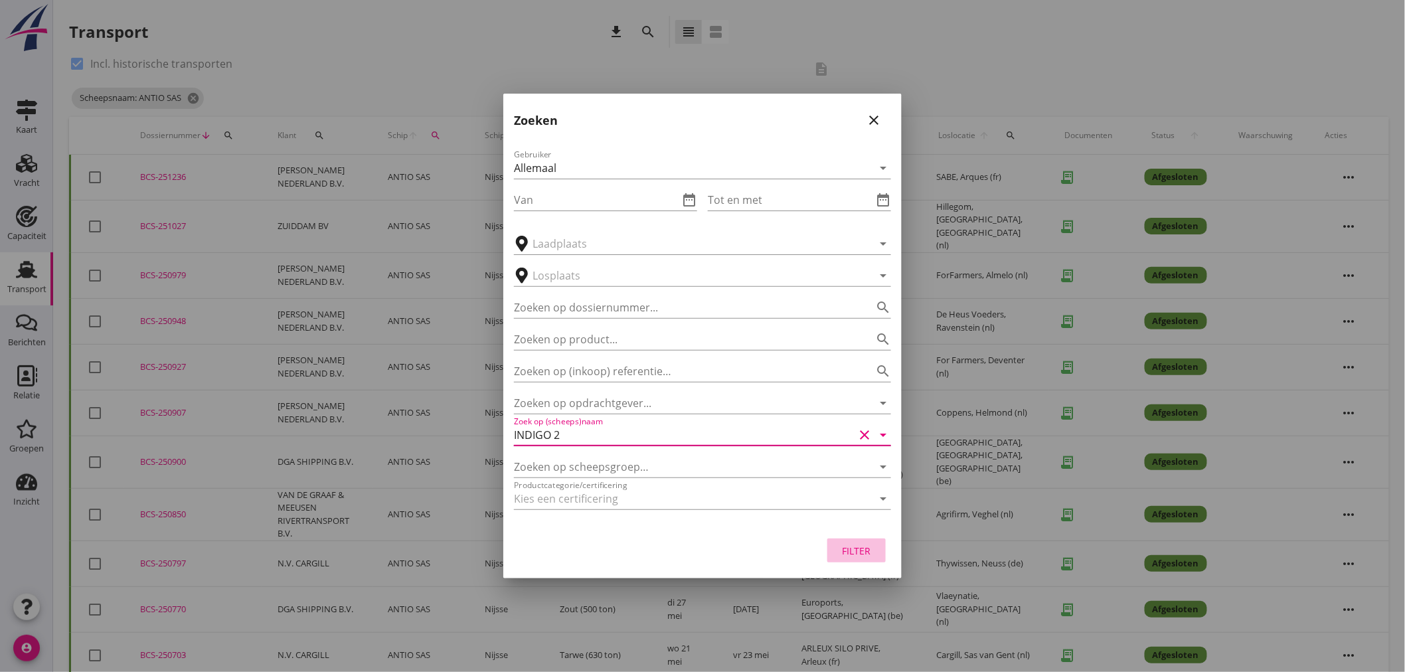
click at [866, 549] on div "Filter" at bounding box center [856, 551] width 37 height 14
type input "INDIGO 2"
